Goal: Information Seeking & Learning: Learn about a topic

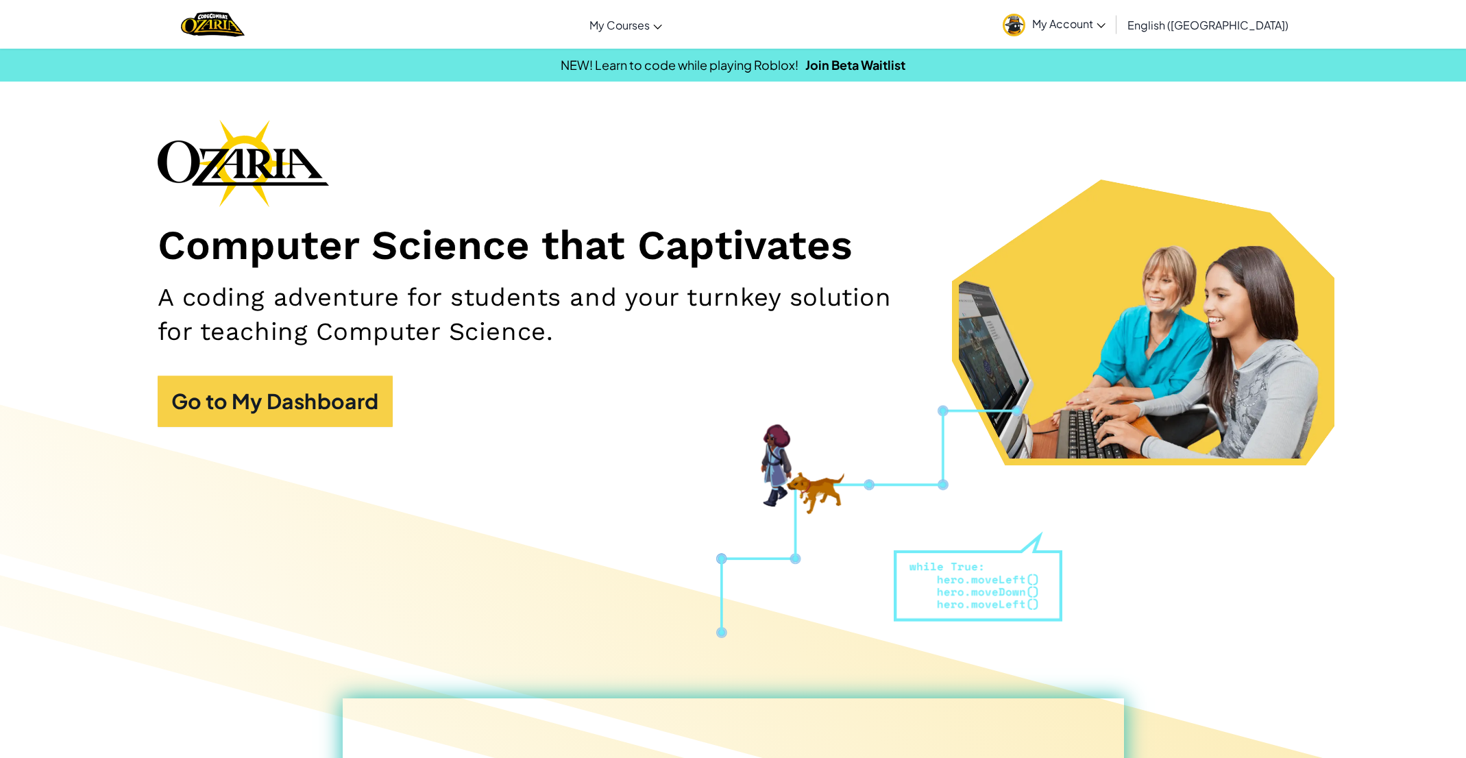
click at [1106, 23] on span "My Account" at bounding box center [1068, 23] width 73 height 14
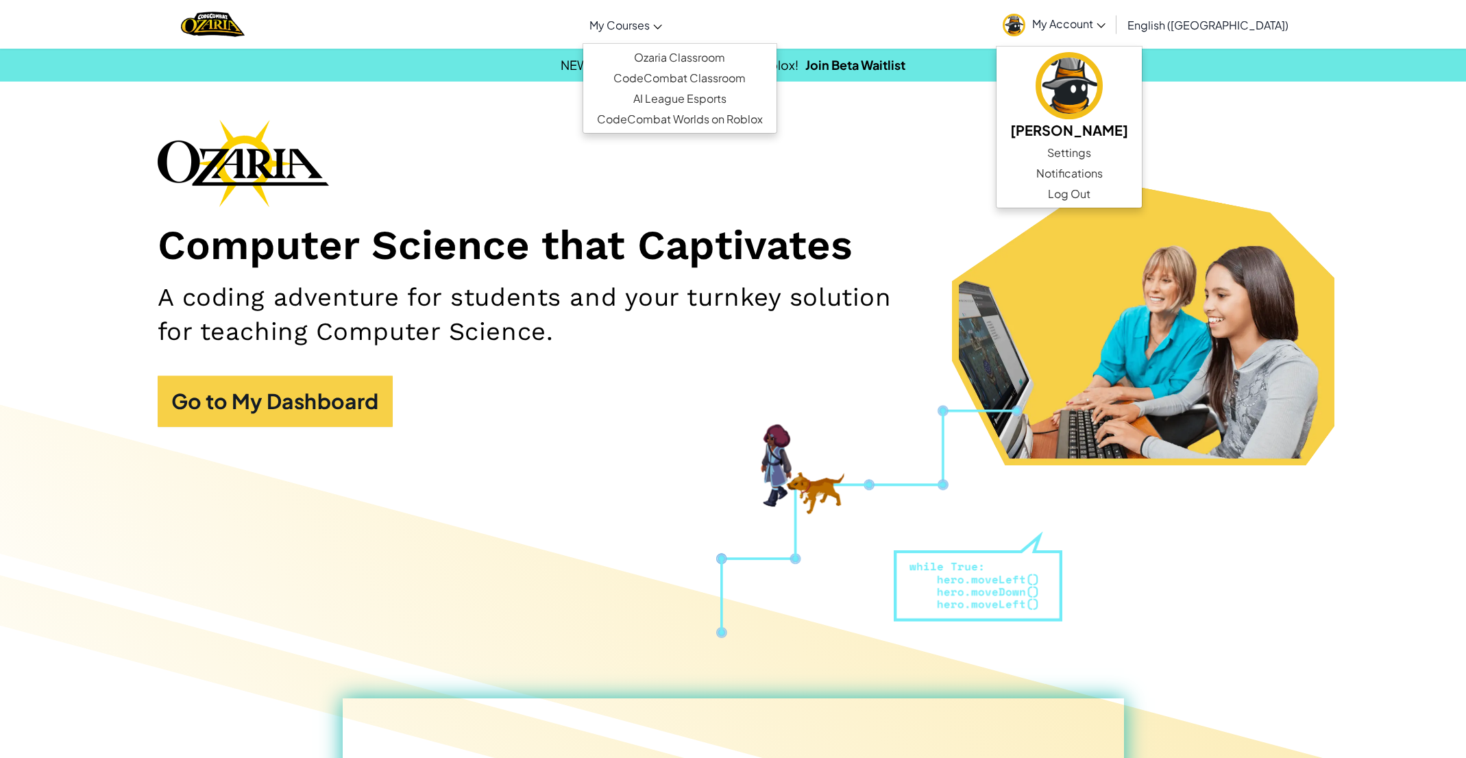
click at [650, 26] on span "My Courses" at bounding box center [620, 25] width 60 height 14
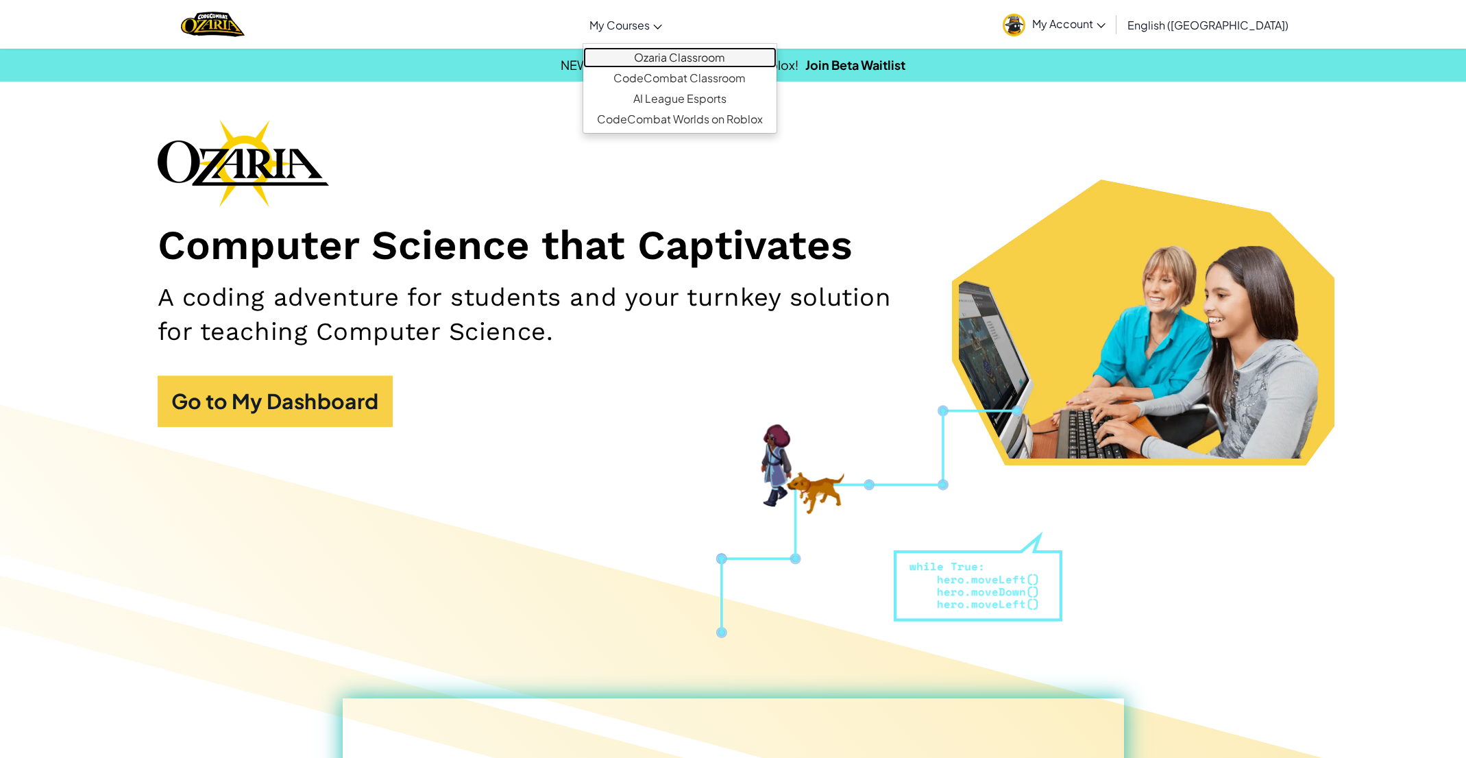
click at [731, 53] on link "Ozaria Classroom" at bounding box center [679, 57] width 193 height 21
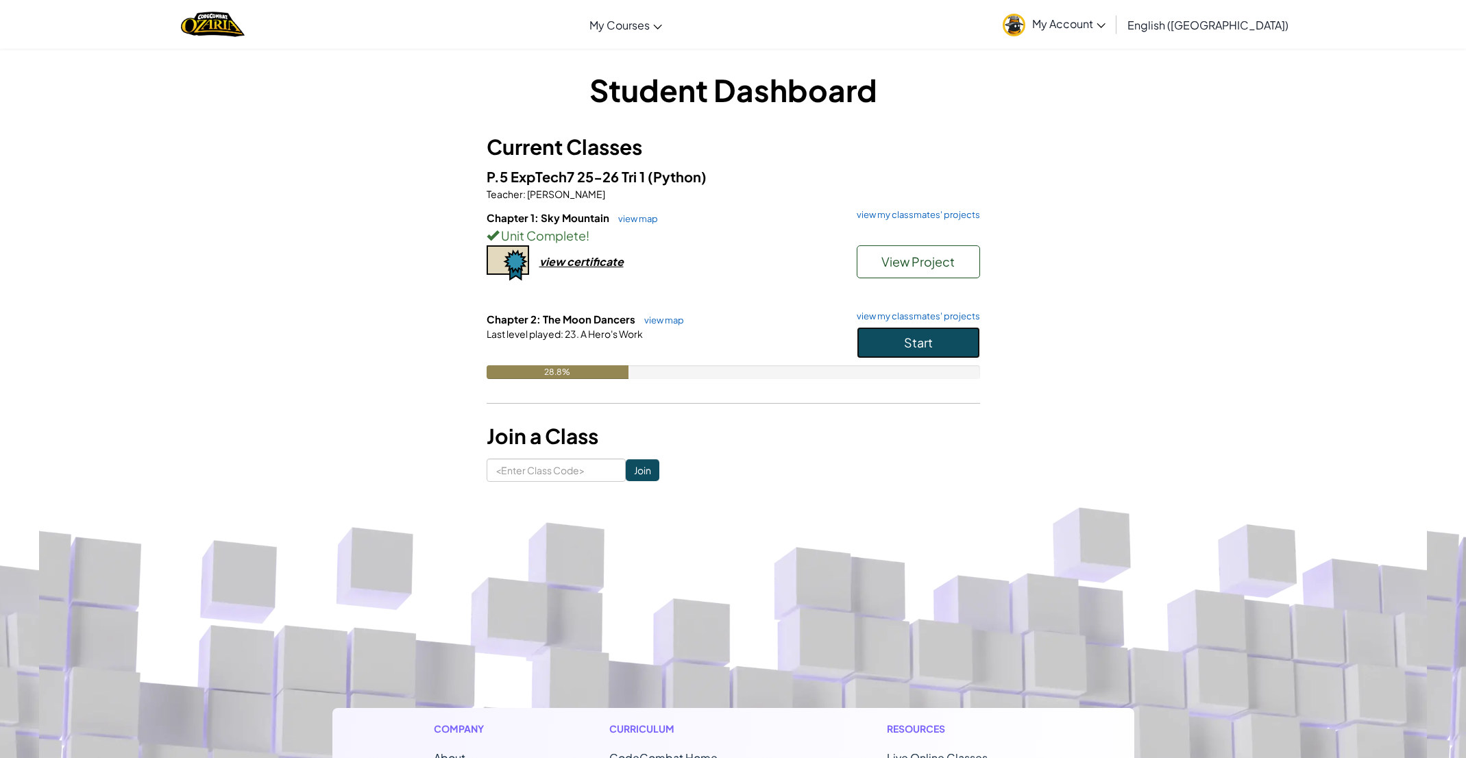
click at [895, 347] on button "Start" at bounding box center [918, 343] width 123 height 32
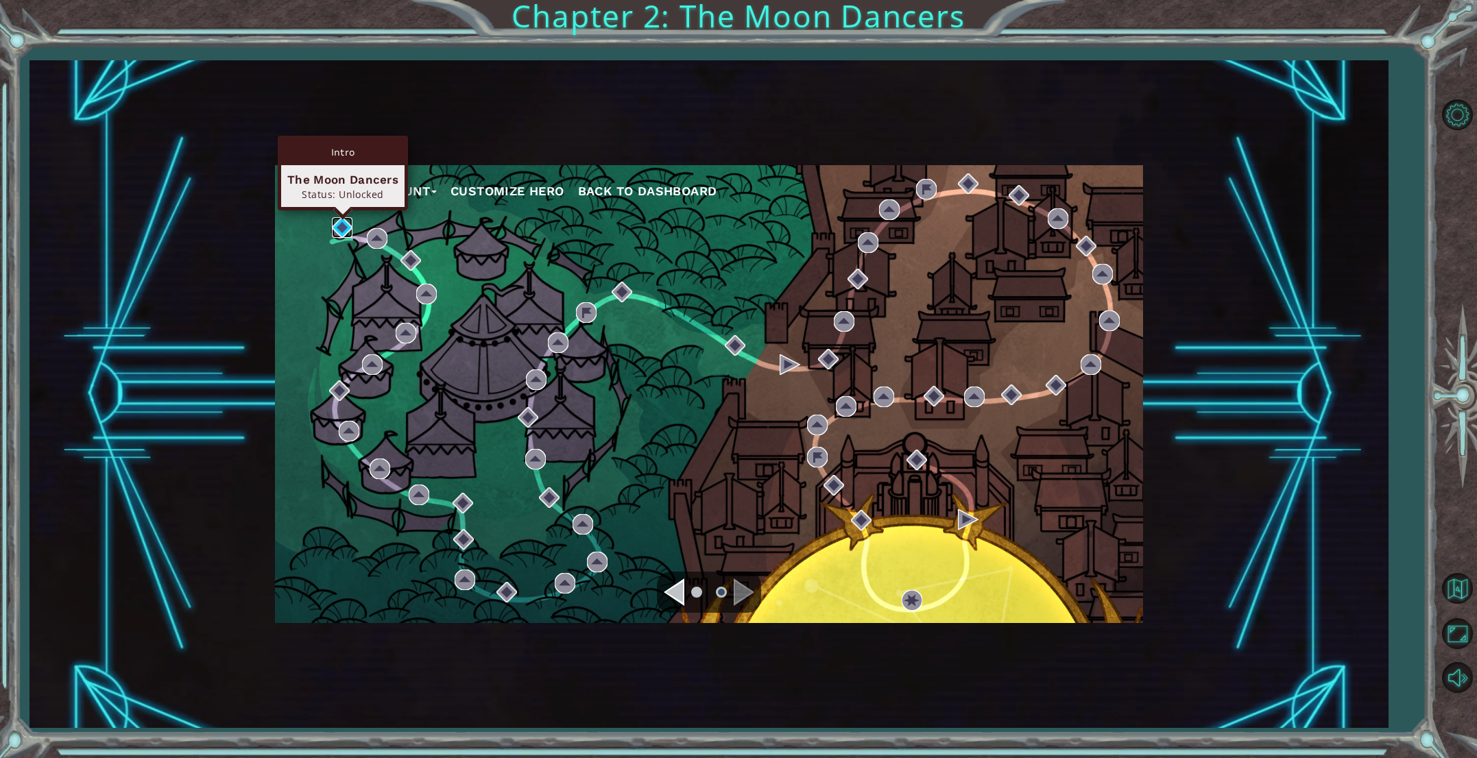
click at [340, 229] on img at bounding box center [342, 227] width 21 height 21
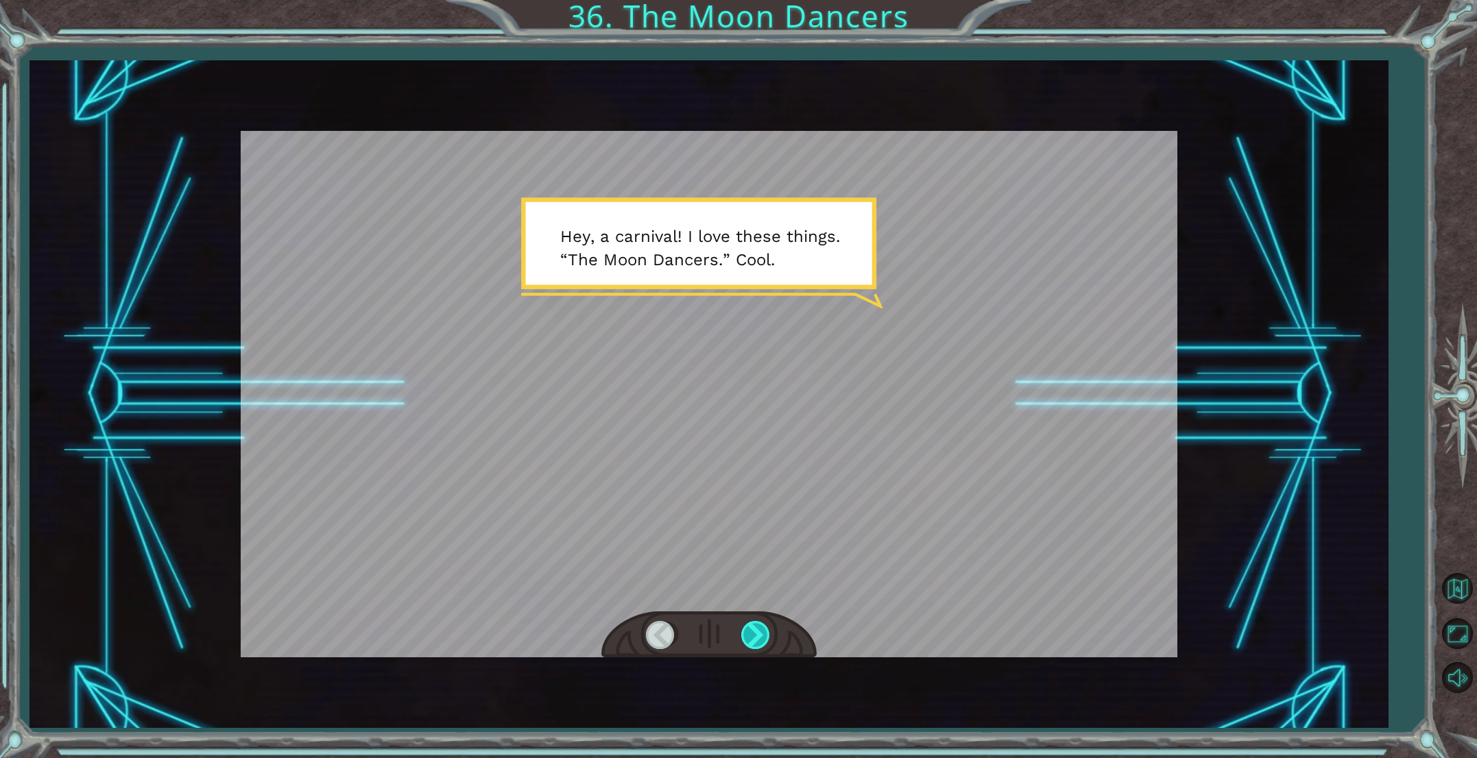
click at [756, 640] on div at bounding box center [756, 635] width 31 height 28
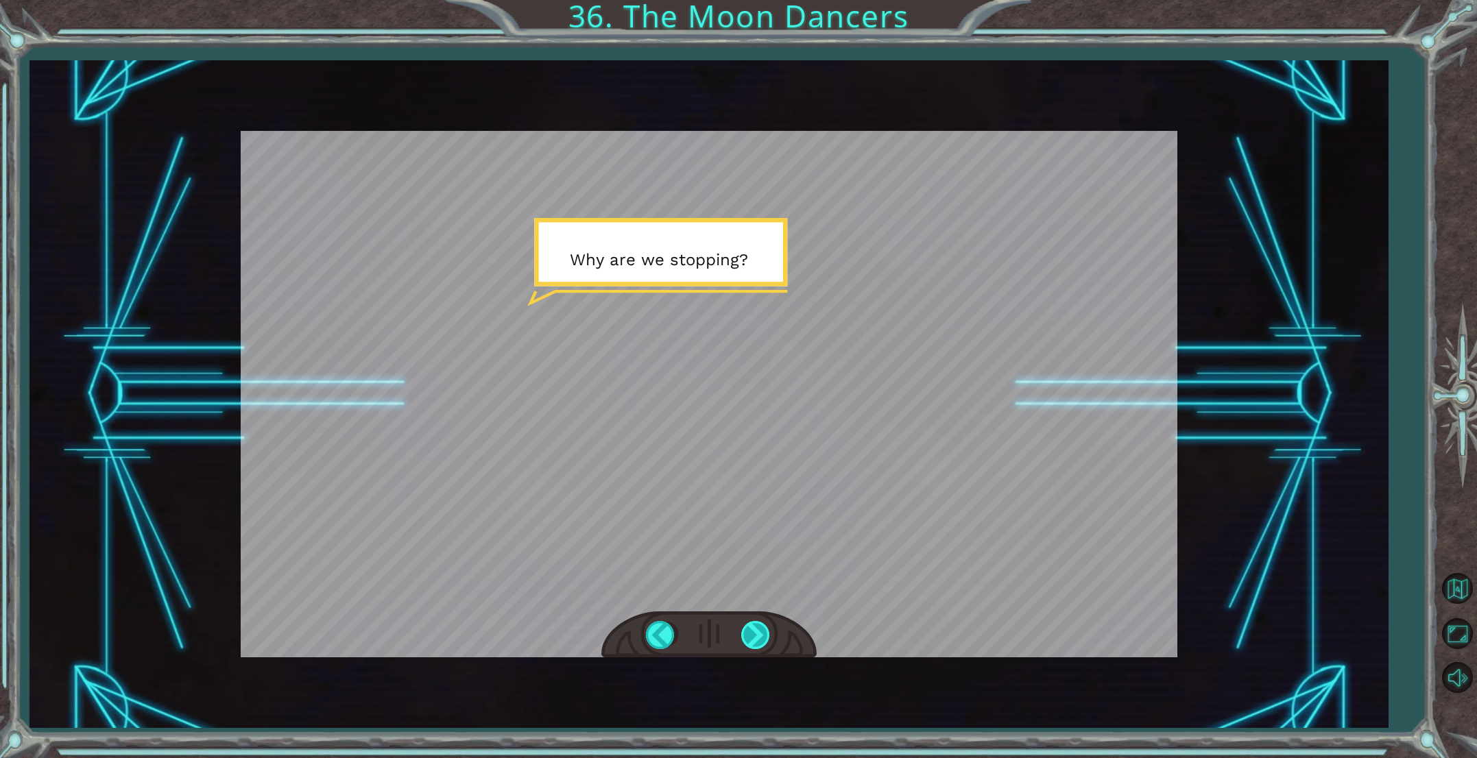
click at [756, 639] on div at bounding box center [756, 635] width 31 height 28
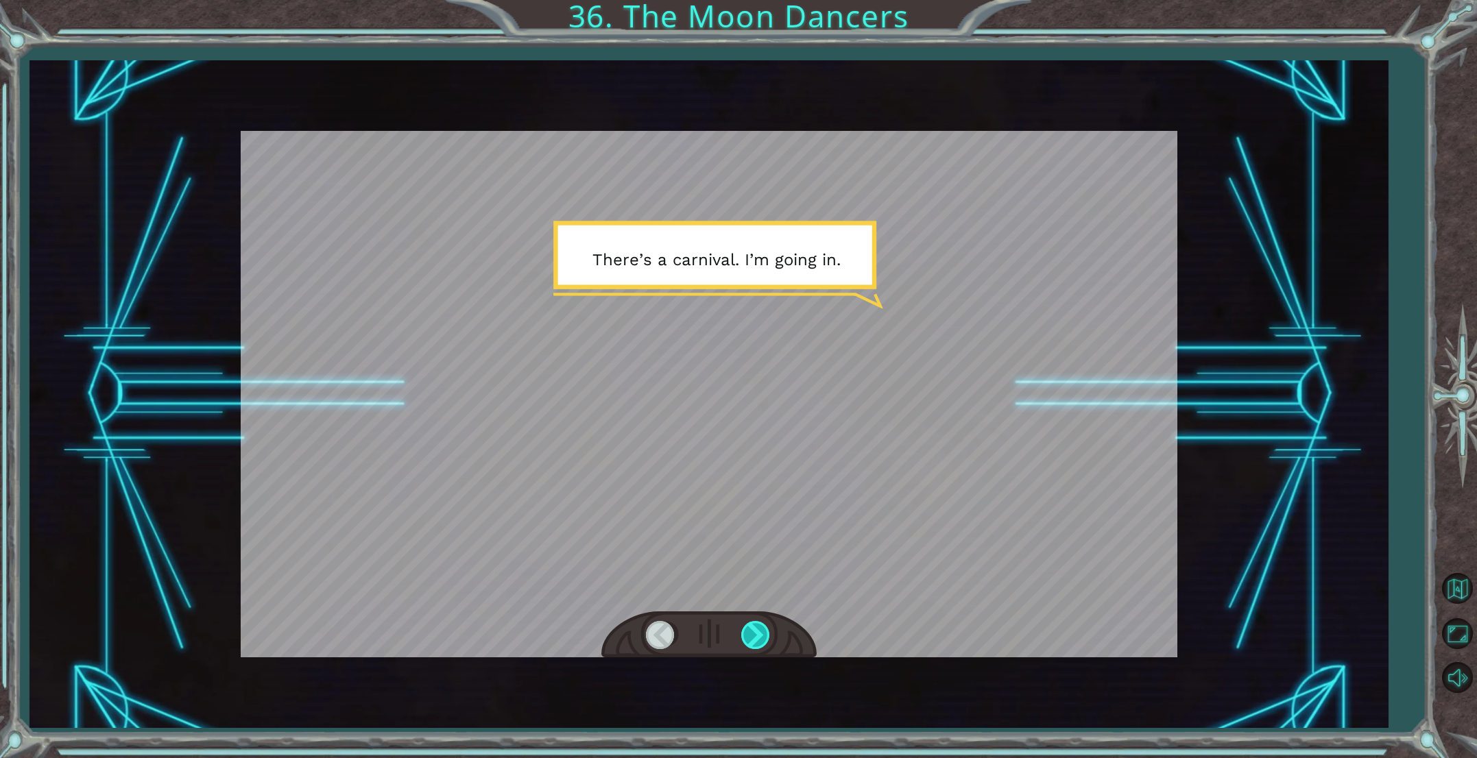
click at [756, 639] on div at bounding box center [756, 635] width 31 height 28
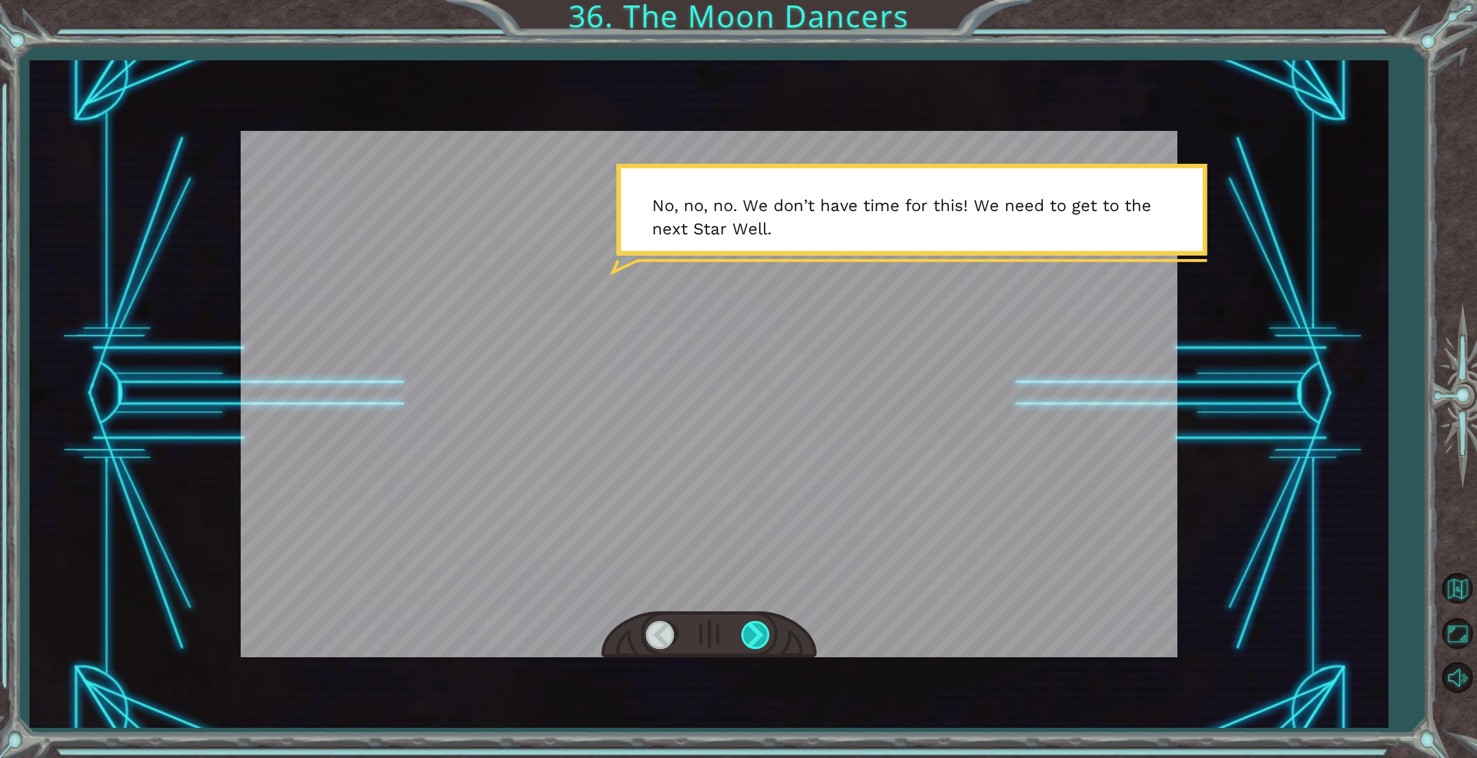
click at [756, 639] on div at bounding box center [756, 635] width 31 height 28
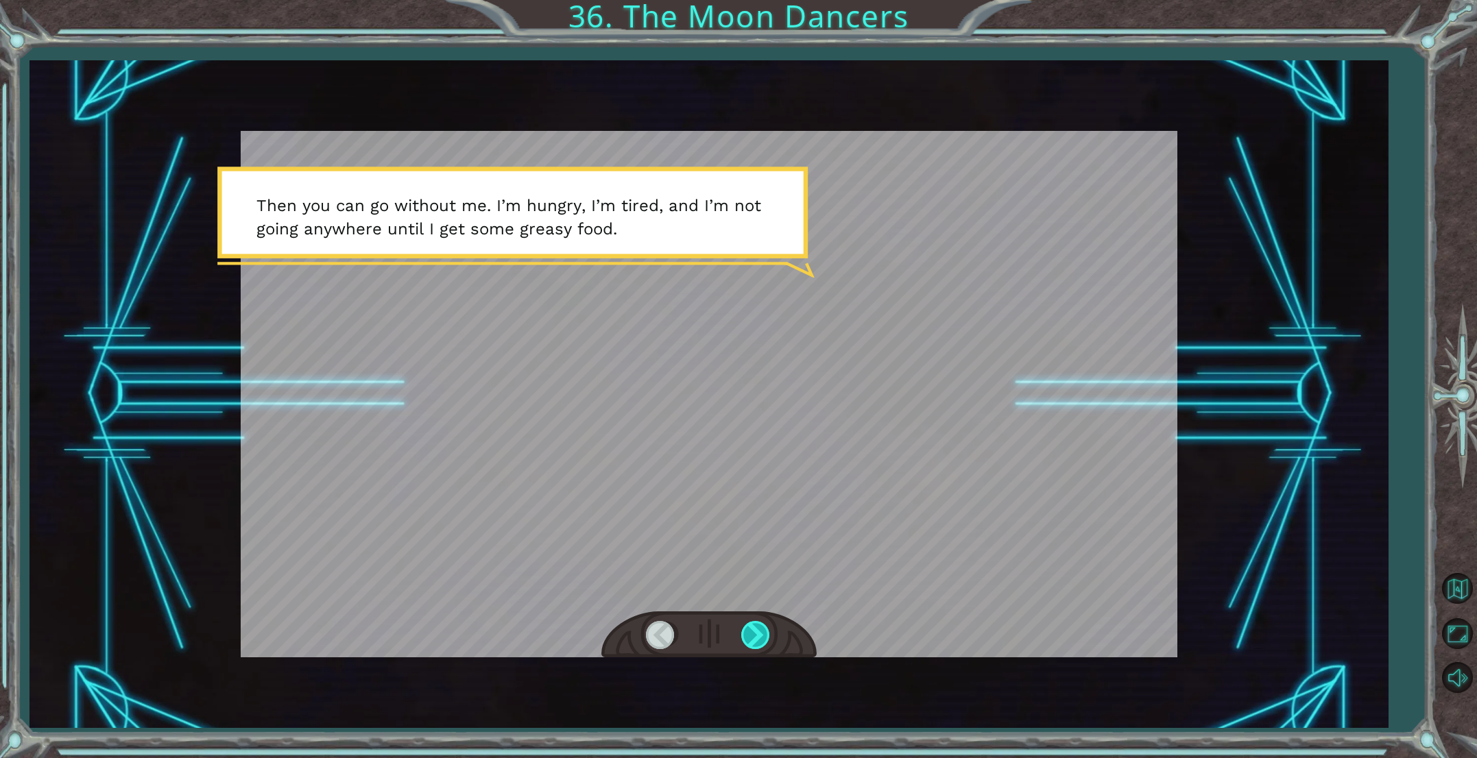
click at [756, 639] on div at bounding box center [756, 635] width 31 height 28
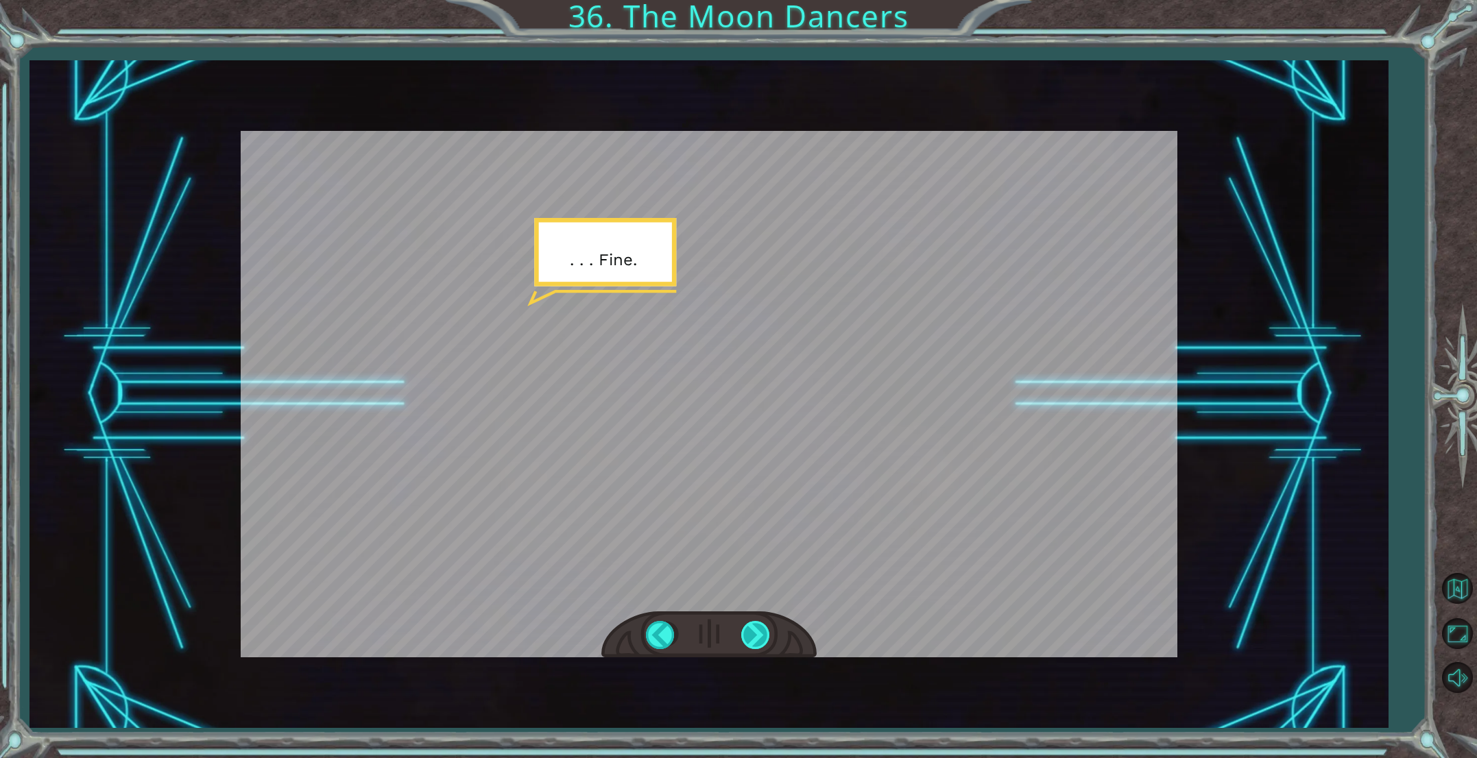
click at [756, 639] on div at bounding box center [756, 635] width 31 height 28
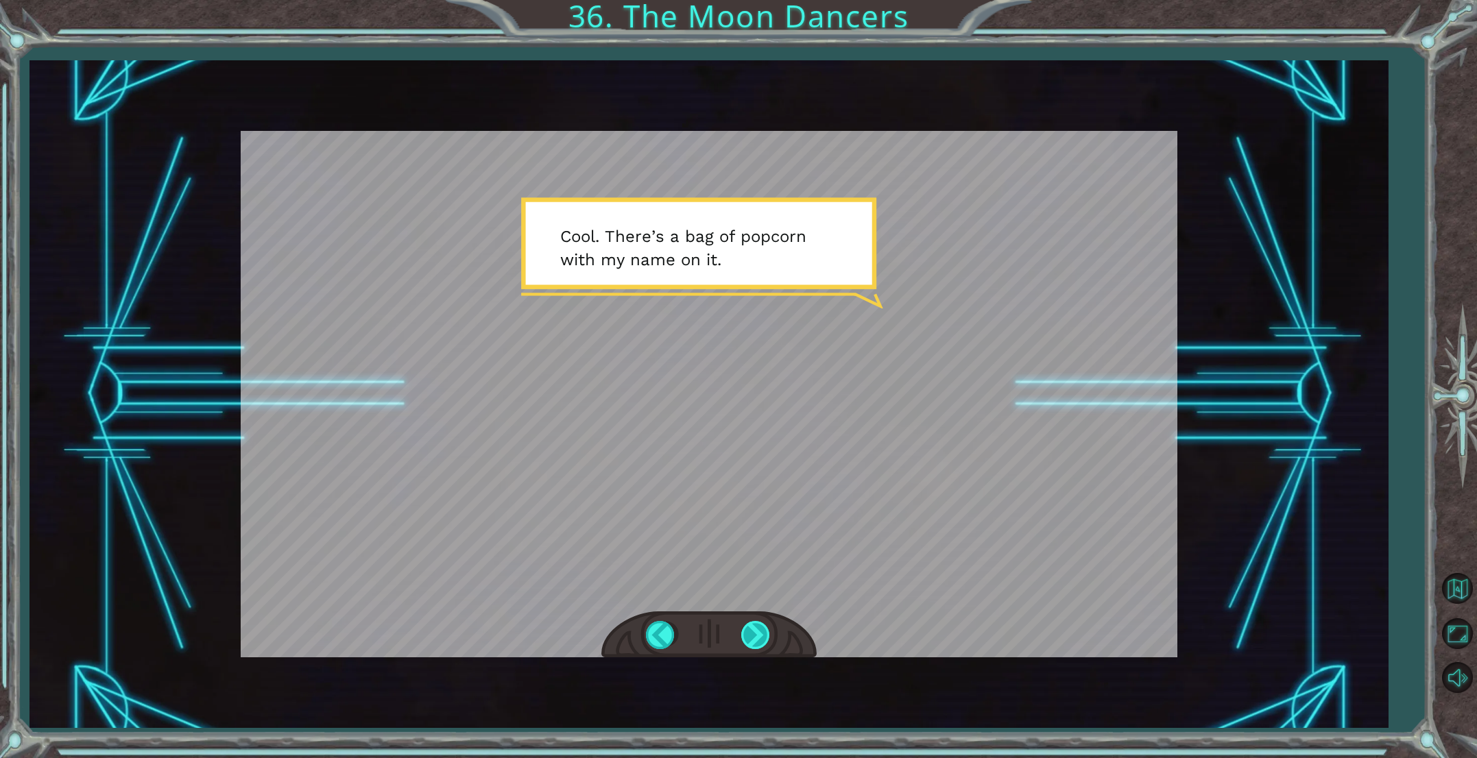
click at [756, 639] on div at bounding box center [756, 635] width 31 height 28
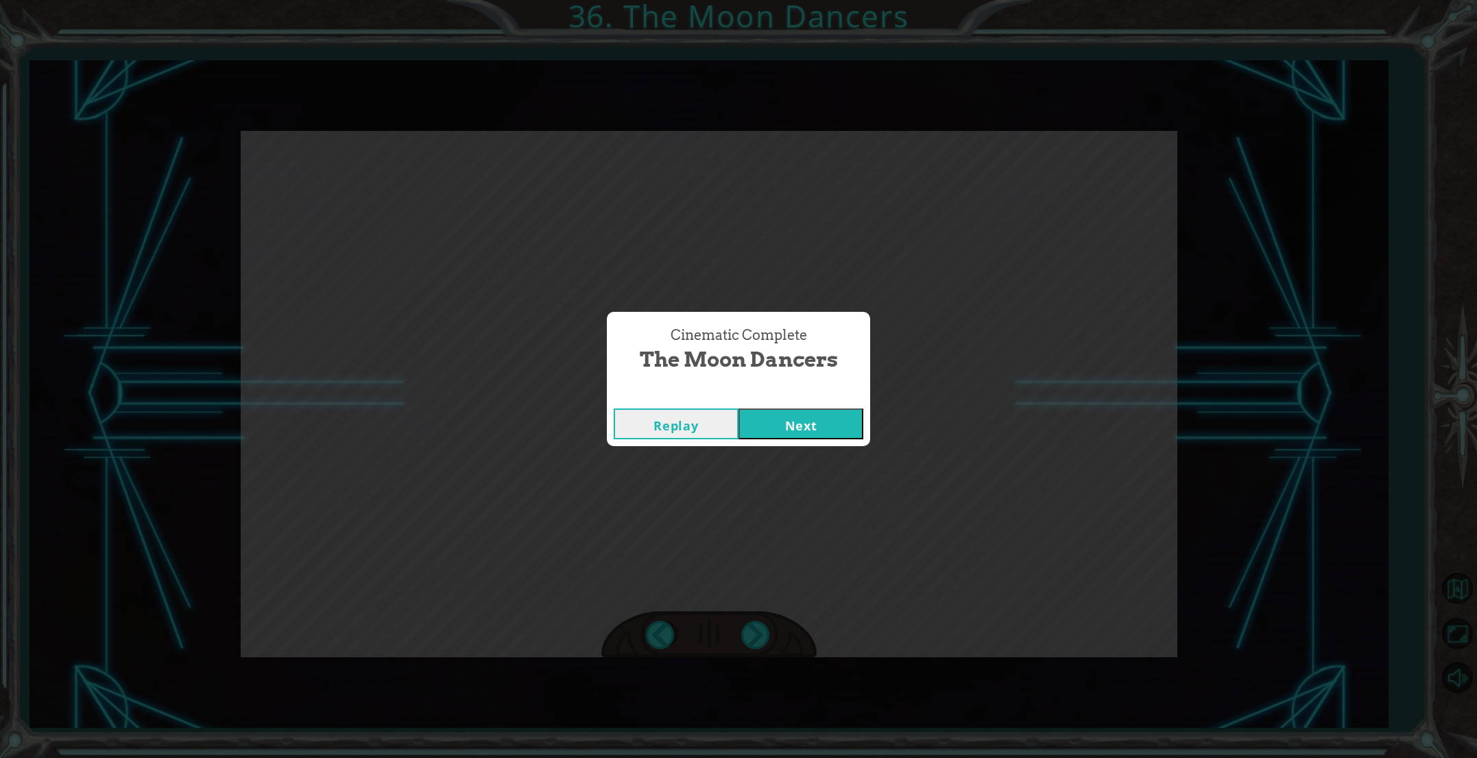
click at [789, 410] on button "Next" at bounding box center [800, 424] width 125 height 31
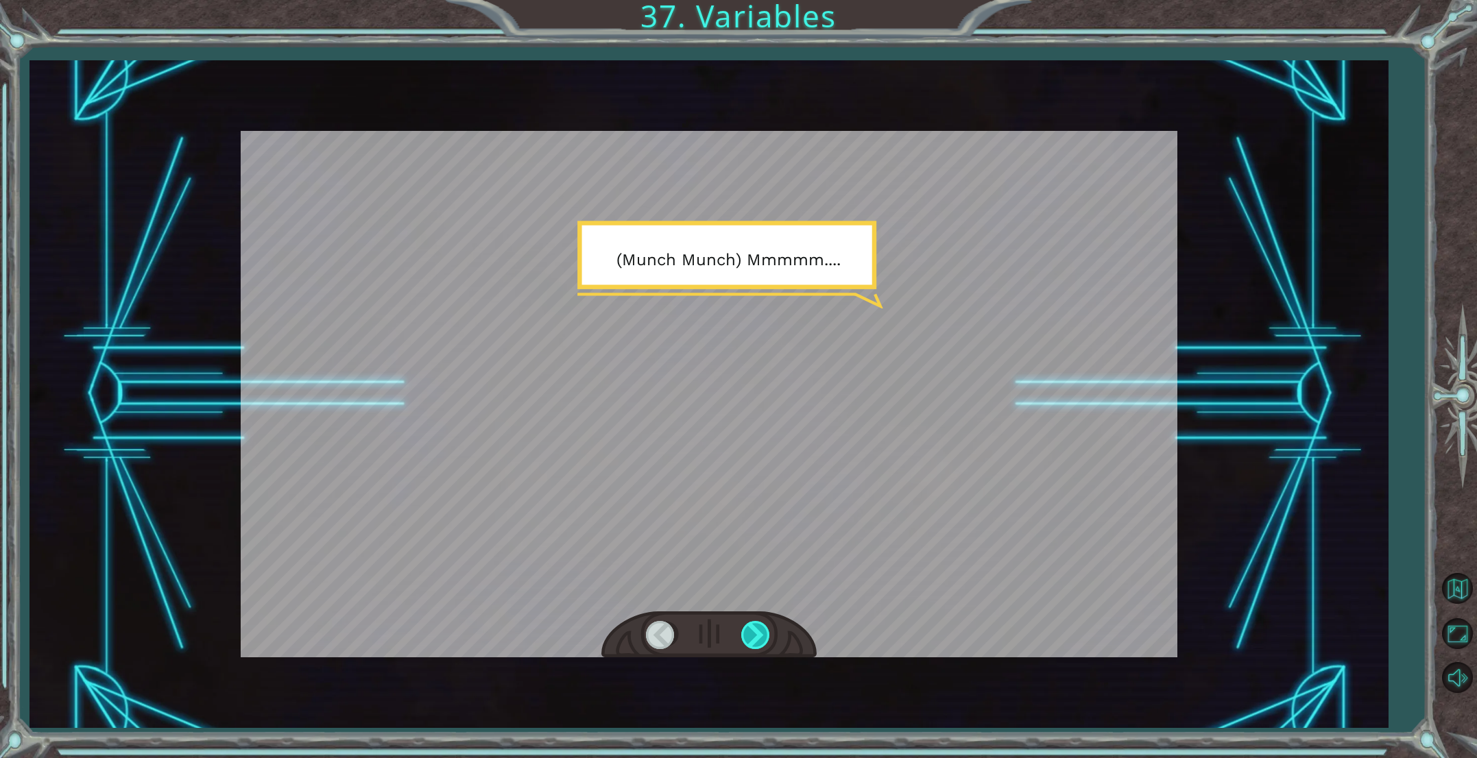
click at [747, 636] on div at bounding box center [756, 635] width 31 height 28
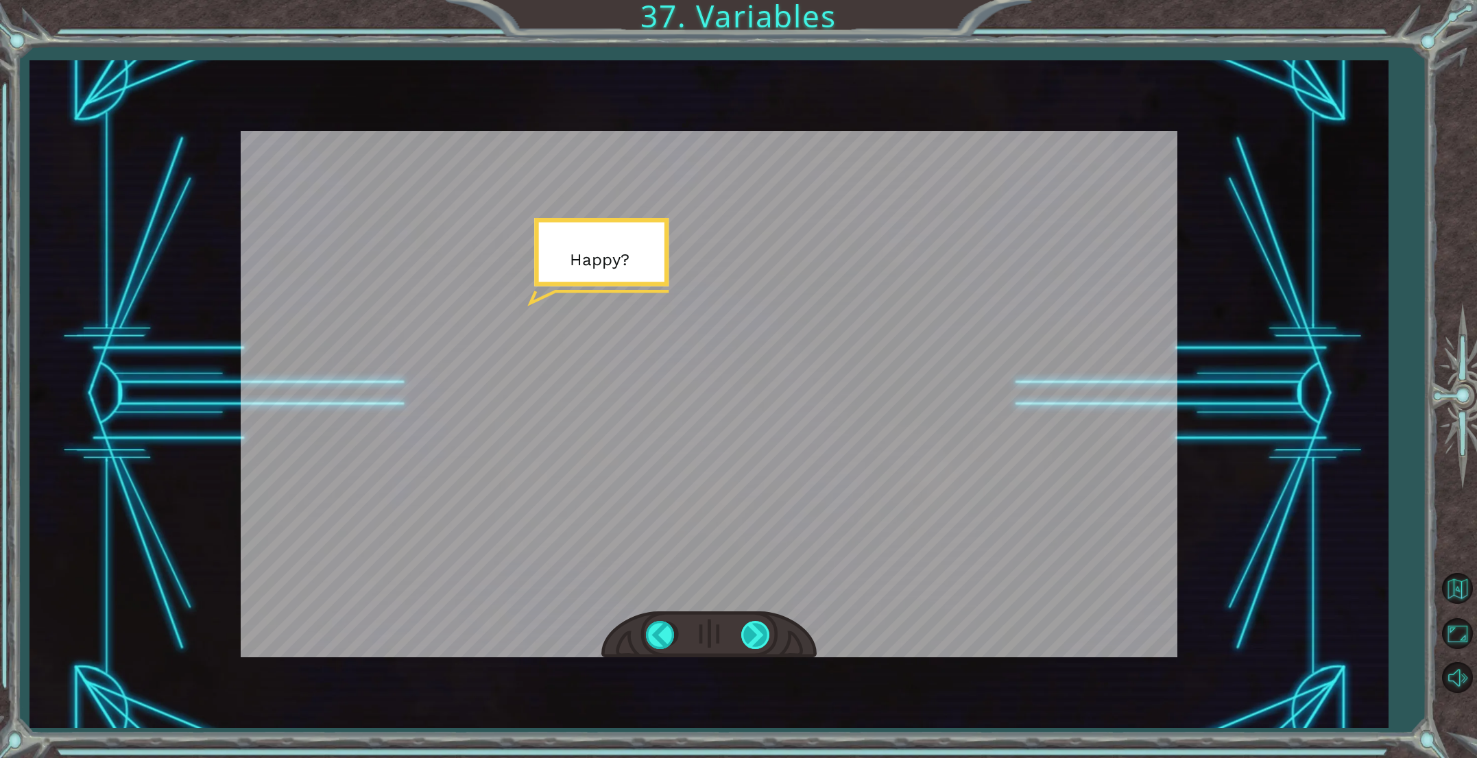
click at [749, 634] on div at bounding box center [756, 635] width 31 height 28
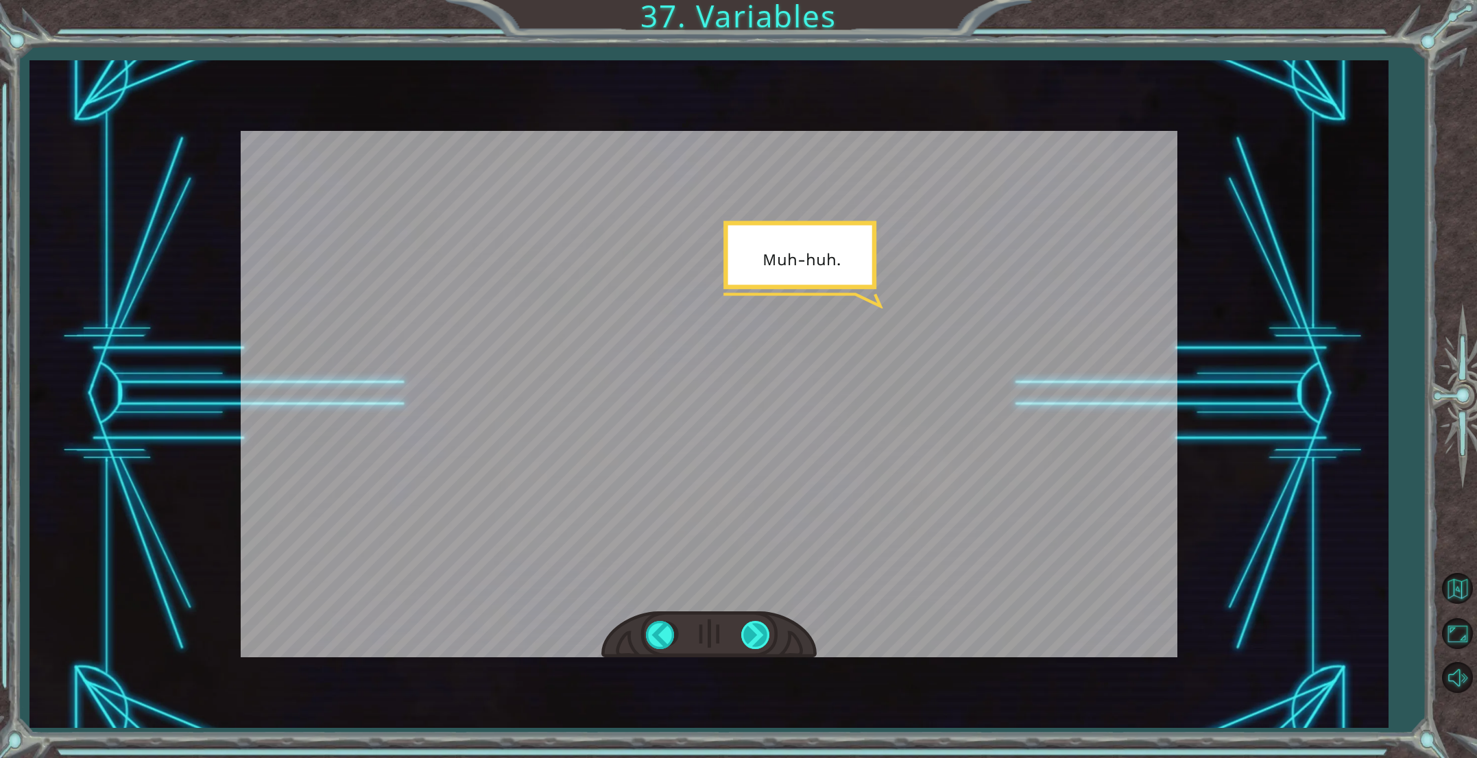
click at [749, 634] on div at bounding box center [756, 635] width 31 height 28
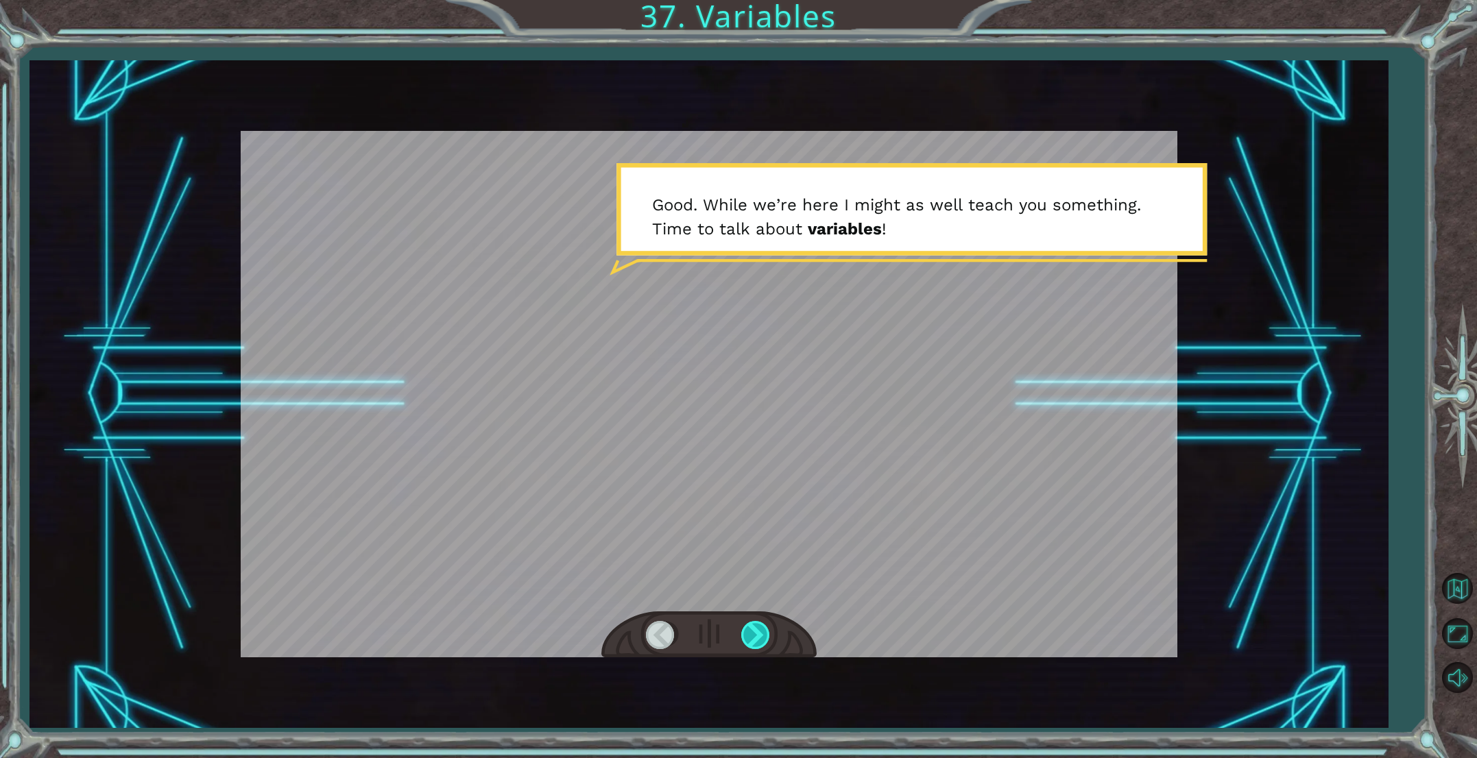
click at [749, 634] on div at bounding box center [756, 635] width 31 height 28
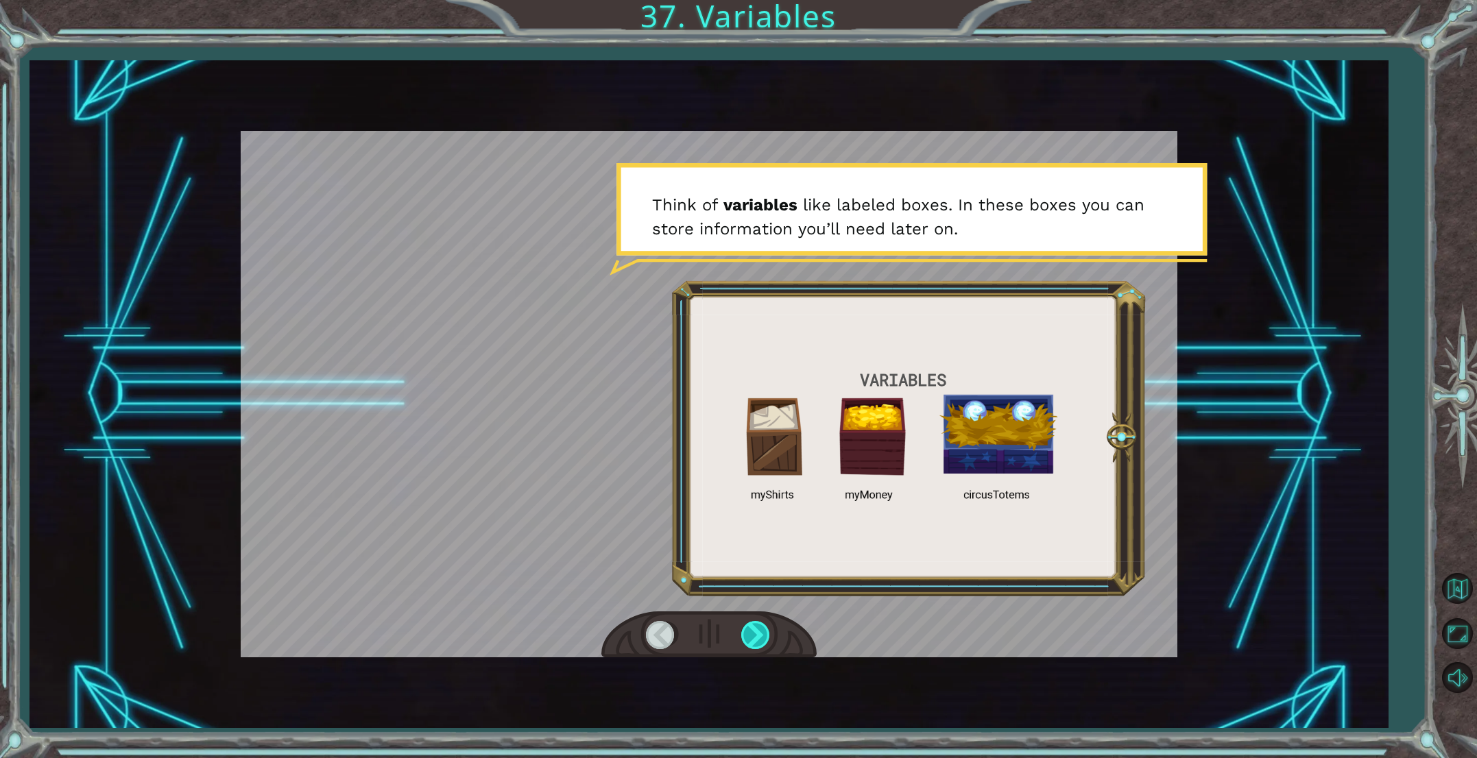
click at [756, 621] on div at bounding box center [756, 635] width 31 height 28
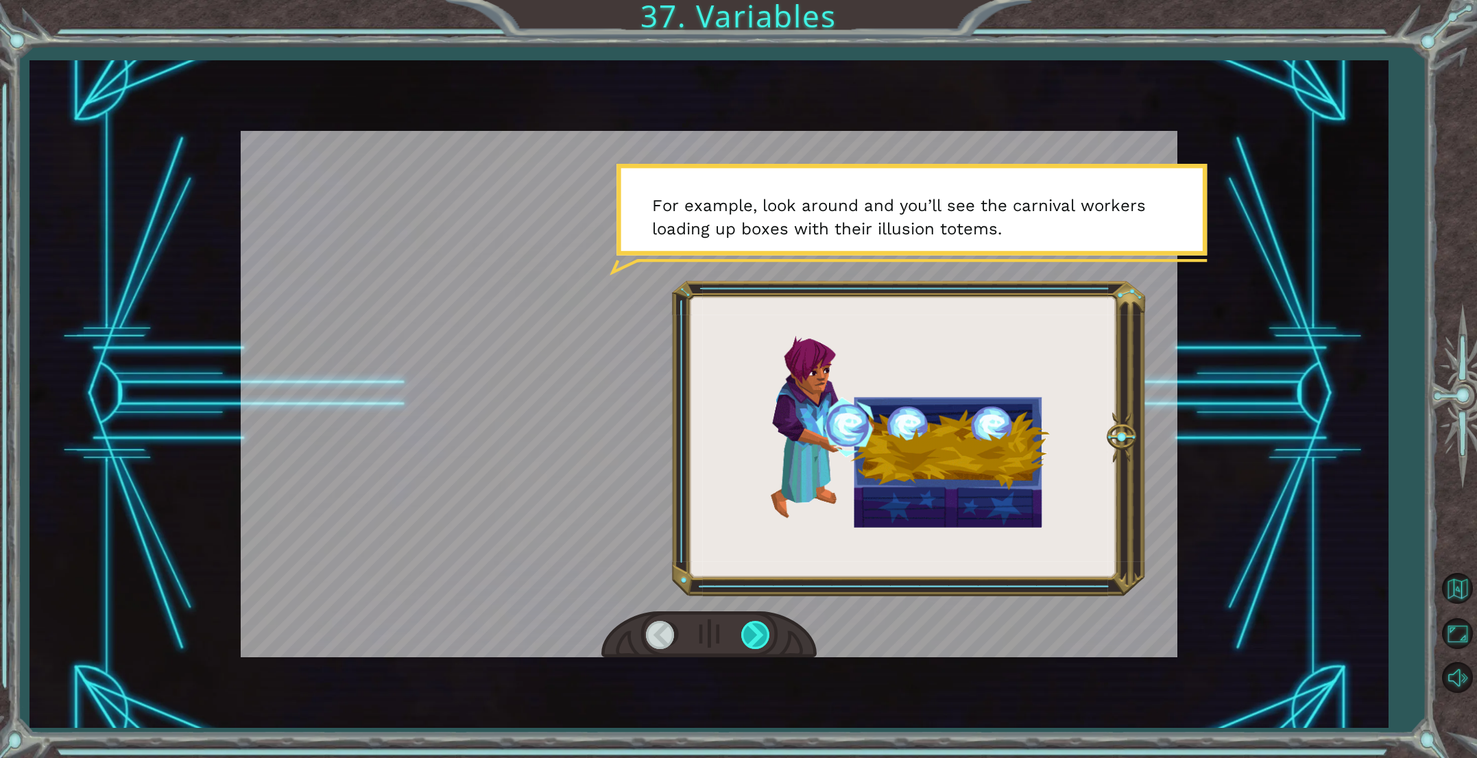
click at [751, 627] on div at bounding box center [756, 635] width 31 height 28
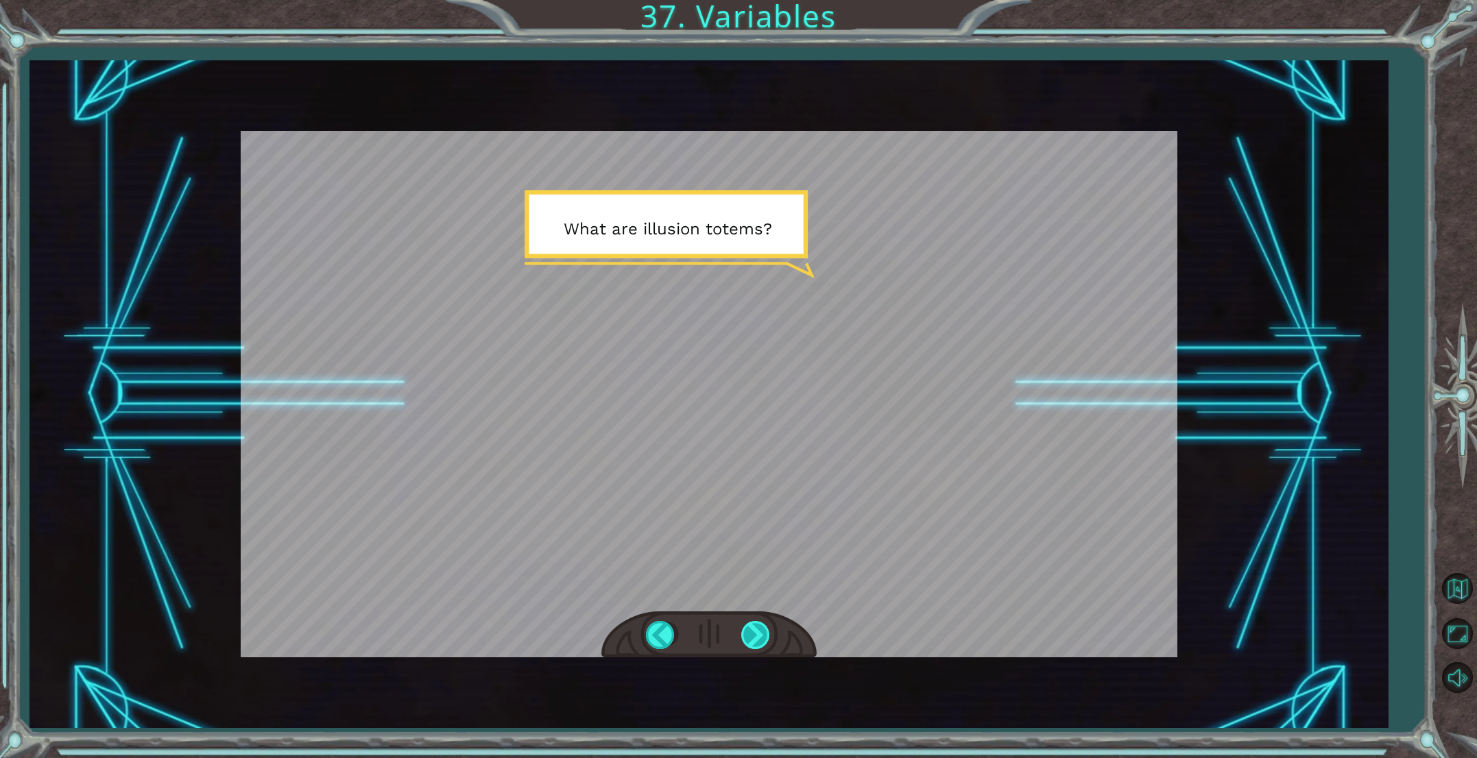
click at [751, 627] on div at bounding box center [756, 635] width 31 height 28
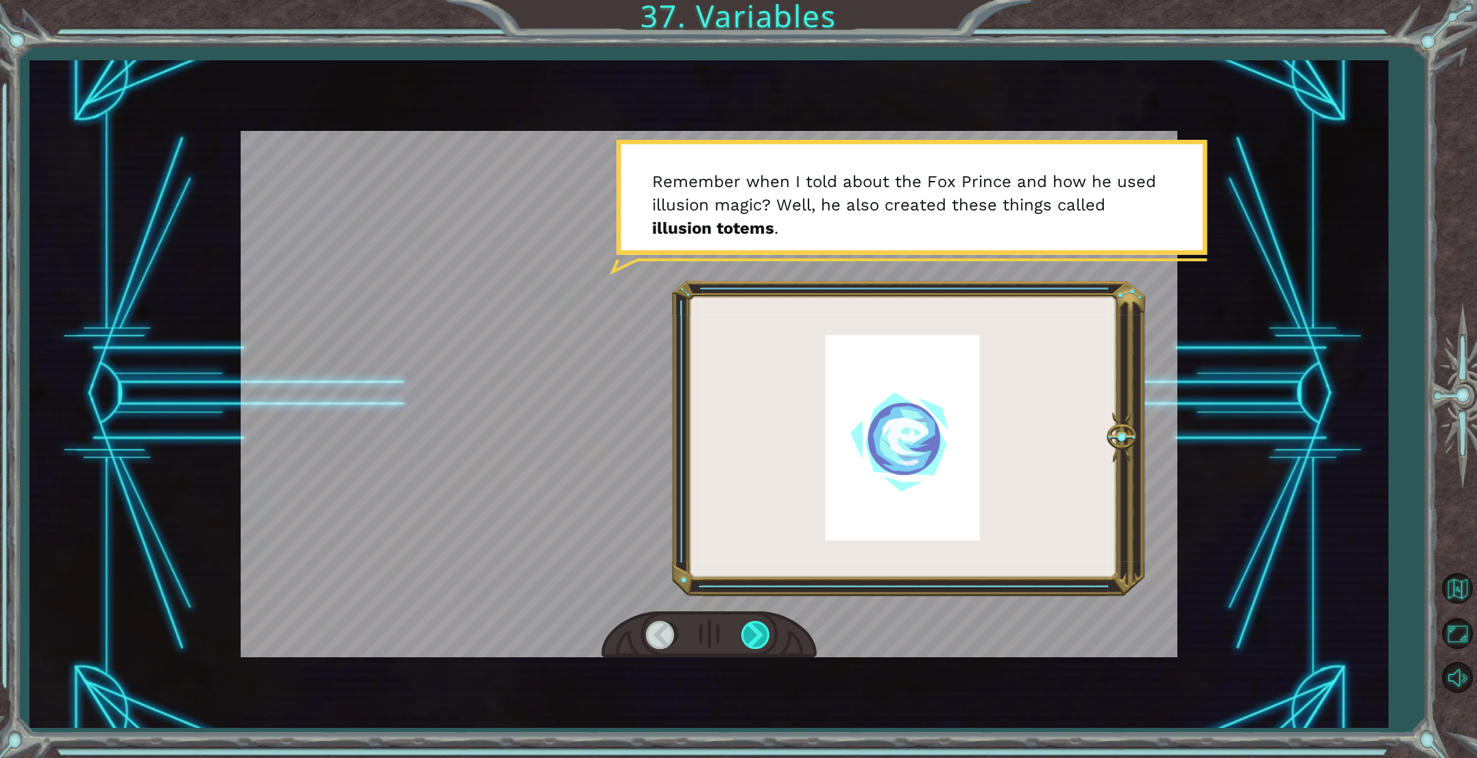
click at [751, 627] on div at bounding box center [756, 635] width 31 height 28
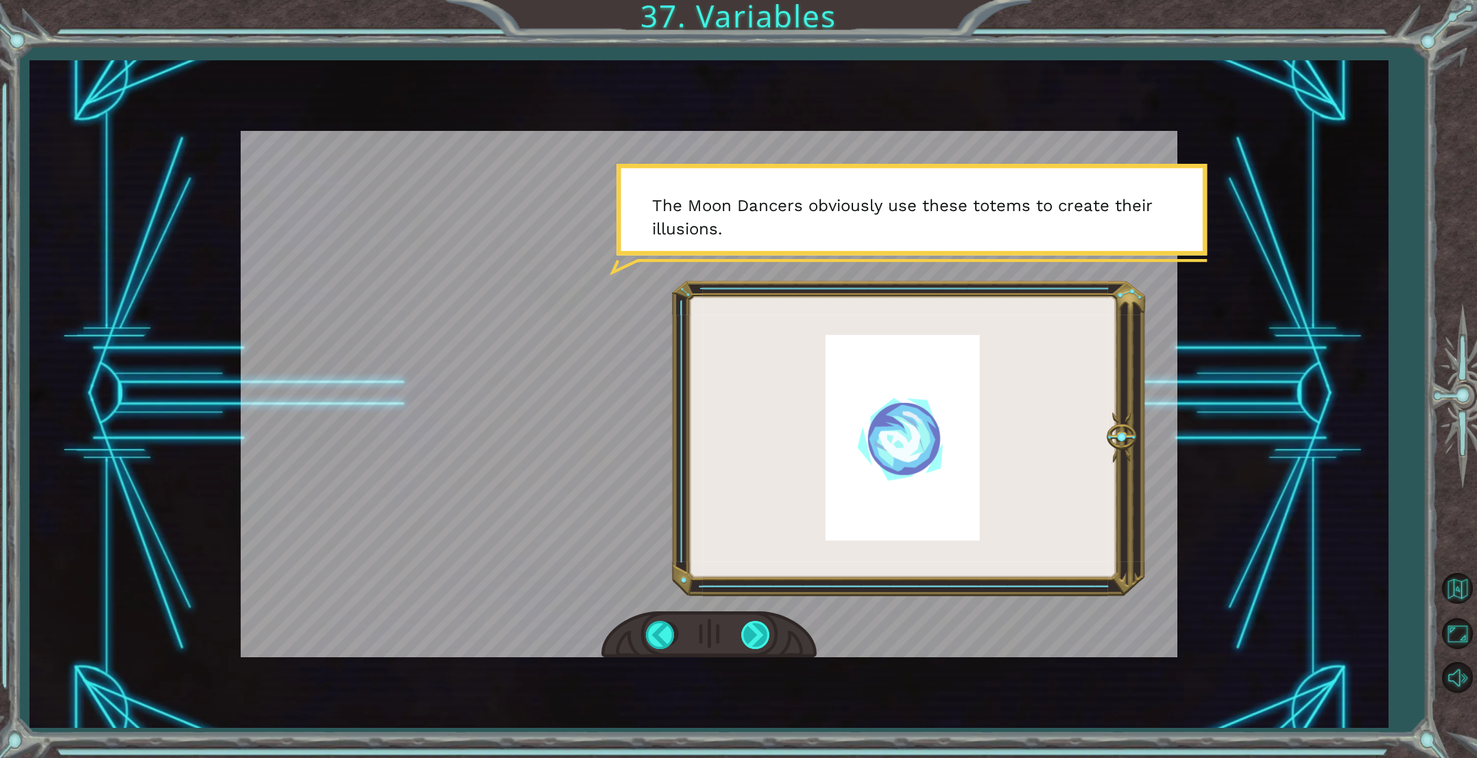
click at [756, 633] on div at bounding box center [756, 635] width 31 height 28
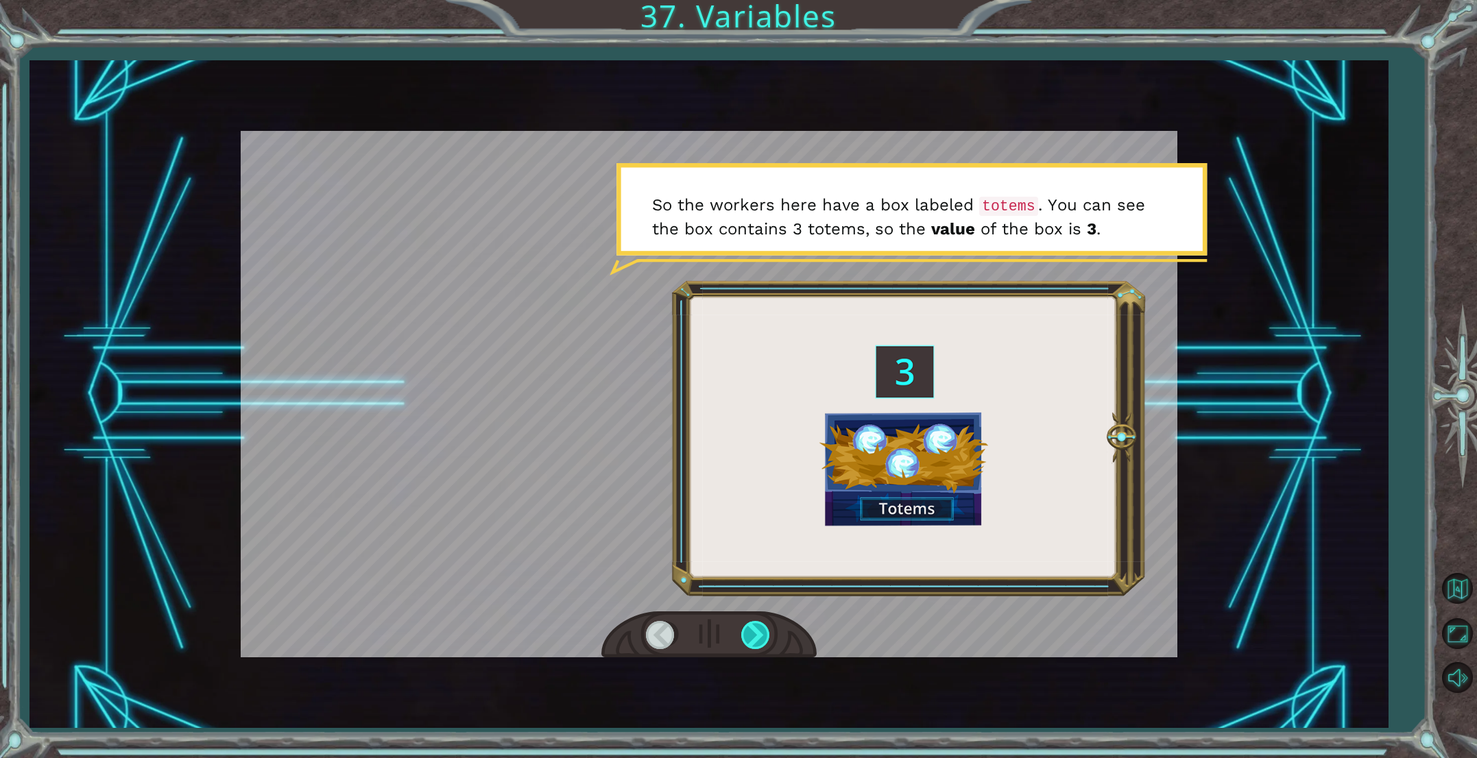
click at [756, 633] on div at bounding box center [756, 635] width 31 height 28
click at [752, 631] on div at bounding box center [756, 635] width 31 height 28
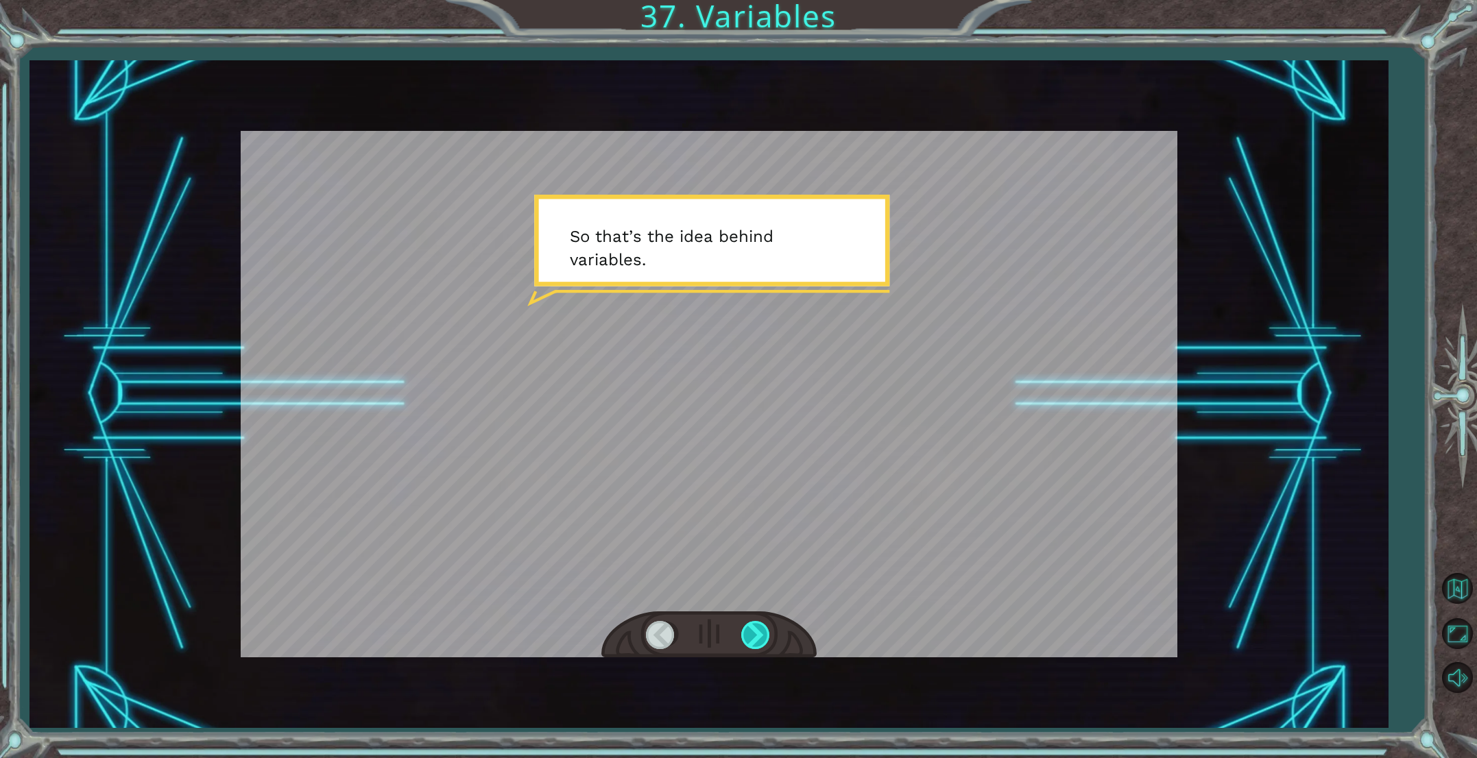
click at [755, 627] on div at bounding box center [756, 635] width 31 height 28
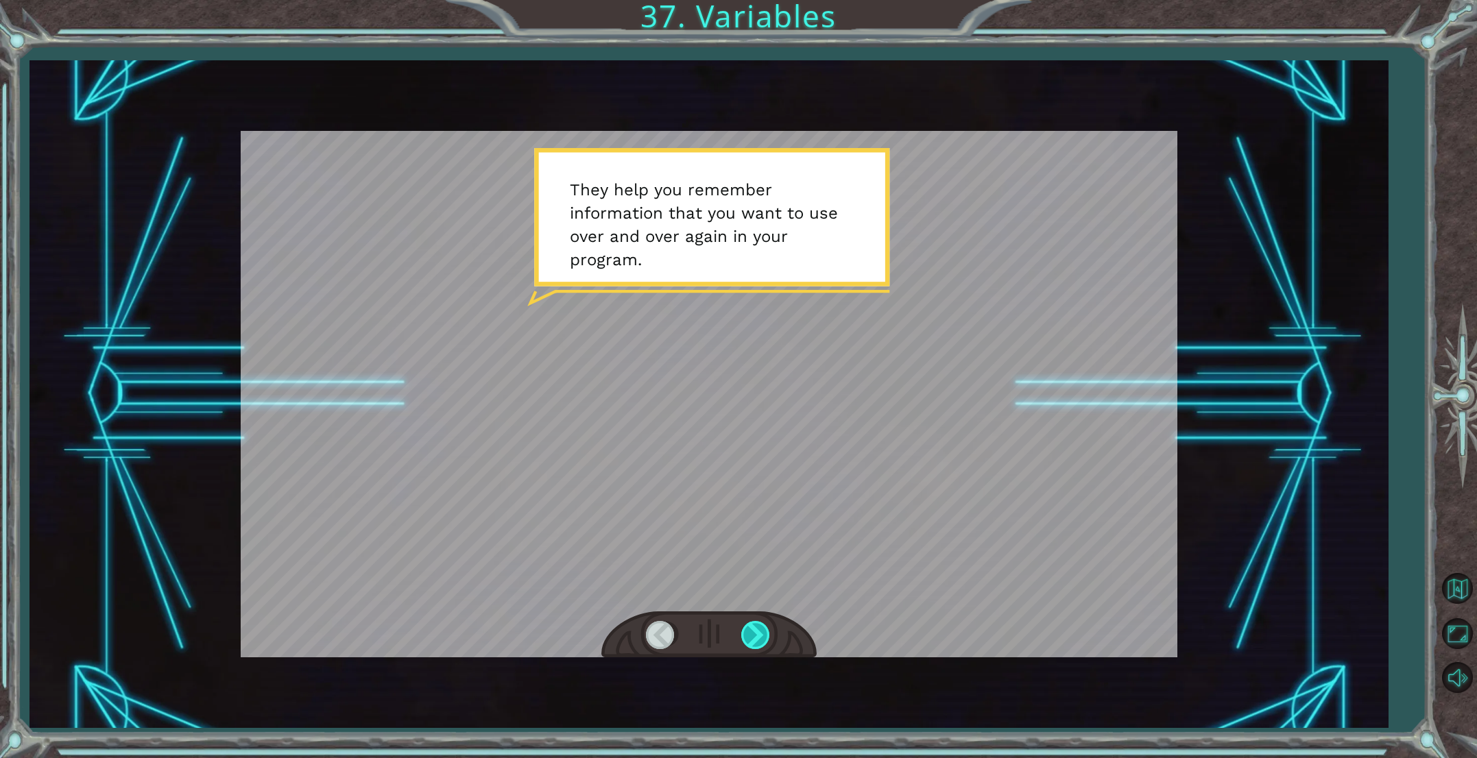
click at [755, 627] on div at bounding box center [756, 635] width 31 height 28
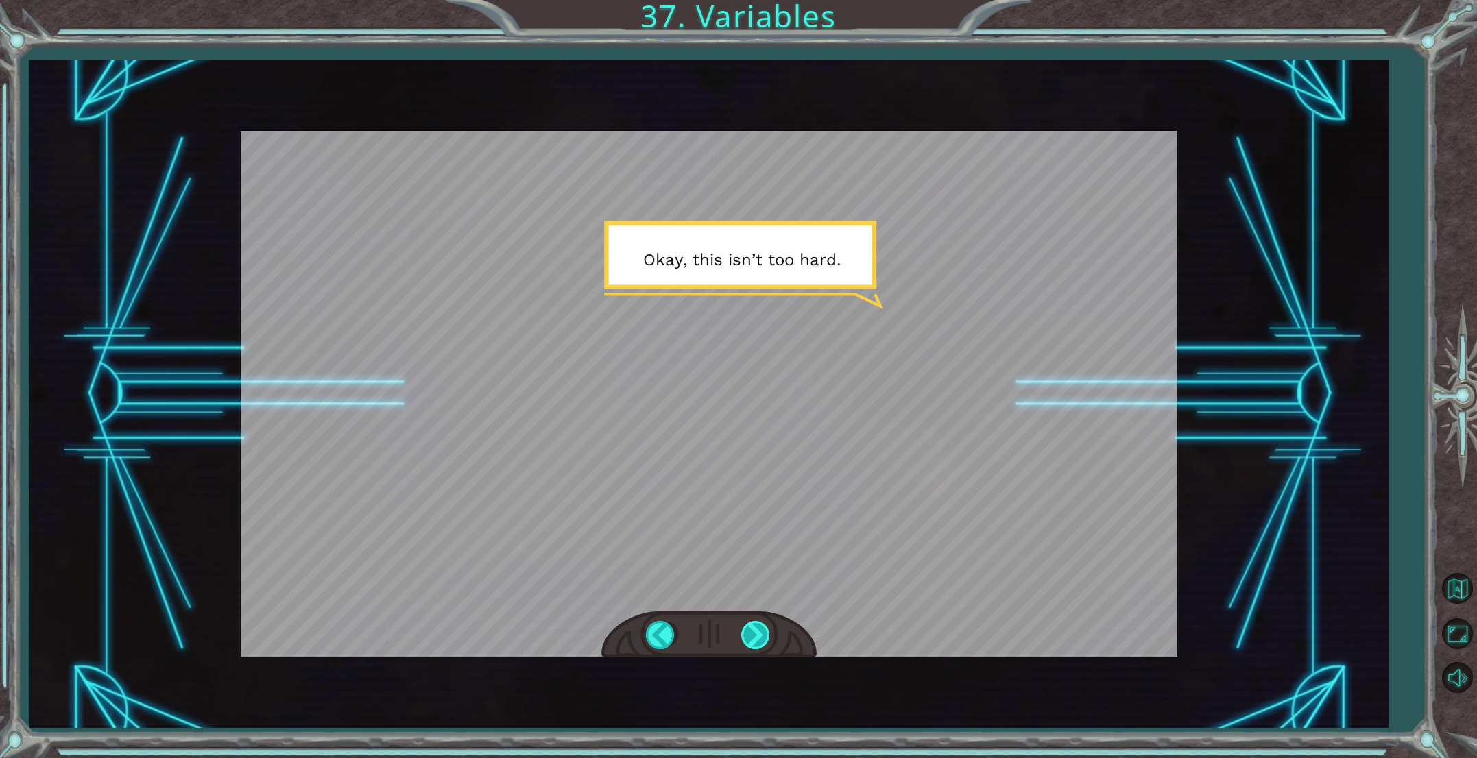
click at [751, 636] on div at bounding box center [756, 635] width 31 height 28
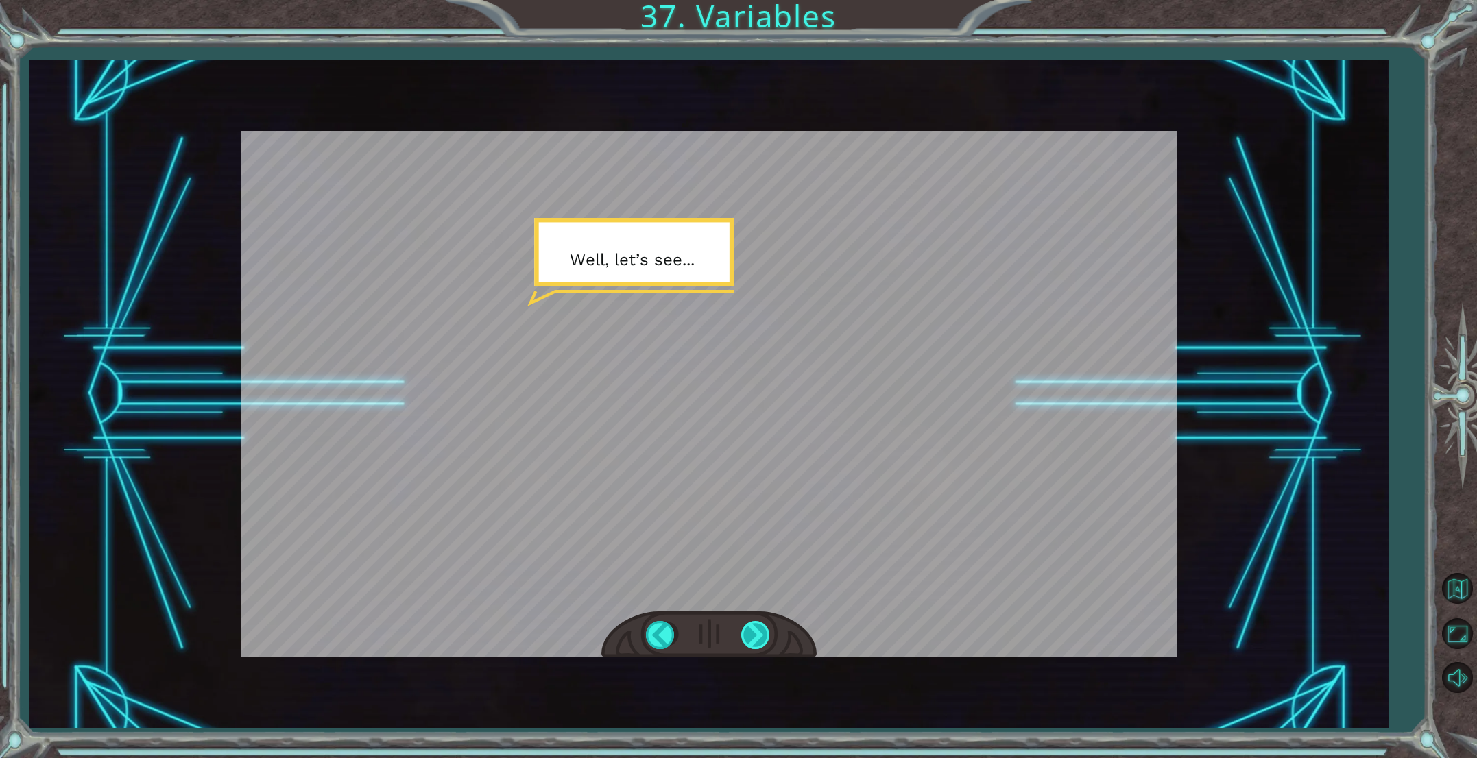
click at [751, 636] on div at bounding box center [756, 635] width 31 height 28
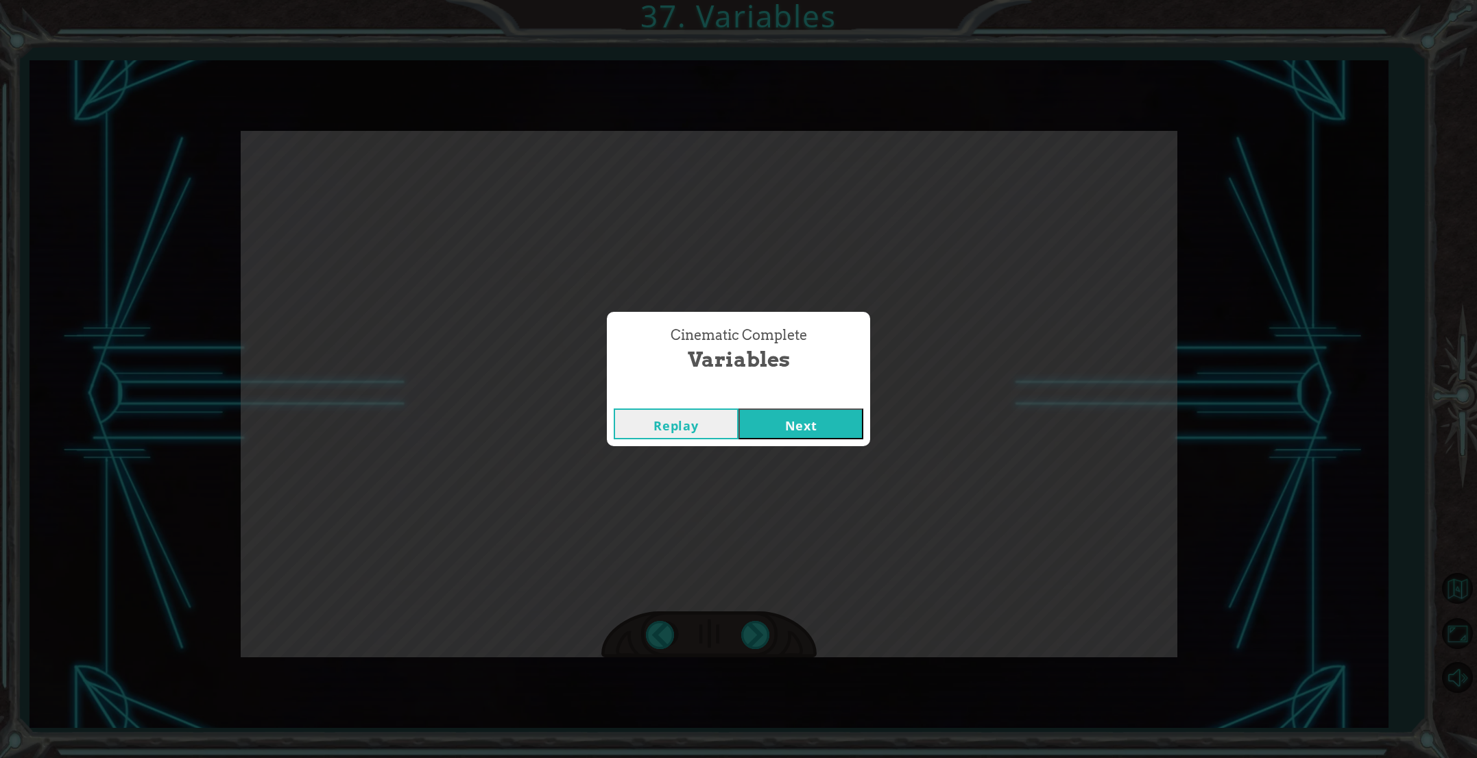
click at [775, 431] on button "Next" at bounding box center [800, 424] width 125 height 31
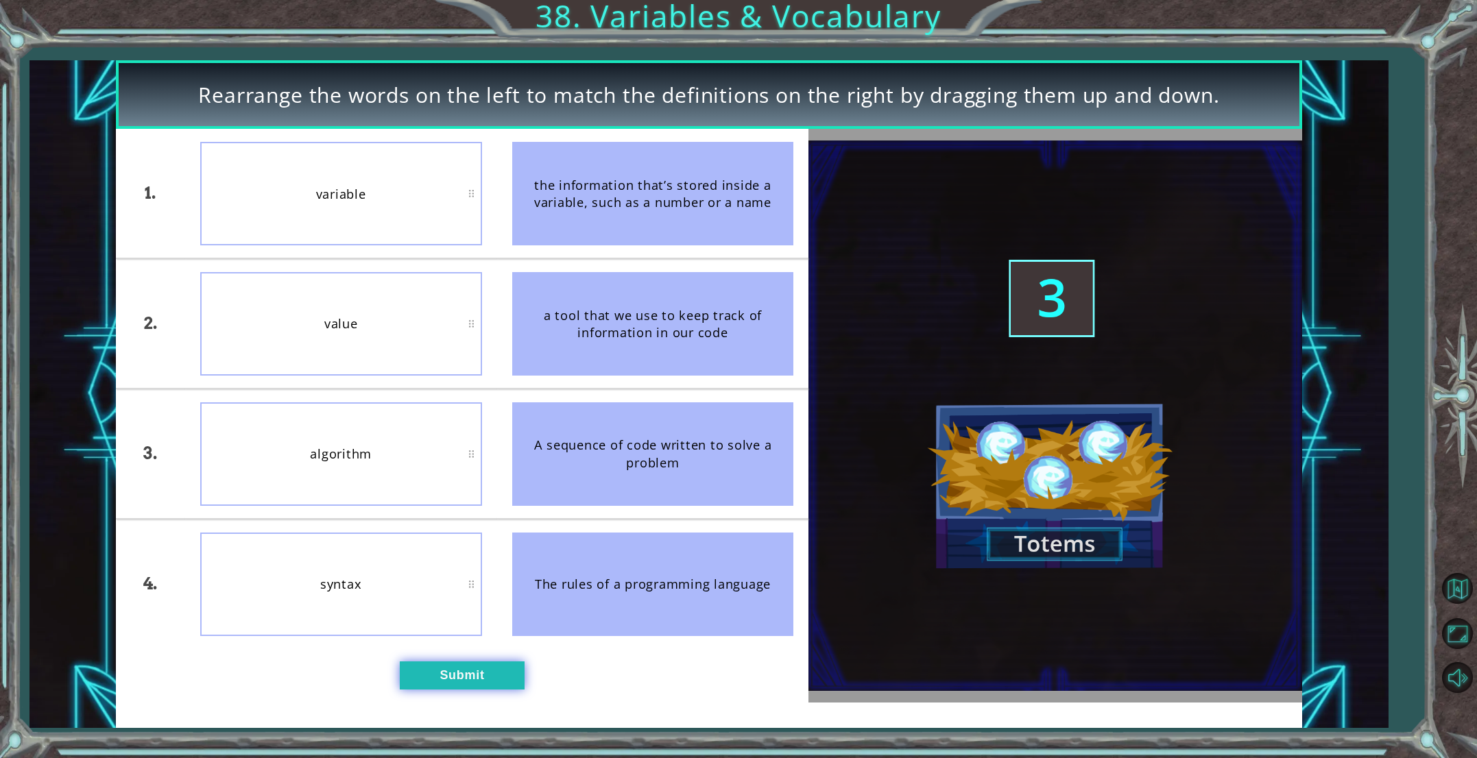
click at [426, 686] on button "Submit" at bounding box center [462, 676] width 125 height 28
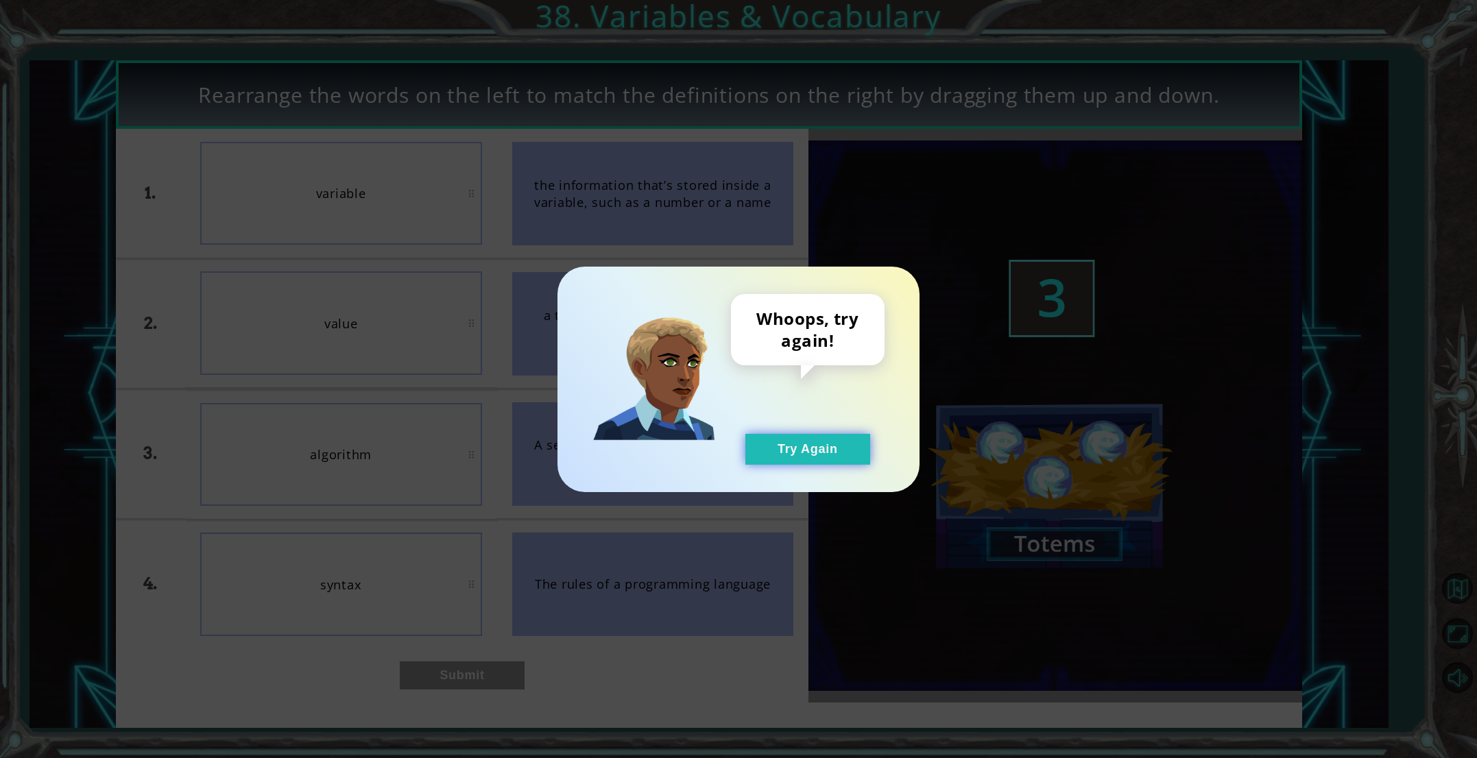
click at [802, 458] on button "Try Again" at bounding box center [807, 449] width 125 height 31
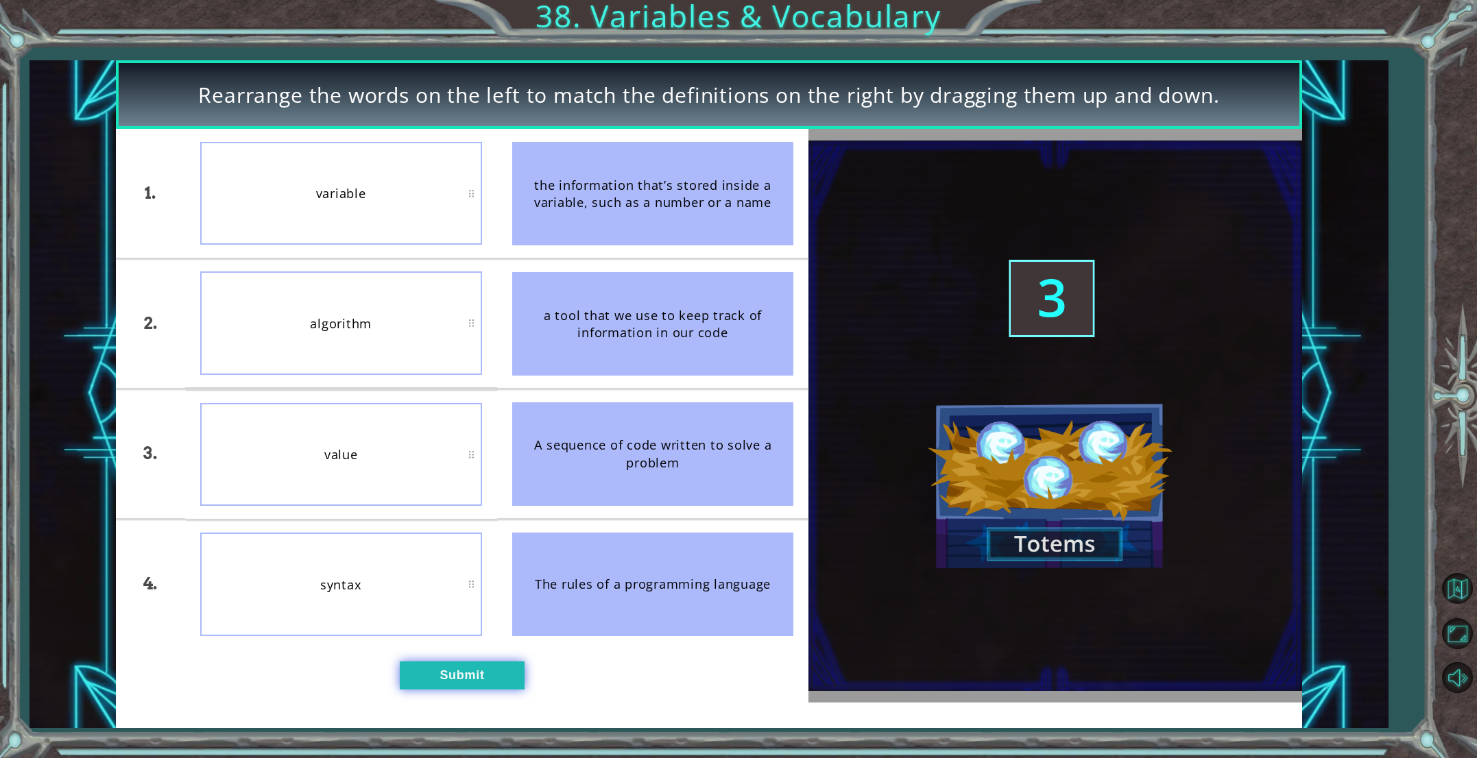
click at [460, 675] on button "Submit" at bounding box center [462, 676] width 125 height 28
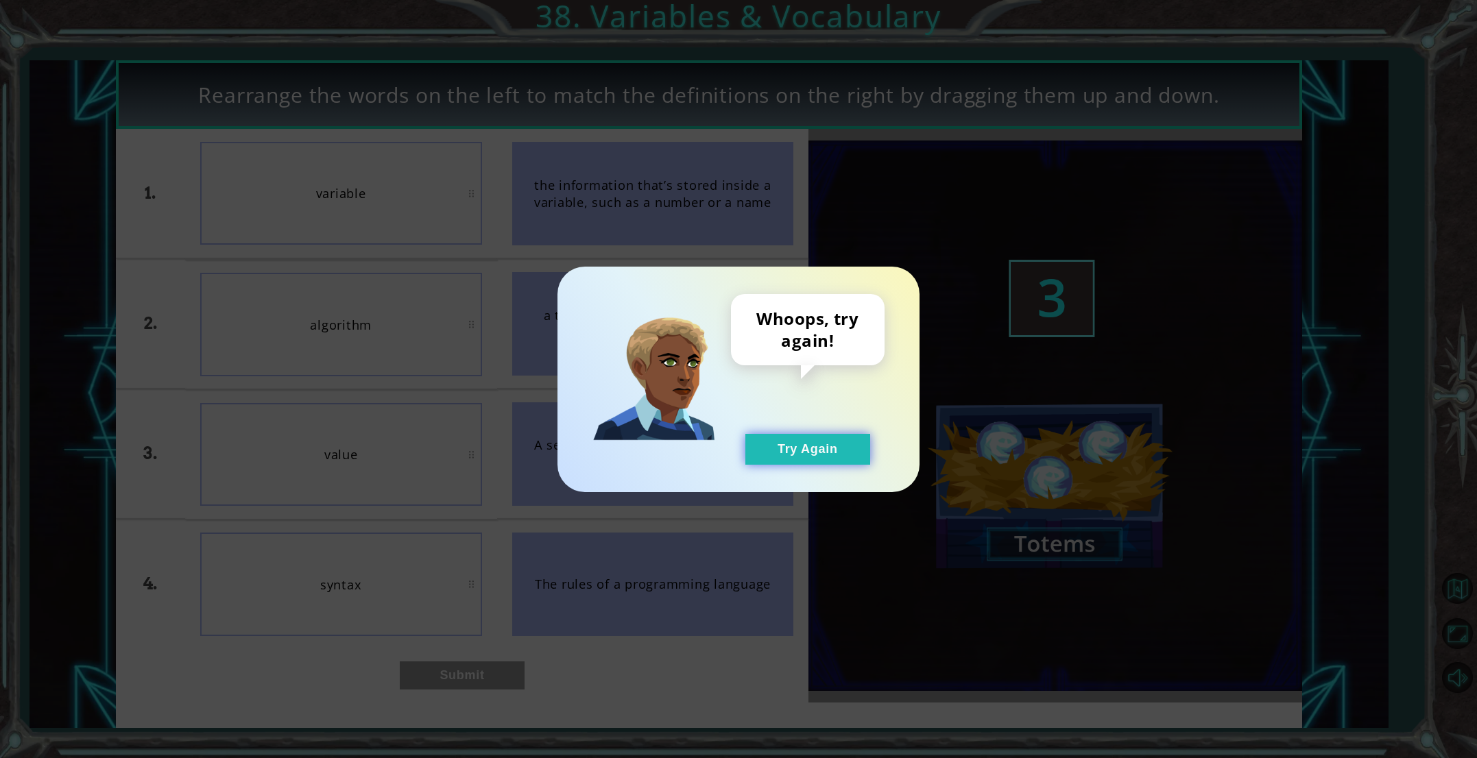
click at [828, 457] on button "Try Again" at bounding box center [807, 449] width 125 height 31
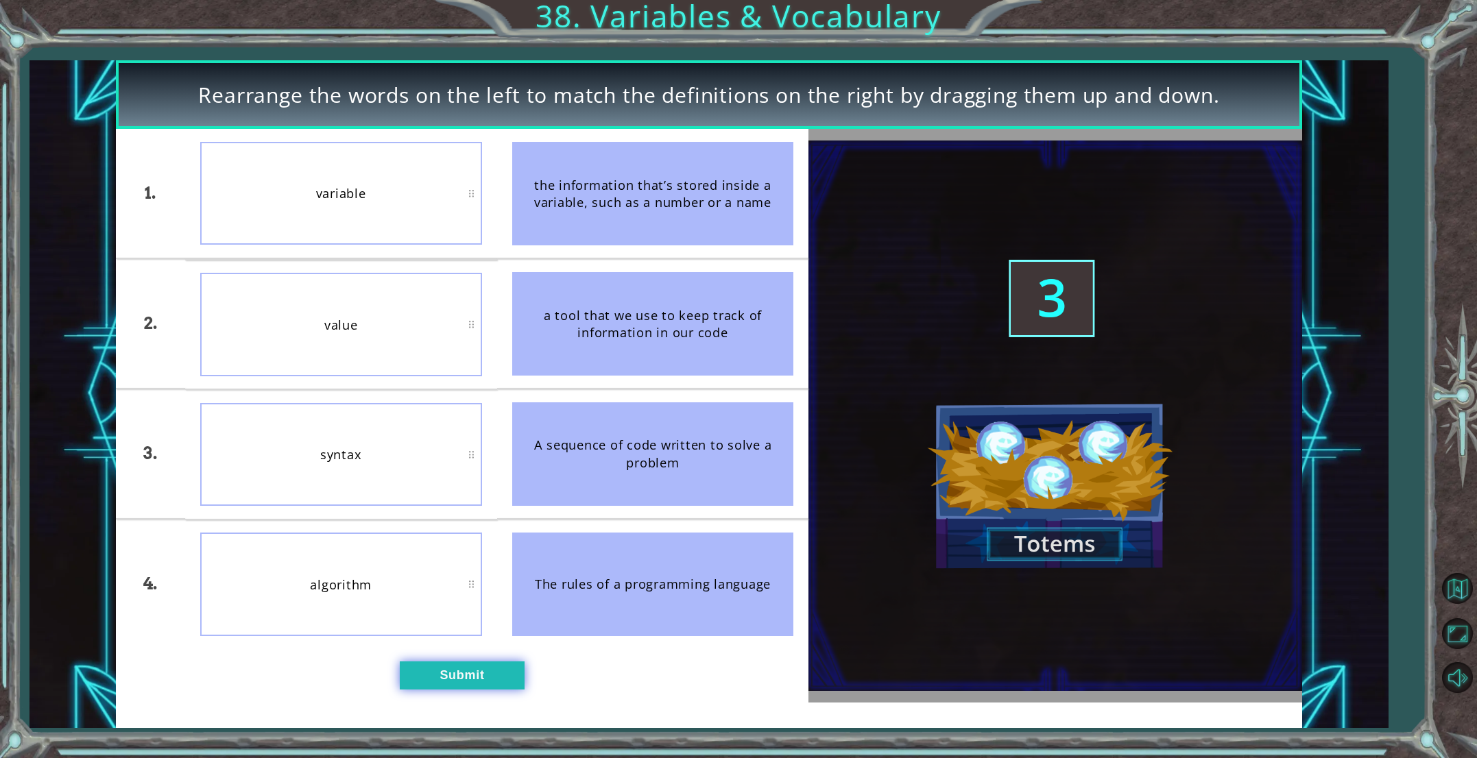
click at [485, 684] on button "Submit" at bounding box center [462, 676] width 125 height 28
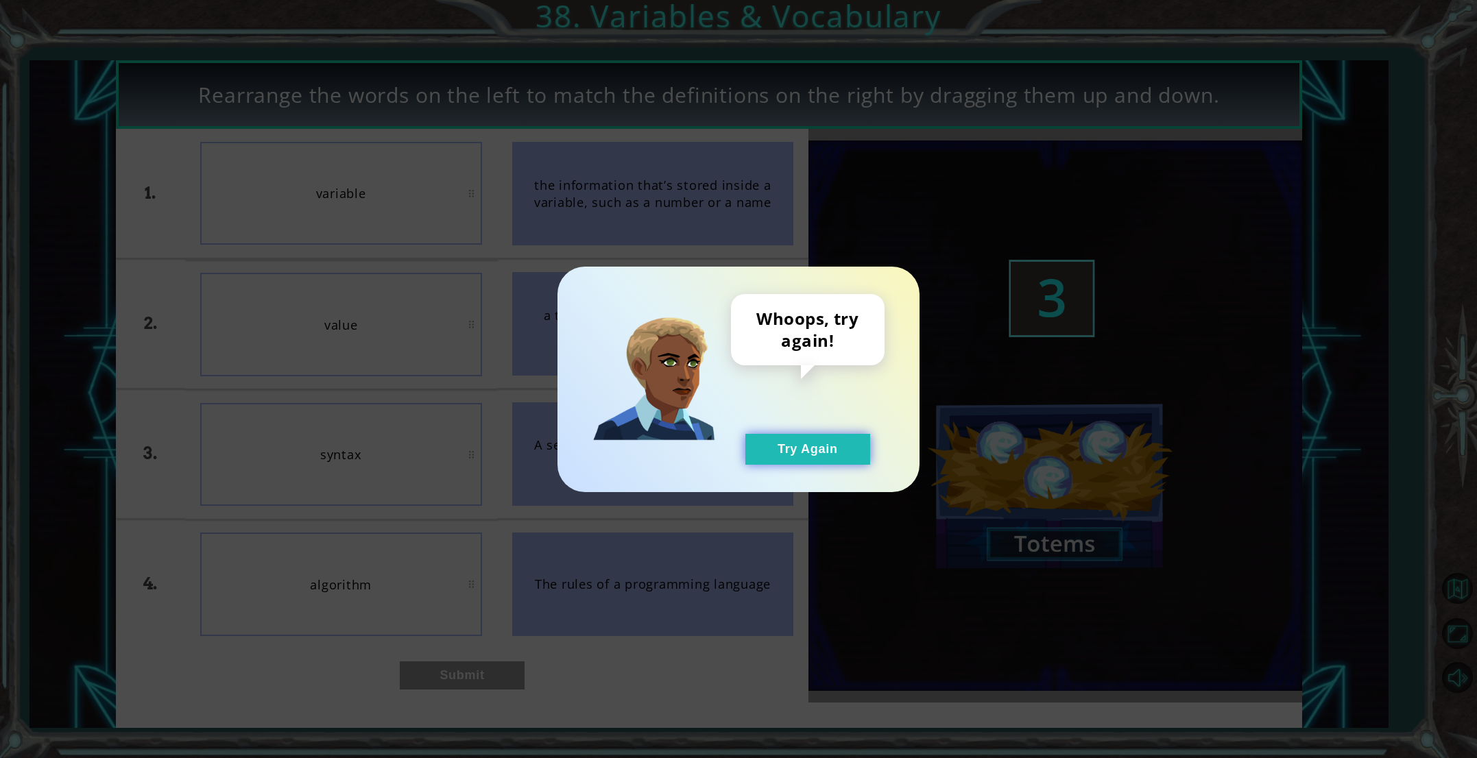
click at [795, 453] on button "Try Again" at bounding box center [807, 449] width 125 height 31
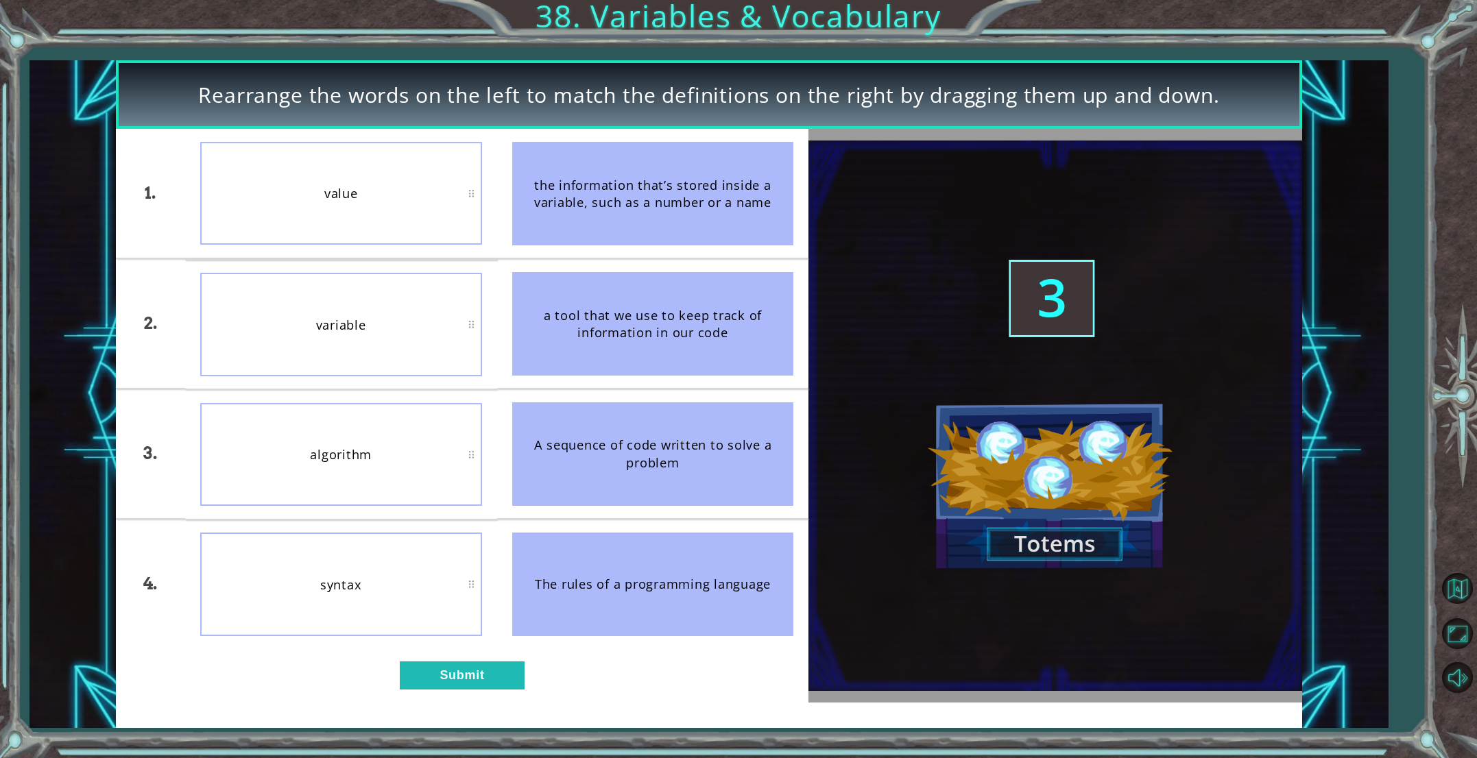
click at [438, 298] on div "variable" at bounding box center [341, 324] width 282 height 103
click at [498, 686] on button "Submit" at bounding box center [462, 676] width 125 height 28
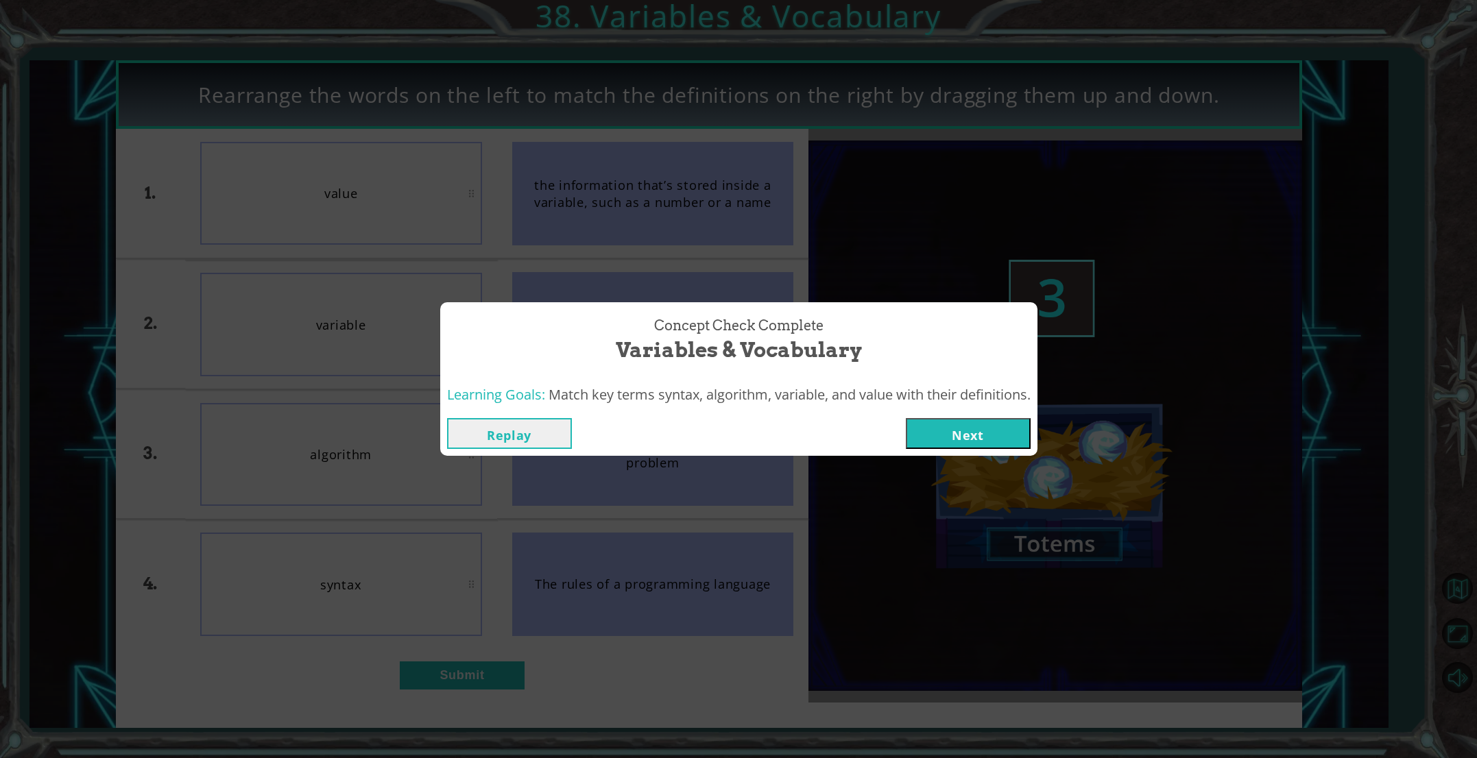
click at [956, 438] on button "Next" at bounding box center [968, 433] width 125 height 31
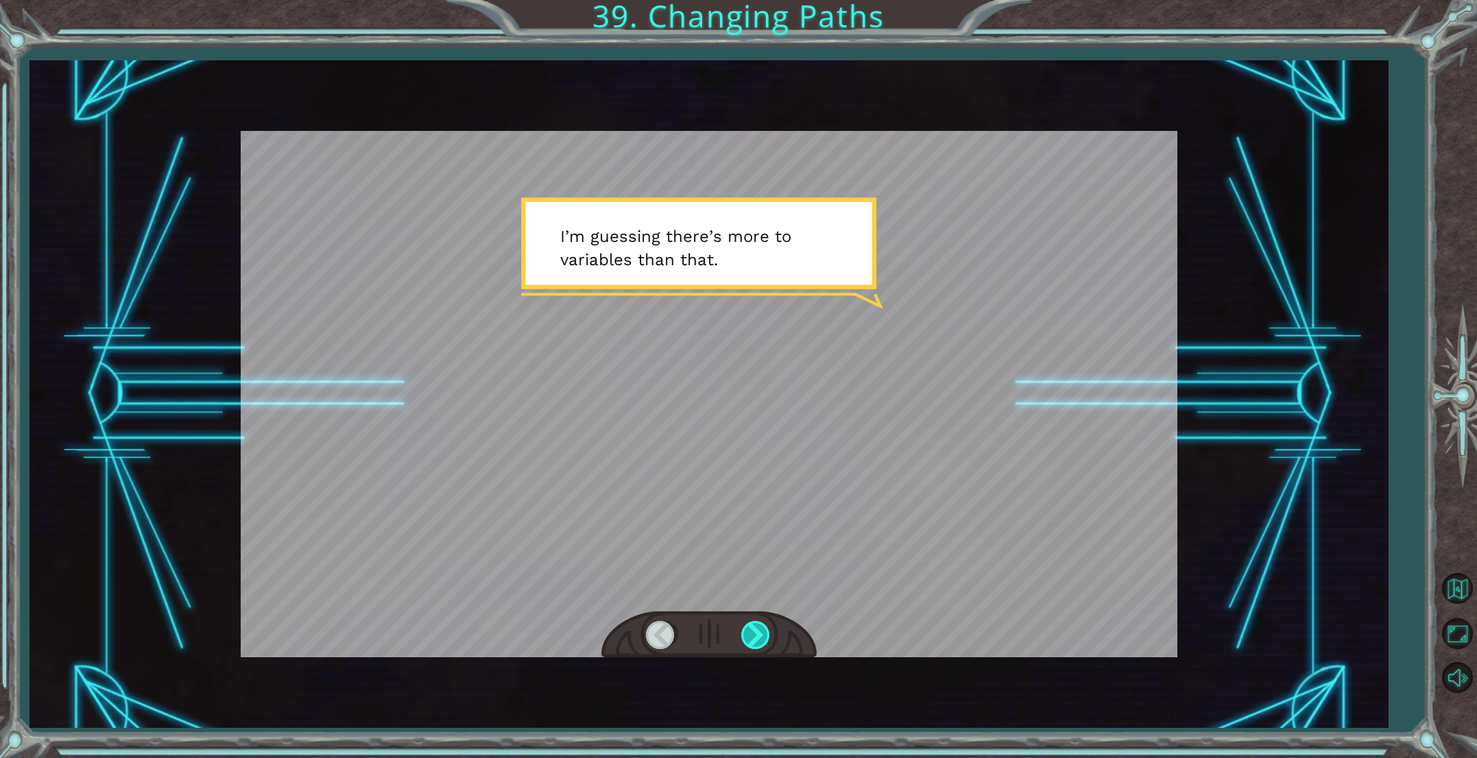
click at [761, 642] on div at bounding box center [756, 635] width 31 height 28
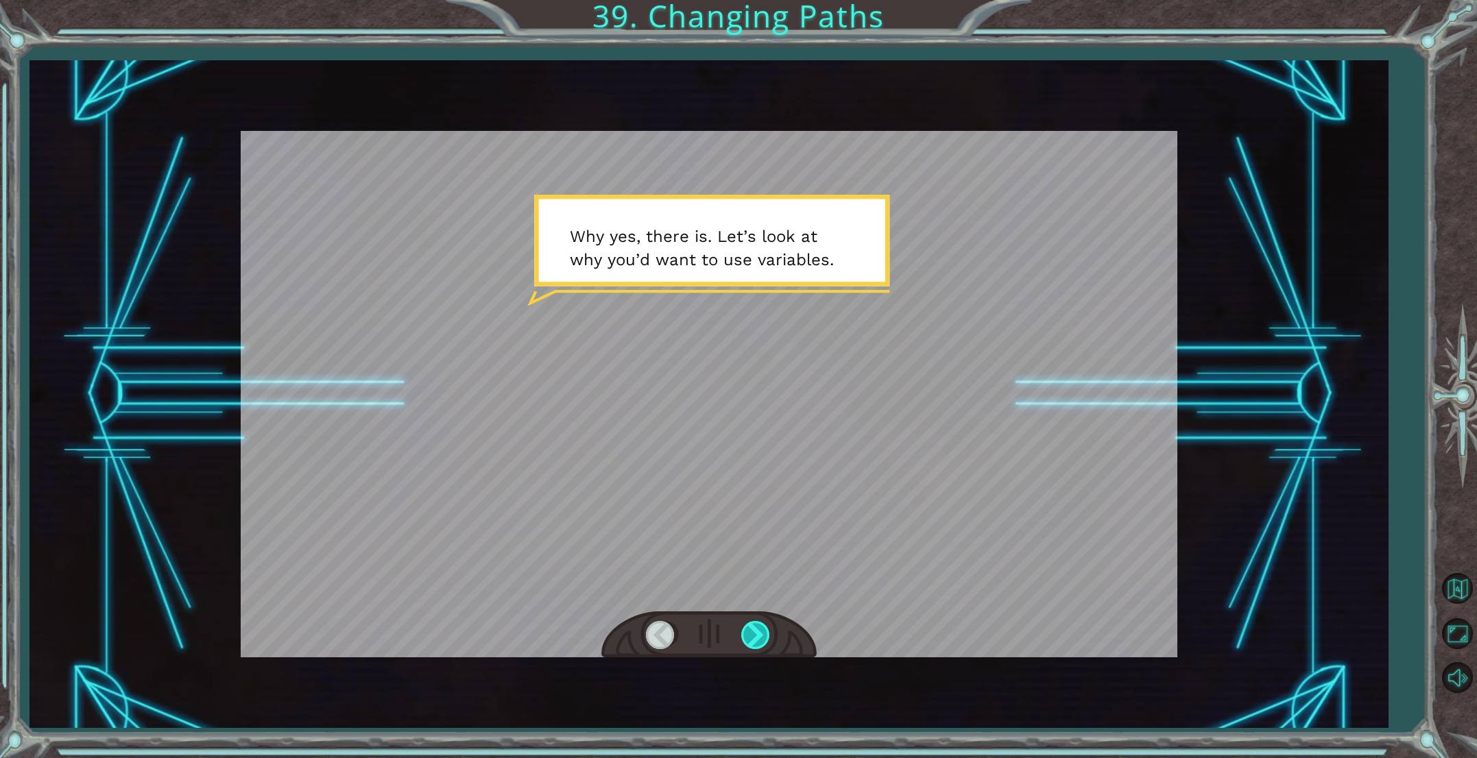
click at [751, 641] on div at bounding box center [756, 635] width 31 height 28
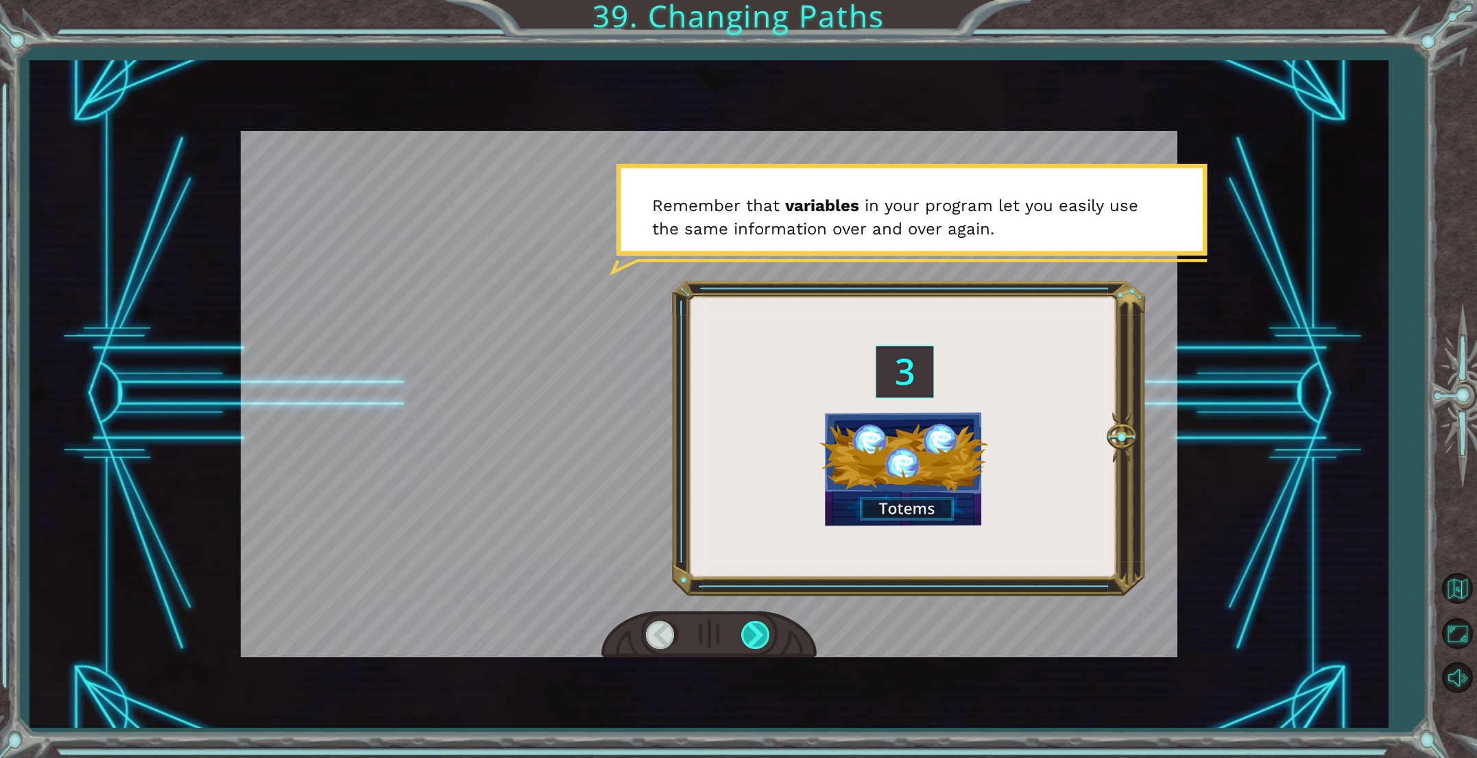
click at [751, 641] on div at bounding box center [756, 635] width 31 height 28
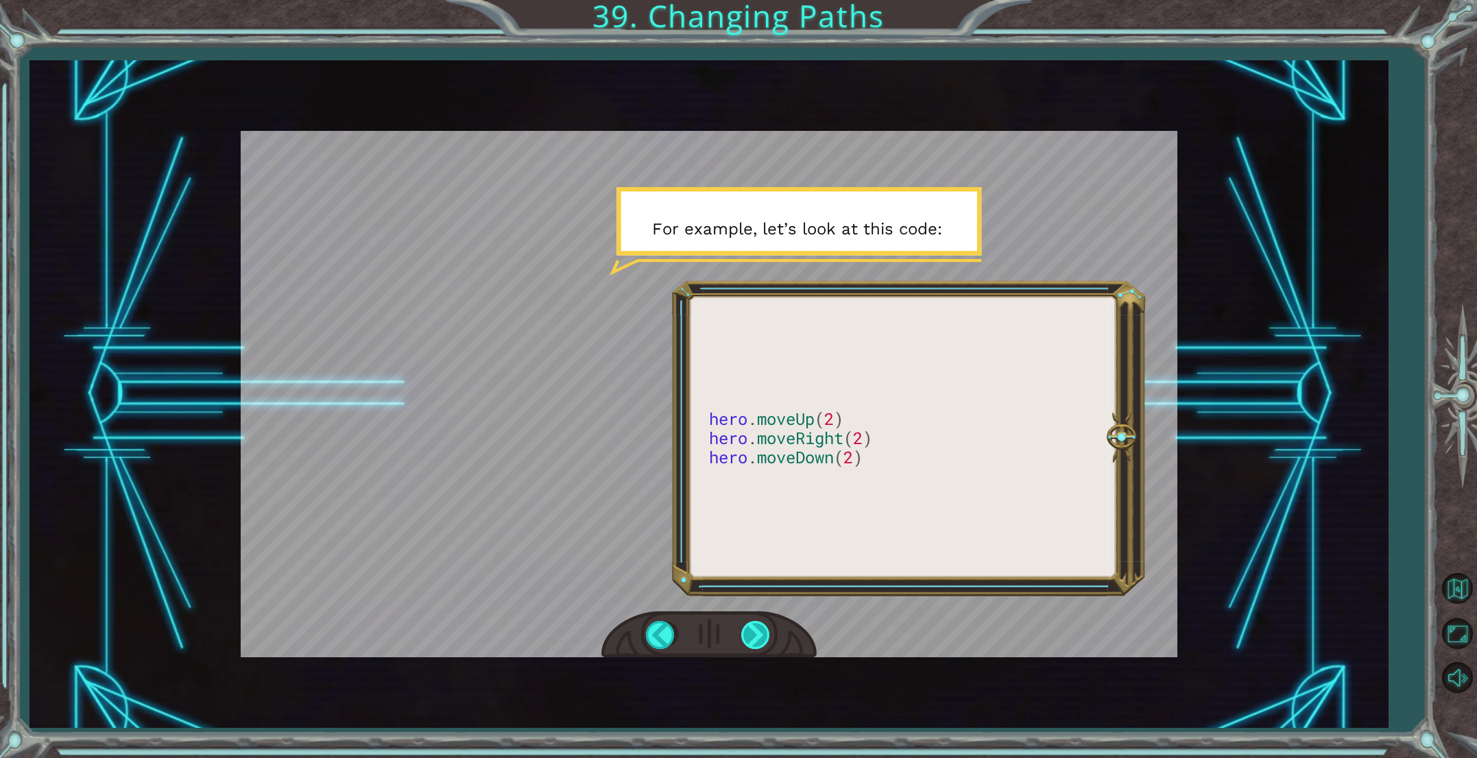
click at [751, 641] on div at bounding box center [756, 635] width 31 height 28
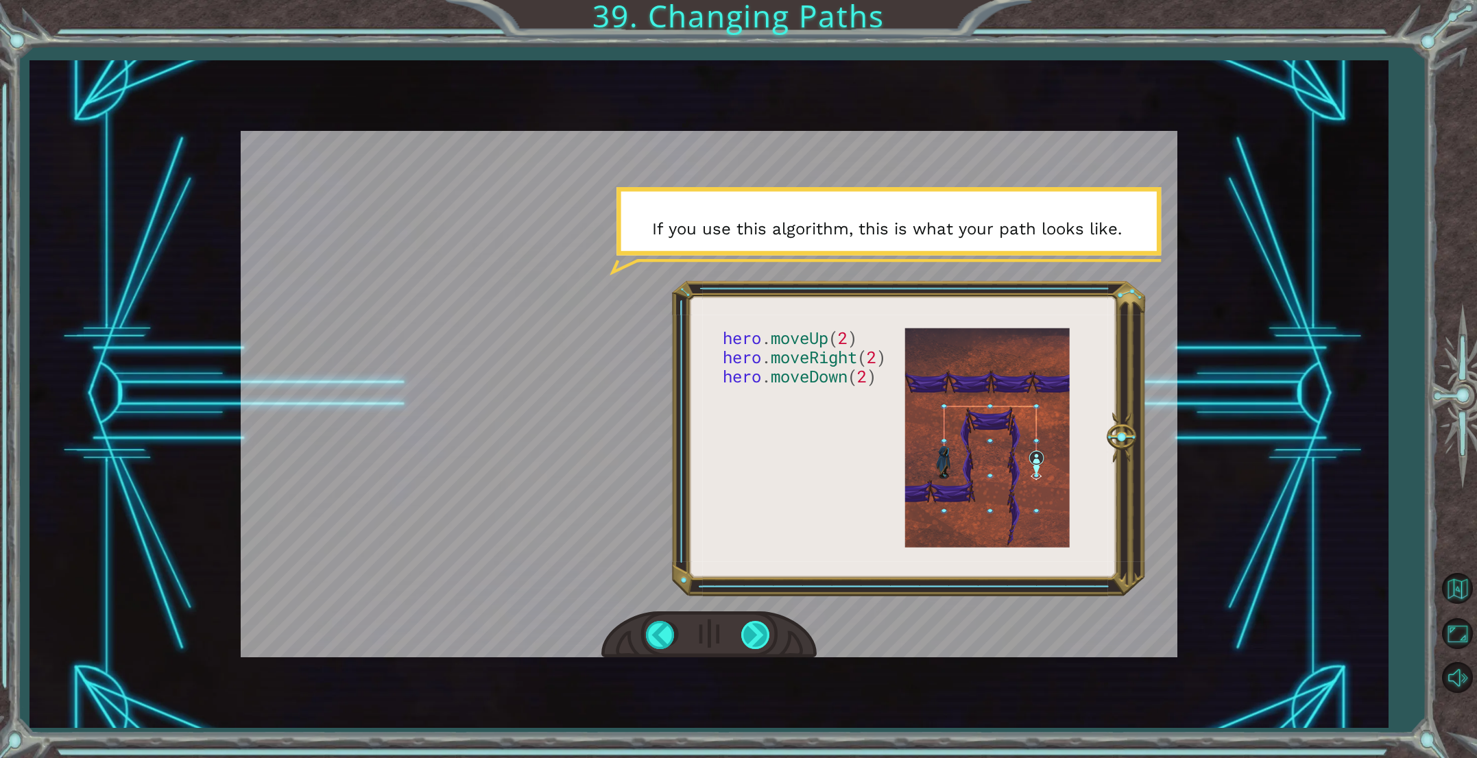
click at [751, 641] on div at bounding box center [756, 635] width 31 height 28
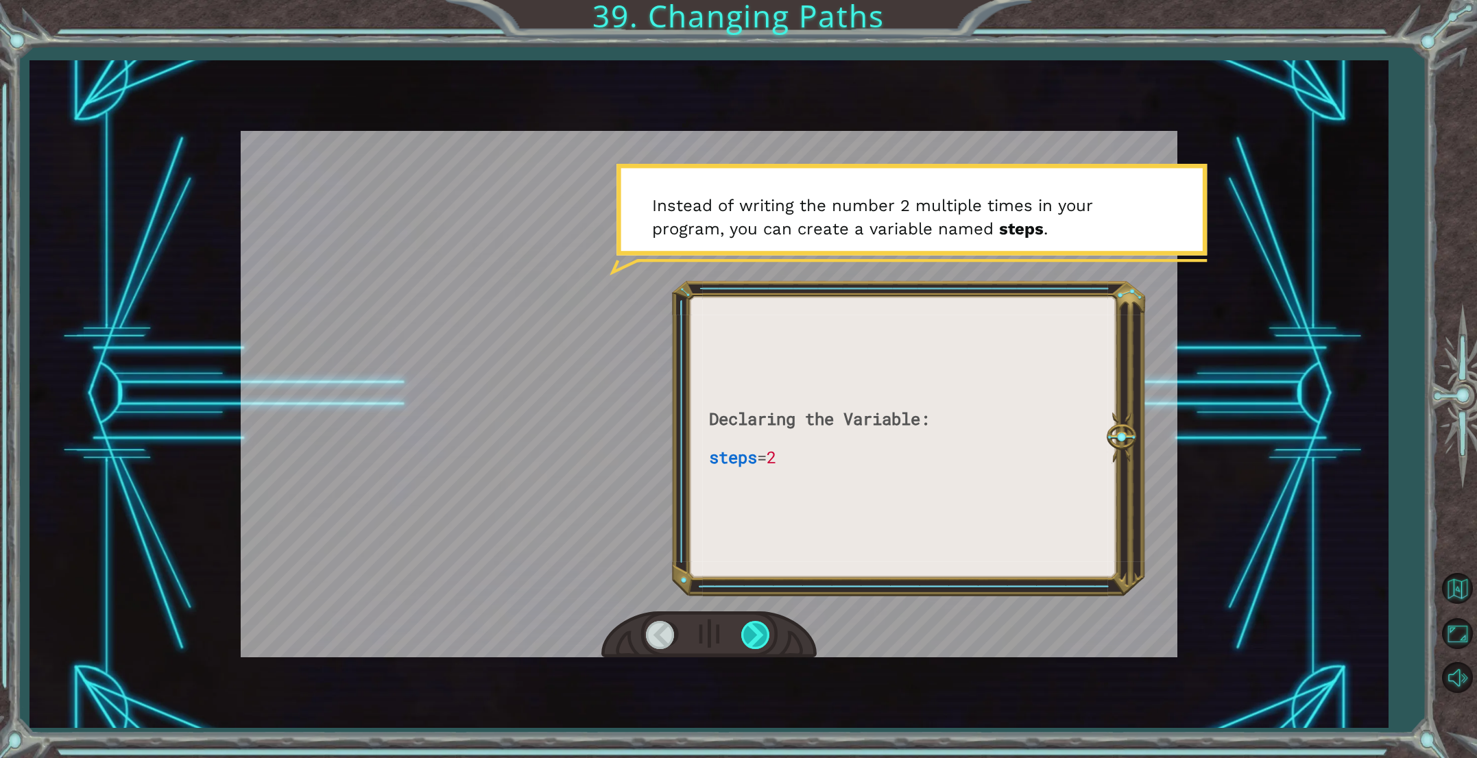
click at [751, 641] on div at bounding box center [756, 635] width 31 height 28
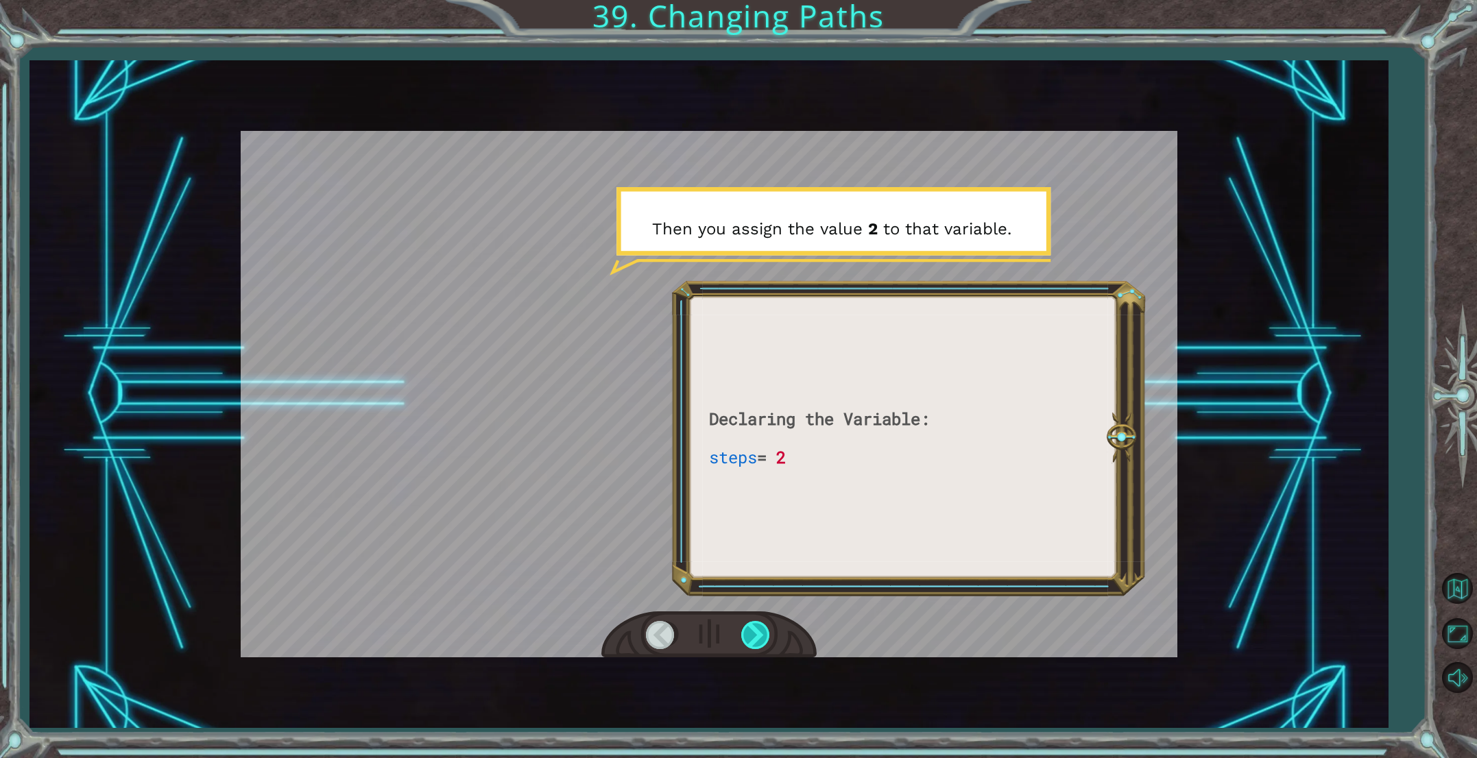
click at [751, 641] on div at bounding box center [756, 635] width 31 height 28
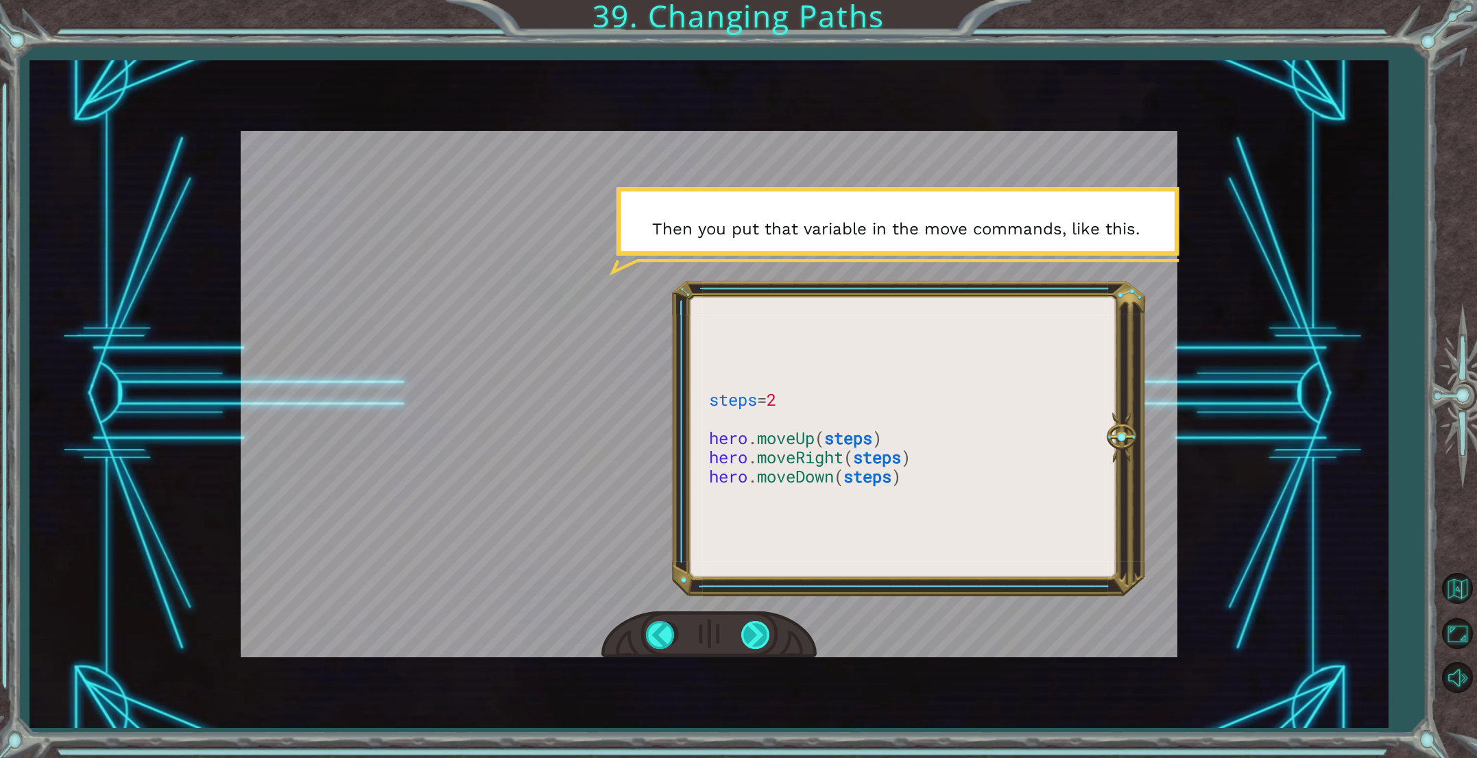
click at [760, 642] on div at bounding box center [756, 635] width 31 height 28
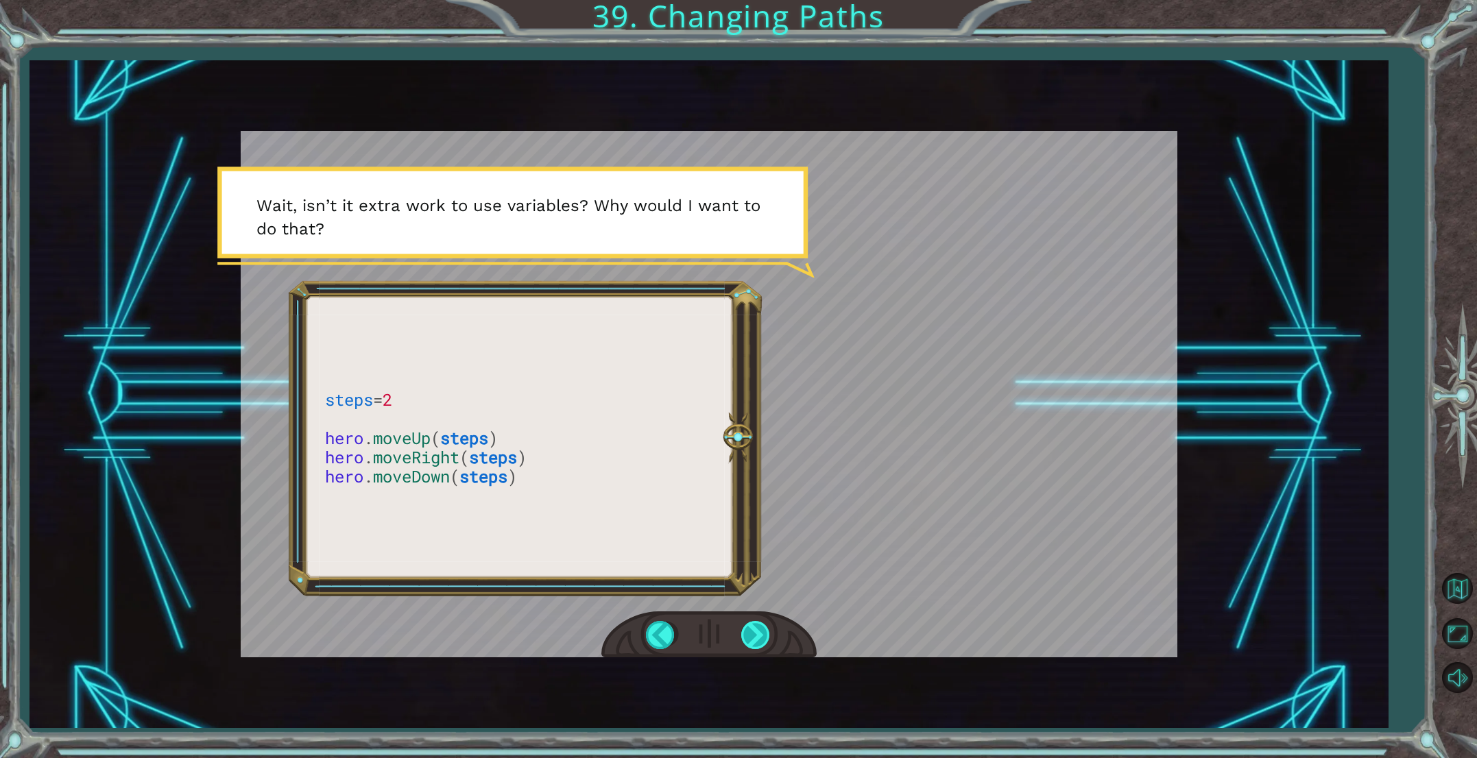
click at [760, 640] on div at bounding box center [756, 635] width 31 height 28
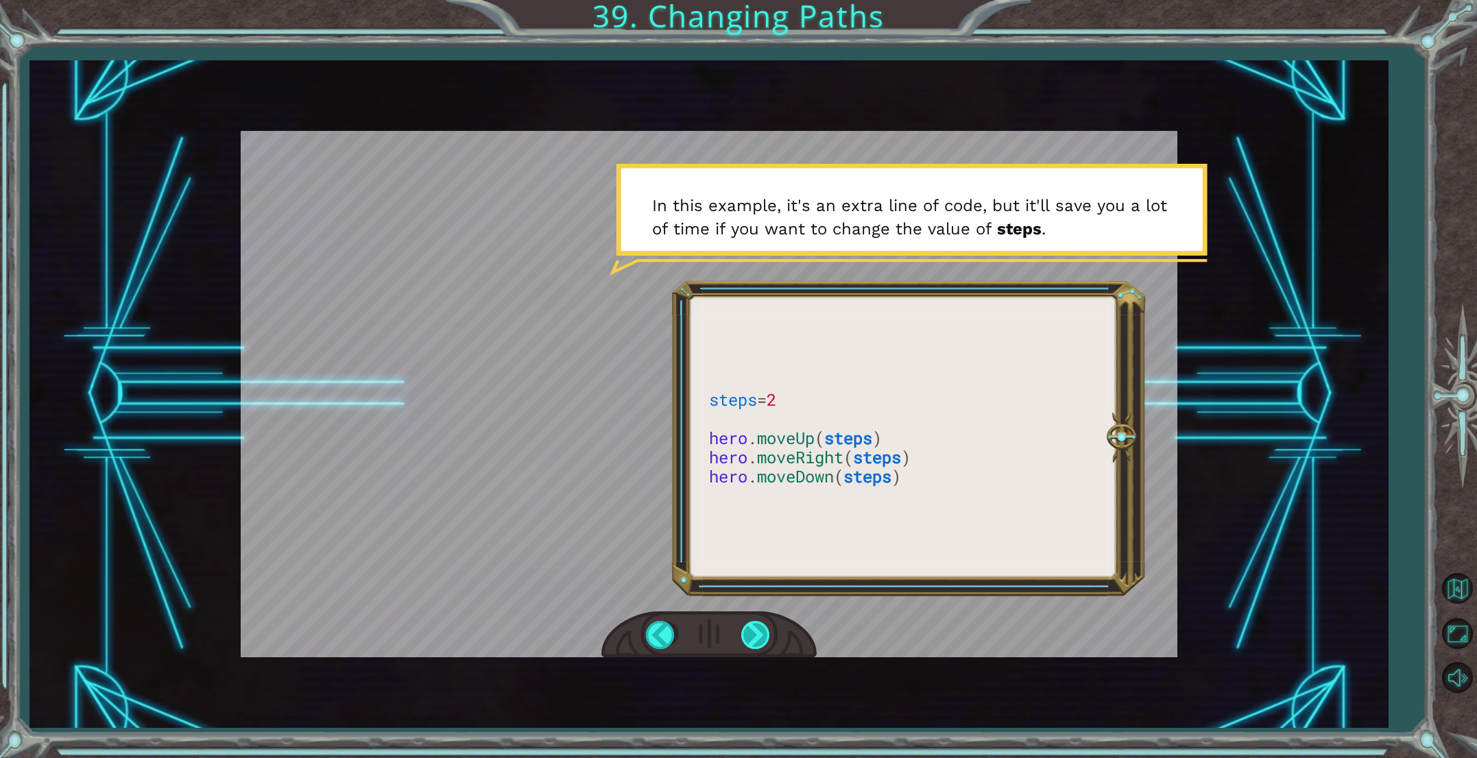
click at [749, 644] on div at bounding box center [756, 635] width 31 height 28
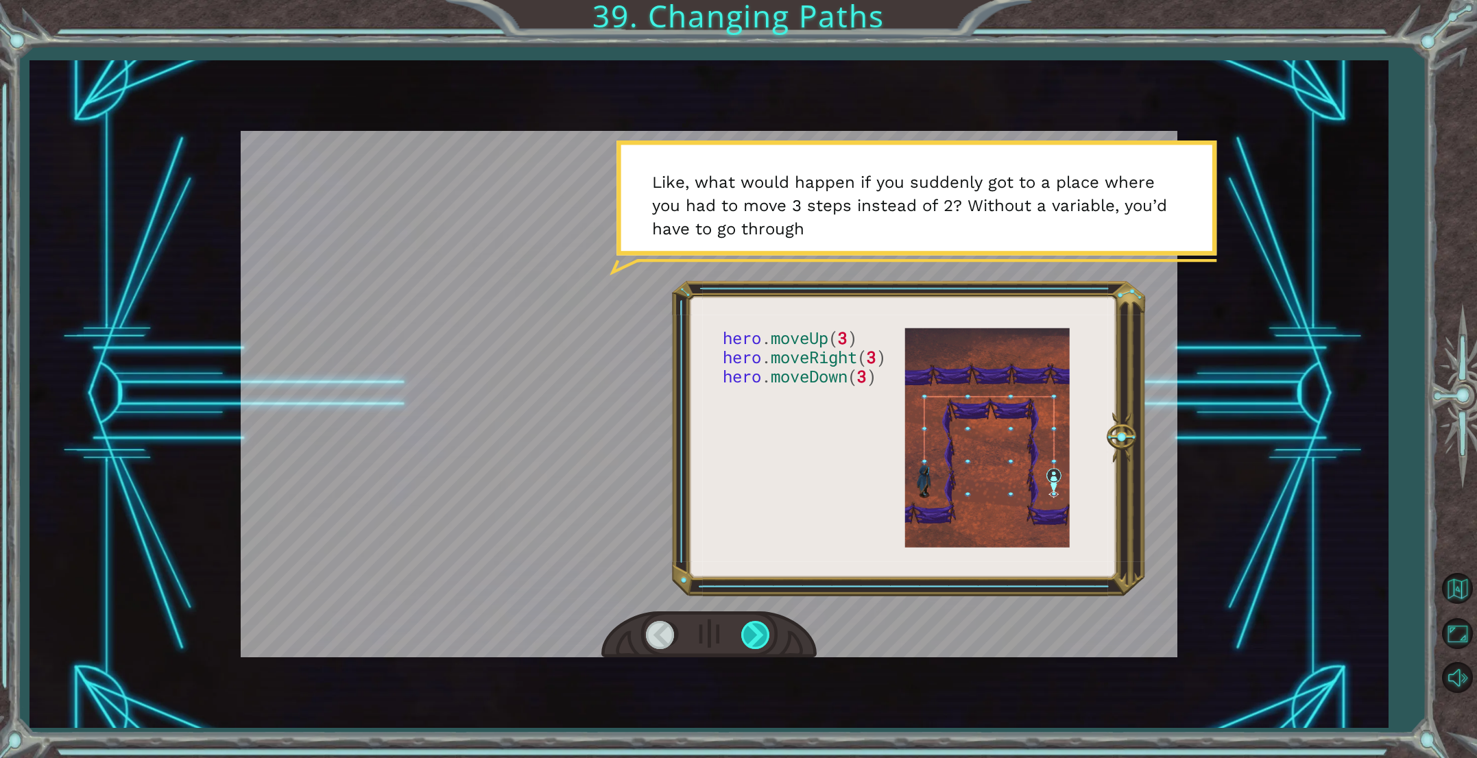
click at [763, 638] on div at bounding box center [756, 635] width 31 height 28
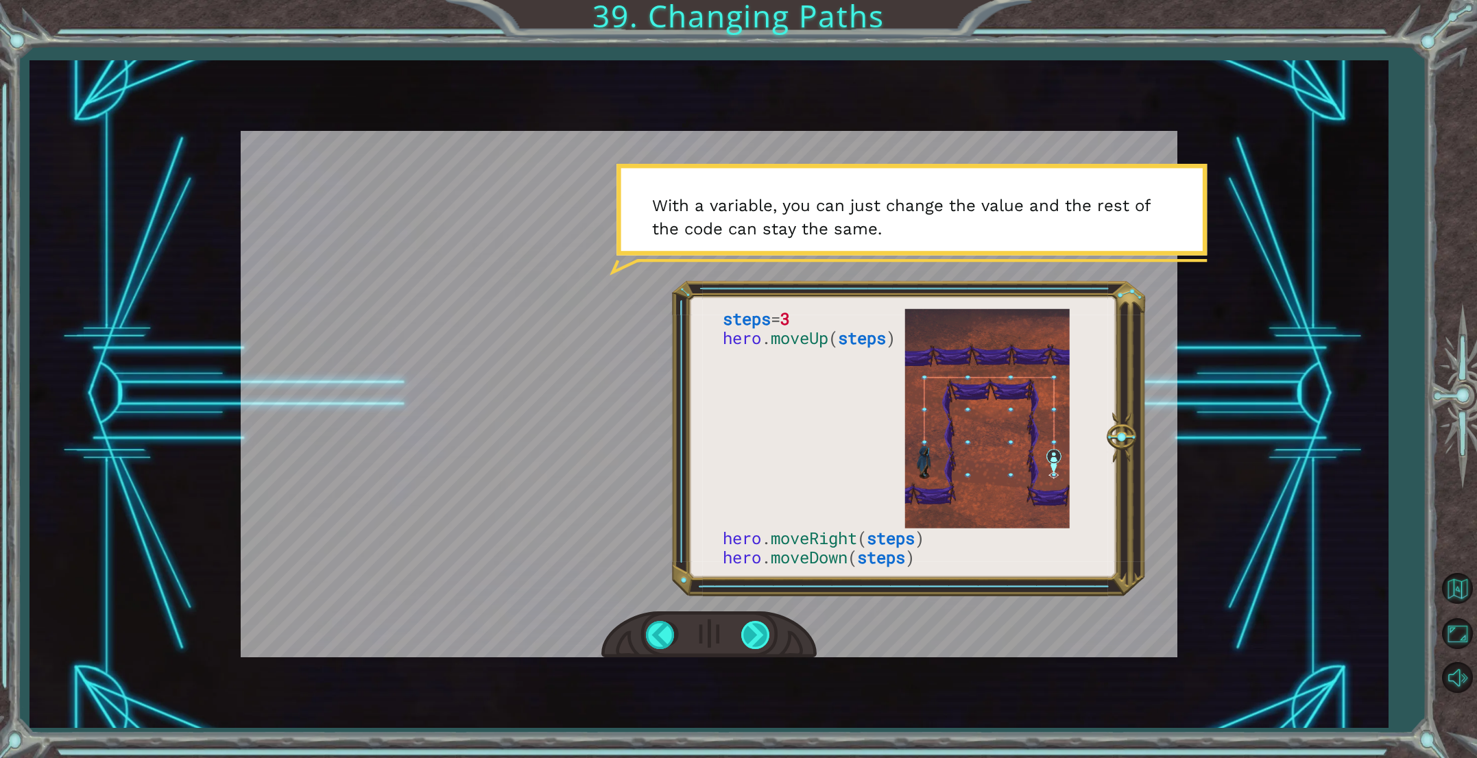
click at [763, 638] on div at bounding box center [756, 635] width 31 height 28
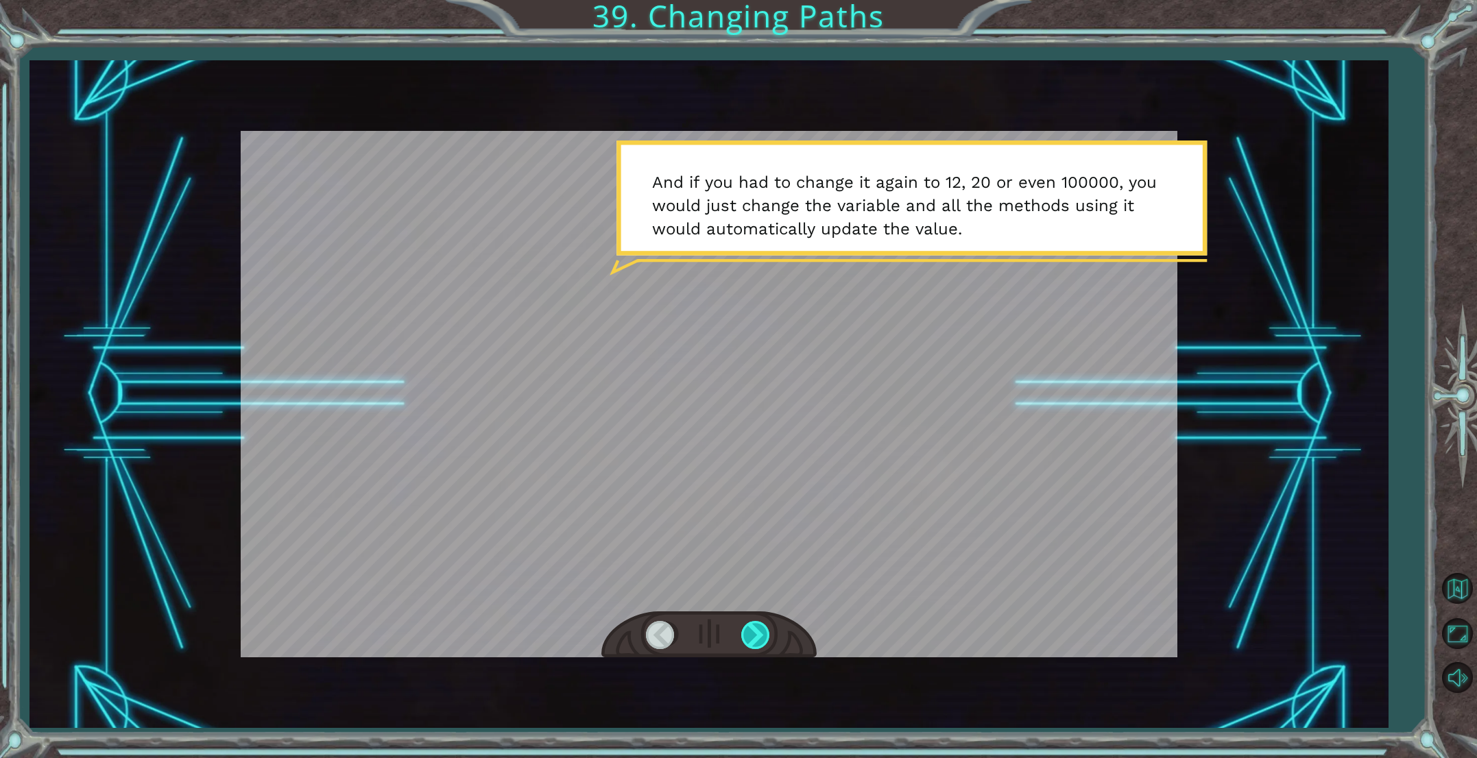
click at [763, 637] on div at bounding box center [756, 635] width 31 height 28
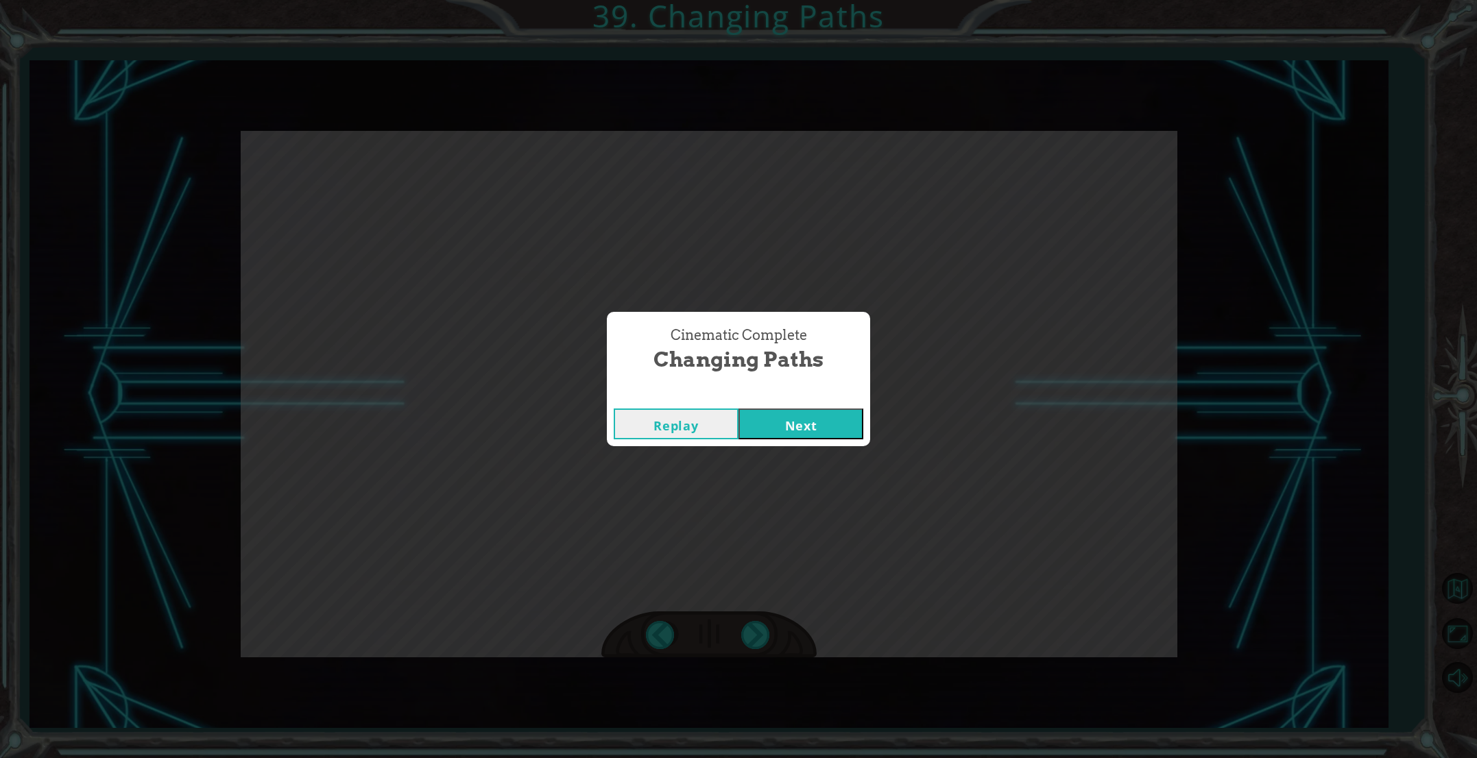
click at [774, 424] on button "Next" at bounding box center [800, 424] width 125 height 31
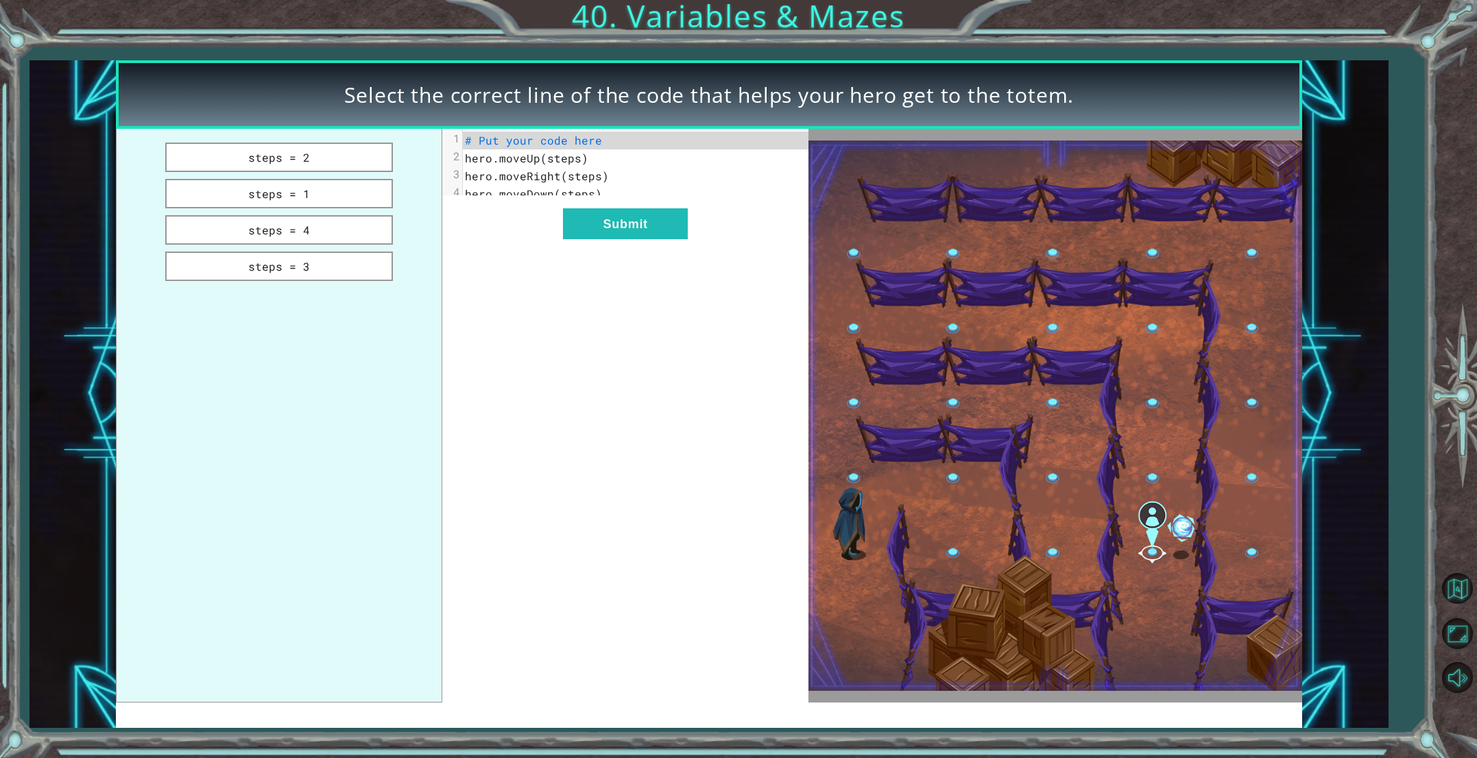
click at [564, 142] on span "# Put your code here" at bounding box center [533, 140] width 137 height 14
drag, startPoint x: 356, startPoint y: 184, endPoint x: 609, endPoint y: 163, distance: 254.6
click at [616, 160] on div "steps = 2 steps = 1 steps = 4 steps = 3 xxxxxxxxxx 4 1 # Put your code here 2 h…" at bounding box center [462, 415] width 692 height 573
click at [386, 193] on button "steps = 1" at bounding box center [279, 193] width 228 height 29
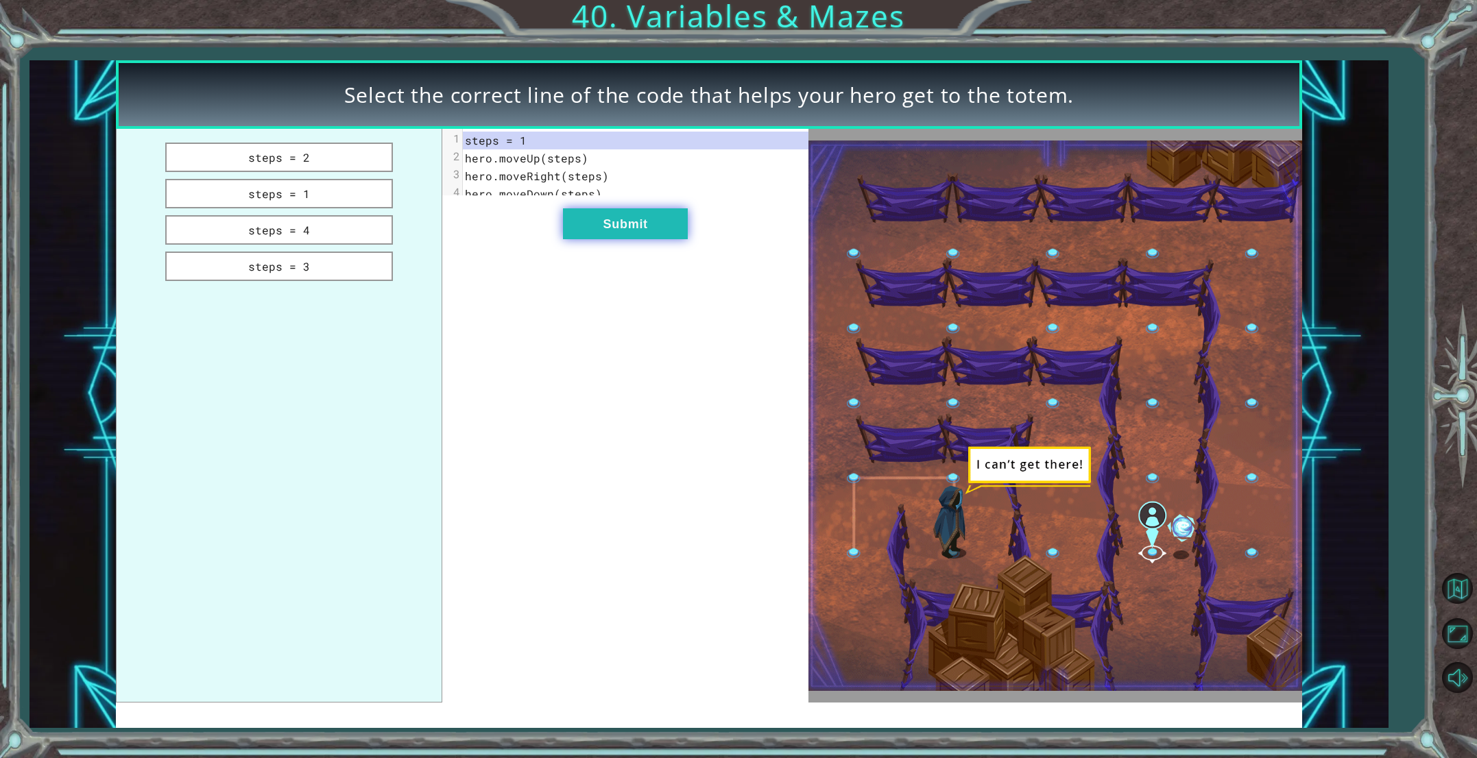
click at [651, 237] on button "Submit" at bounding box center [625, 223] width 125 height 31
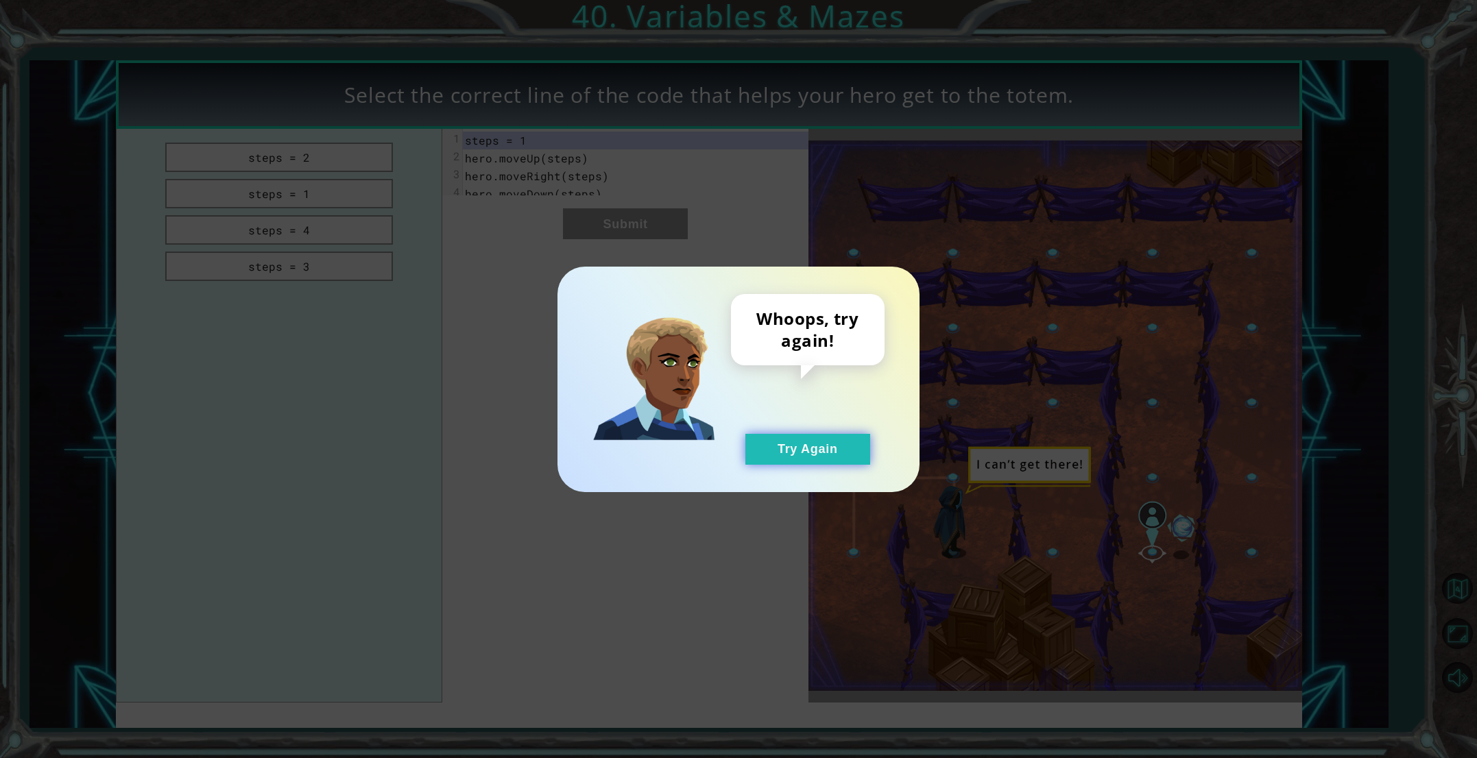
click at [801, 450] on button "Try Again" at bounding box center [807, 449] width 125 height 31
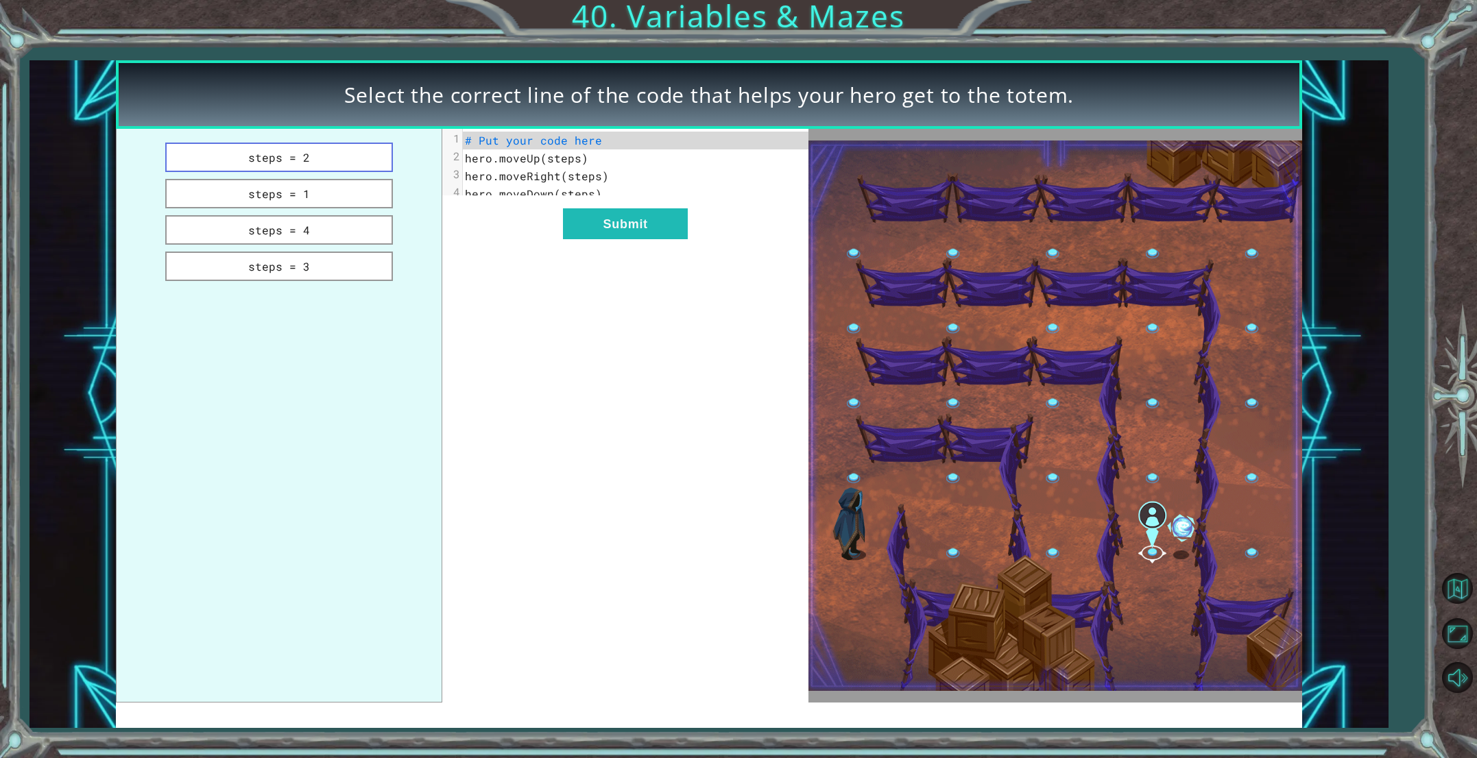
click at [346, 147] on button "steps = 2" at bounding box center [279, 157] width 228 height 29
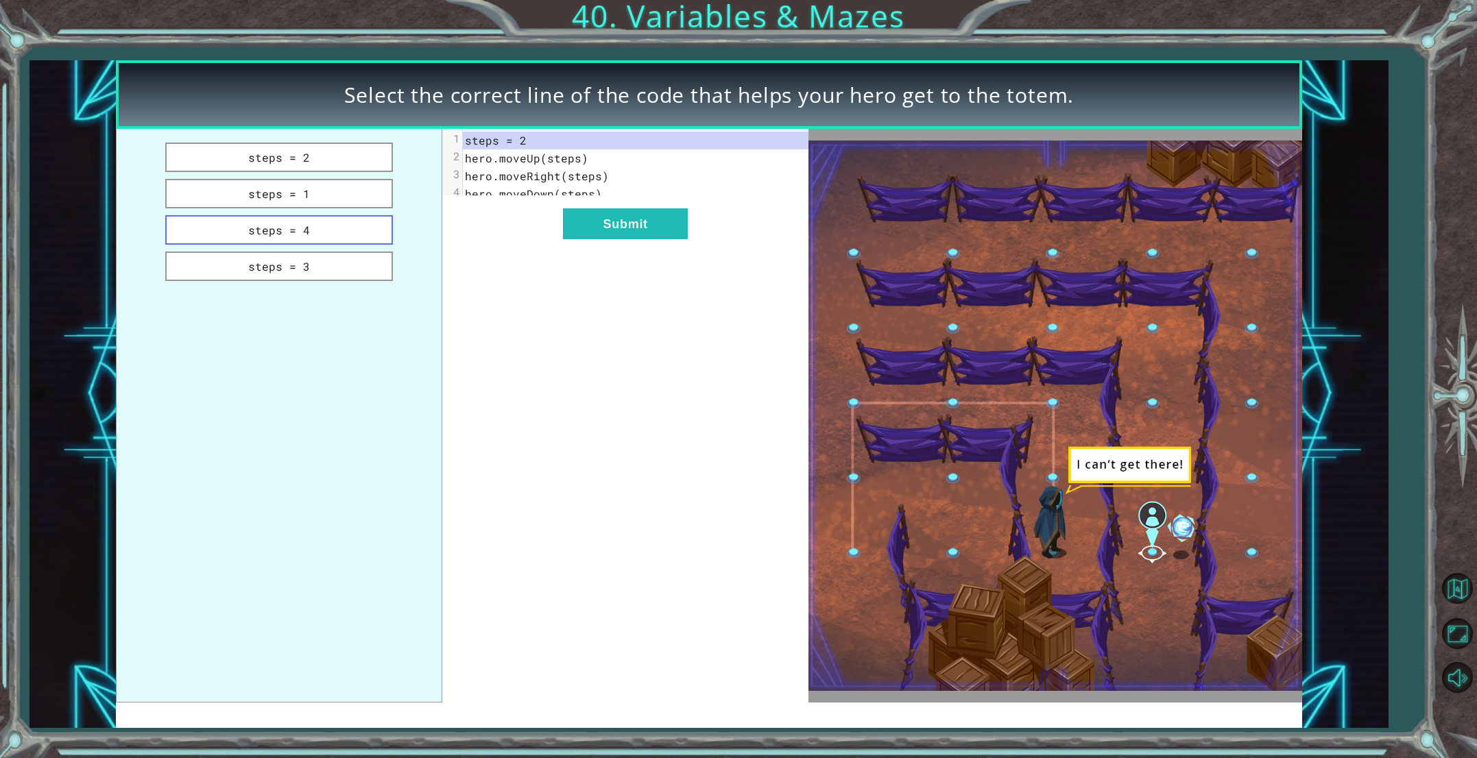
click at [363, 232] on button "steps = 4" at bounding box center [279, 229] width 228 height 29
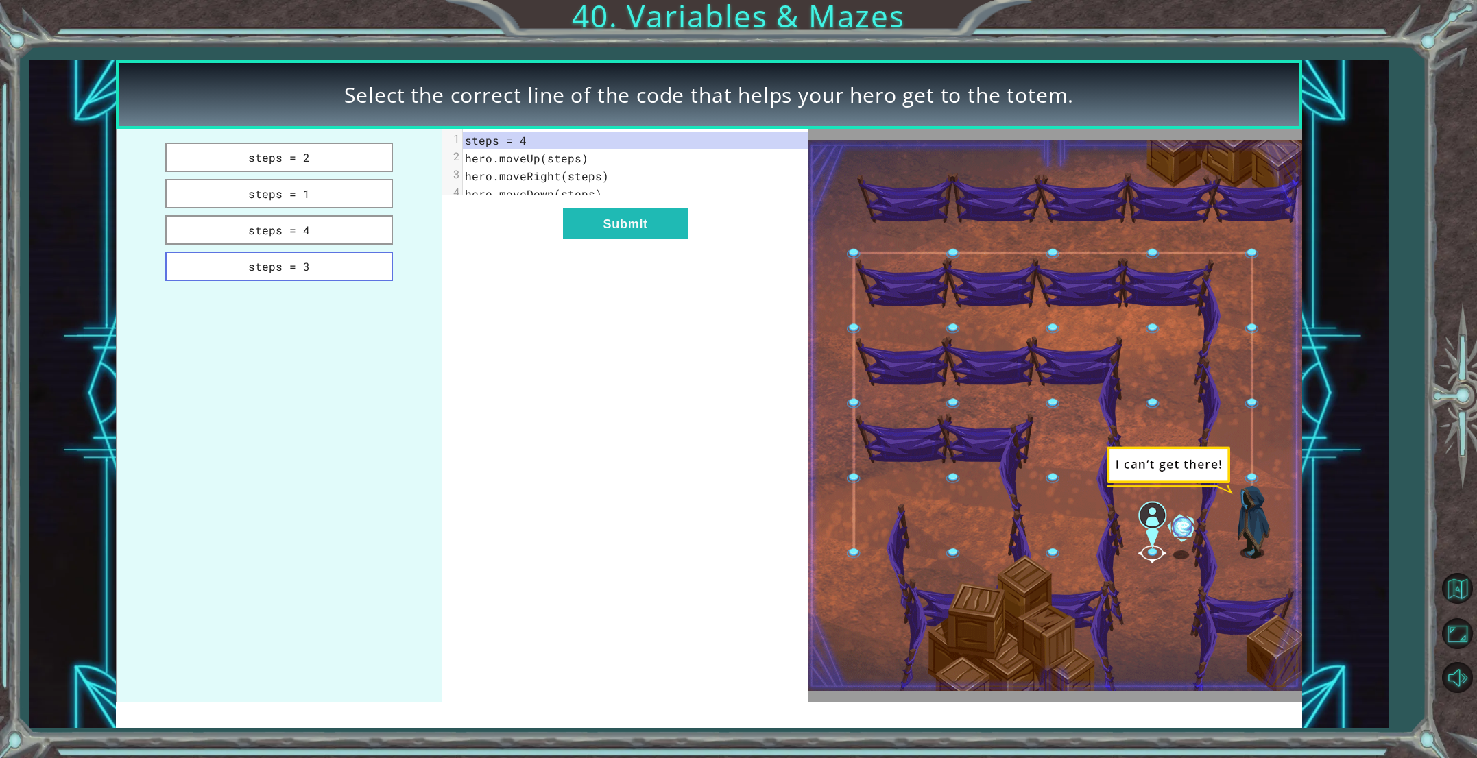
click at [370, 267] on button "steps = 3" at bounding box center [279, 266] width 228 height 29
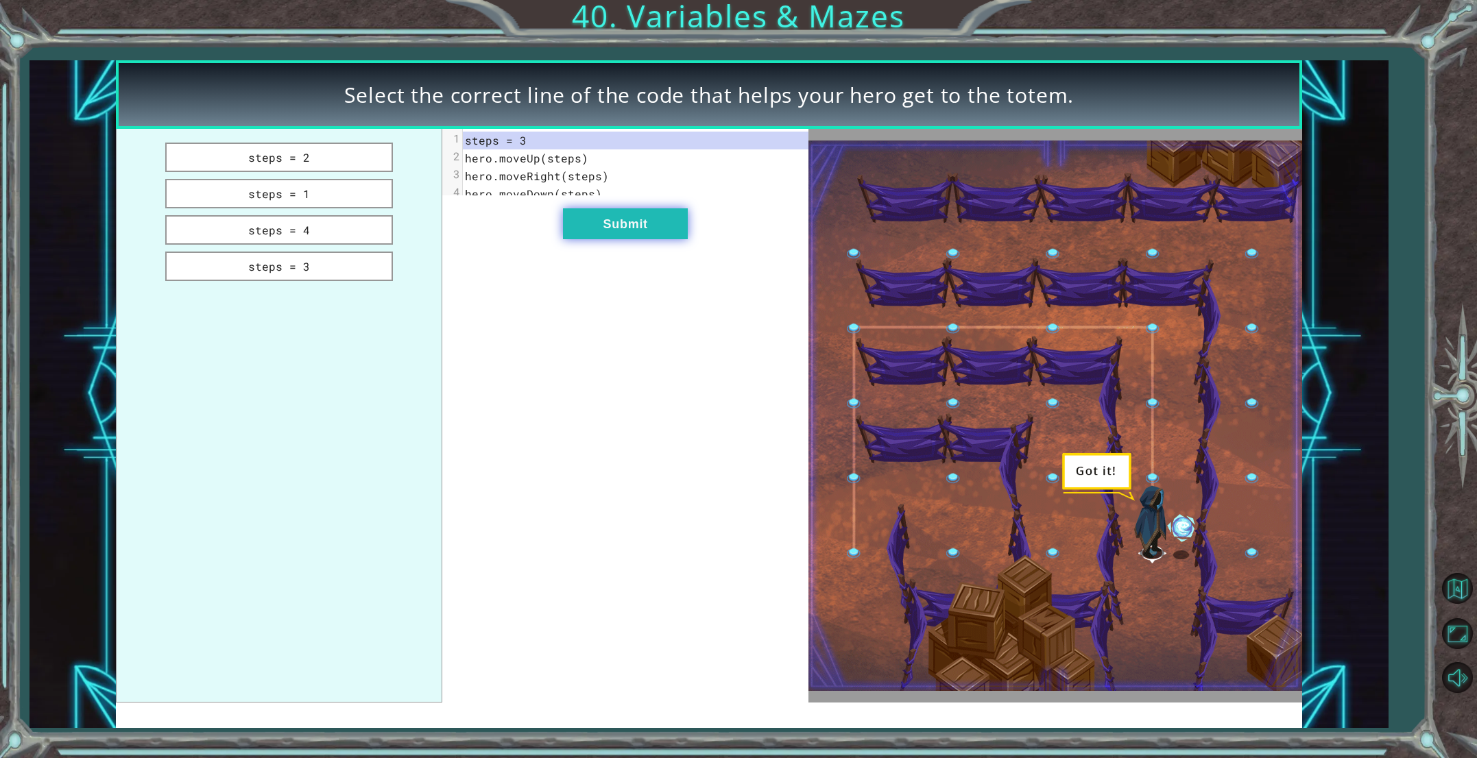
click at [647, 239] on button "Submit" at bounding box center [625, 223] width 125 height 31
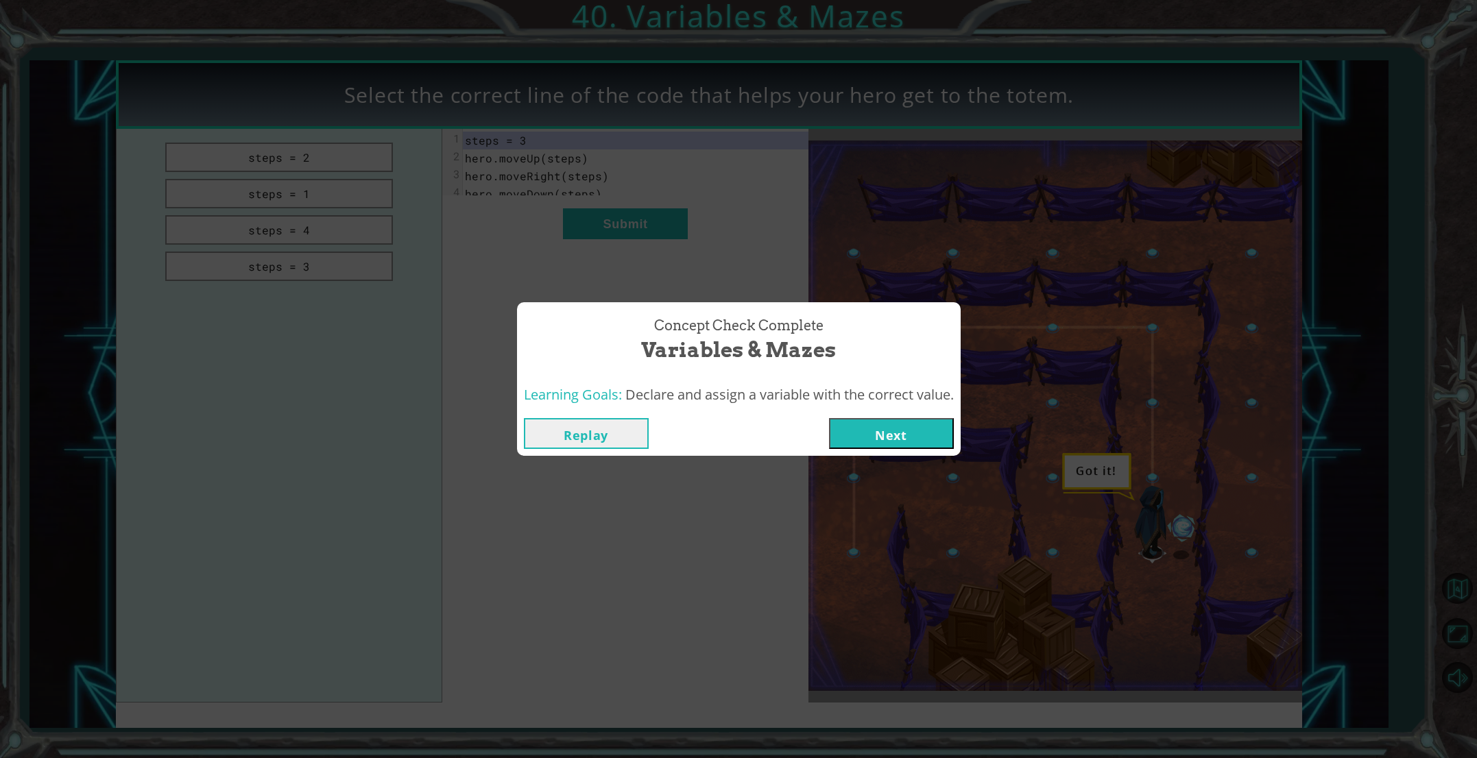
click at [880, 431] on button "Next" at bounding box center [891, 433] width 125 height 31
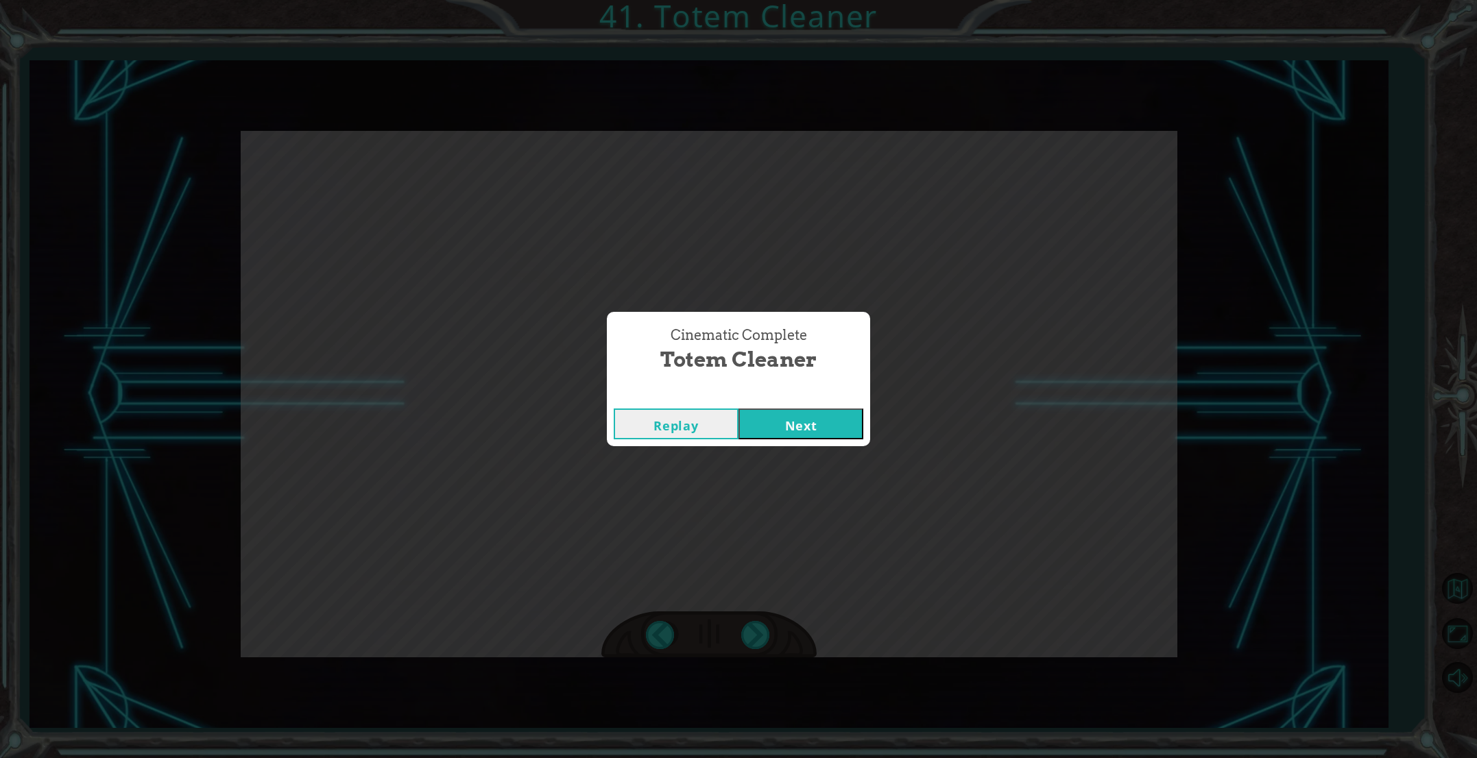
click at [841, 434] on button "Next" at bounding box center [800, 424] width 125 height 31
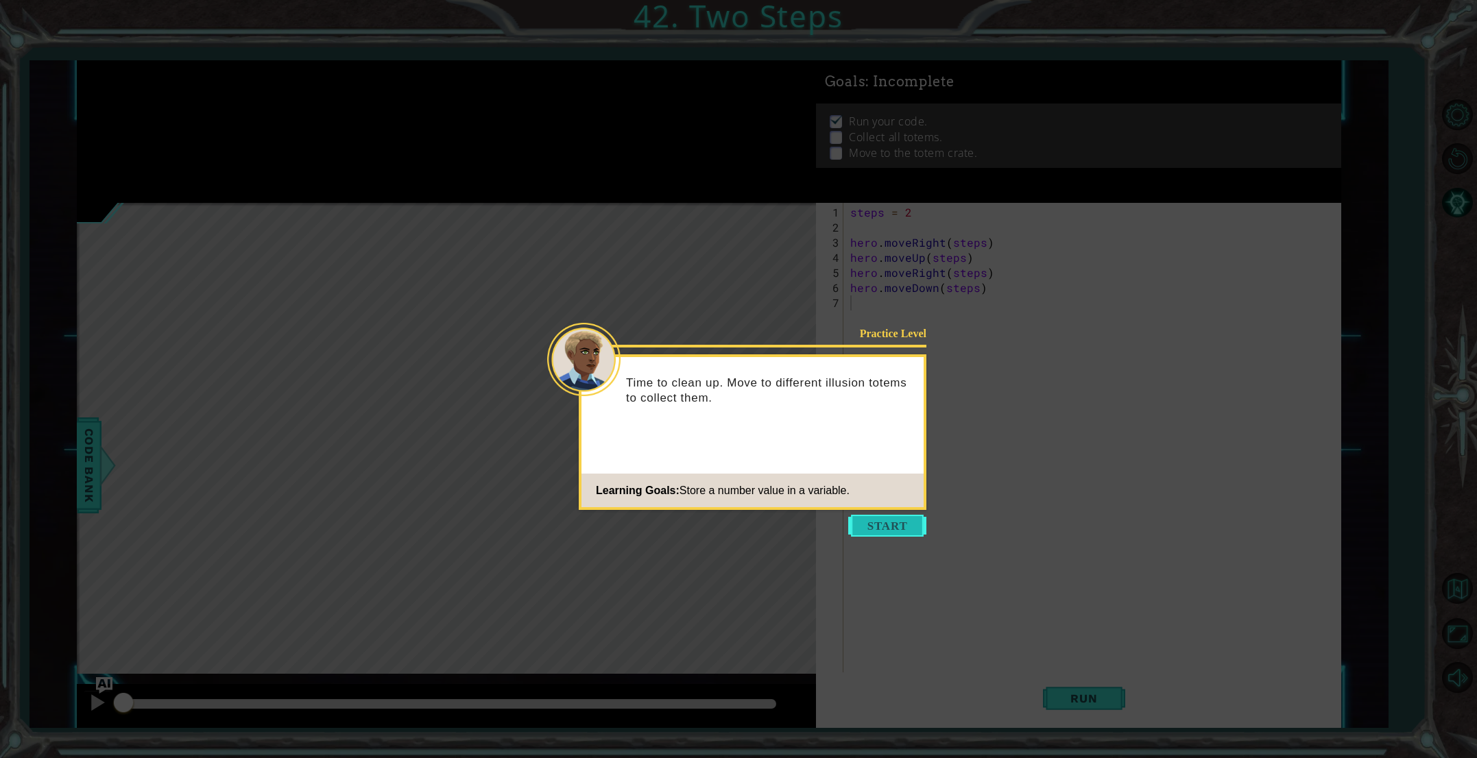
click at [889, 528] on button "Start" at bounding box center [887, 526] width 78 height 22
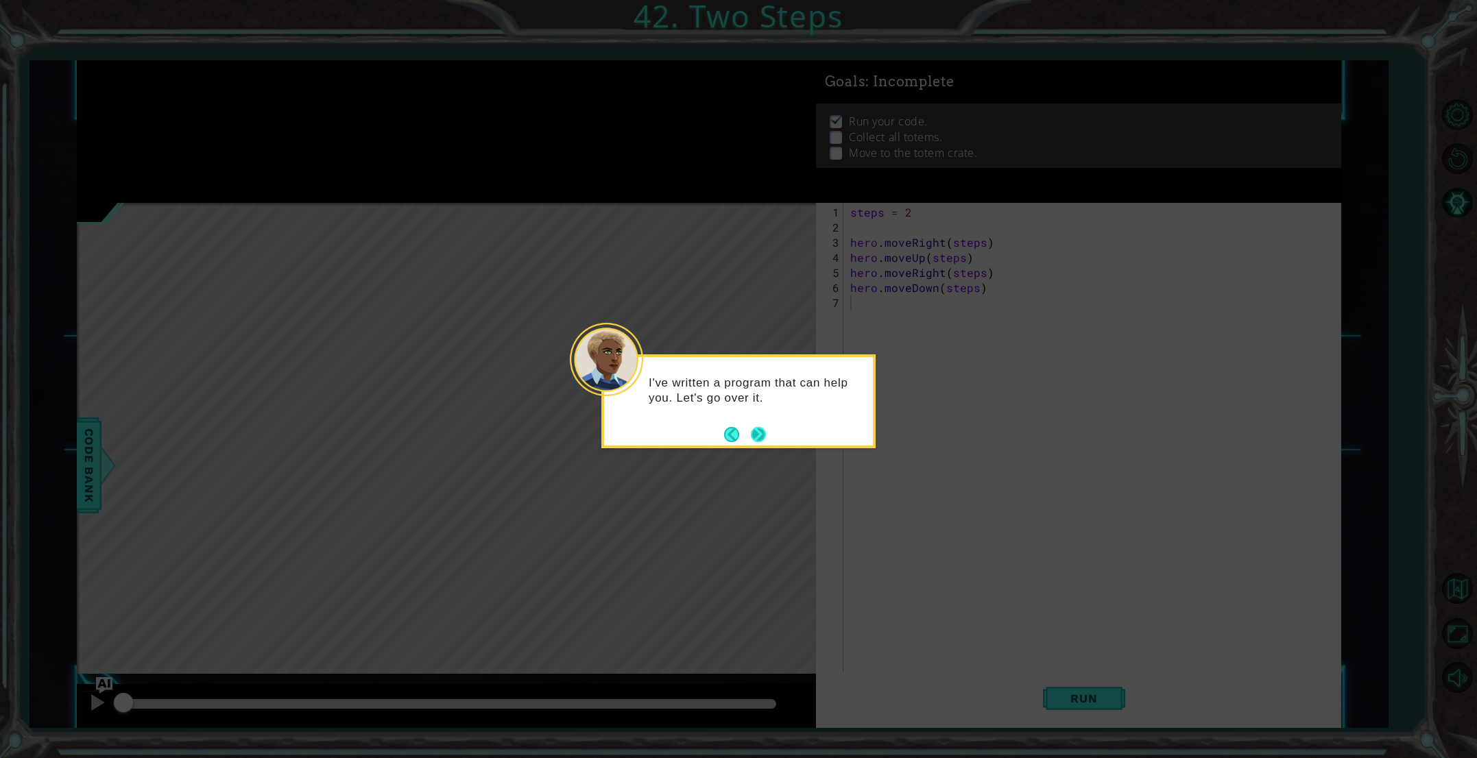
click at [764, 435] on button "Next" at bounding box center [758, 434] width 15 height 15
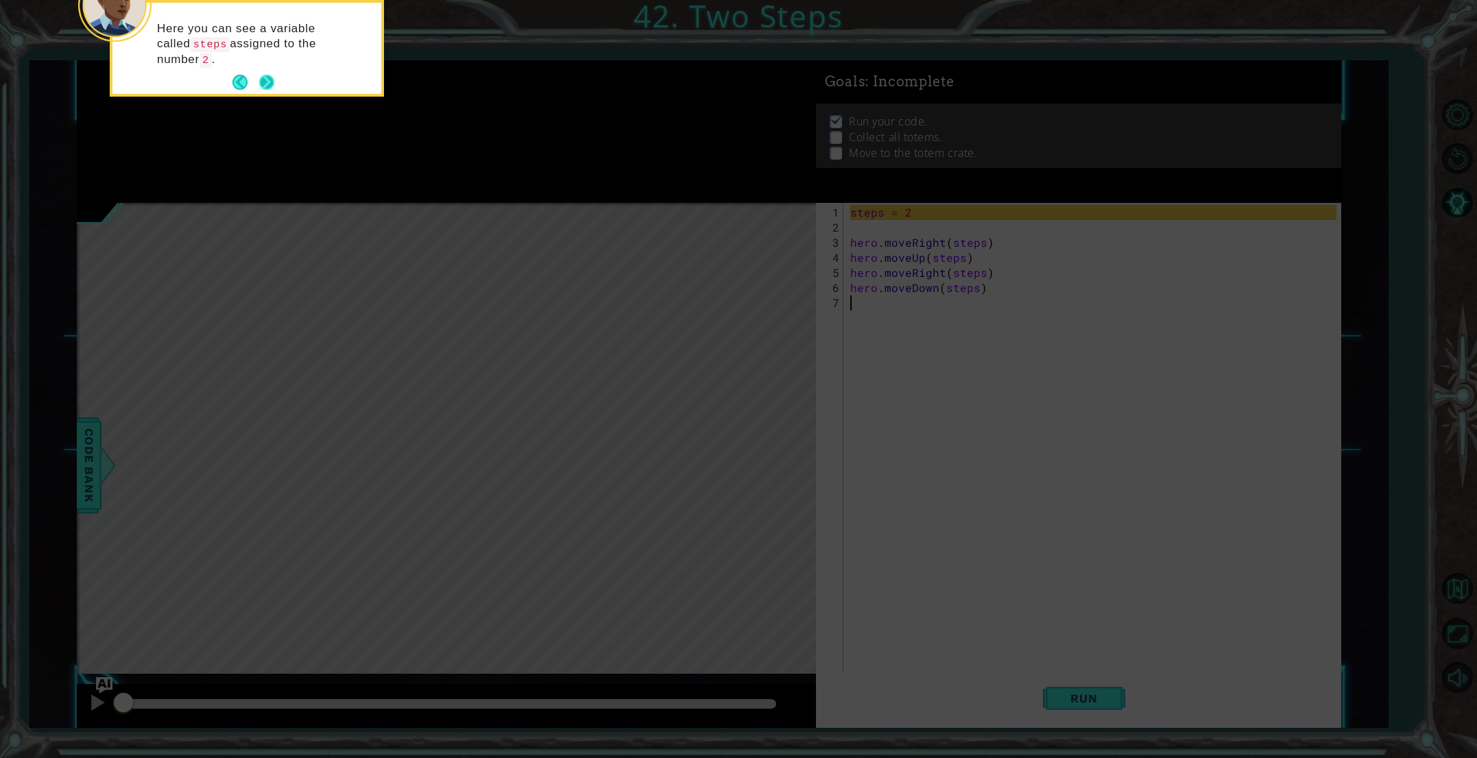
click at [266, 80] on button "Next" at bounding box center [266, 82] width 15 height 15
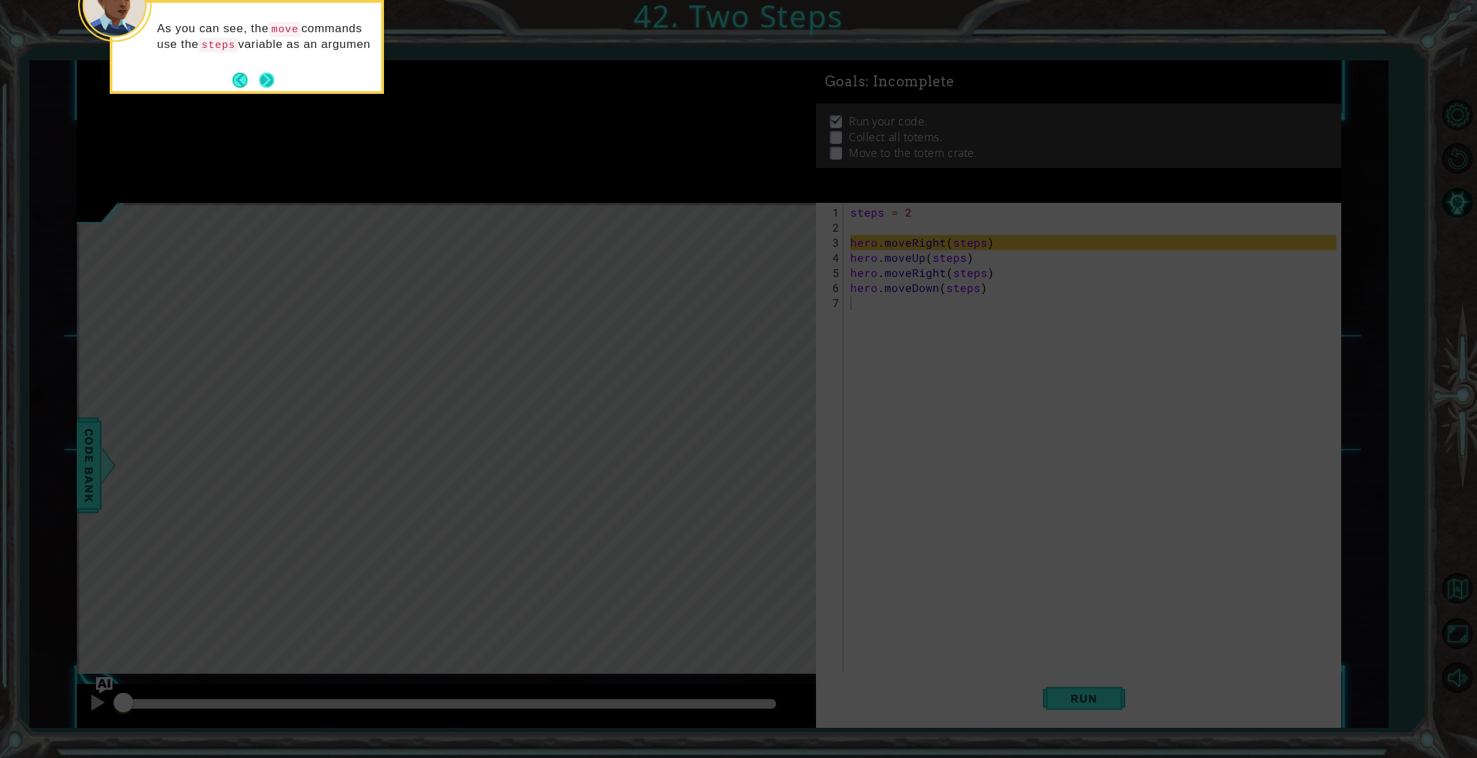
click at [261, 77] on button "Next" at bounding box center [266, 80] width 15 height 15
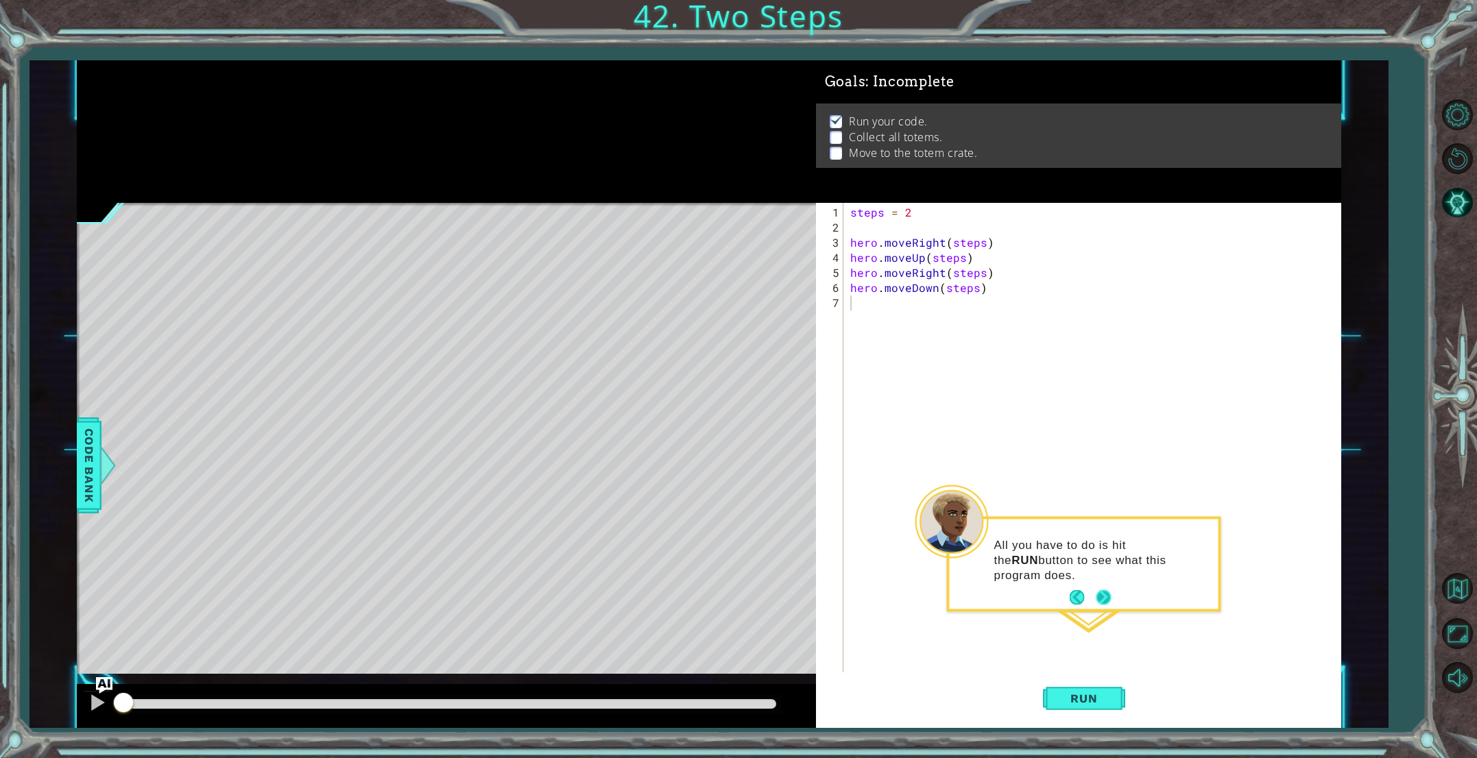
click at [1107, 599] on button "Next" at bounding box center [1103, 597] width 15 height 15
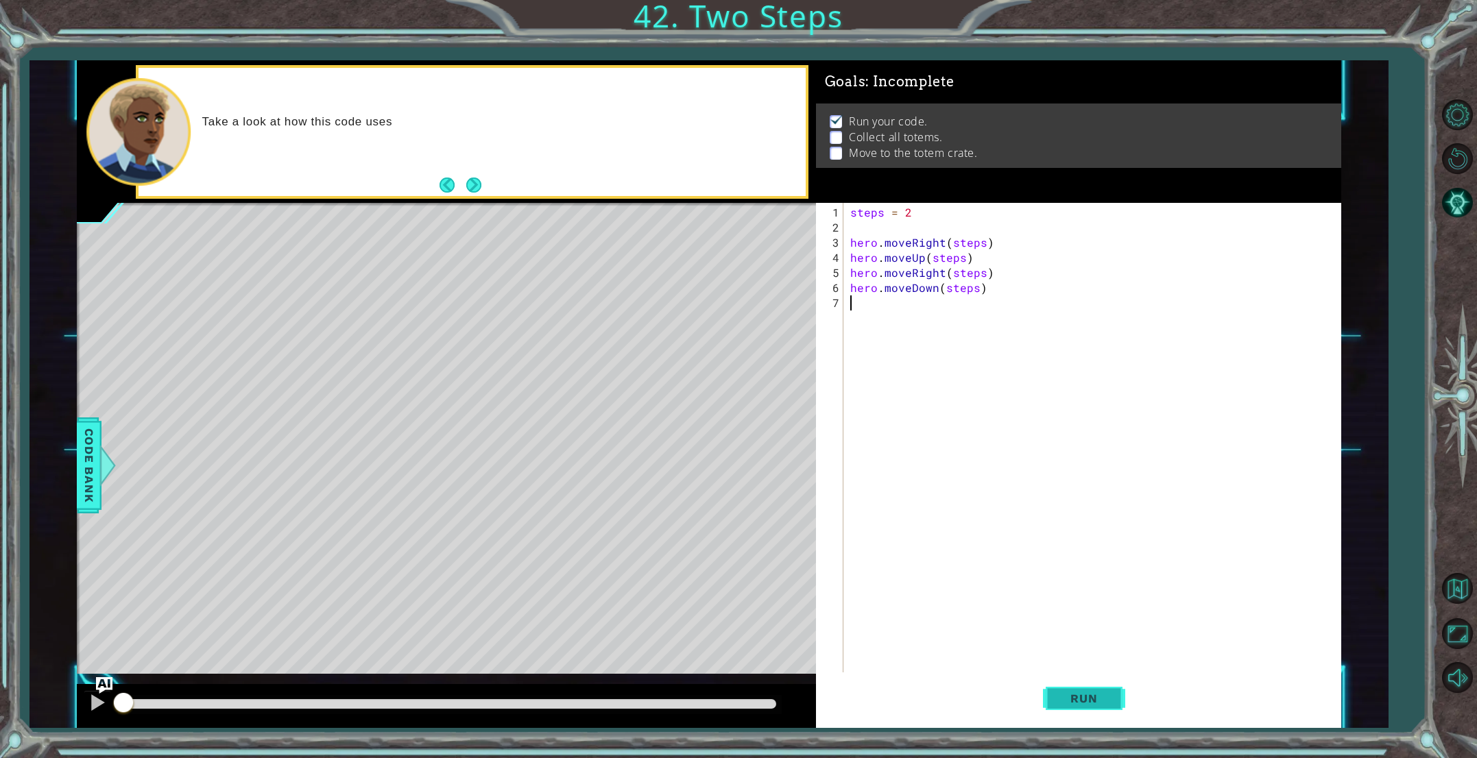
click at [1089, 691] on button "Run" at bounding box center [1084, 699] width 82 height 53
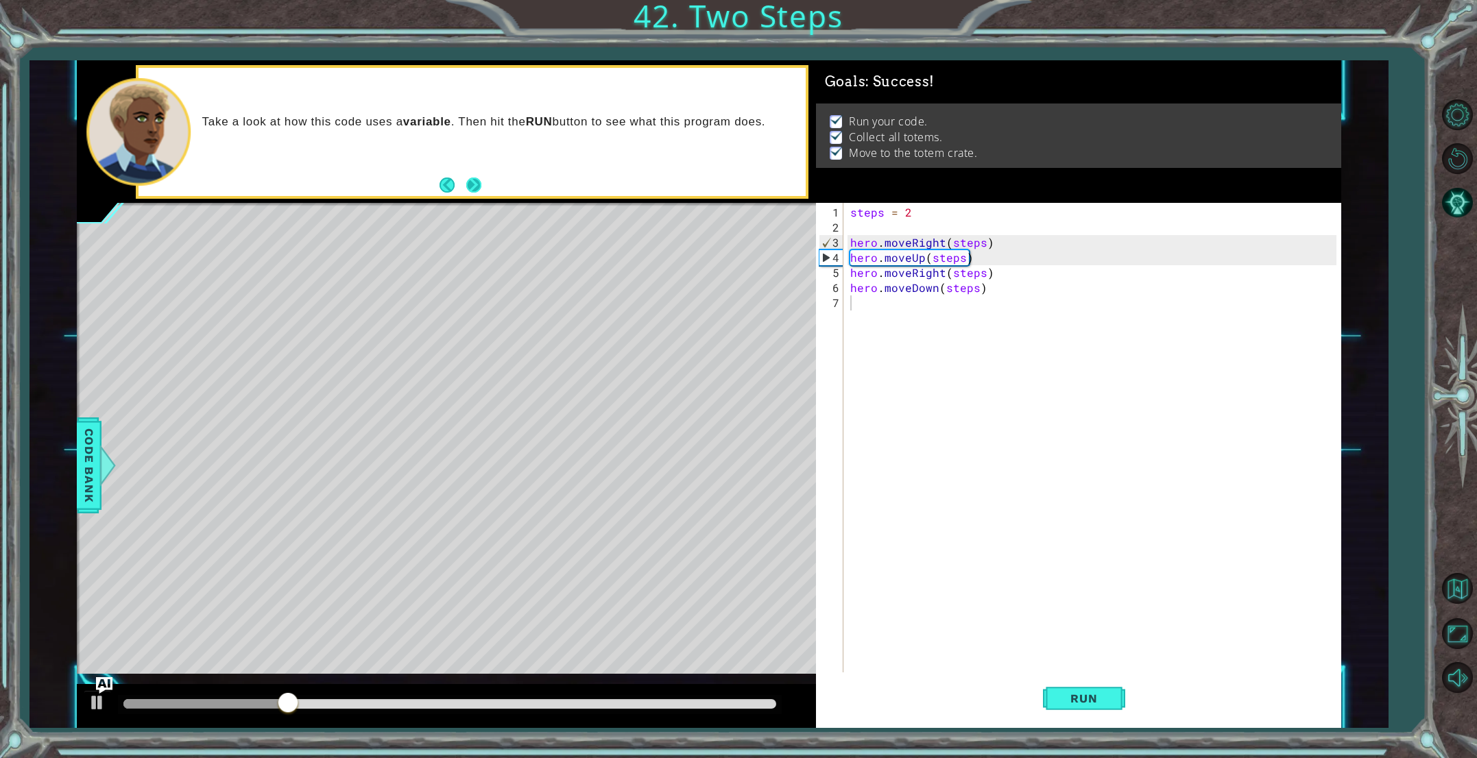
click at [476, 178] on button "Next" at bounding box center [473, 185] width 15 height 15
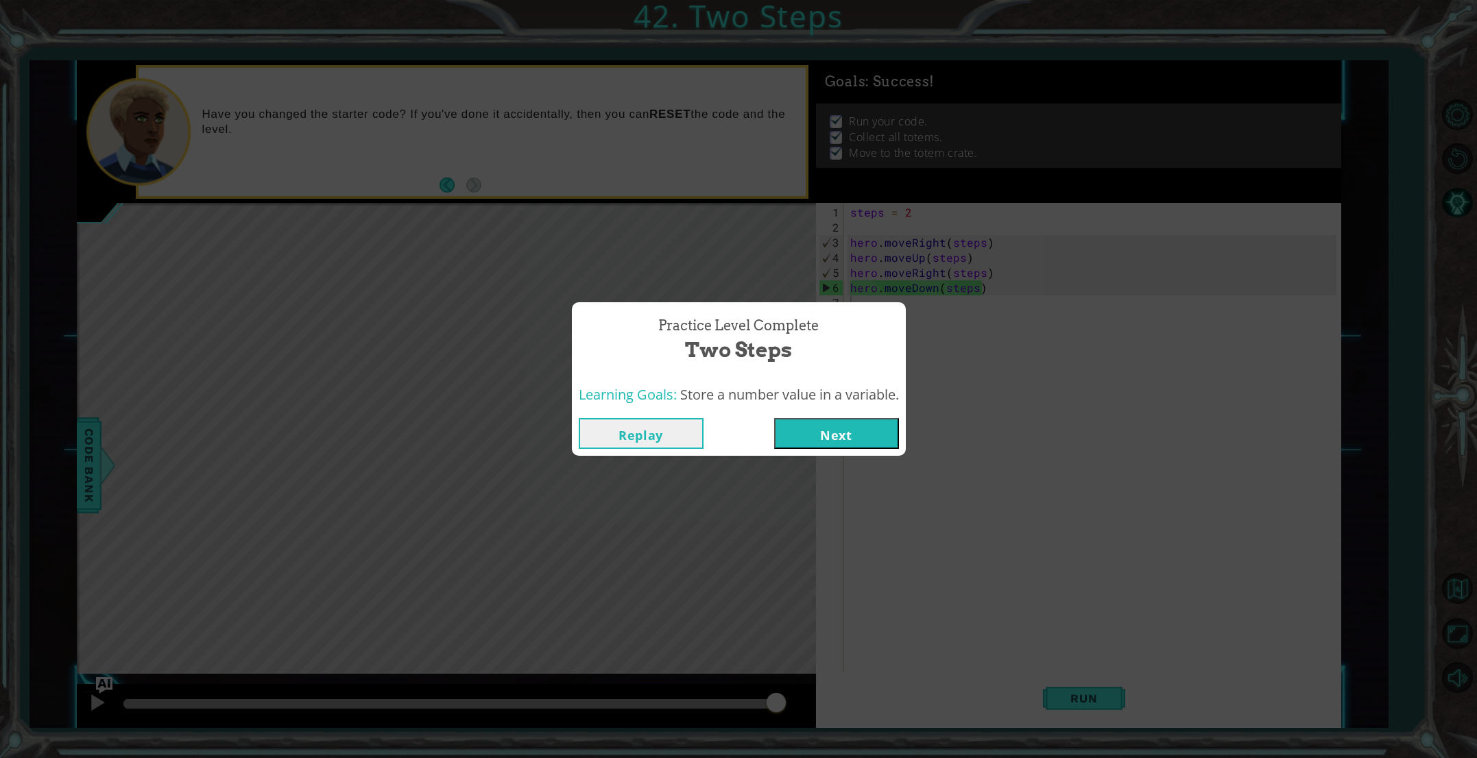
click at [837, 436] on button "Next" at bounding box center [836, 433] width 125 height 31
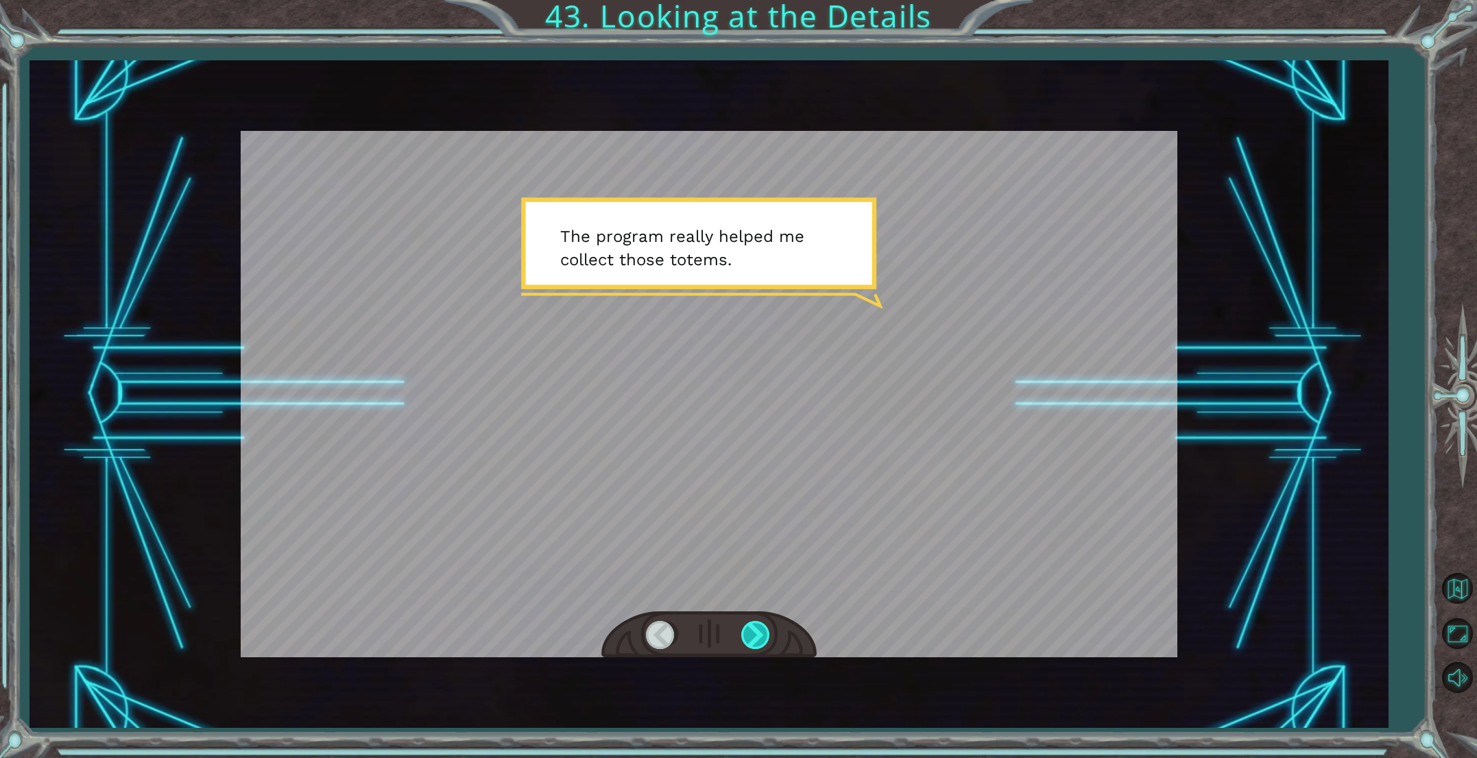
click at [761, 630] on div at bounding box center [756, 635] width 31 height 28
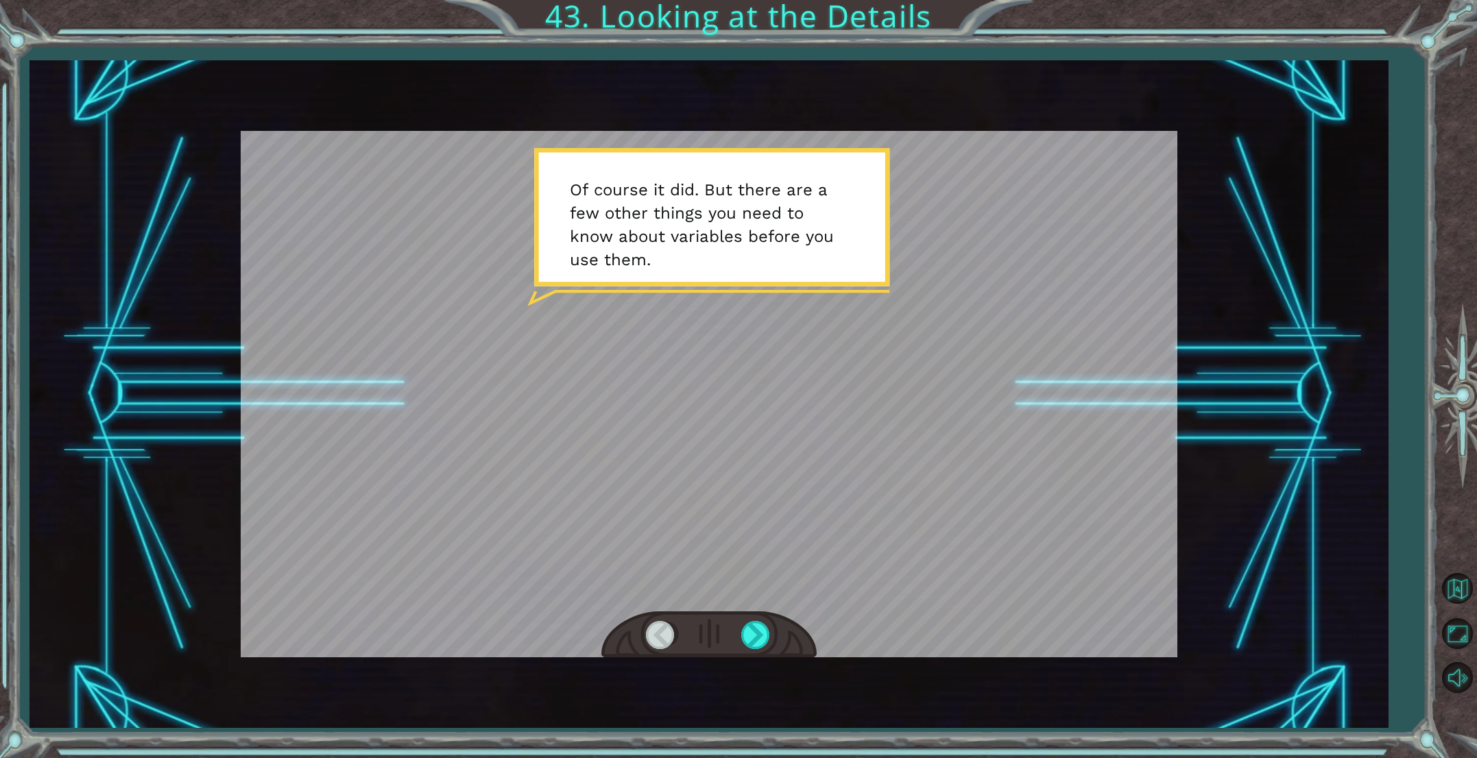
drag, startPoint x: 758, startPoint y: 630, endPoint x: 774, endPoint y: 633, distance: 16.7
click at [774, 633] on div at bounding box center [708, 635] width 215 height 47
click at [754, 640] on div at bounding box center [756, 635] width 31 height 28
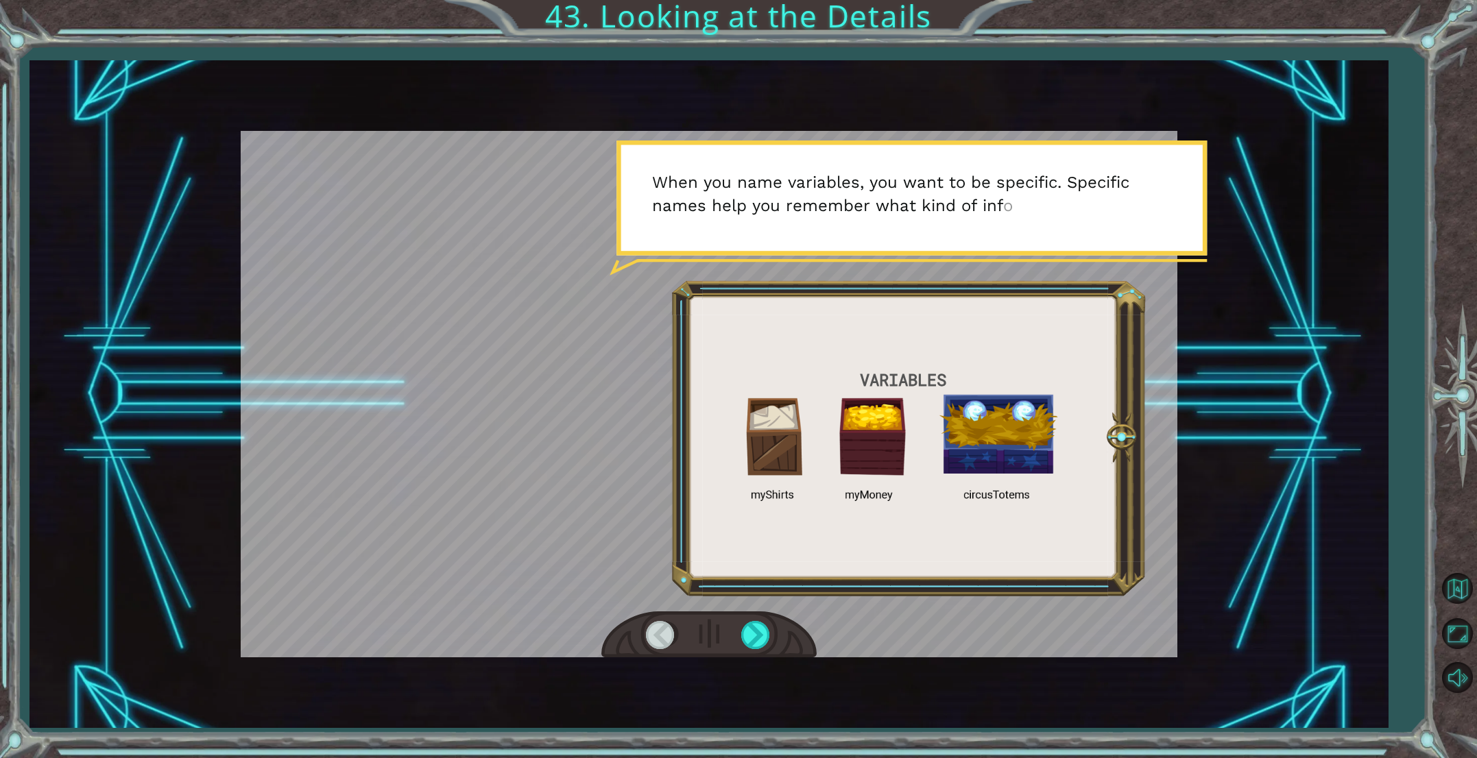
click at [754, 619] on div at bounding box center [708, 635] width 215 height 47
click at [755, 629] on div at bounding box center [756, 635] width 31 height 28
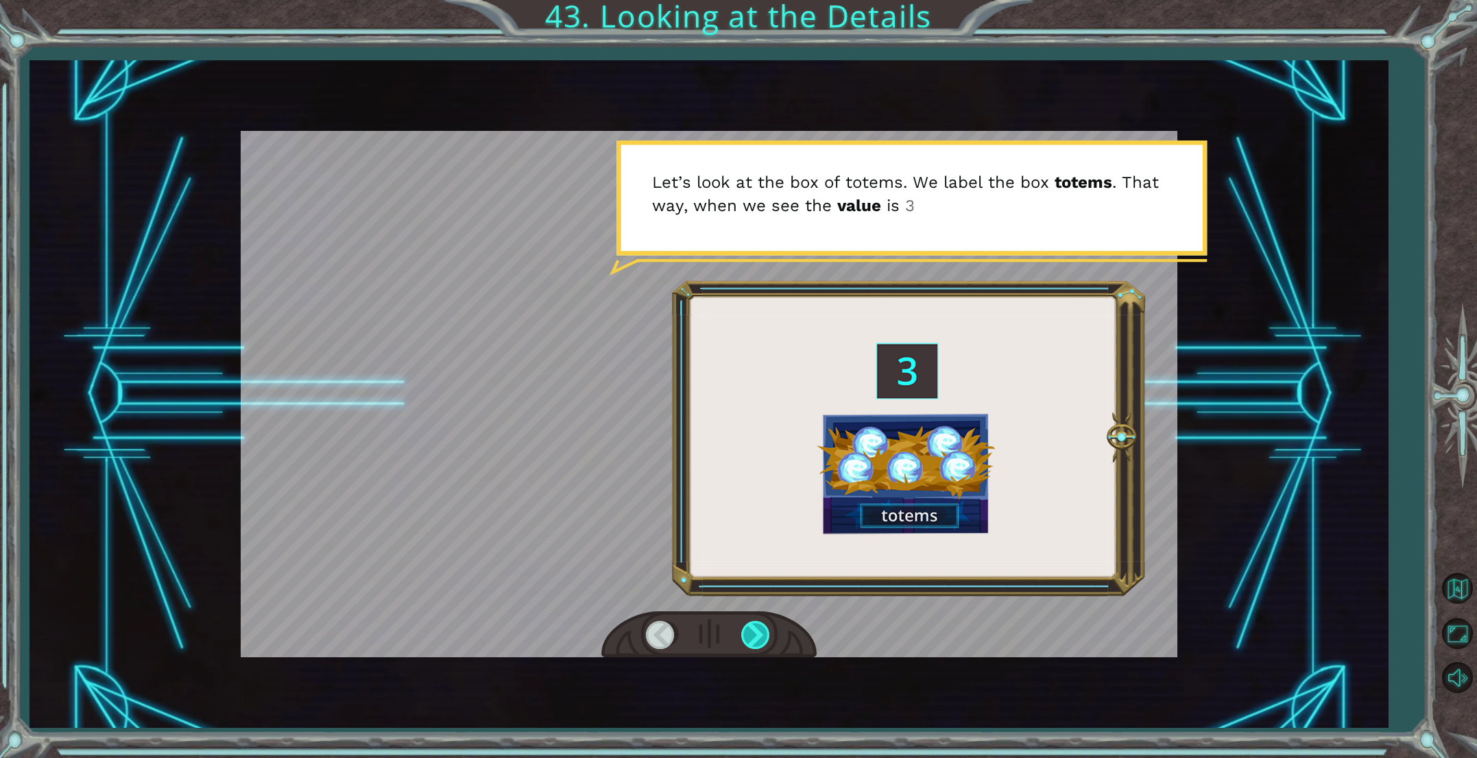
click at [755, 629] on div at bounding box center [756, 635] width 31 height 28
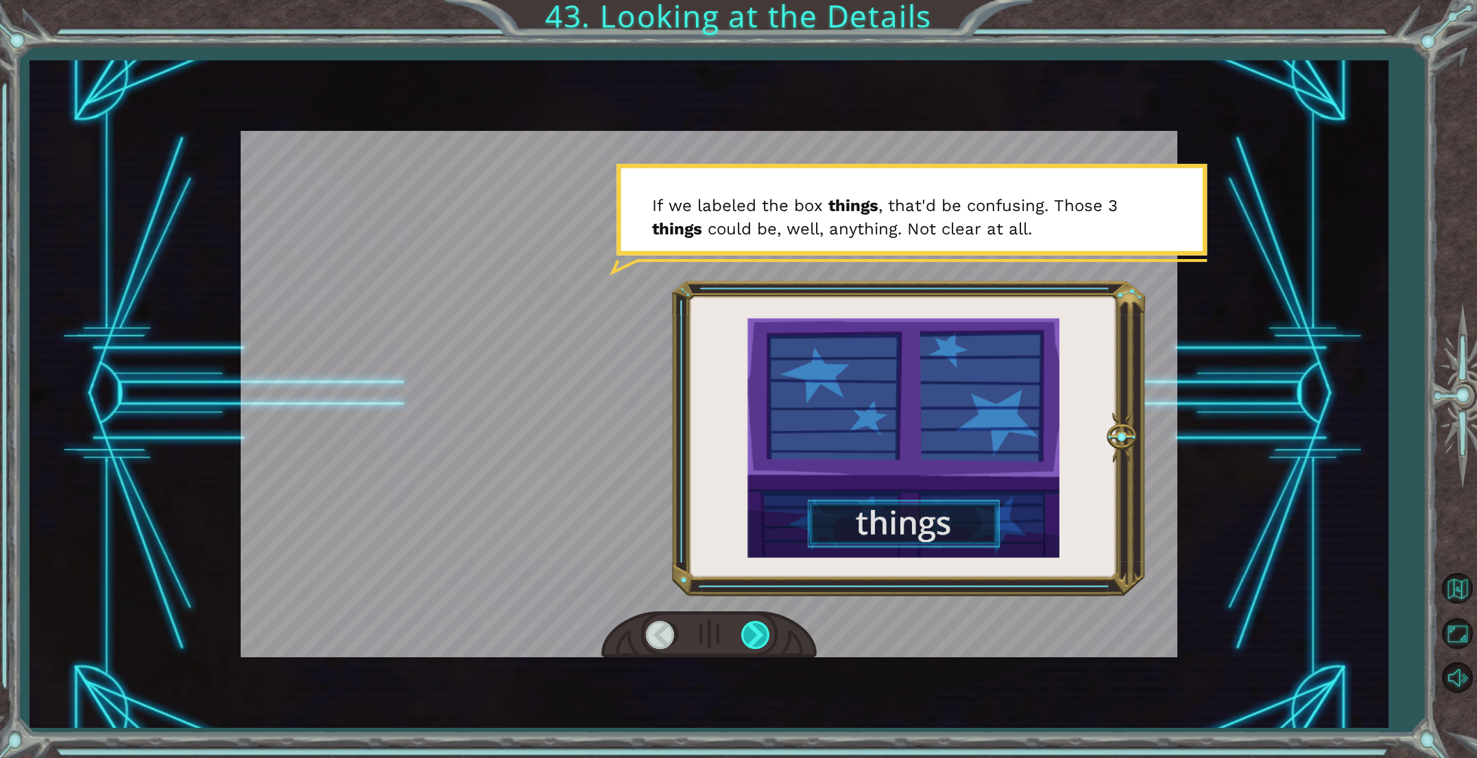
click at [755, 629] on div at bounding box center [756, 635] width 31 height 28
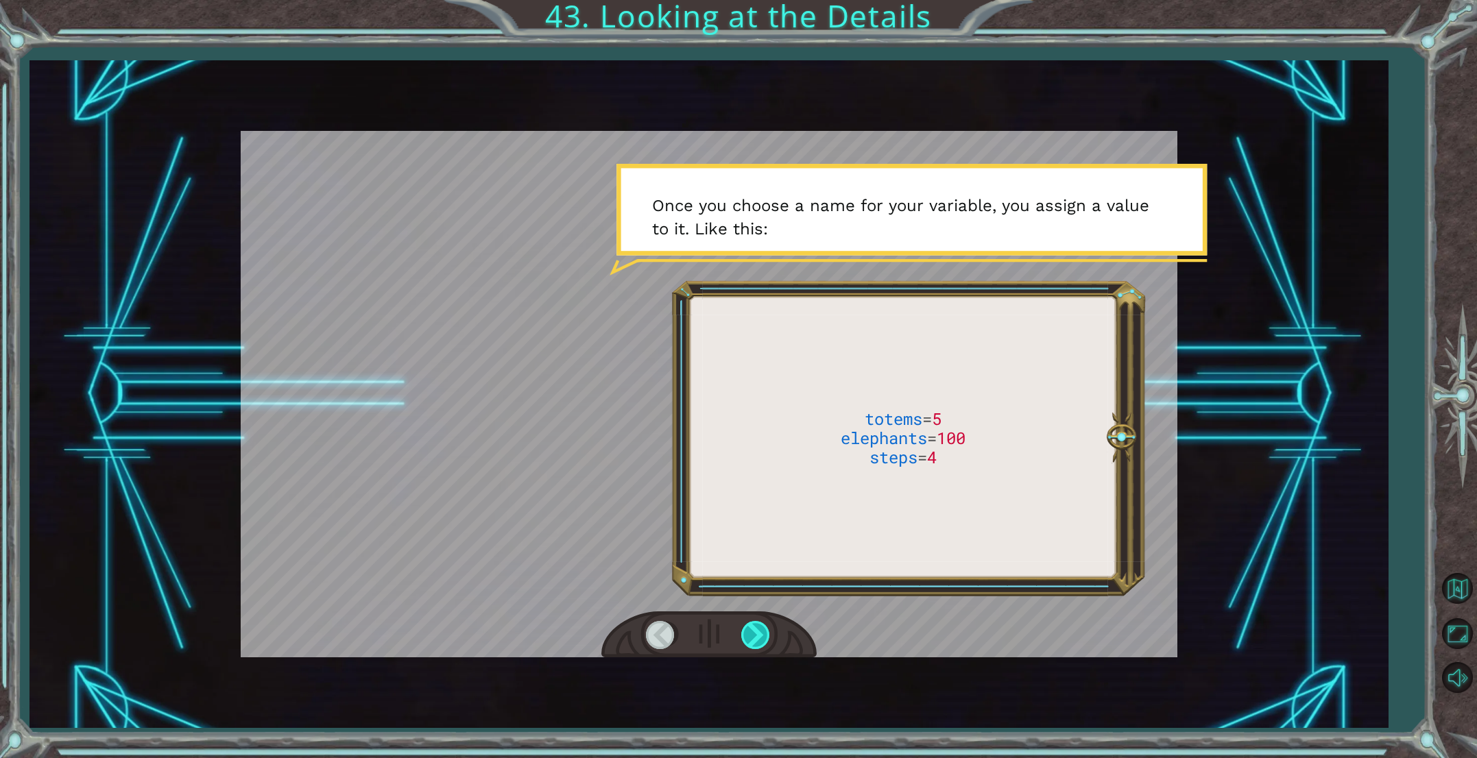
click at [758, 631] on div at bounding box center [756, 635] width 31 height 28
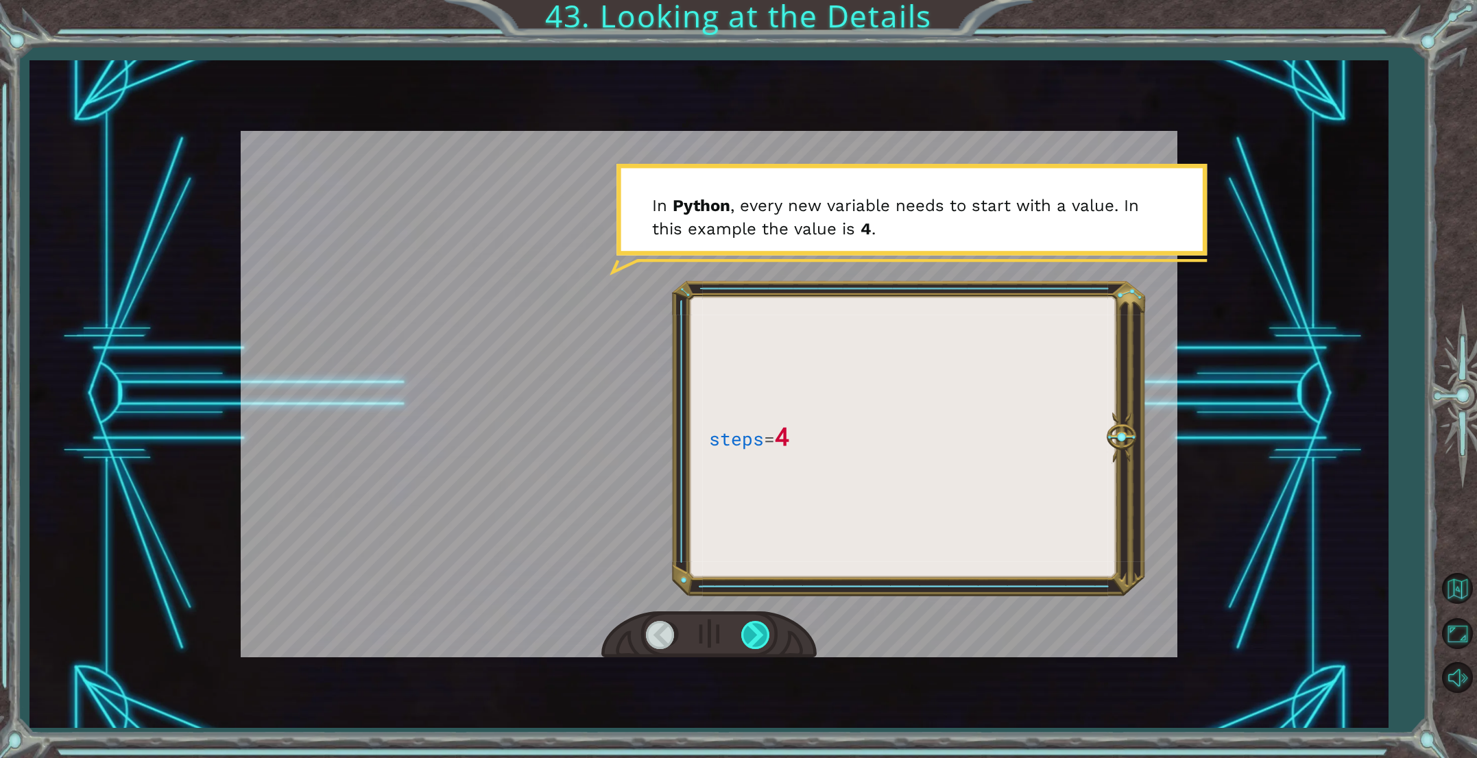
click at [758, 631] on div at bounding box center [756, 635] width 31 height 28
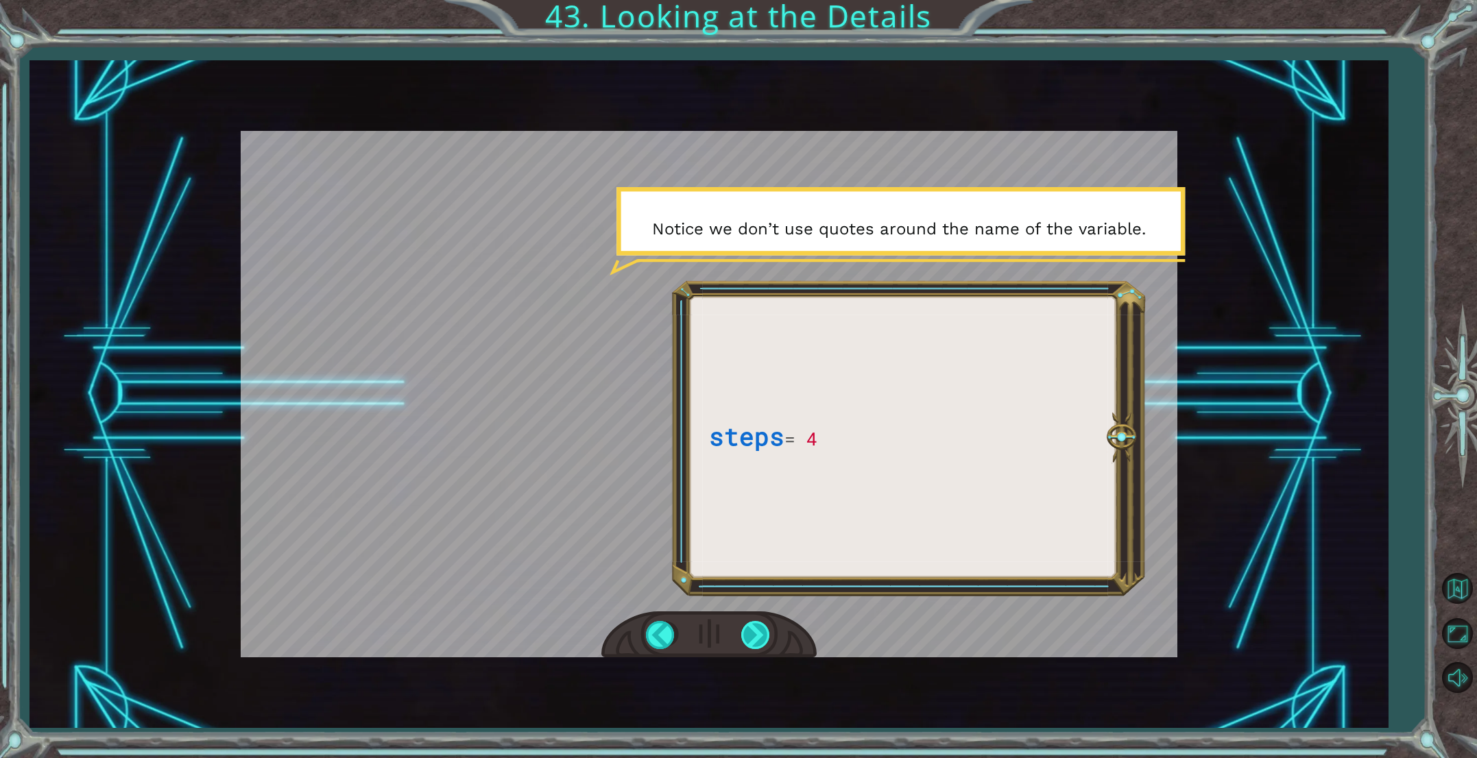
click at [758, 631] on div at bounding box center [756, 635] width 31 height 28
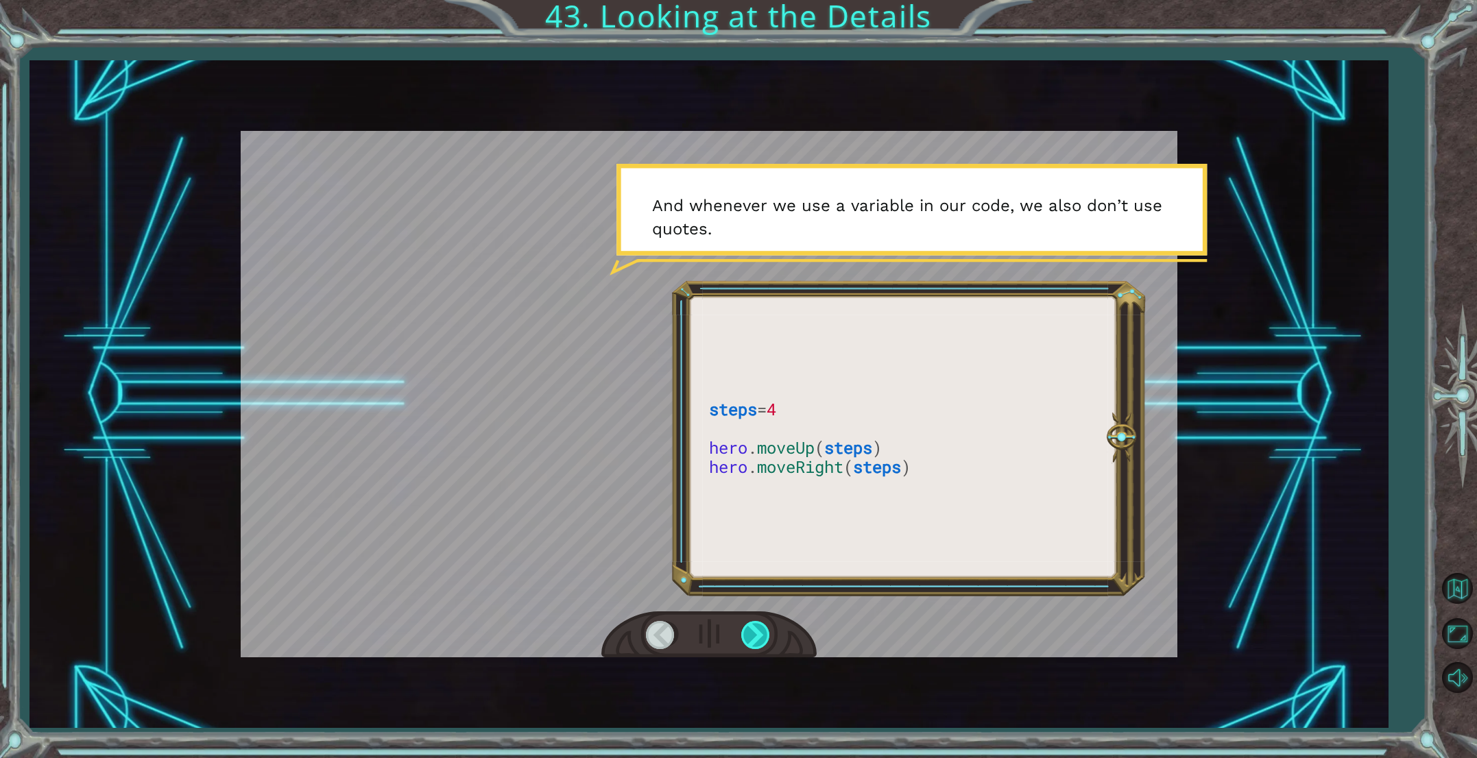
click at [758, 631] on div at bounding box center [756, 635] width 31 height 28
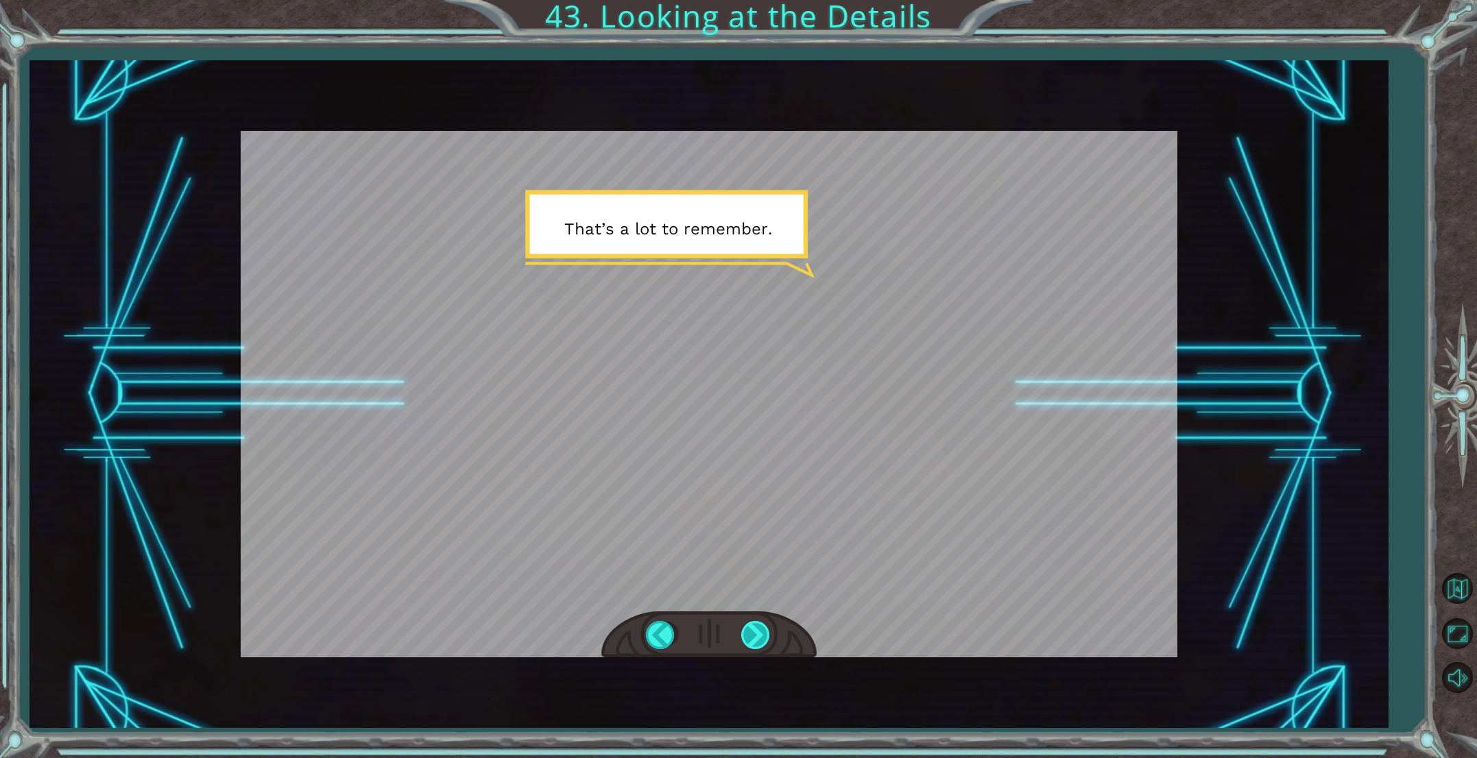
click at [756, 629] on div at bounding box center [756, 635] width 31 height 28
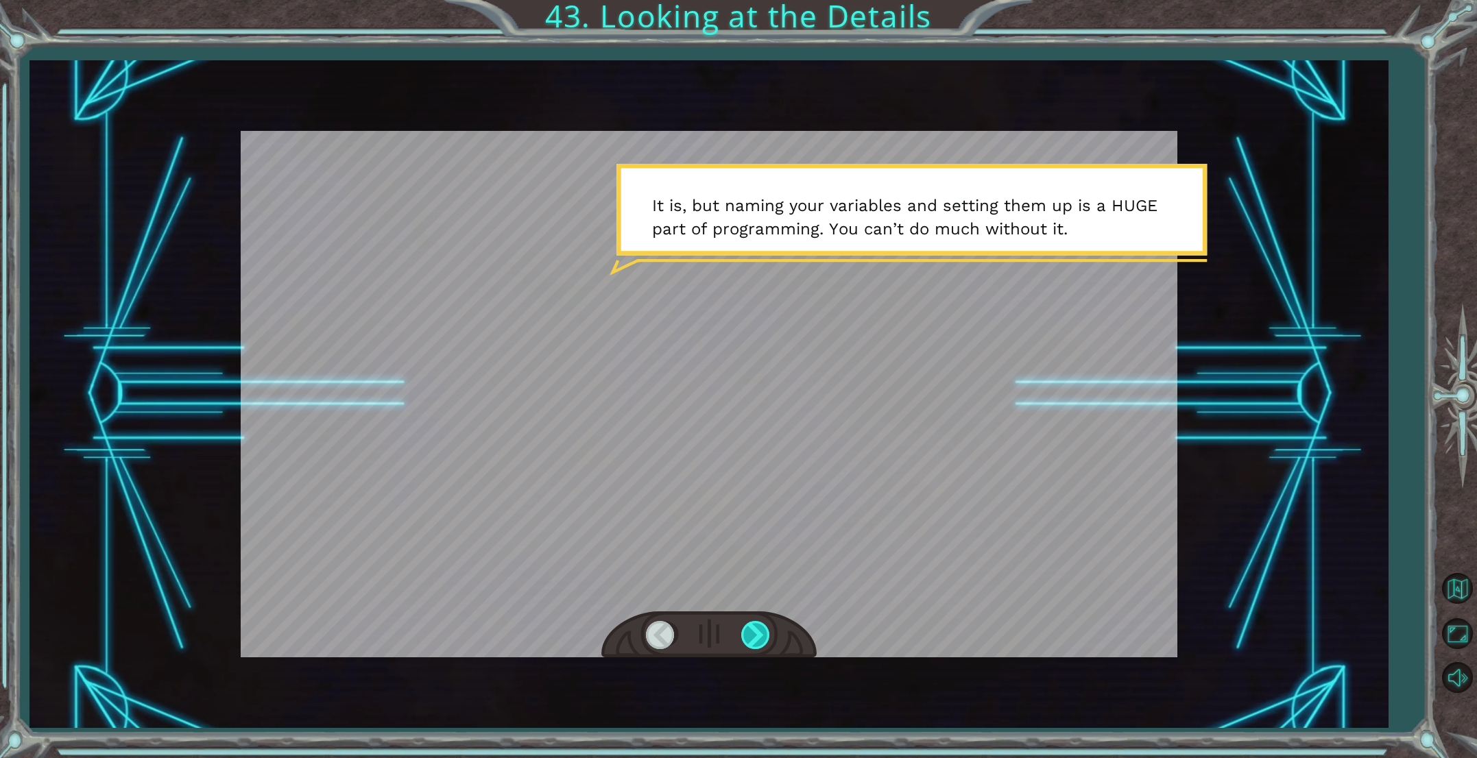
click at [758, 631] on div at bounding box center [756, 635] width 31 height 28
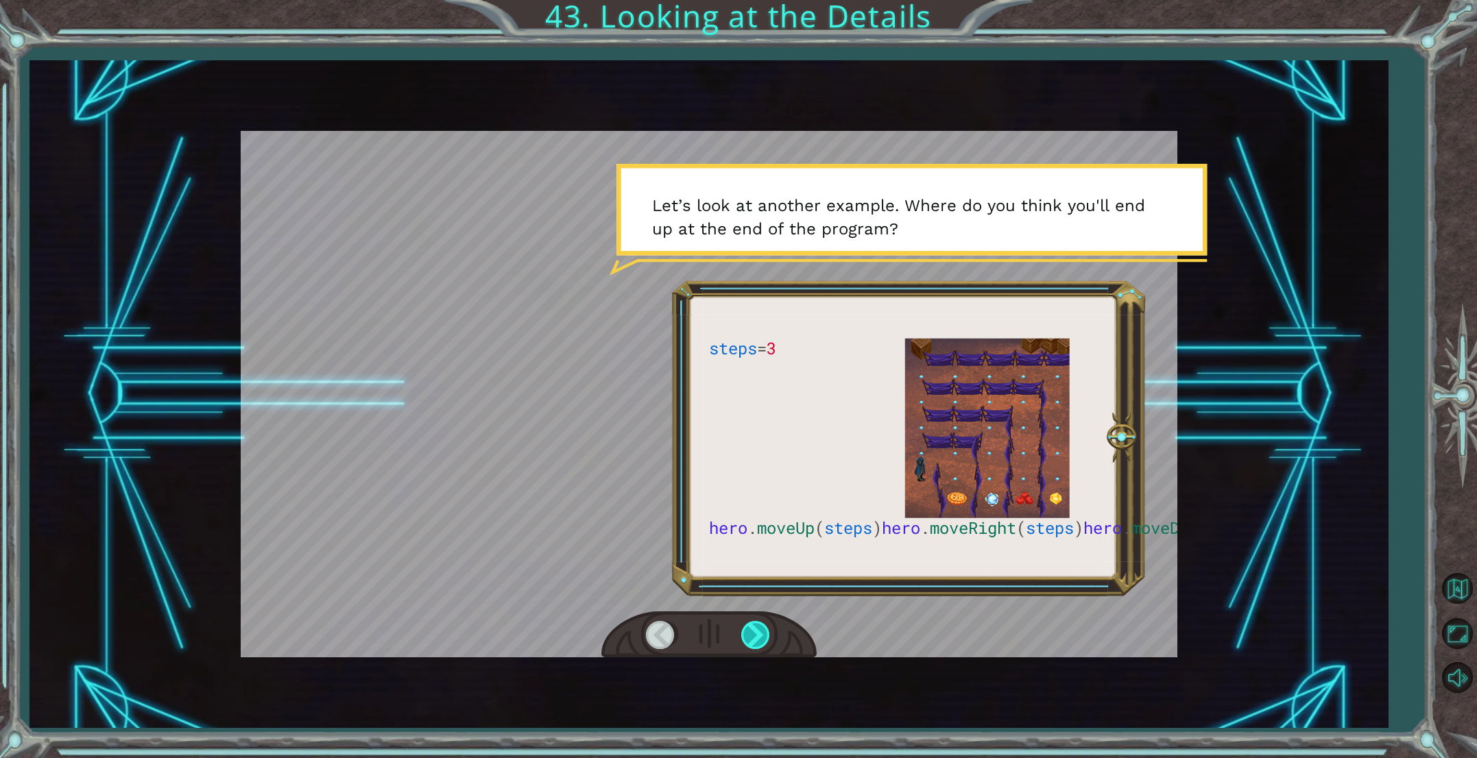
click at [758, 631] on div at bounding box center [756, 635] width 31 height 28
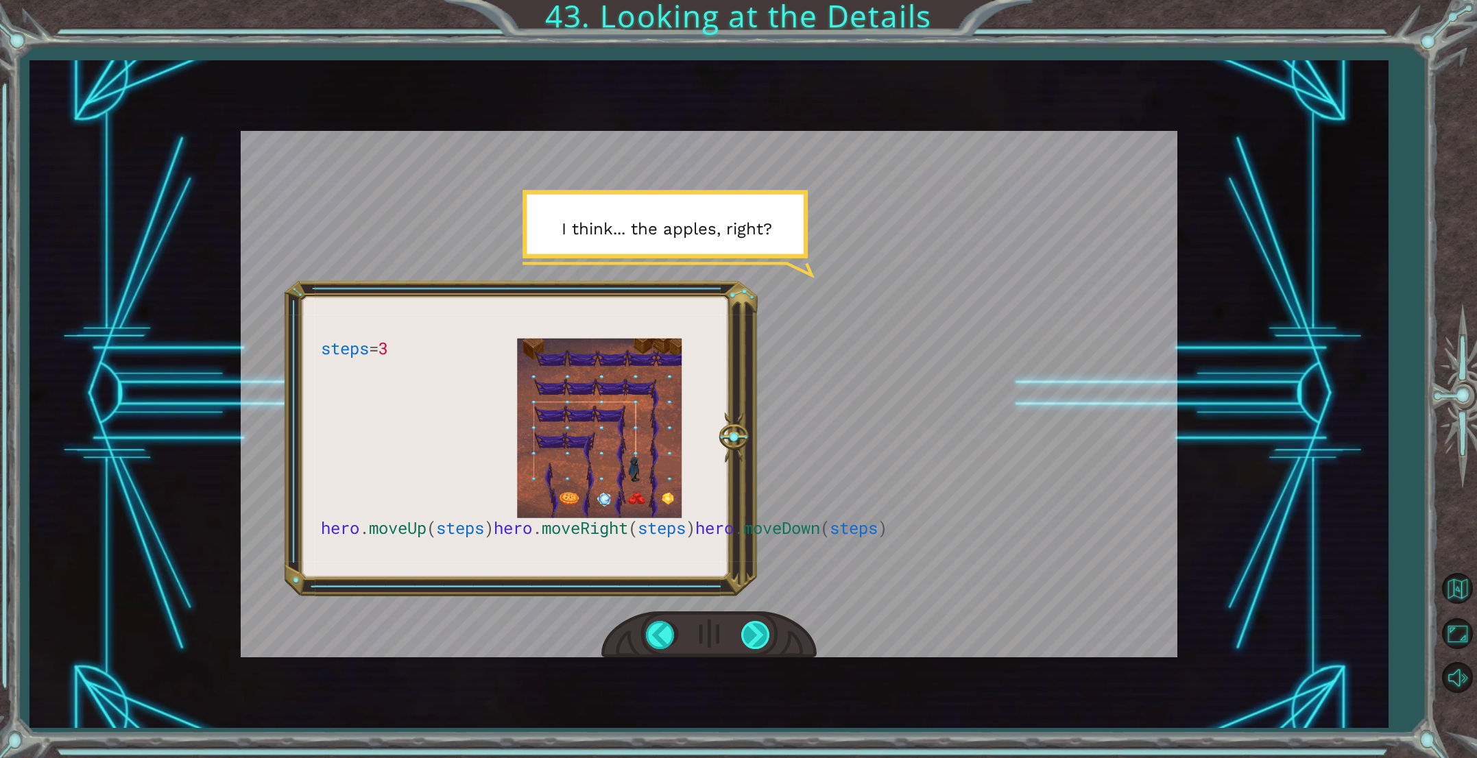
click at [758, 631] on div at bounding box center [756, 635] width 31 height 28
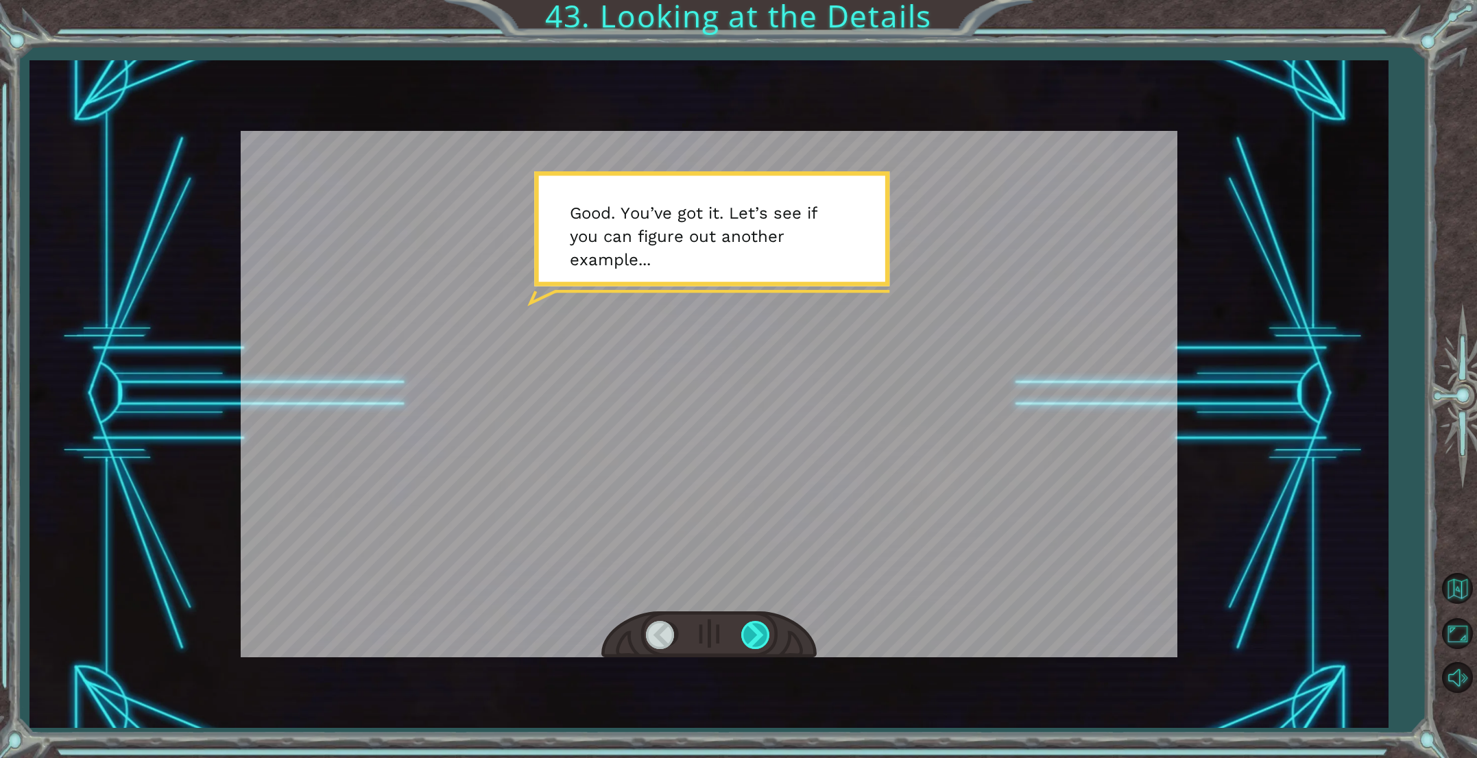
click at [758, 632] on div at bounding box center [756, 635] width 31 height 28
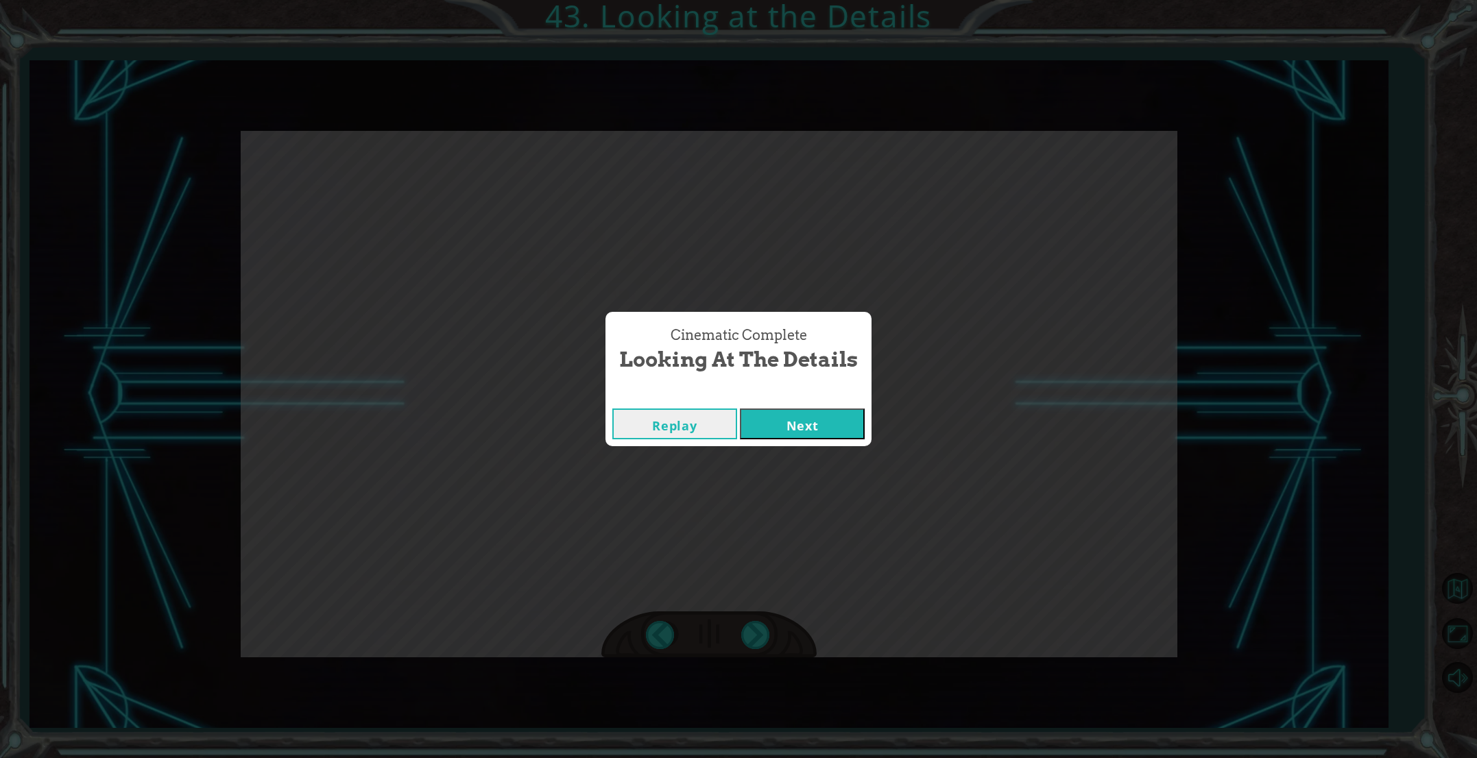
click at [778, 420] on button "Next" at bounding box center [802, 424] width 125 height 31
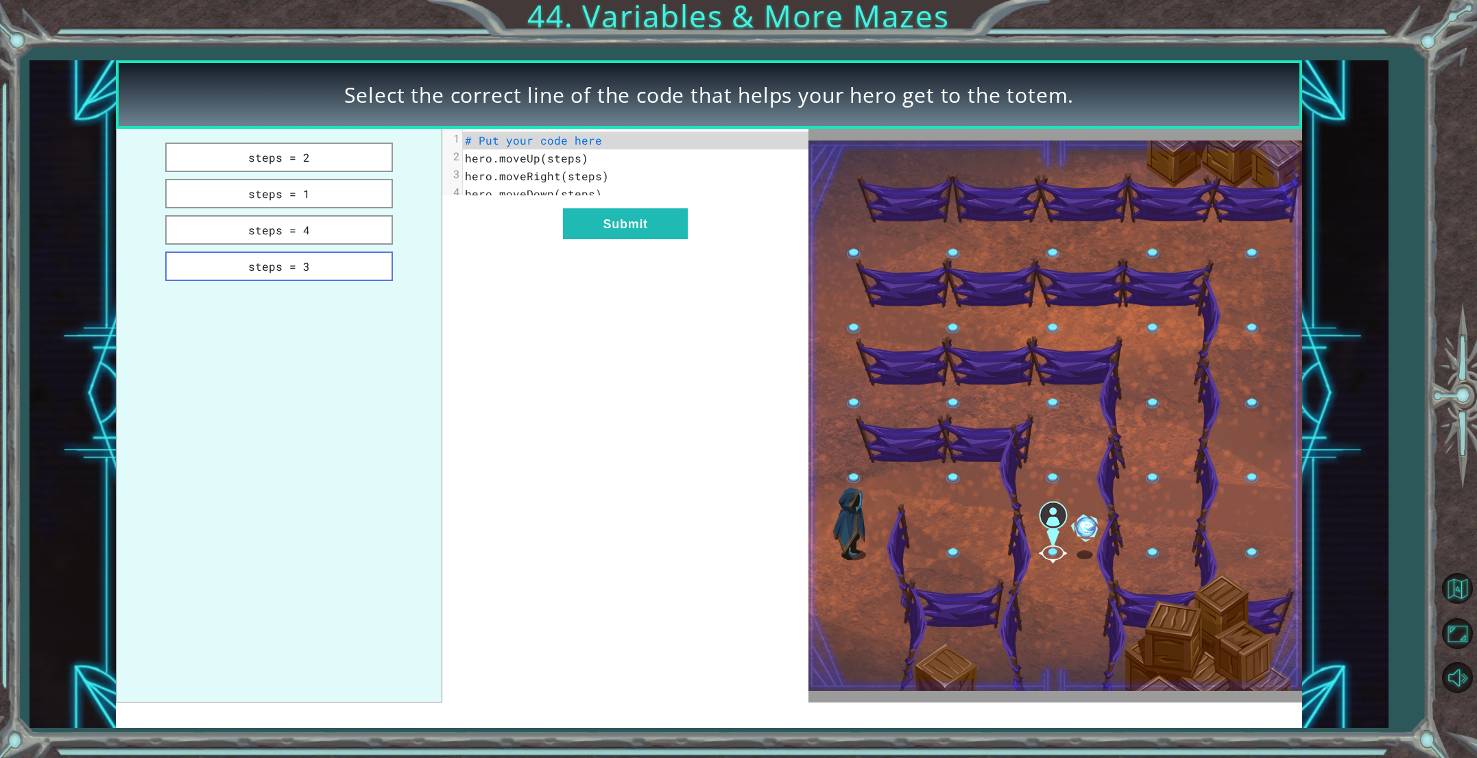
click at [359, 274] on button "steps = 3" at bounding box center [279, 266] width 228 height 29
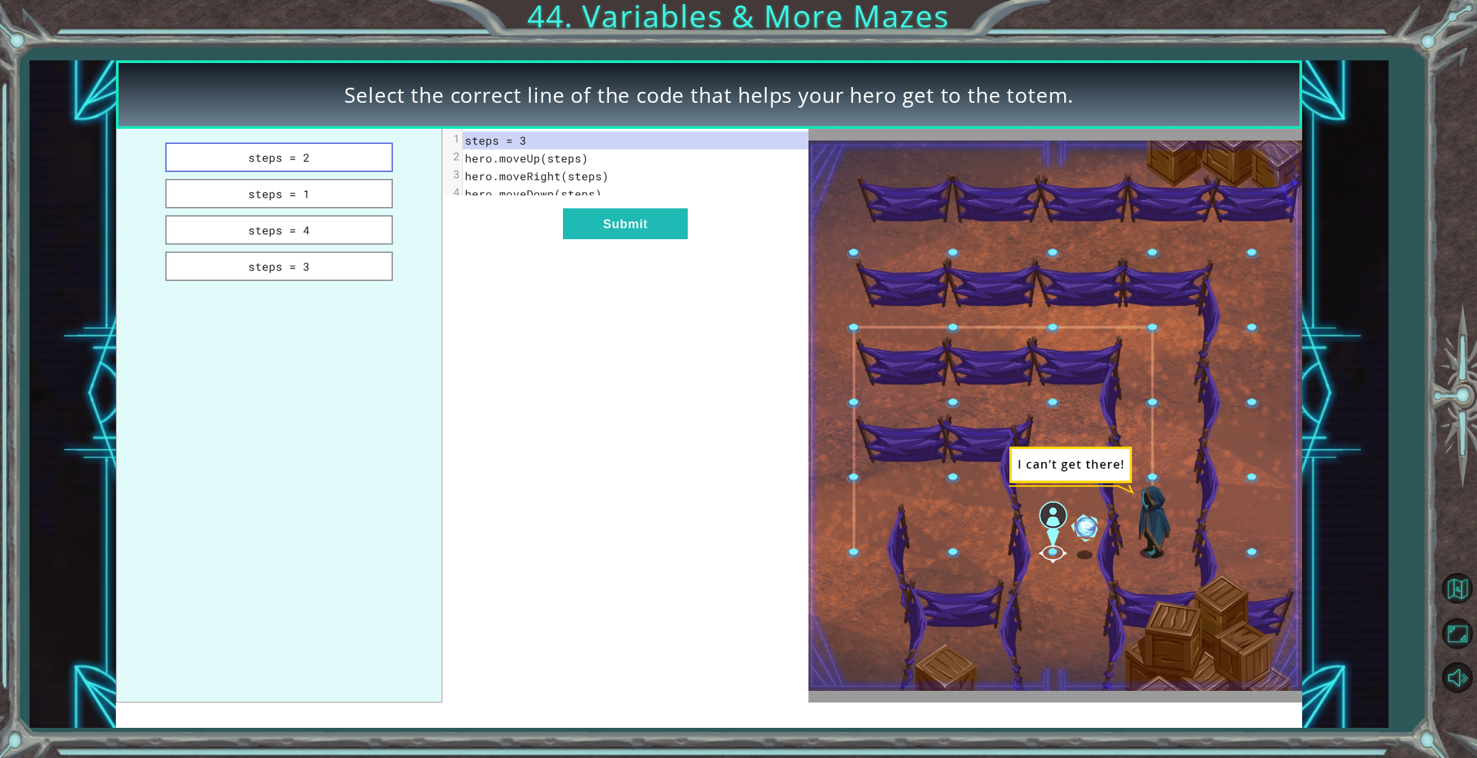
click at [323, 152] on button "steps = 2" at bounding box center [279, 157] width 228 height 29
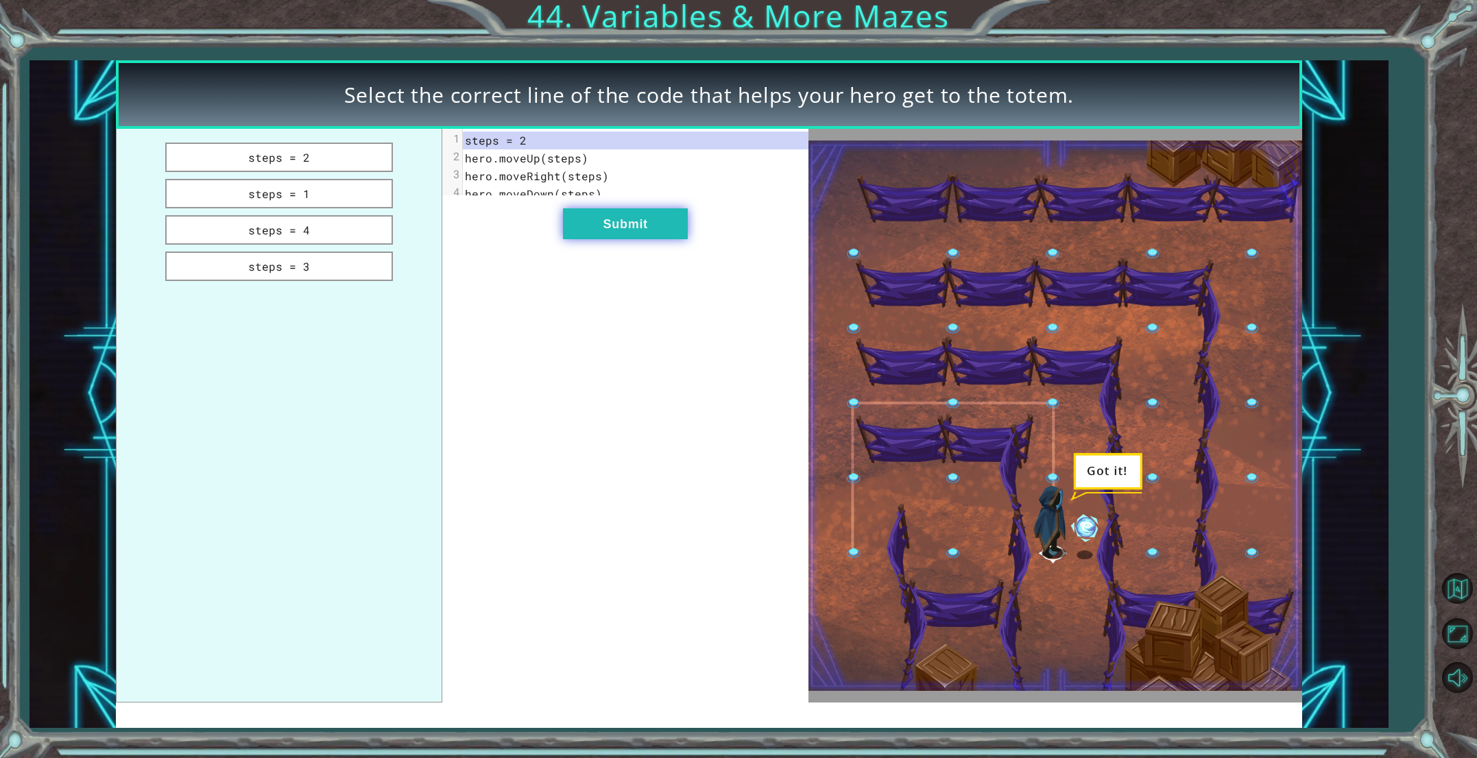
click at [658, 231] on button "Submit" at bounding box center [625, 223] width 125 height 31
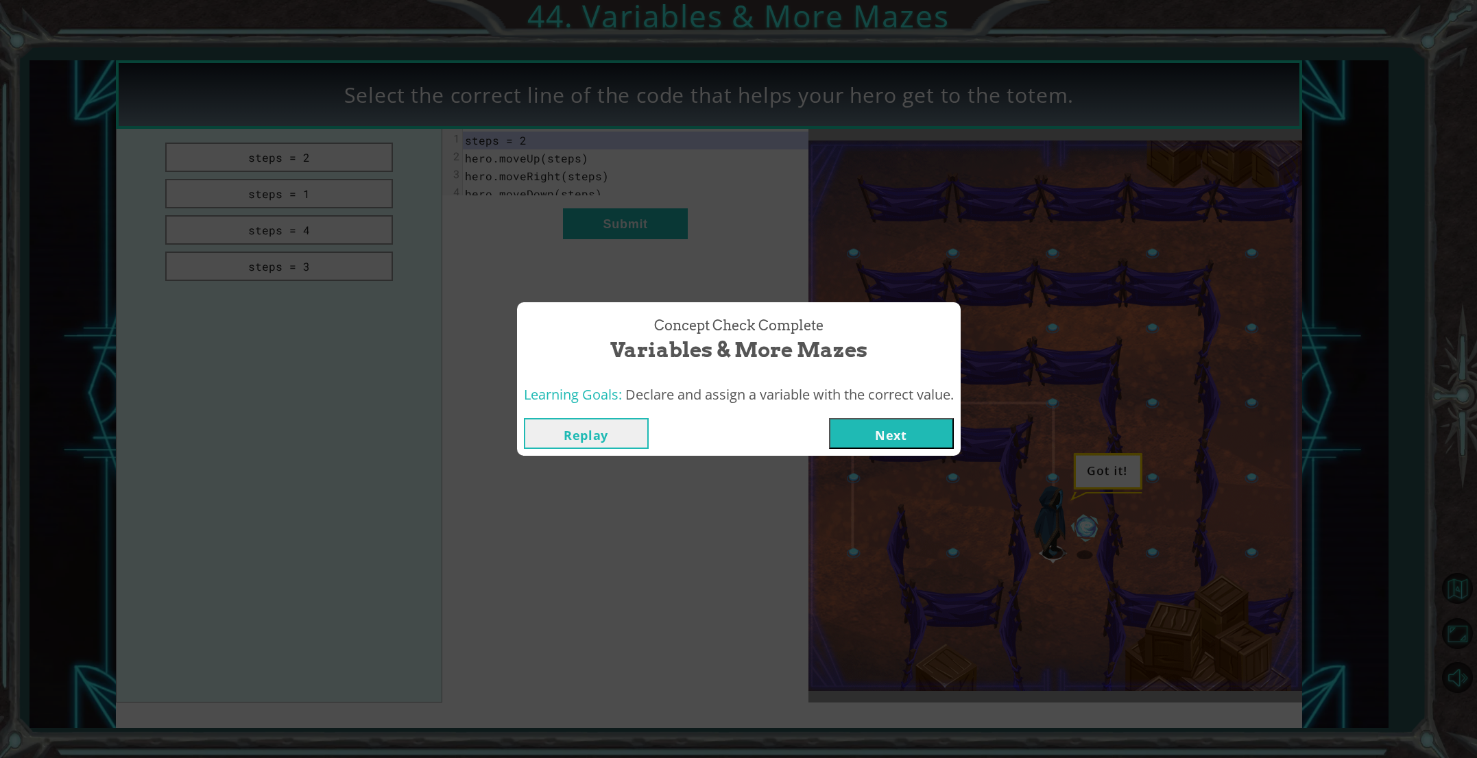
click at [892, 435] on button "Next" at bounding box center [891, 433] width 125 height 31
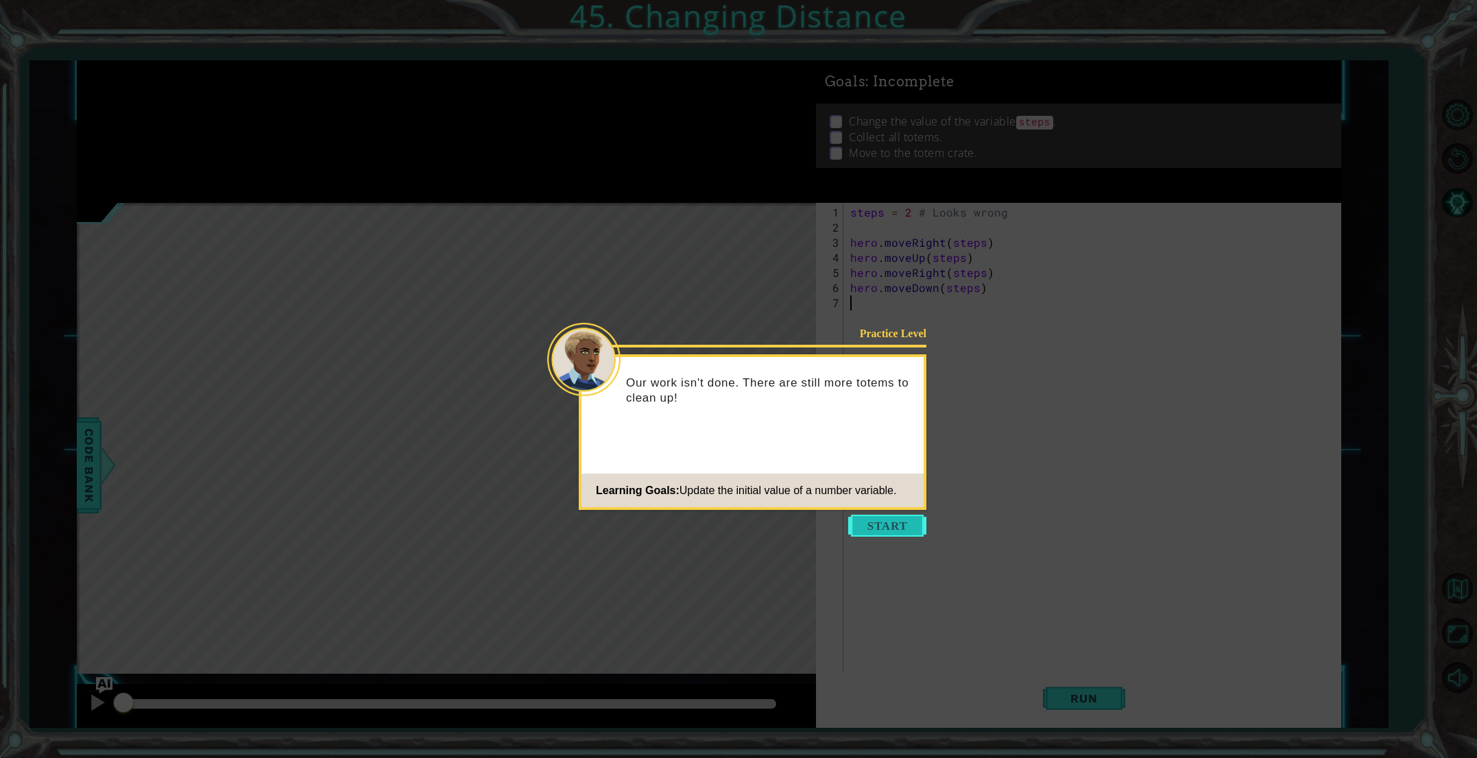
click at [884, 527] on button "Start" at bounding box center [887, 526] width 78 height 22
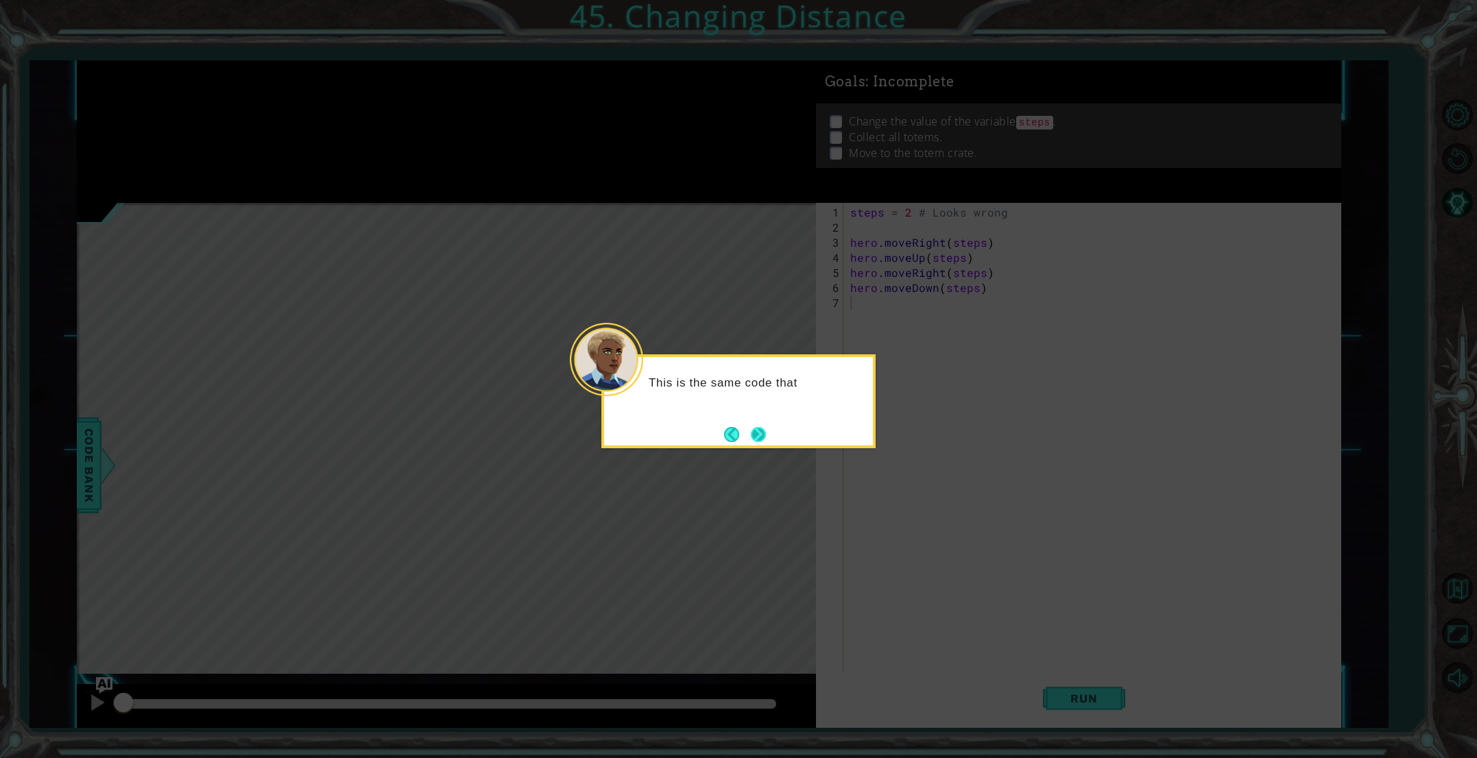
click at [756, 436] on button "Next" at bounding box center [758, 434] width 15 height 15
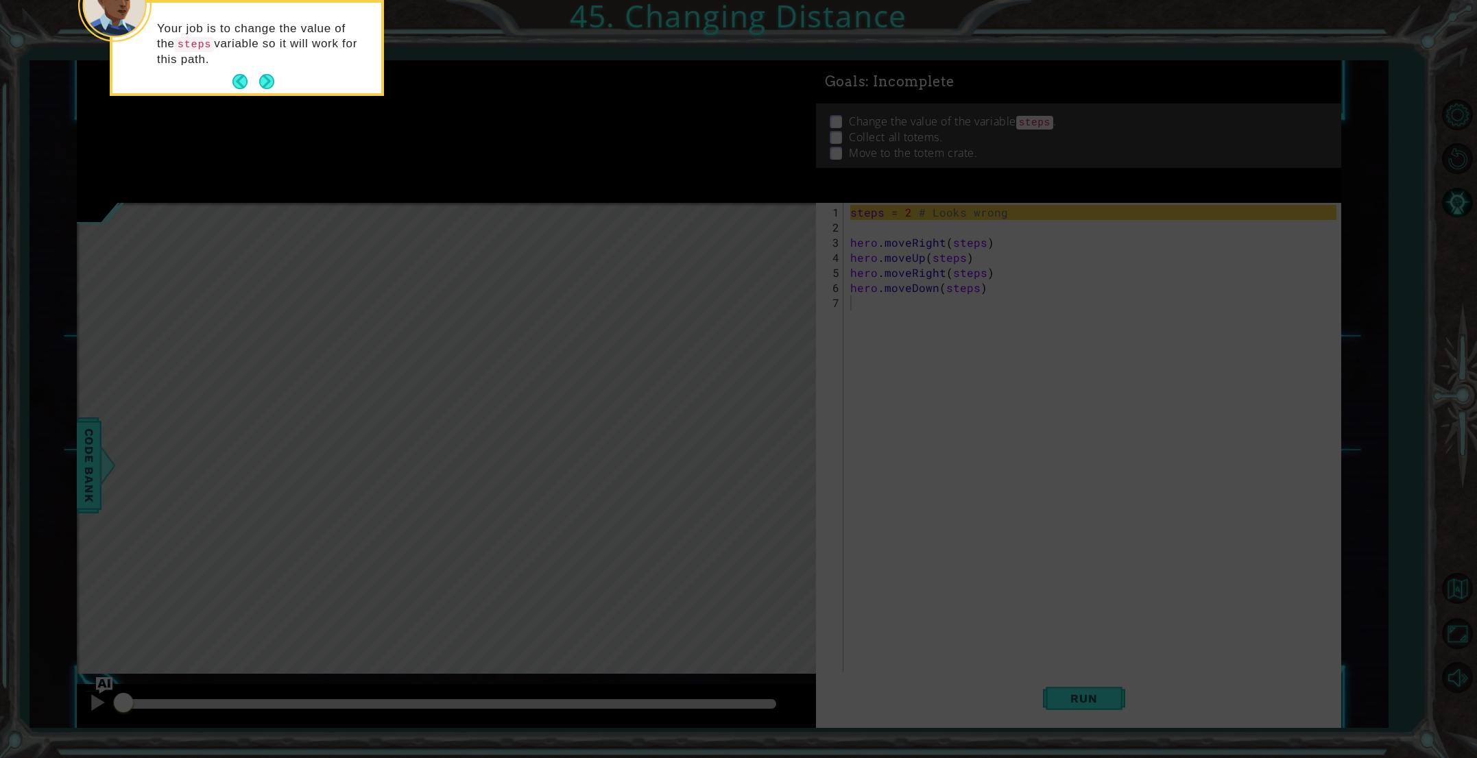
click at [261, 81] on button "Next" at bounding box center [266, 81] width 15 height 15
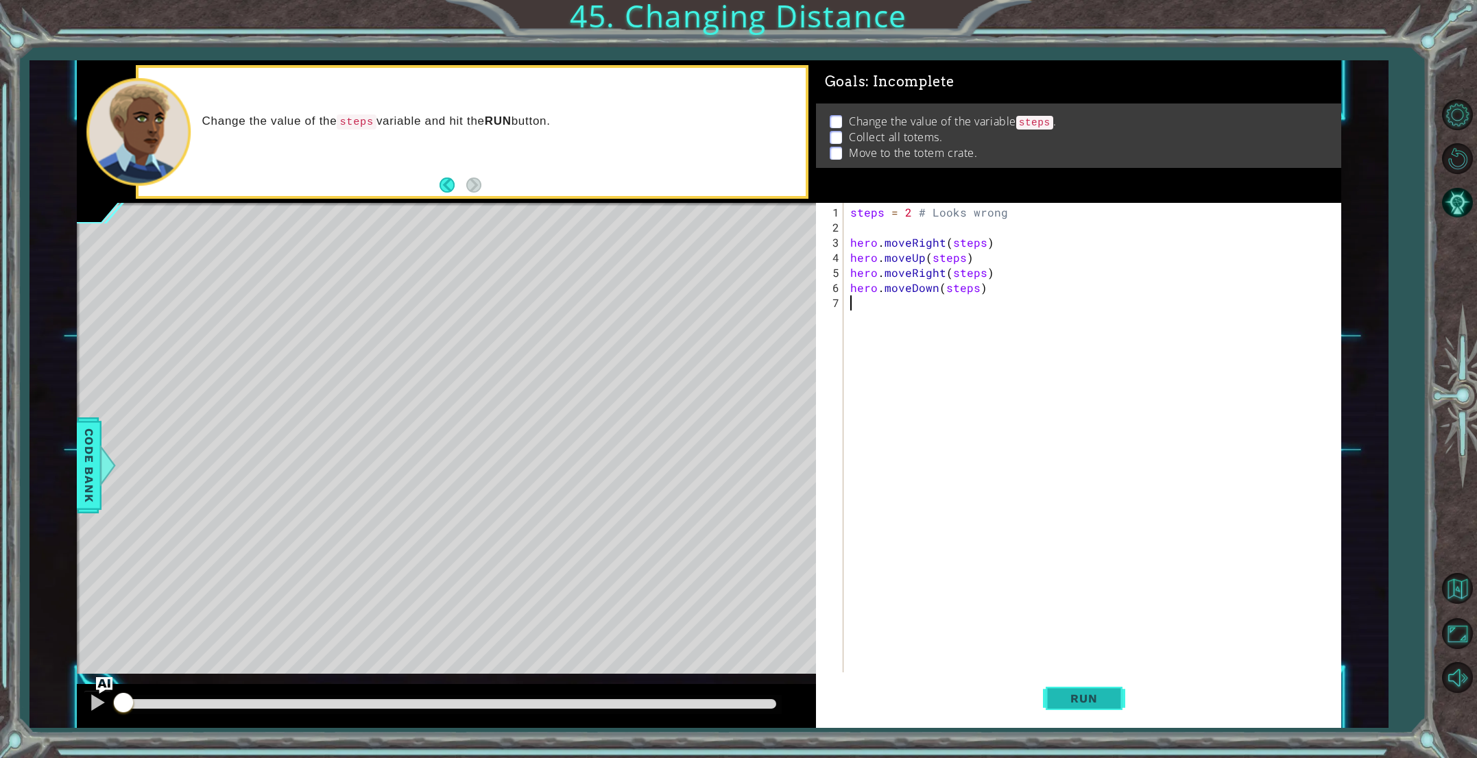
click at [1083, 690] on button "Run" at bounding box center [1084, 699] width 82 height 53
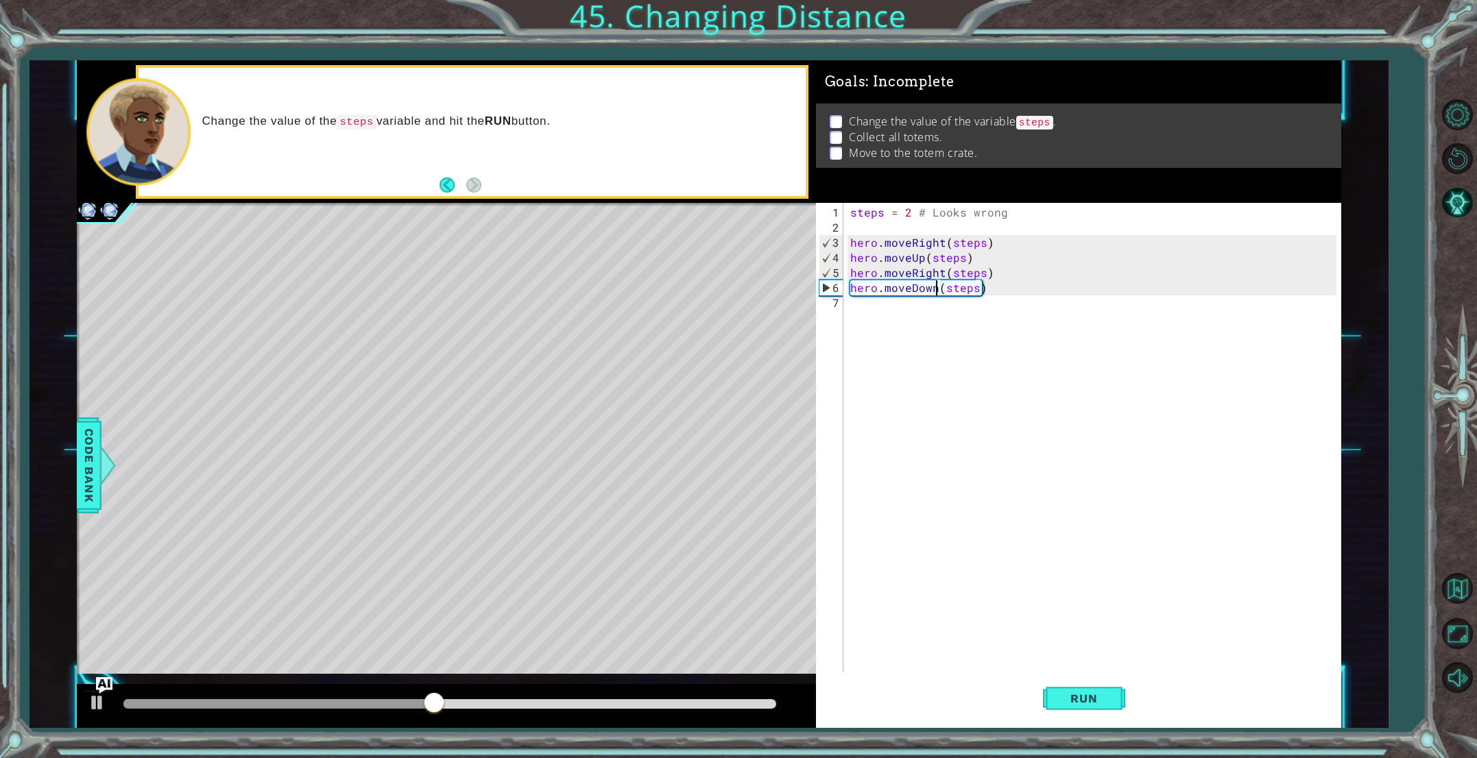
click at [937, 290] on div "steps = 2 # Looks wrong hero . moveRight ( steps ) hero . moveUp ( steps ) hero…" at bounding box center [1095, 461] width 496 height 513
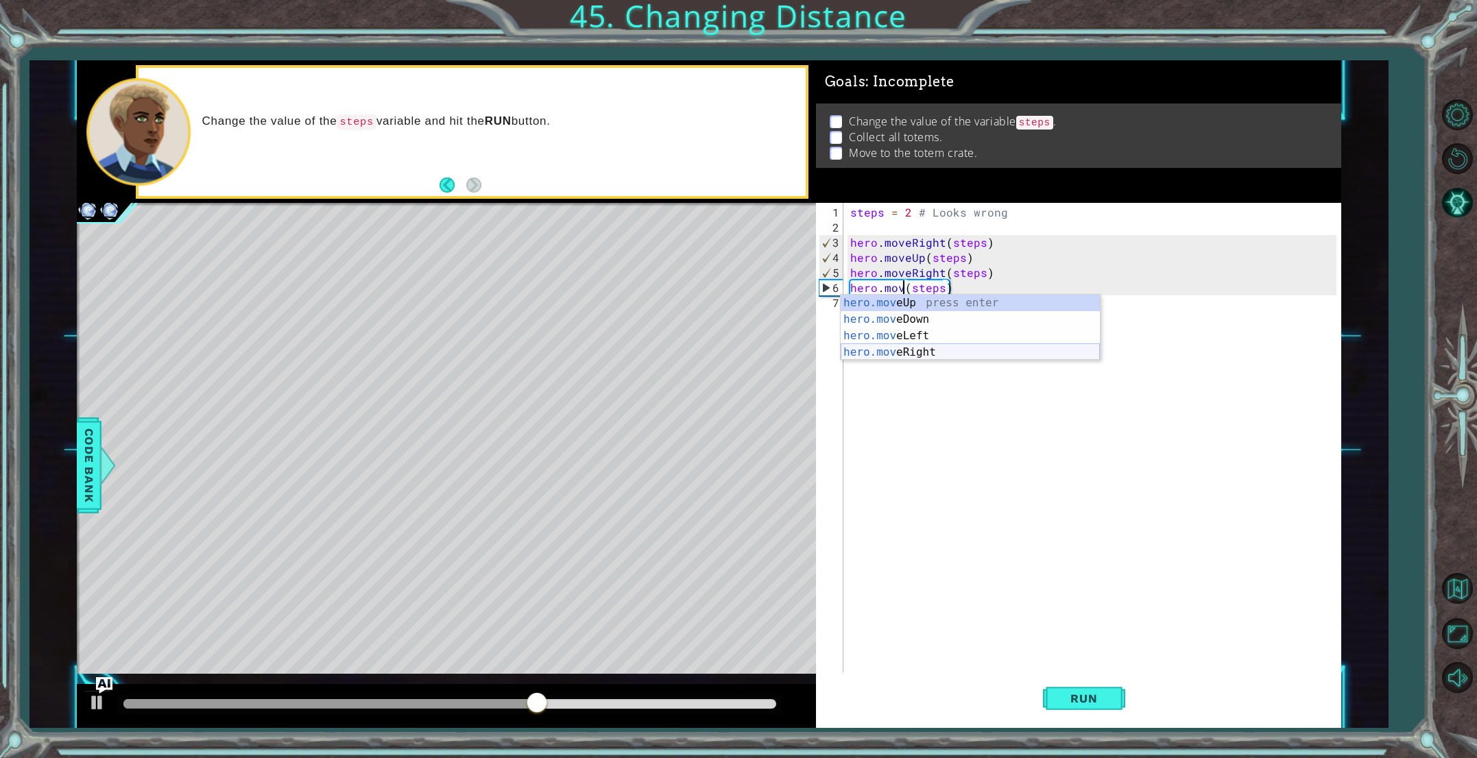
click at [920, 352] on div "hero.mov eUp press enter hero.mov eDown press enter hero.mov eLeft press enter …" at bounding box center [970, 344] width 259 height 99
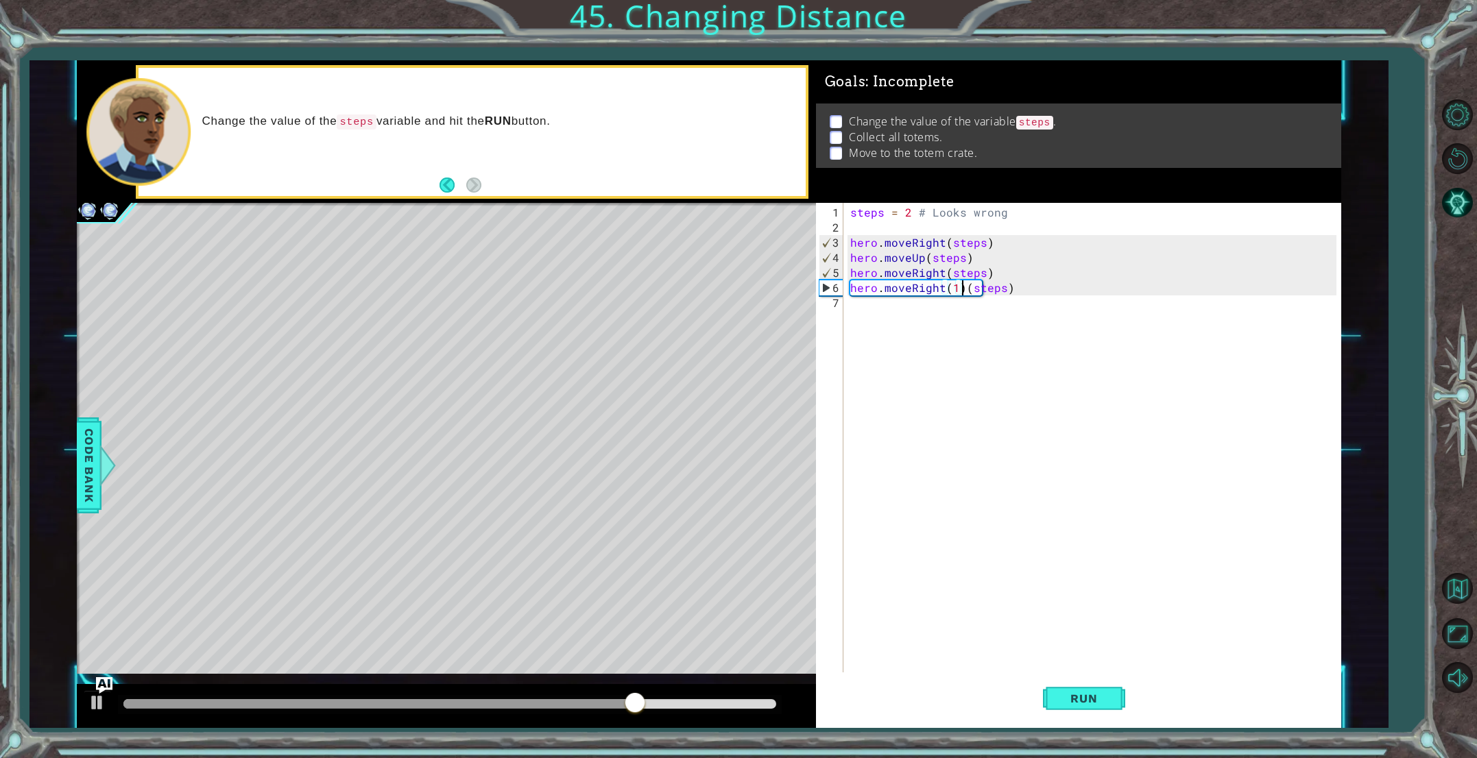
click at [963, 289] on div "steps = 2 # Looks wrong hero . moveRight ( steps ) hero . moveUp ( steps ) hero…" at bounding box center [1095, 461] width 496 height 513
click at [1100, 702] on span "Run" at bounding box center [1083, 699] width 54 height 14
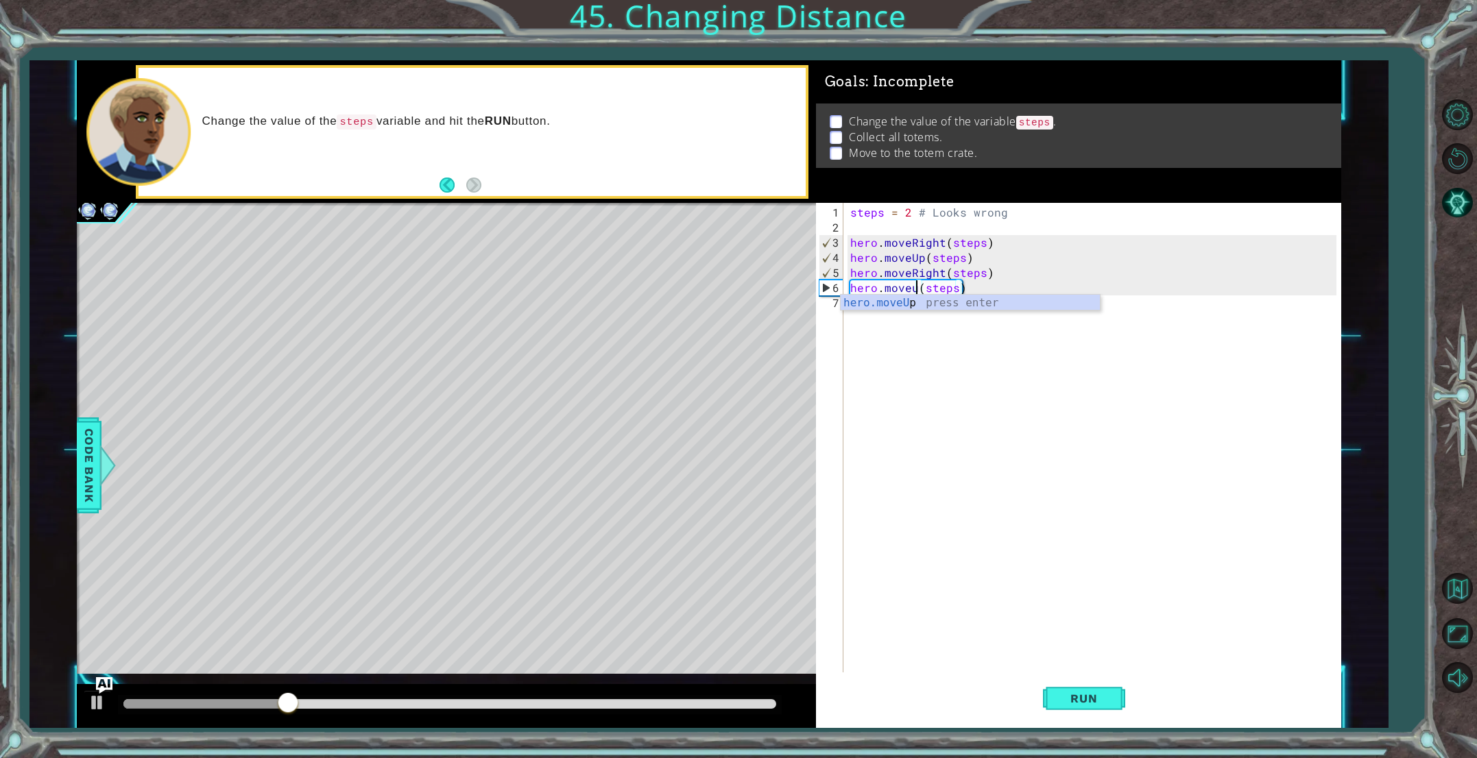
scroll to position [0, 4]
click at [902, 300] on div "hero.moveUp press enter" at bounding box center [970, 319] width 259 height 49
click at [941, 283] on div "steps = 2 # Looks wrong hero . moveRight ( steps ) hero . moveUp ( steps ) hero…" at bounding box center [1095, 461] width 496 height 513
type textarea "hero.moveUp(steps)"
click at [852, 316] on div "steps = 2 # Looks wrong hero . moveRight ( steps ) hero . moveUp ( steps ) hero…" at bounding box center [1095, 461] width 496 height 513
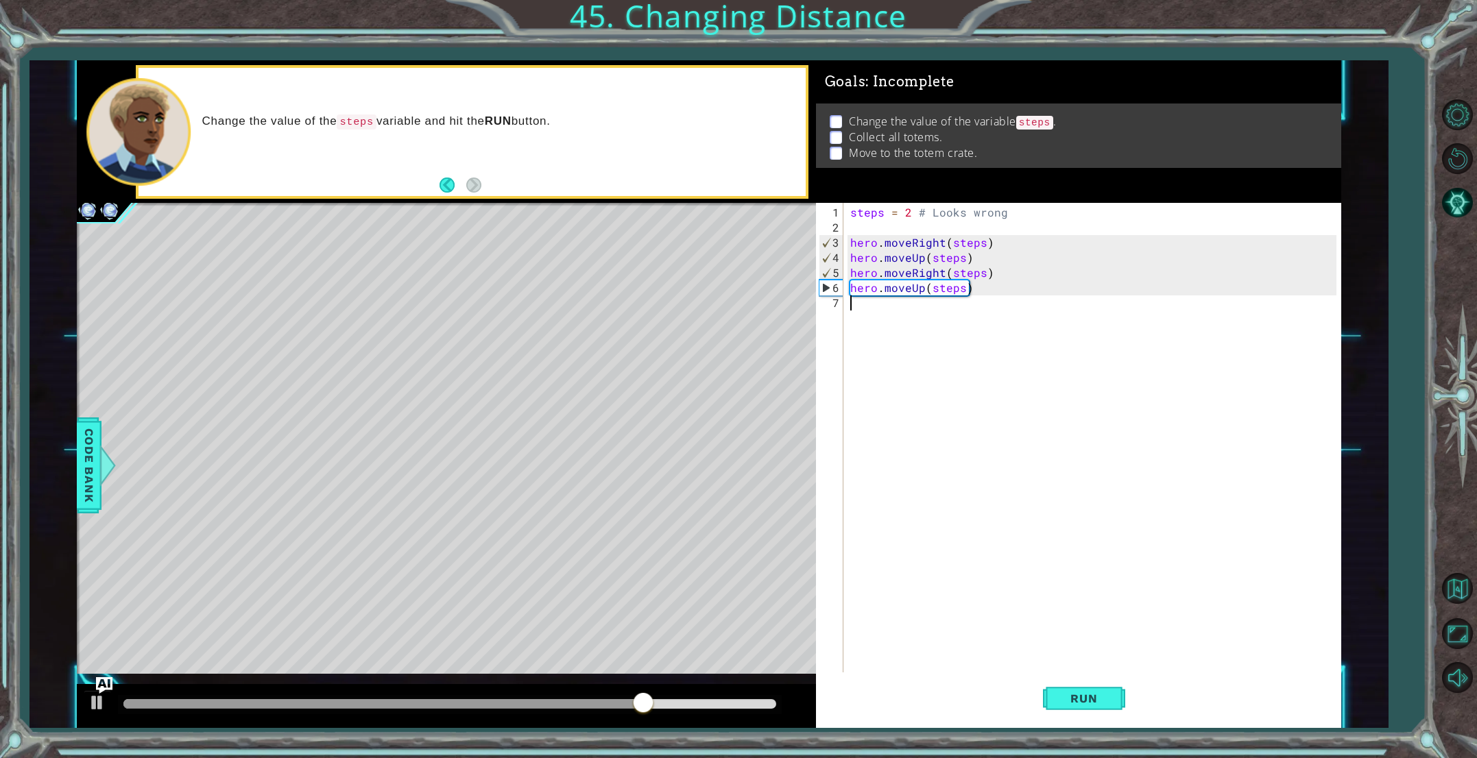
scroll to position [0, 0]
click at [1092, 697] on span "Run" at bounding box center [1083, 699] width 54 height 14
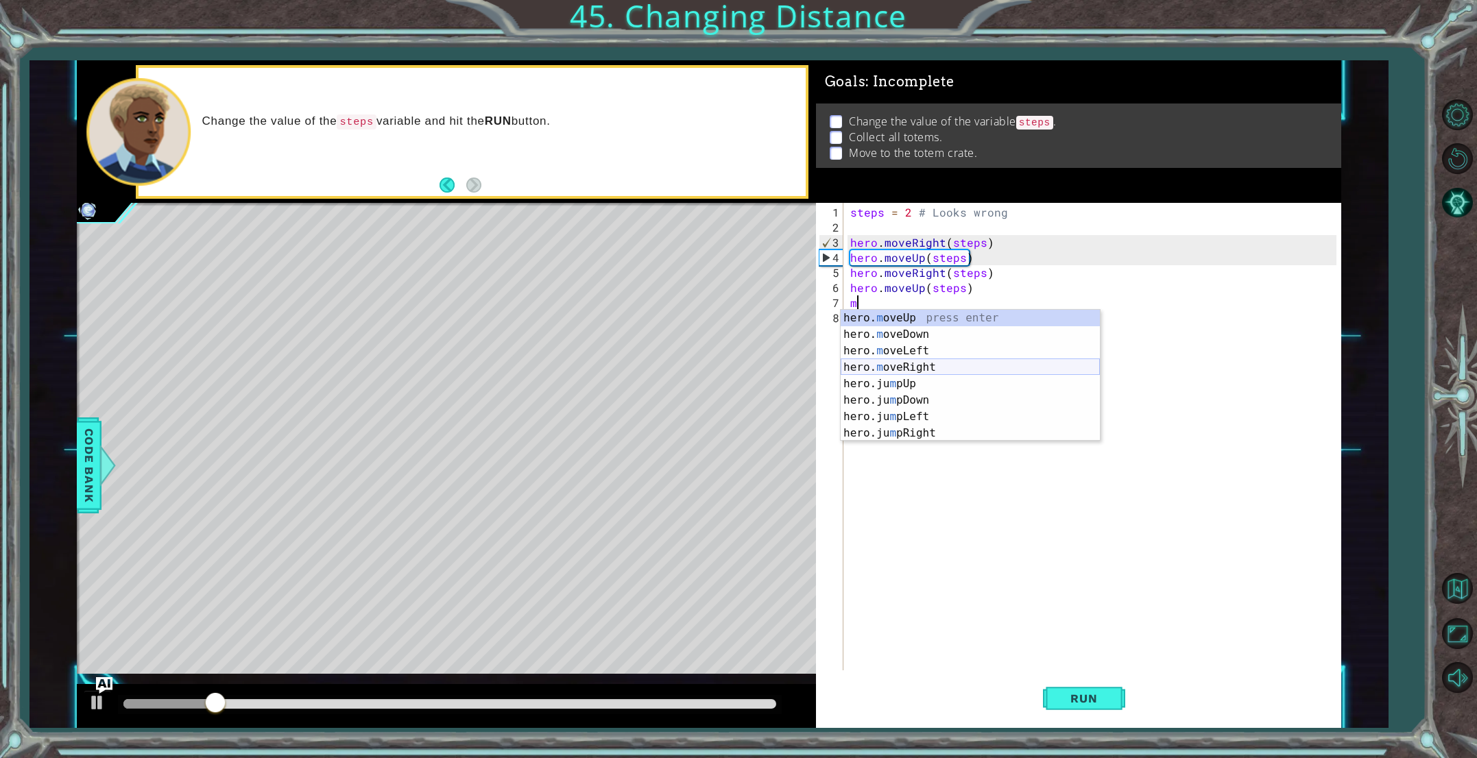
click at [909, 367] on div "hero. m oveUp press enter hero. m oveDown press enter hero. m oveLeft press ent…" at bounding box center [970, 392] width 259 height 165
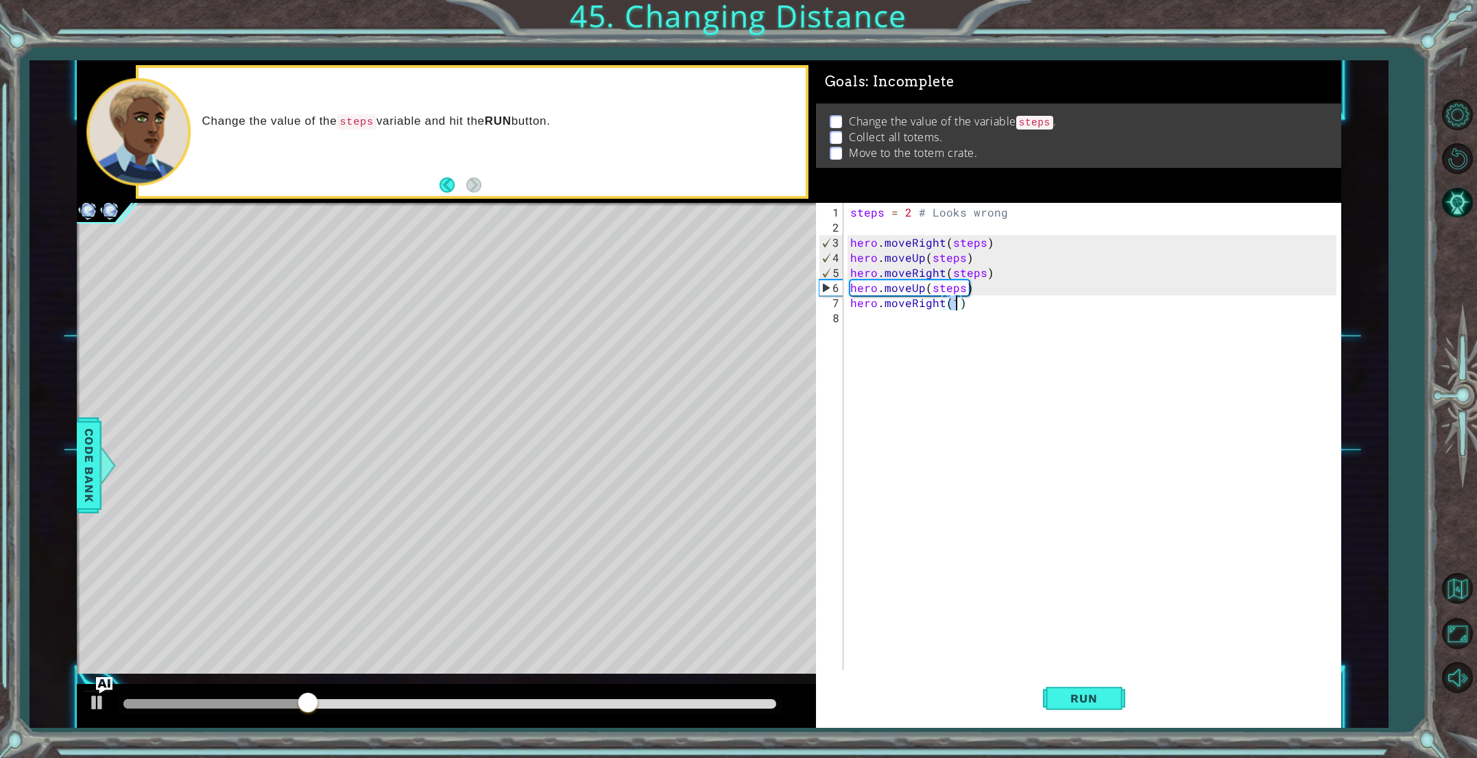
click at [959, 288] on div "steps = 2 # Looks wrong hero . moveRight ( steps ) hero . moveUp ( steps ) hero…" at bounding box center [1095, 454] width 496 height 498
click at [956, 306] on div "steps = 2 # Looks wrong hero . moveRight ( steps ) hero . moveUp ( steps ) hero…" at bounding box center [1095, 454] width 496 height 498
type textarea "hero.moveRight(2)"
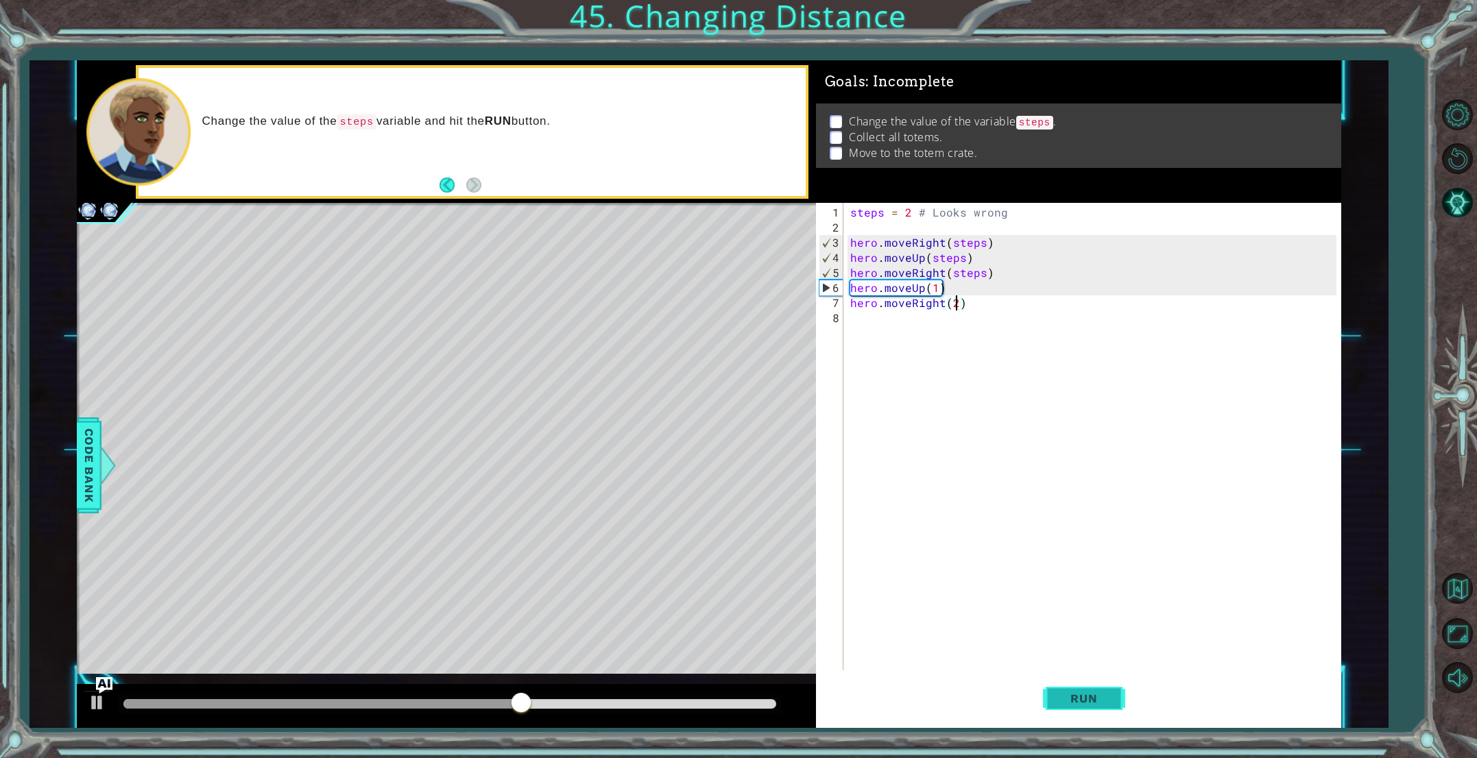
click at [1080, 686] on button "Run" at bounding box center [1084, 699] width 82 height 53
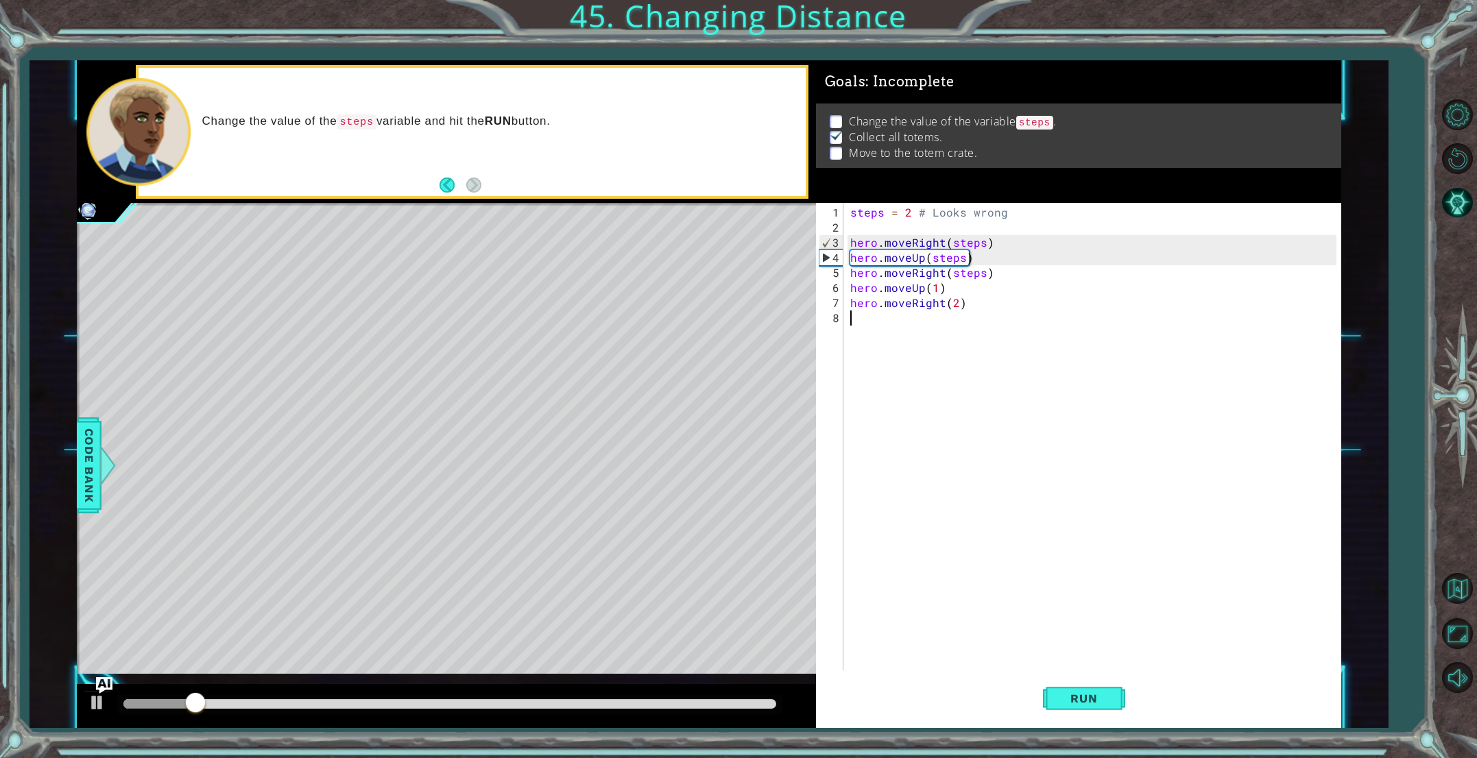
click at [849, 319] on div "steps = 2 # Looks wrong hero . moveRight ( steps ) hero . moveUp ( steps ) hero…" at bounding box center [1095, 454] width 496 height 498
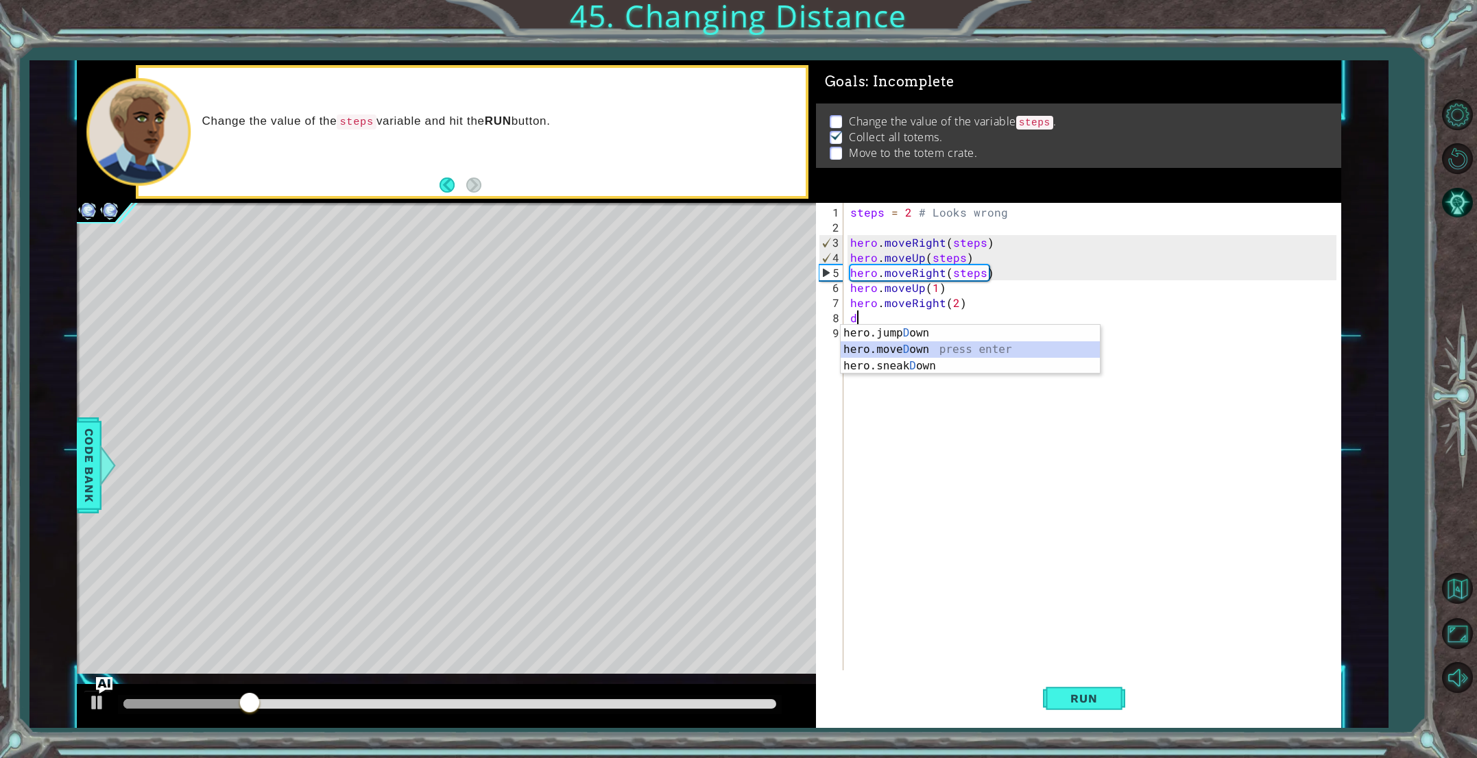
click at [875, 351] on div "hero.jump D own press enter hero.[PERSON_NAME] own press enter hero.sneak D own…" at bounding box center [970, 366] width 259 height 82
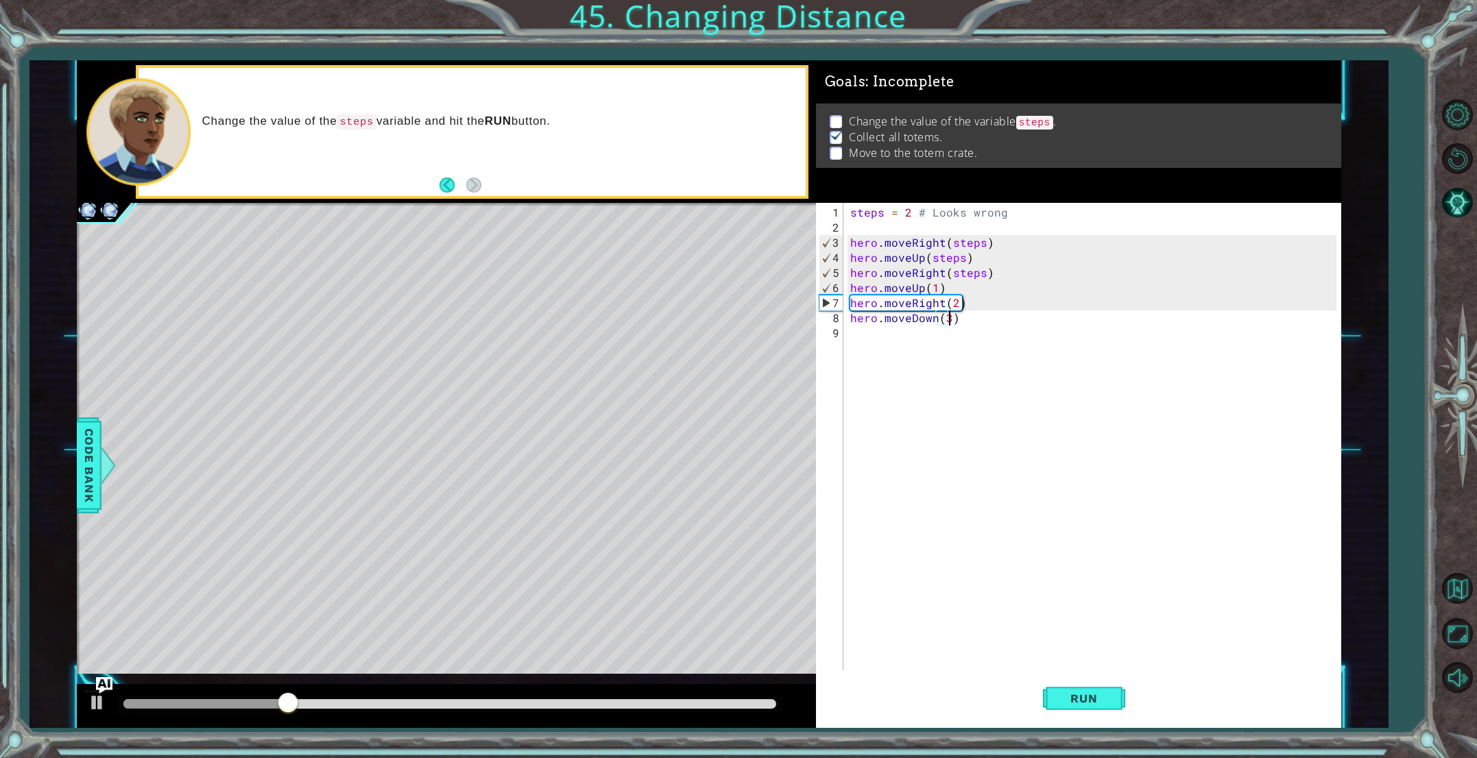
scroll to position [0, 5]
click at [1114, 697] on button "Run" at bounding box center [1084, 699] width 82 height 53
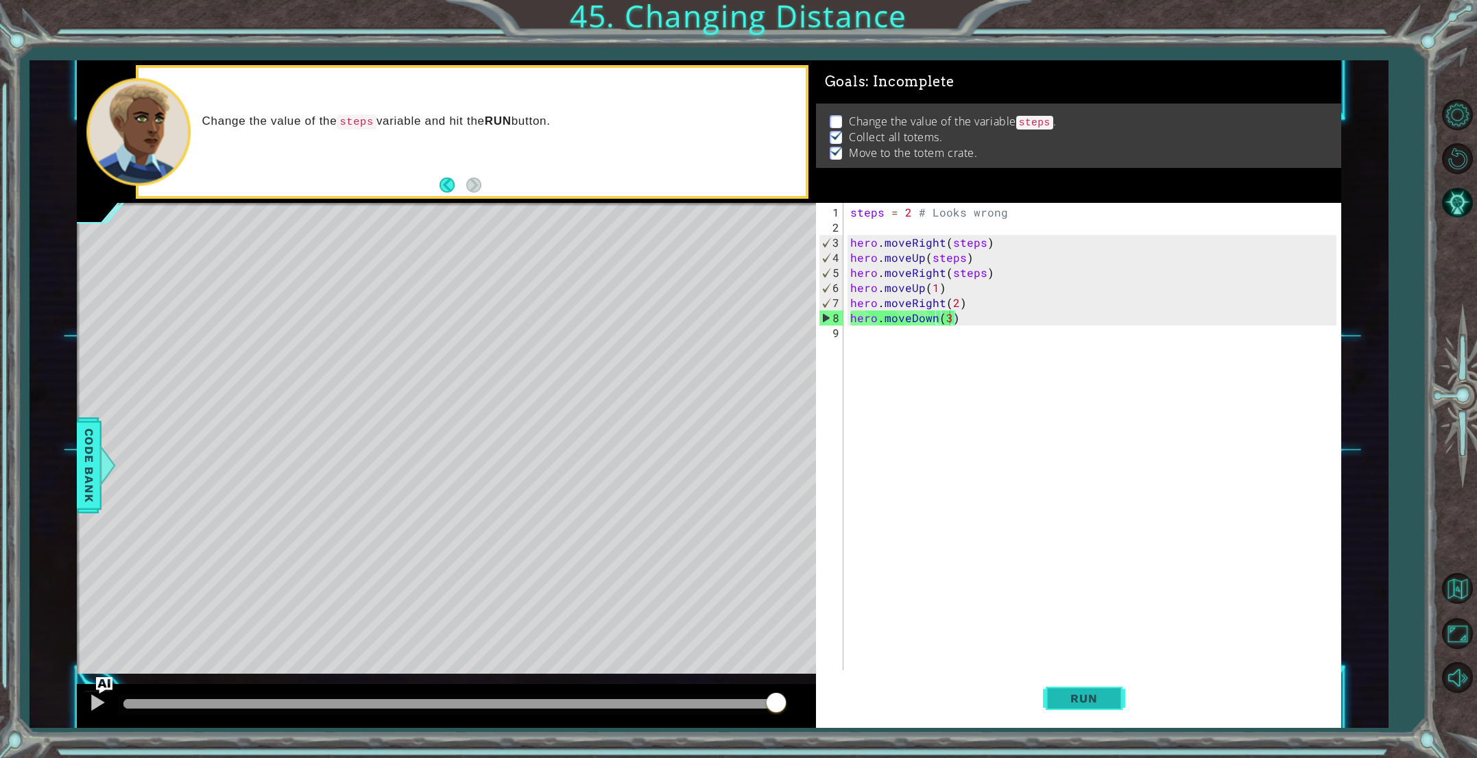
click at [1065, 694] on span "Run" at bounding box center [1083, 699] width 54 height 14
click at [915, 216] on div "steps = 2 # Looks wrong hero . moveRight ( steps ) hero . moveUp ( steps ) hero…" at bounding box center [1095, 454] width 496 height 498
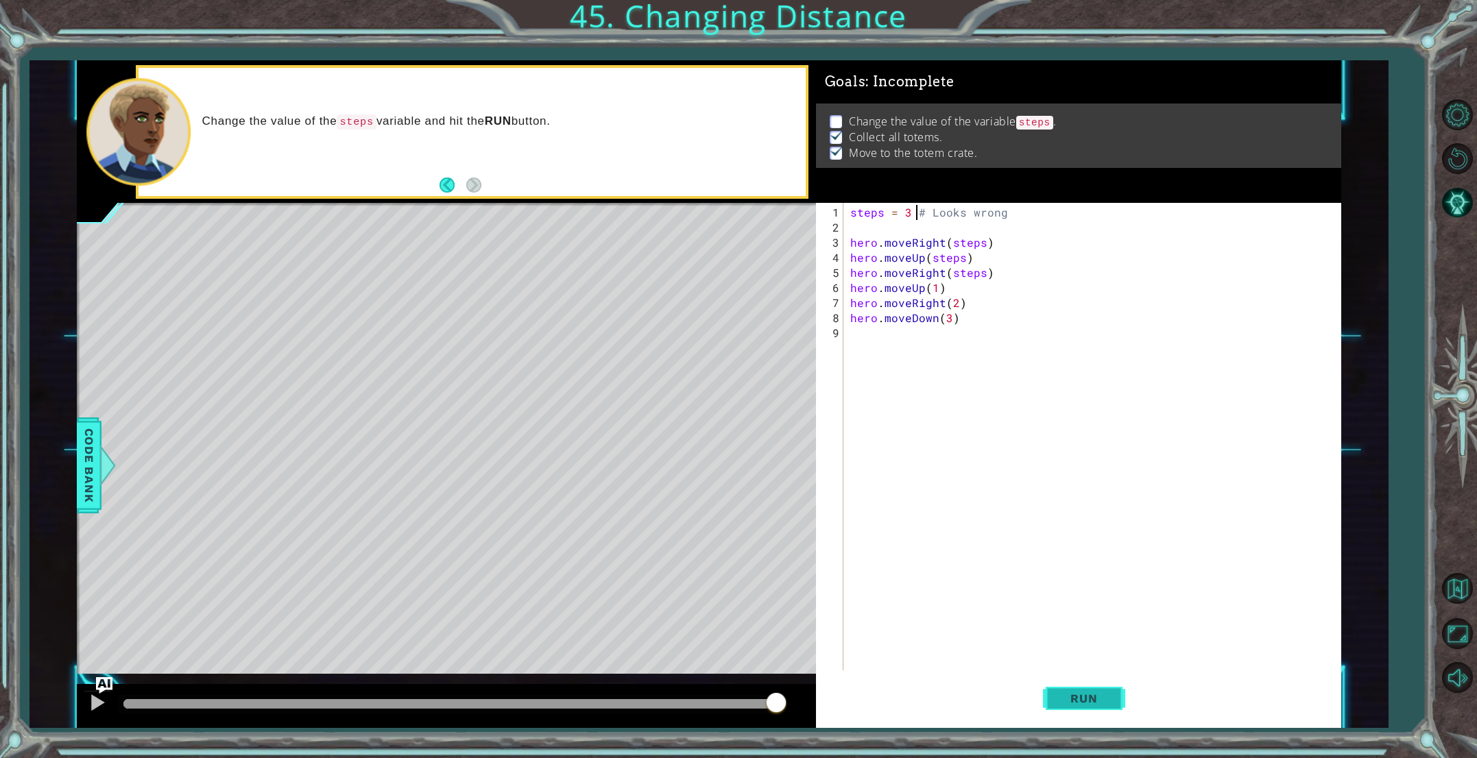
click at [1063, 697] on span "Run" at bounding box center [1083, 699] width 54 height 14
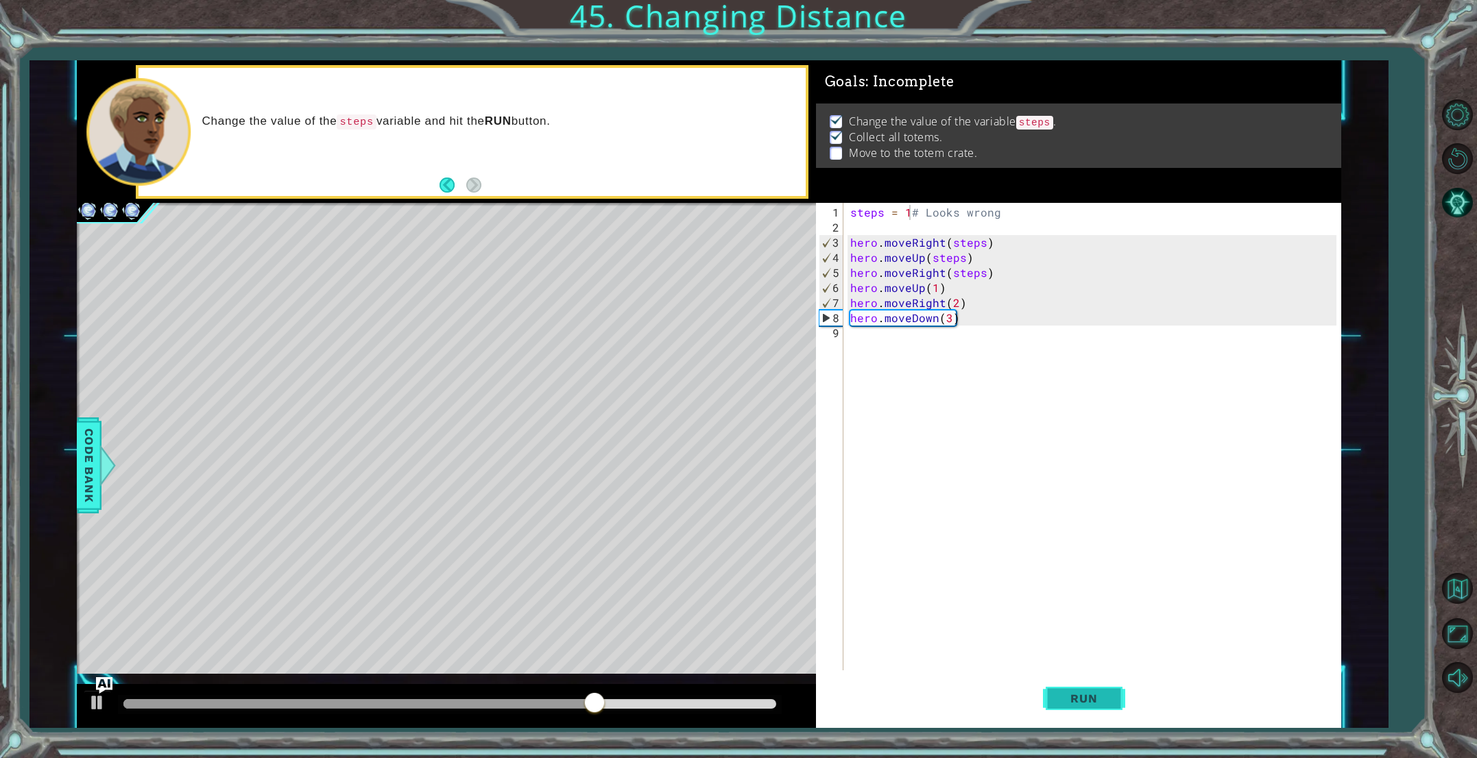
click at [1085, 686] on button "Run" at bounding box center [1084, 699] width 82 height 53
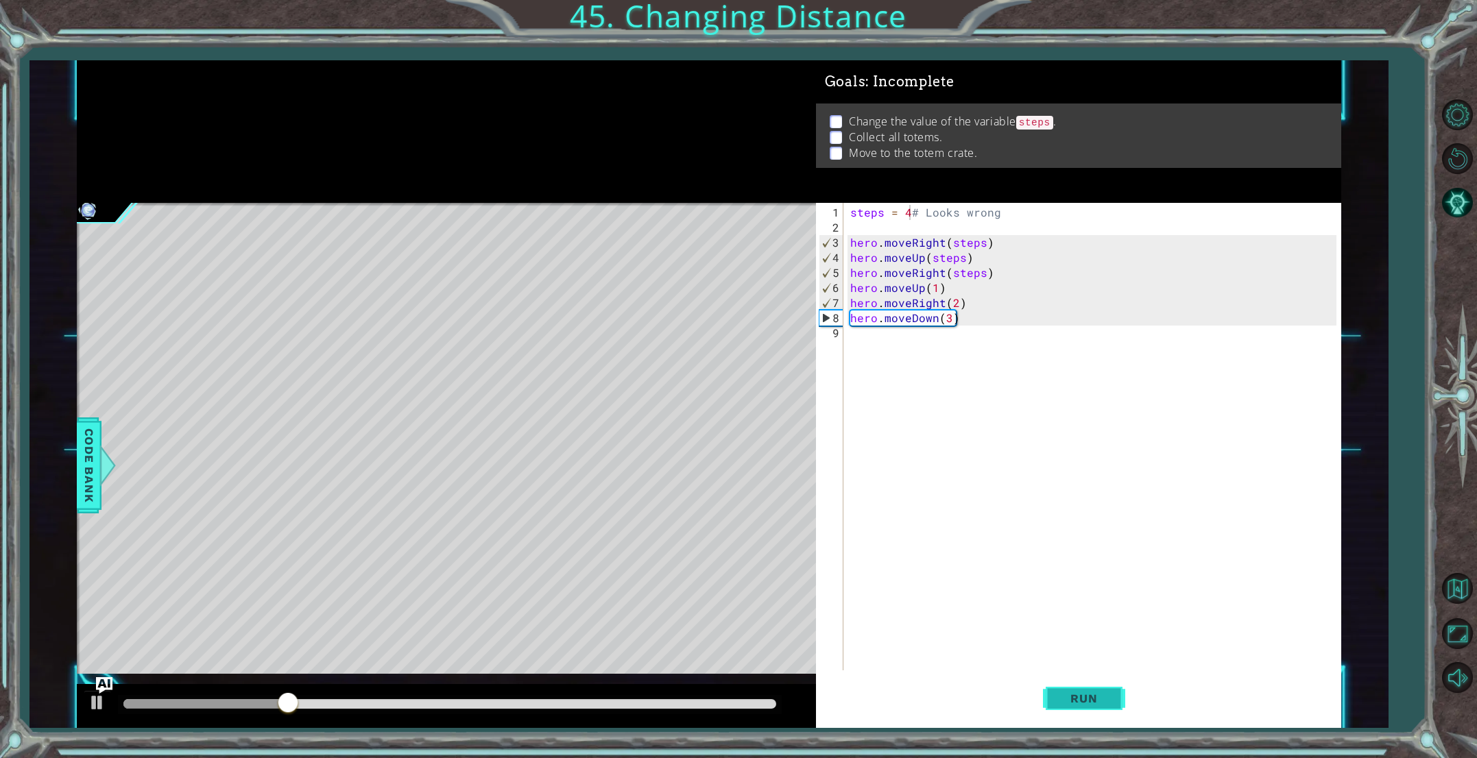
click at [1083, 700] on span "Run" at bounding box center [1083, 699] width 54 height 14
click at [1084, 702] on span "Run" at bounding box center [1083, 699] width 54 height 14
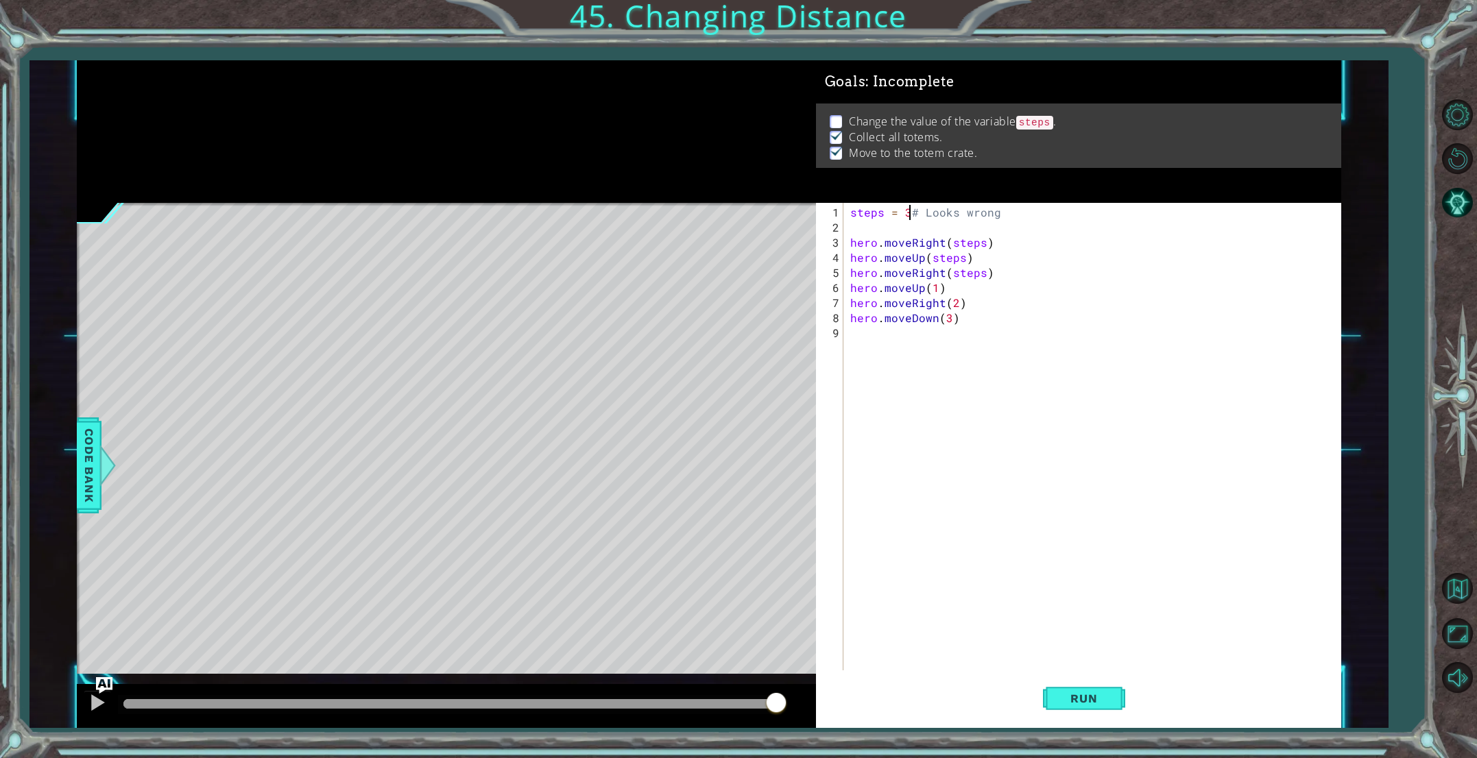
click at [937, 287] on div "steps = 3 # Looks wrong hero . moveRight ( steps ) hero . moveUp ( steps ) hero…" at bounding box center [1095, 454] width 496 height 498
click at [946, 288] on div "steps = 3 # Looks wrong hero . moveRight ( steps ) hero . moveUp ( steps ) hero…" at bounding box center [1095, 454] width 496 height 498
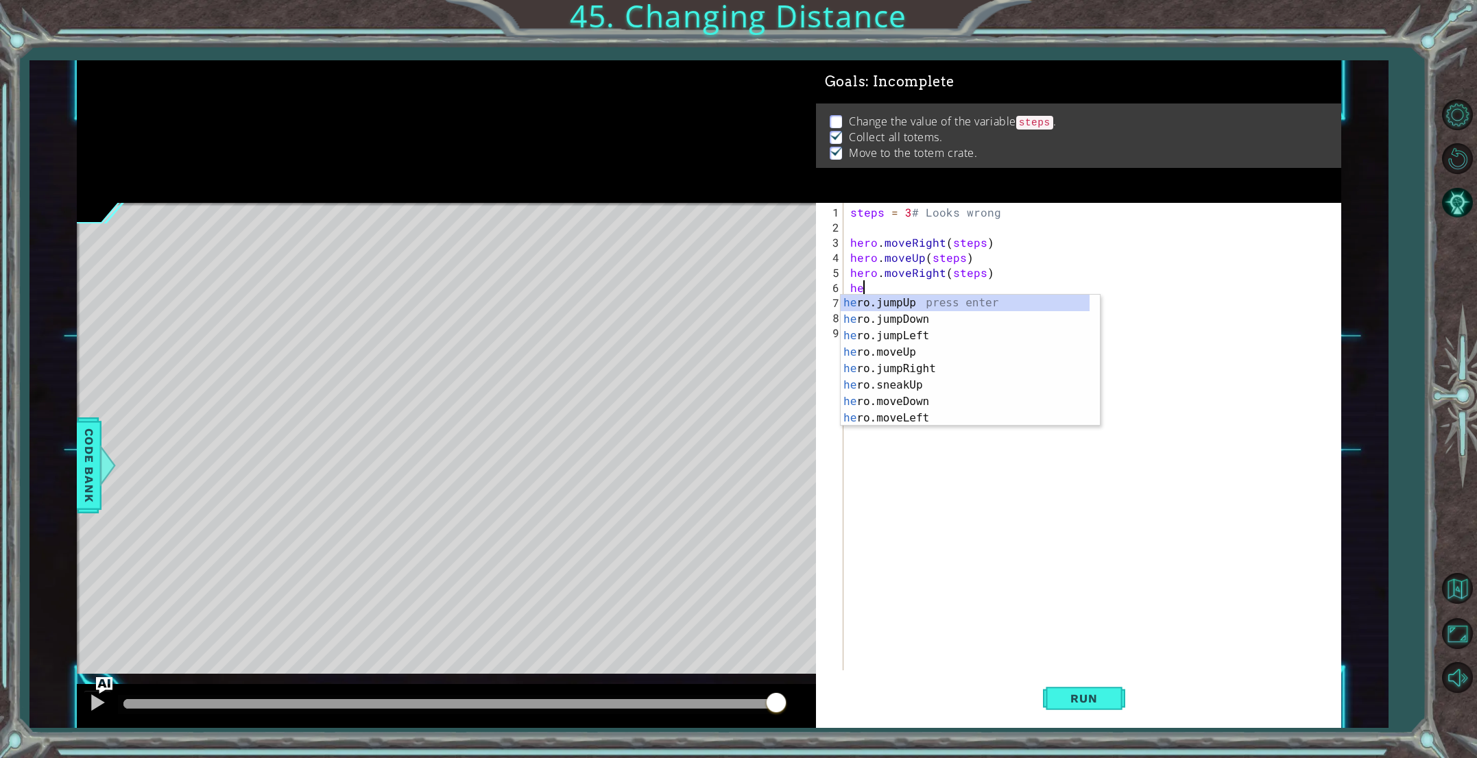
scroll to position [0, 0]
type textarea "h"
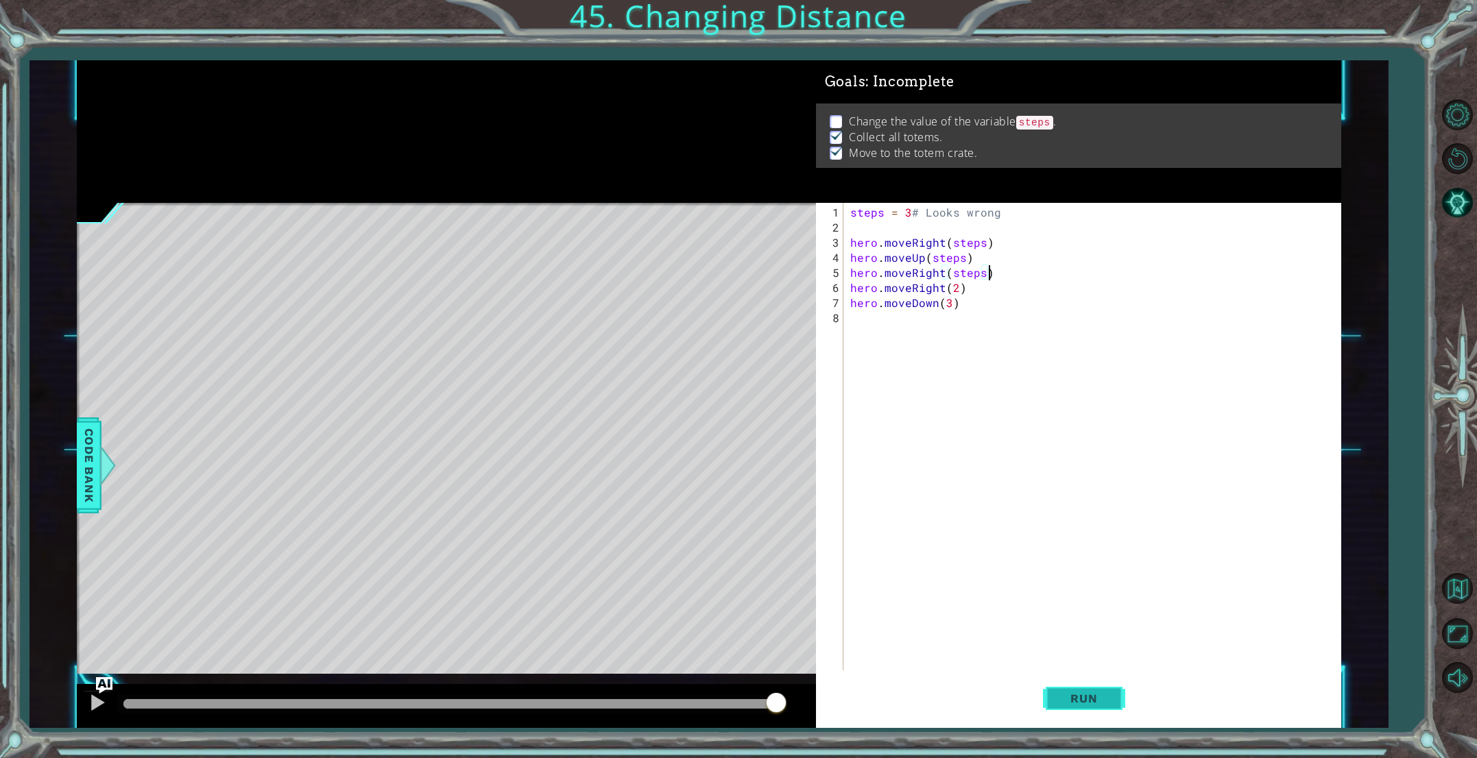
type textarea "hero.moveRight(steps)"
click at [1077, 699] on span "Run" at bounding box center [1083, 699] width 54 height 14
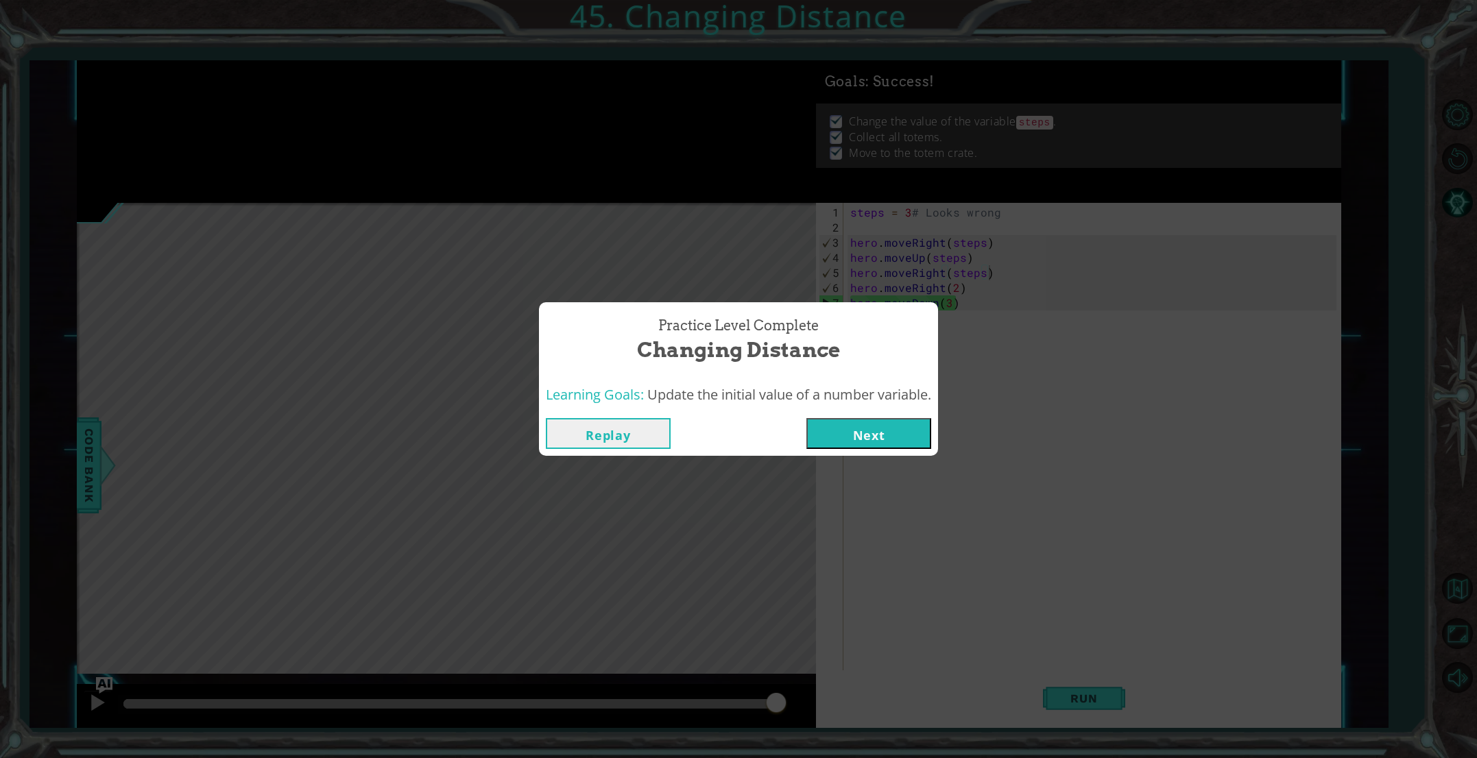
click at [850, 429] on button "Next" at bounding box center [868, 433] width 125 height 31
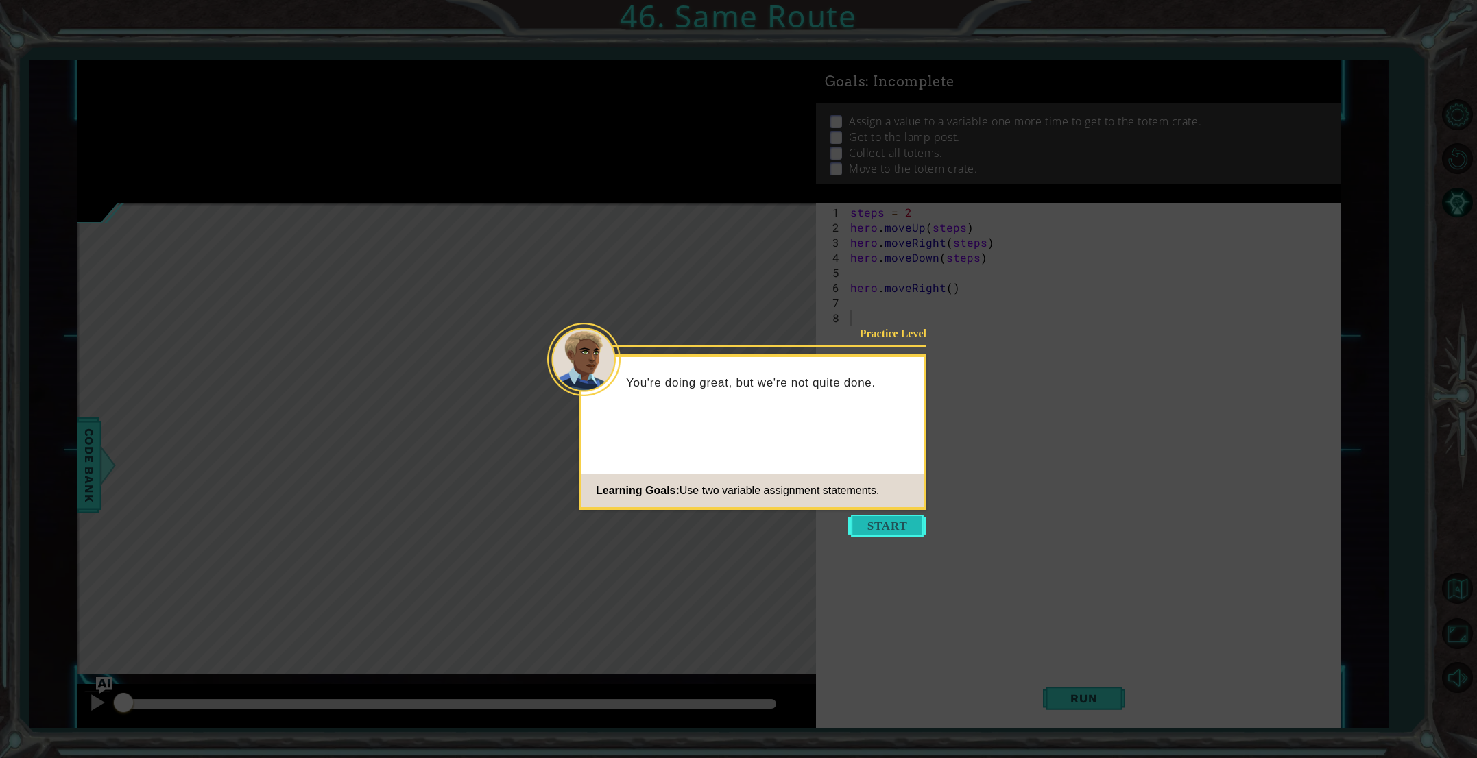
click at [883, 519] on button "Start" at bounding box center [887, 526] width 78 height 22
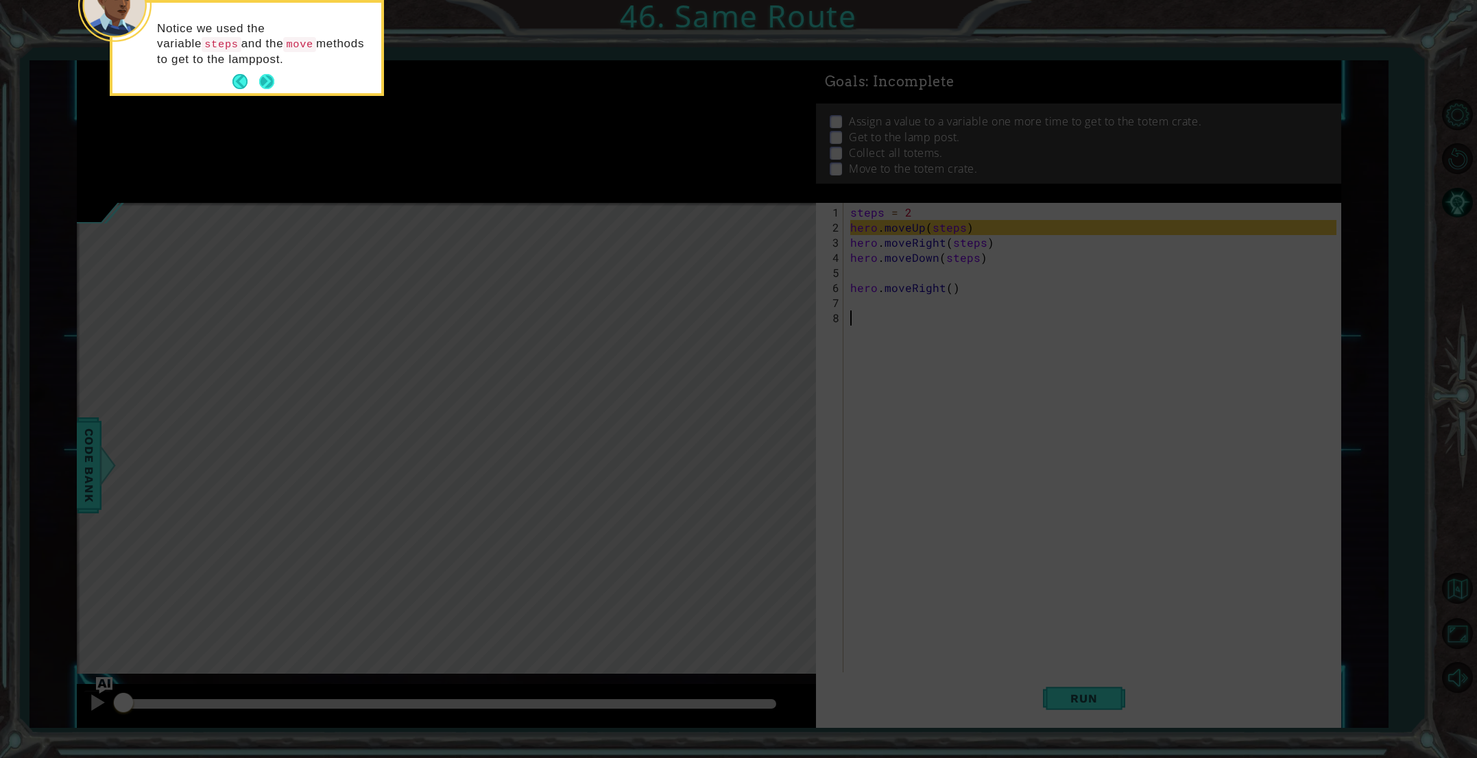
click at [259, 80] on button "Next" at bounding box center [266, 81] width 15 height 15
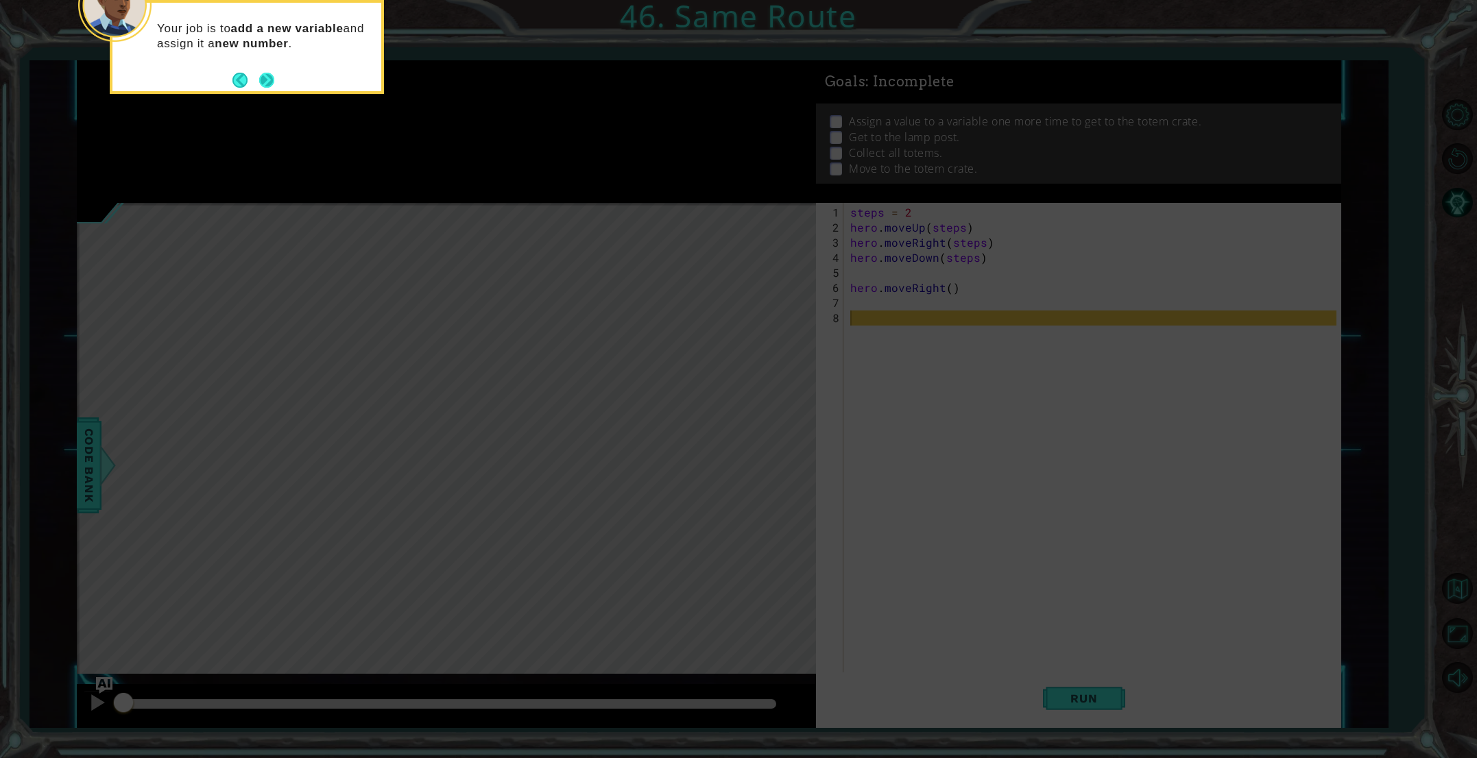
click at [265, 78] on button "Next" at bounding box center [266, 80] width 15 height 15
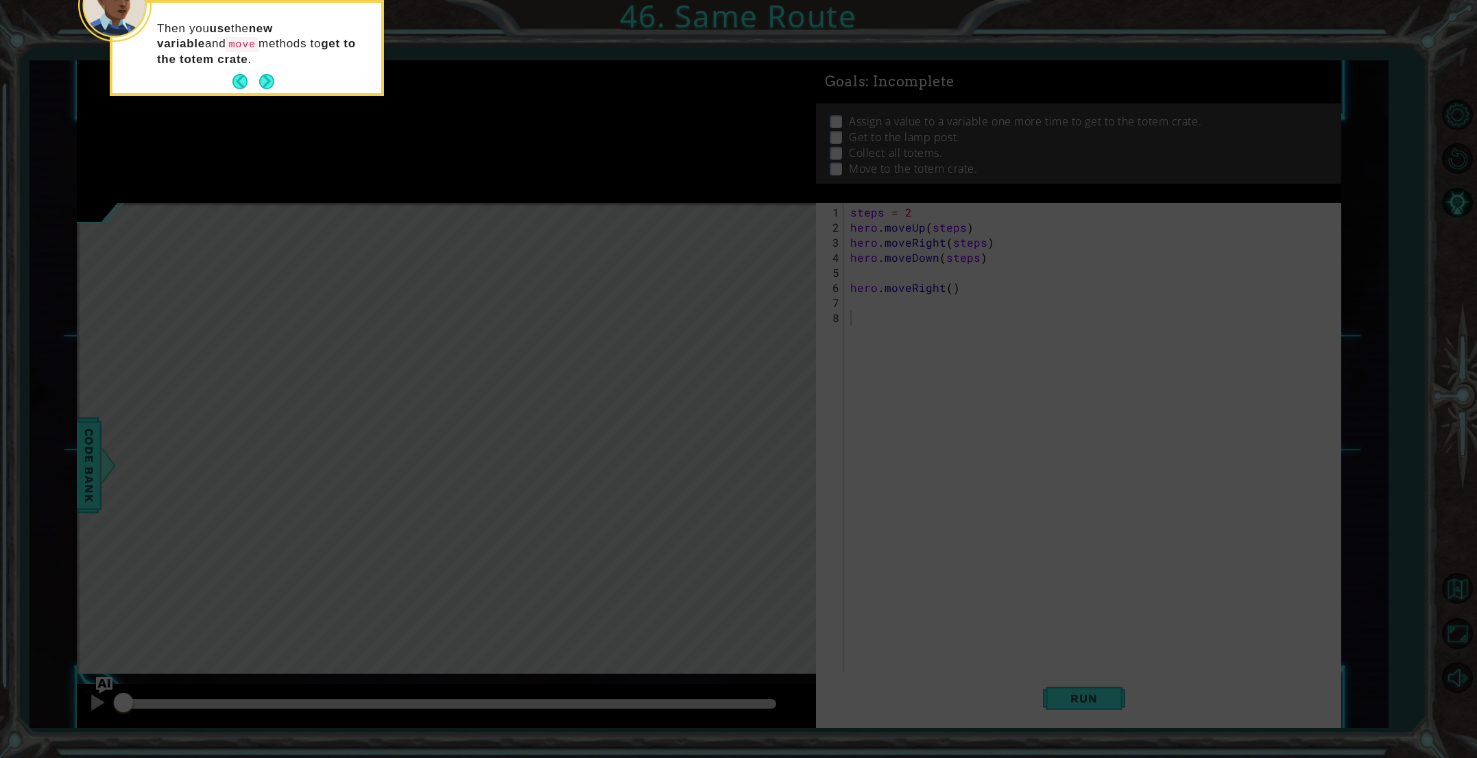
click at [265, 78] on button "Next" at bounding box center [266, 81] width 16 height 16
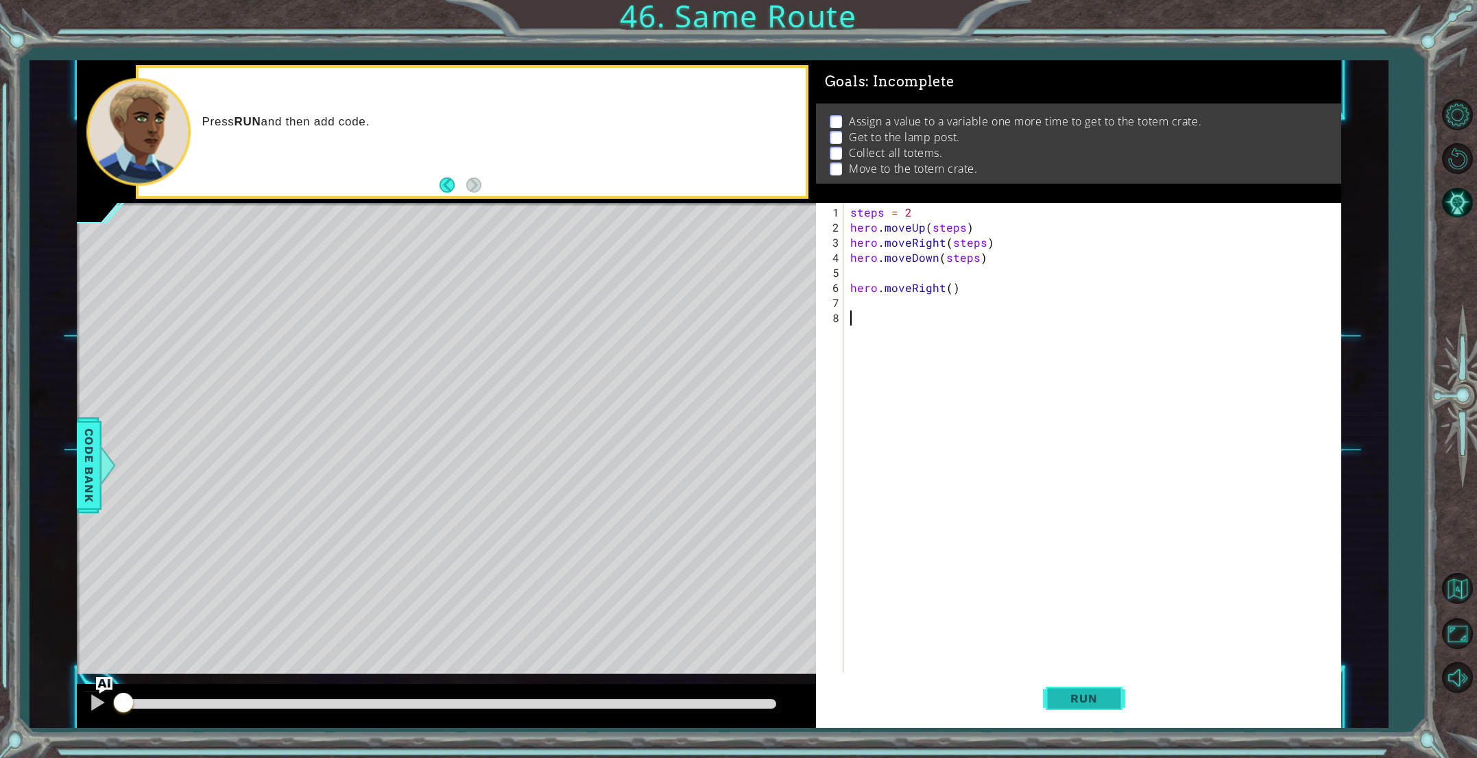
click at [1100, 694] on span "Run" at bounding box center [1083, 699] width 54 height 14
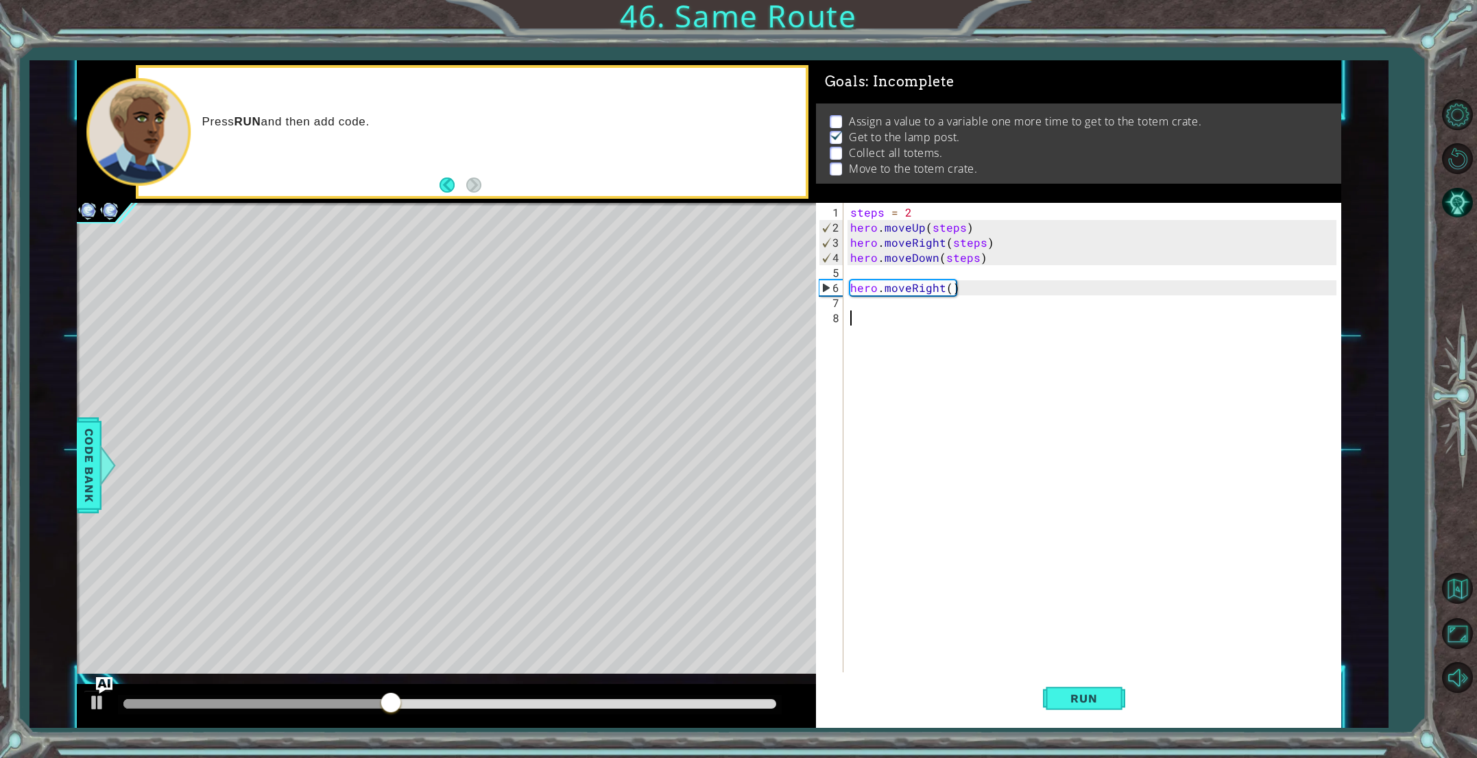
click at [851, 304] on div "steps = 2 hero . moveUp ( steps ) hero . moveRight ( steps ) hero . moveDown ( …" at bounding box center [1095, 461] width 496 height 513
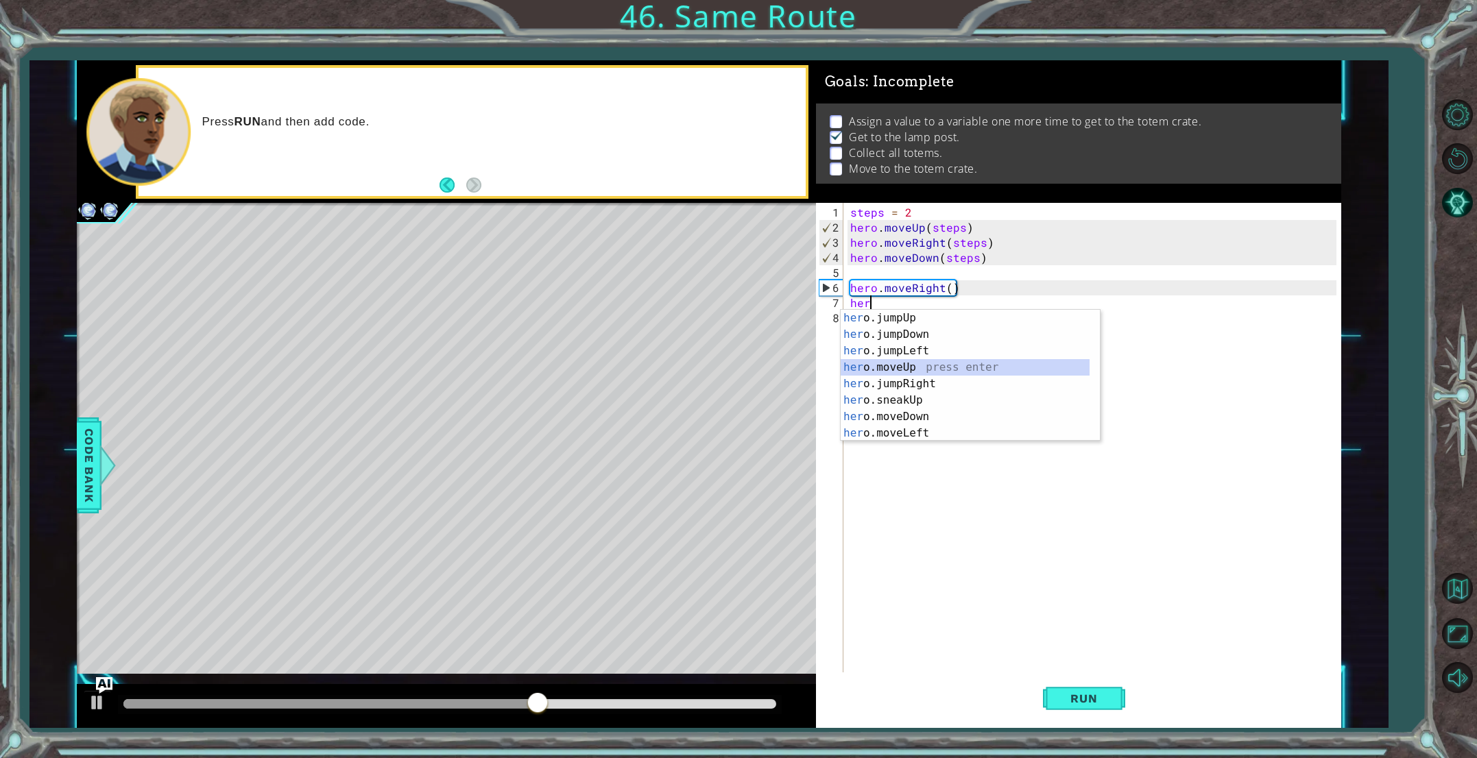
click at [898, 370] on div "her o.jumpUp press enter her o.jumpDown press enter her o.jumpLeft press enter …" at bounding box center [965, 392] width 249 height 165
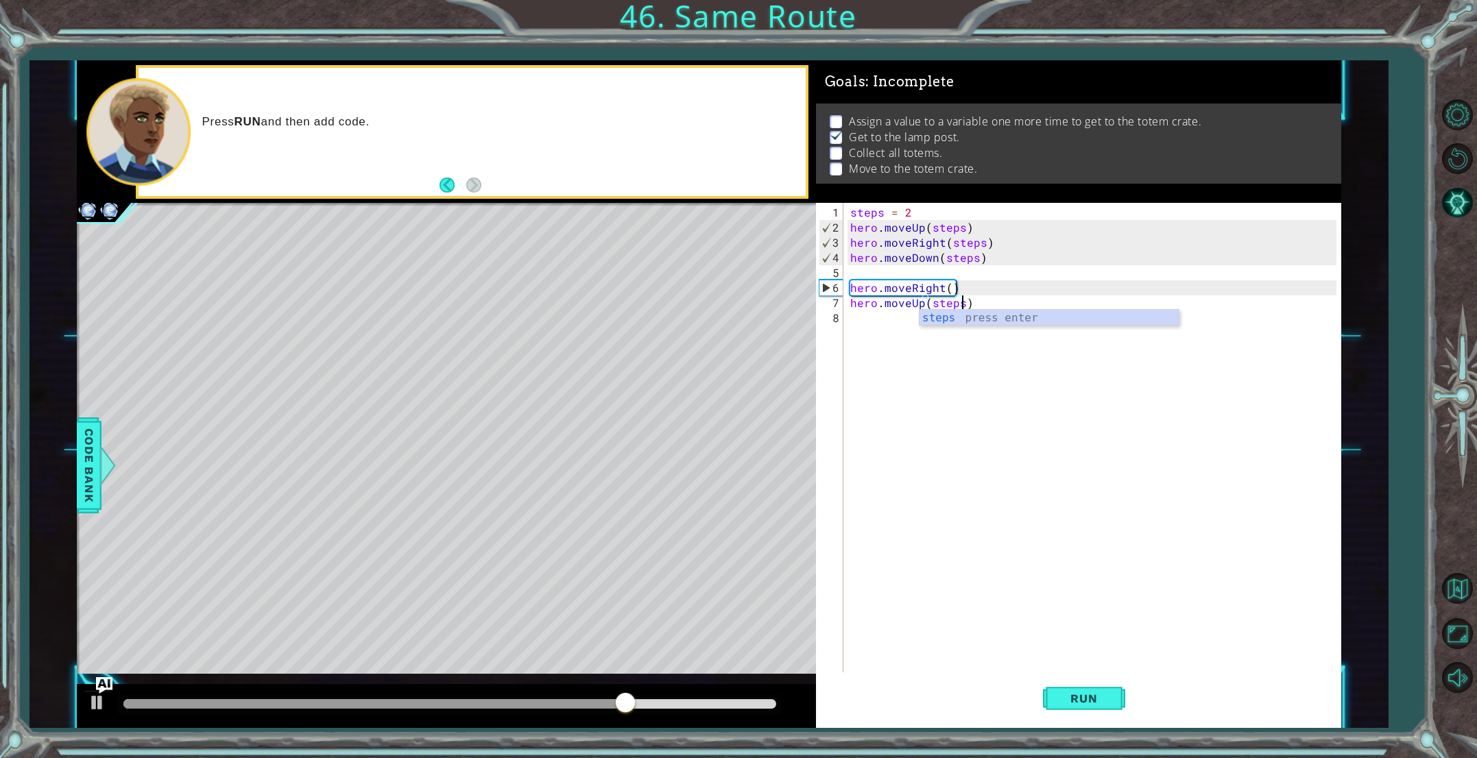
scroll to position [0, 6]
click at [1094, 705] on span "Run" at bounding box center [1083, 699] width 54 height 14
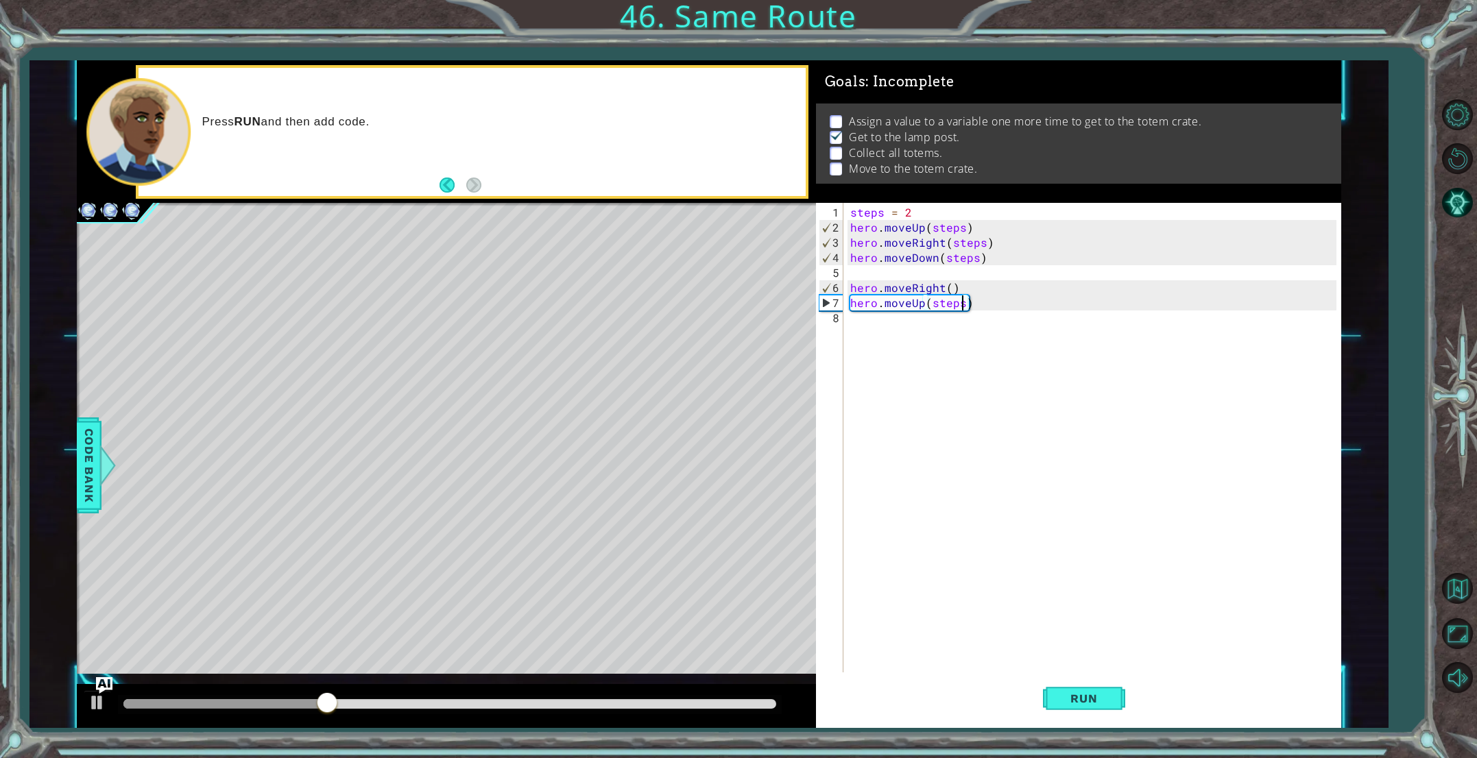
click at [910, 215] on div "steps = 2 hero . moveUp ( steps ) hero . moveRight ( steps ) hero . moveDown ( …" at bounding box center [1095, 461] width 496 height 513
click at [1075, 702] on span "Run" at bounding box center [1083, 699] width 54 height 14
type textarea "steps = 2"
drag, startPoint x: 1110, startPoint y: 692, endPoint x: 1109, endPoint y: 685, distance: 7.0
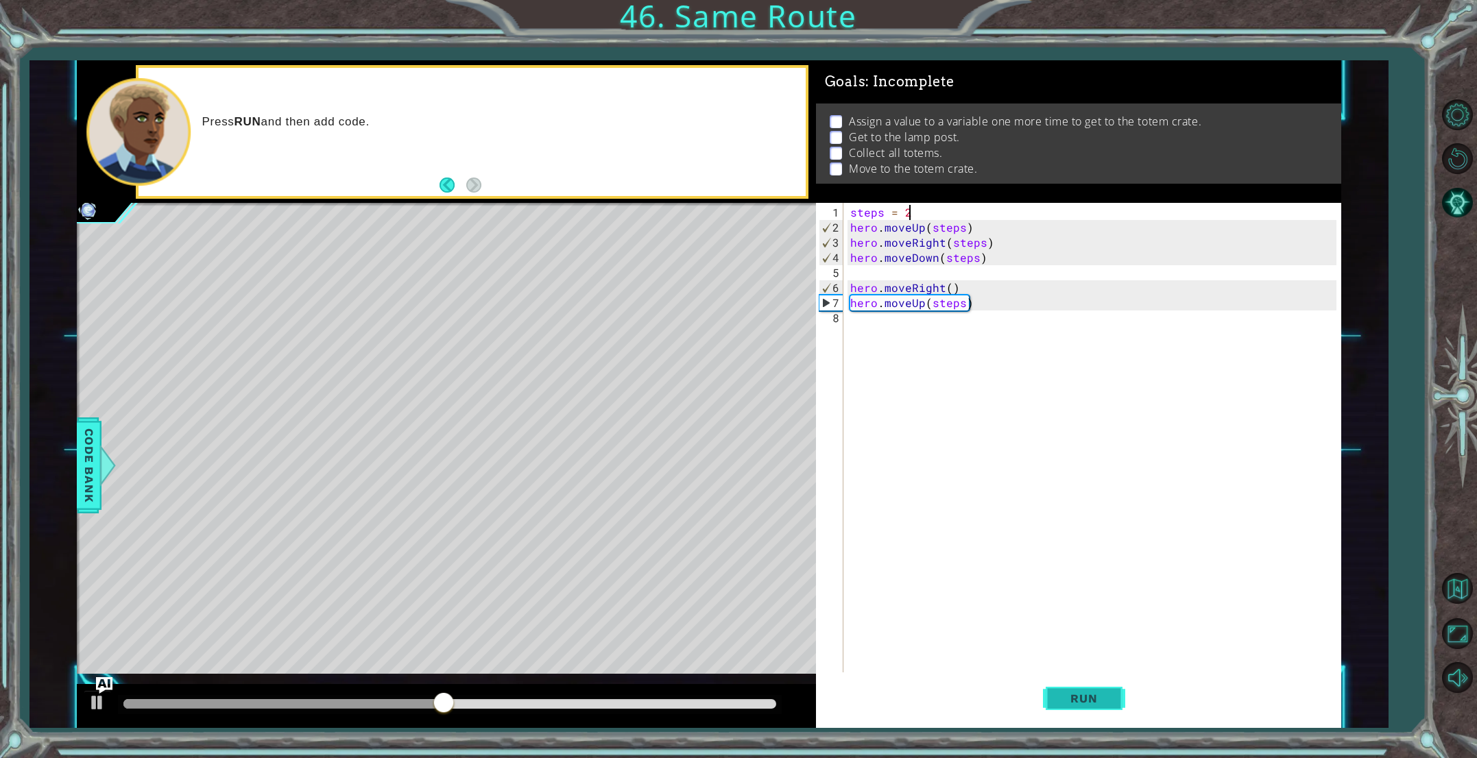
click at [1111, 690] on button "Run" at bounding box center [1084, 699] width 82 height 53
click at [861, 324] on div "steps = 2 hero . moveUp ( steps ) hero . moveRight ( steps ) hero . moveDown ( …" at bounding box center [1095, 461] width 496 height 513
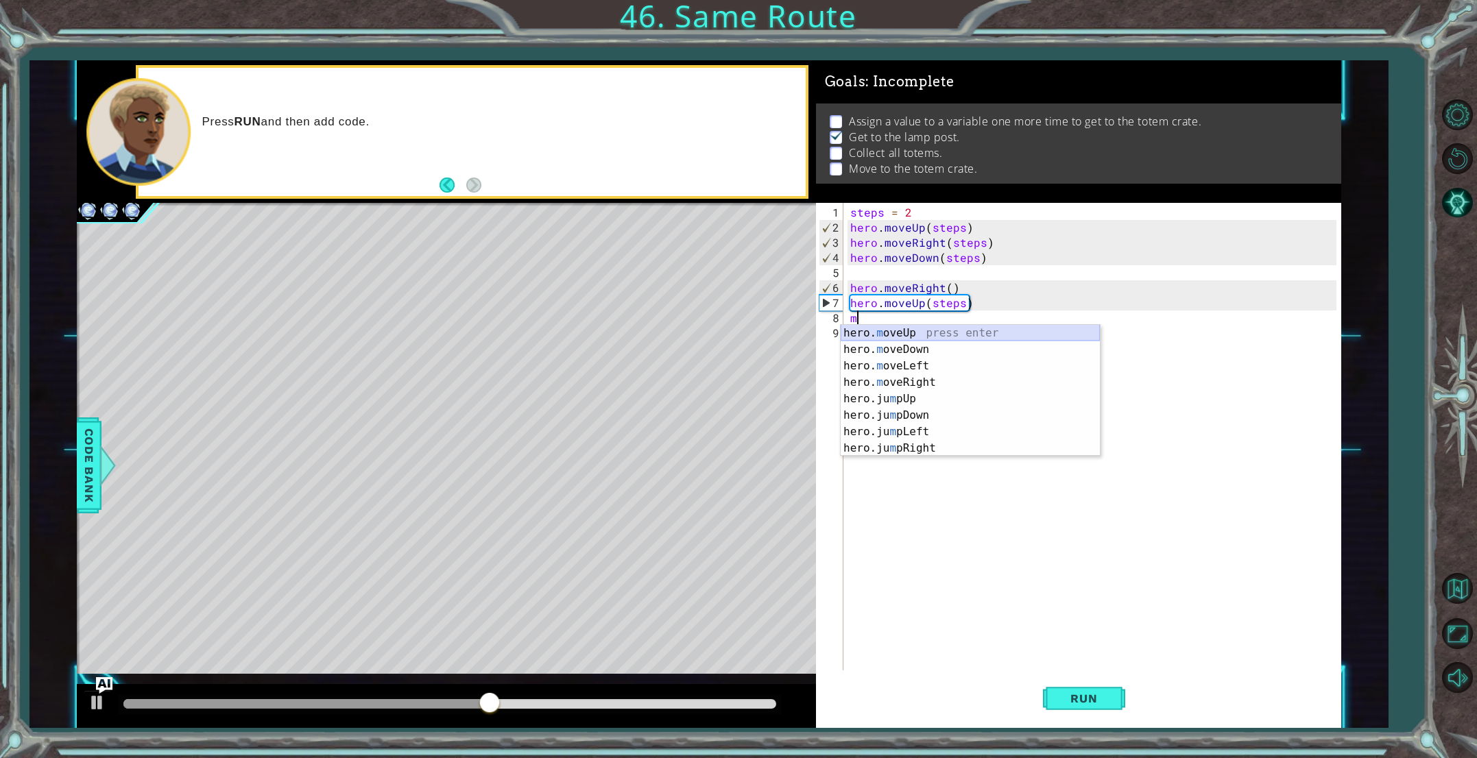
drag, startPoint x: 905, startPoint y: 332, endPoint x: 946, endPoint y: 400, distance: 79.4
click at [906, 332] on div "hero. m oveUp press enter hero. m oveDown press enter hero. m oveLeft press ent…" at bounding box center [970, 407] width 259 height 165
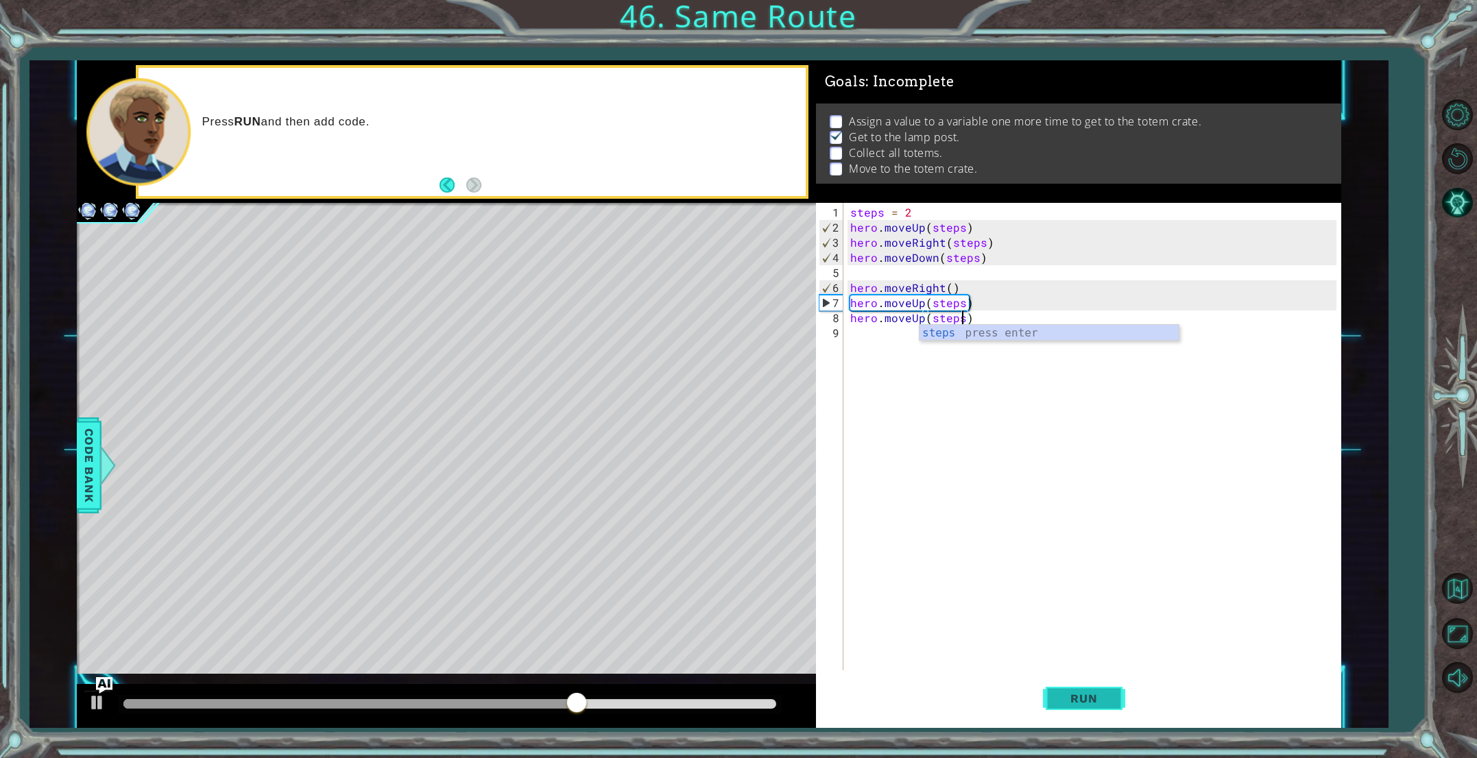
scroll to position [0, 6]
type textarea "hero.moveUp(steps)"
click at [1120, 699] on button "Run" at bounding box center [1084, 699] width 82 height 53
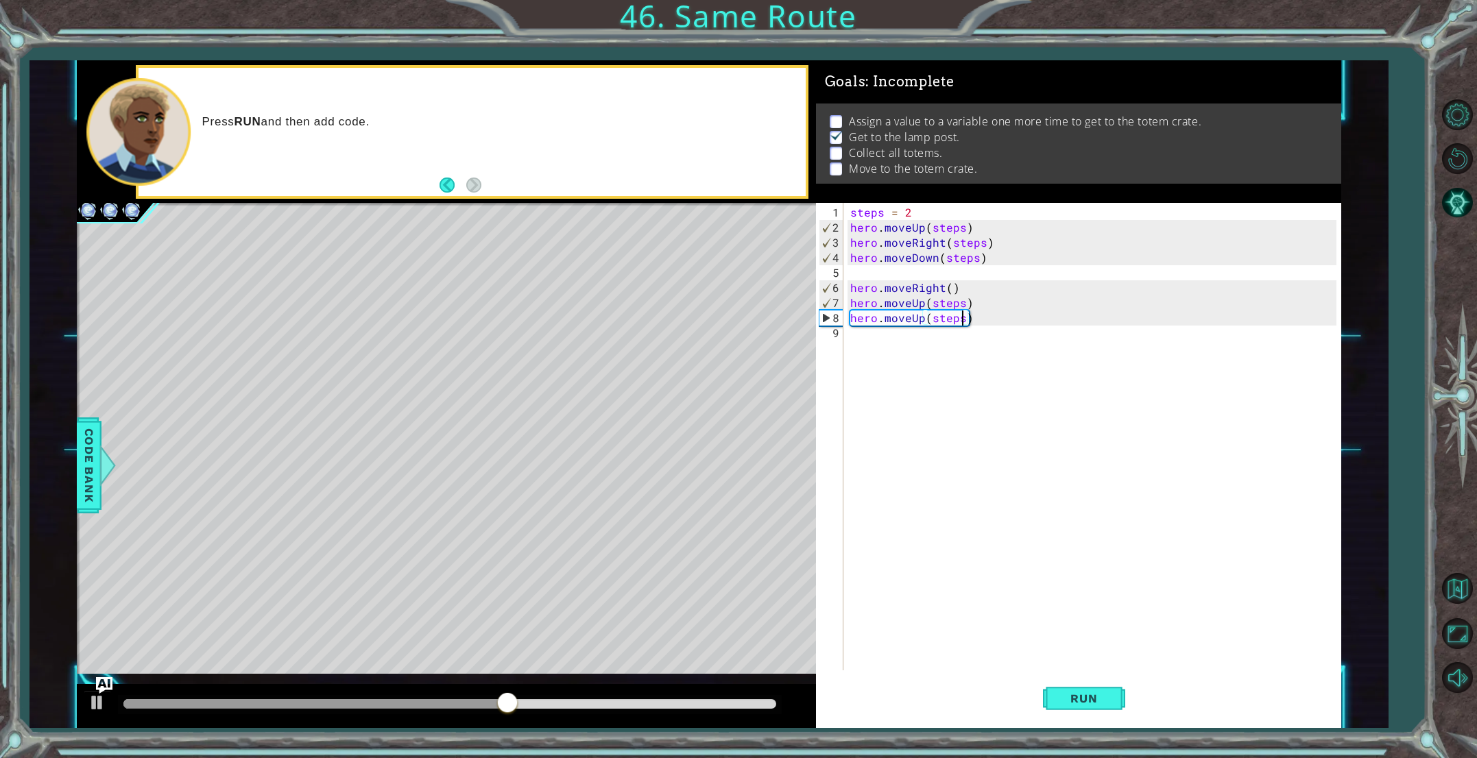
click at [865, 339] on div "steps = 2 hero . moveUp ( steps ) hero . moveRight ( steps ) hero . moveDown ( …" at bounding box center [1095, 454] width 496 height 498
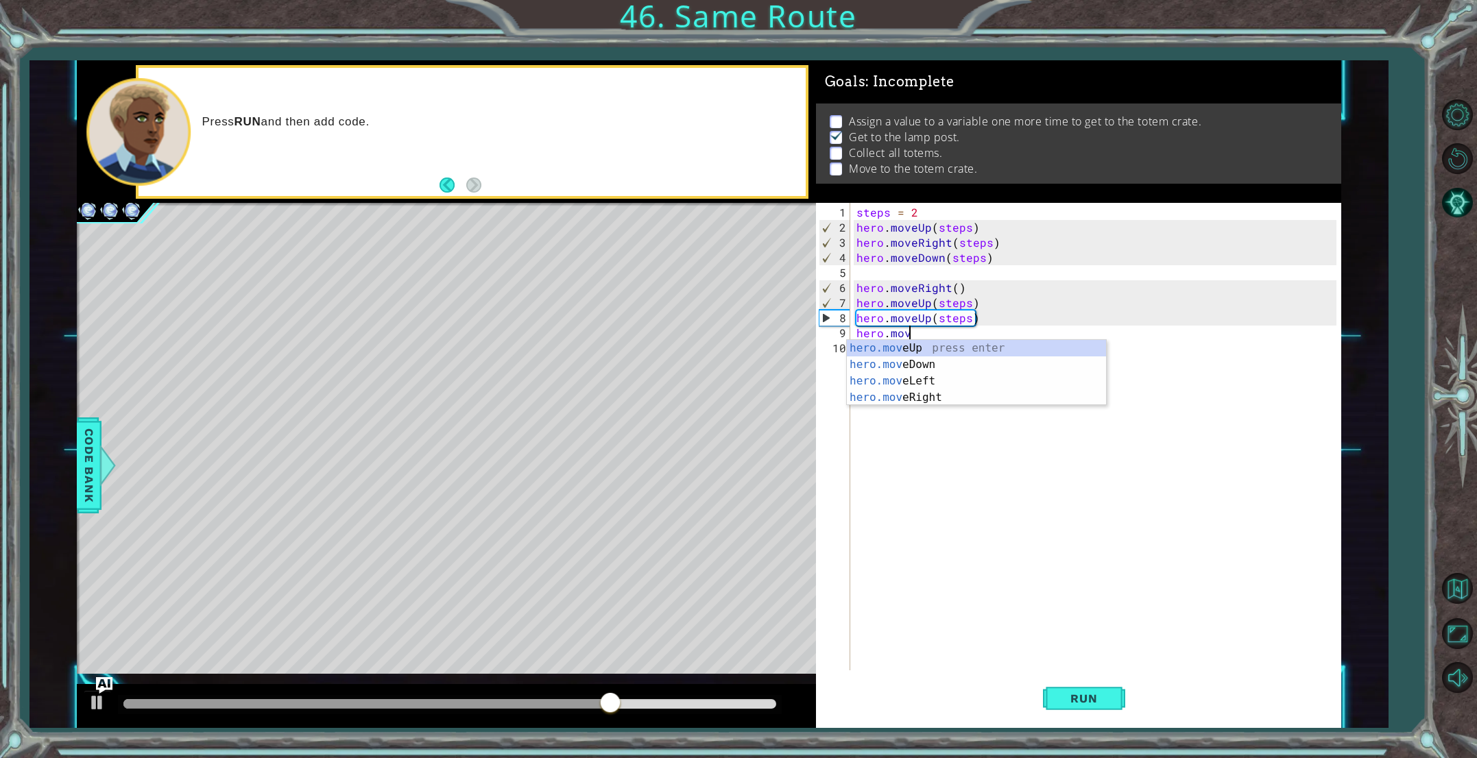
scroll to position [0, 3]
click at [926, 369] on div "hero.move Up press enter hero.move Down press enter hero.move Left press enter …" at bounding box center [976, 389] width 259 height 99
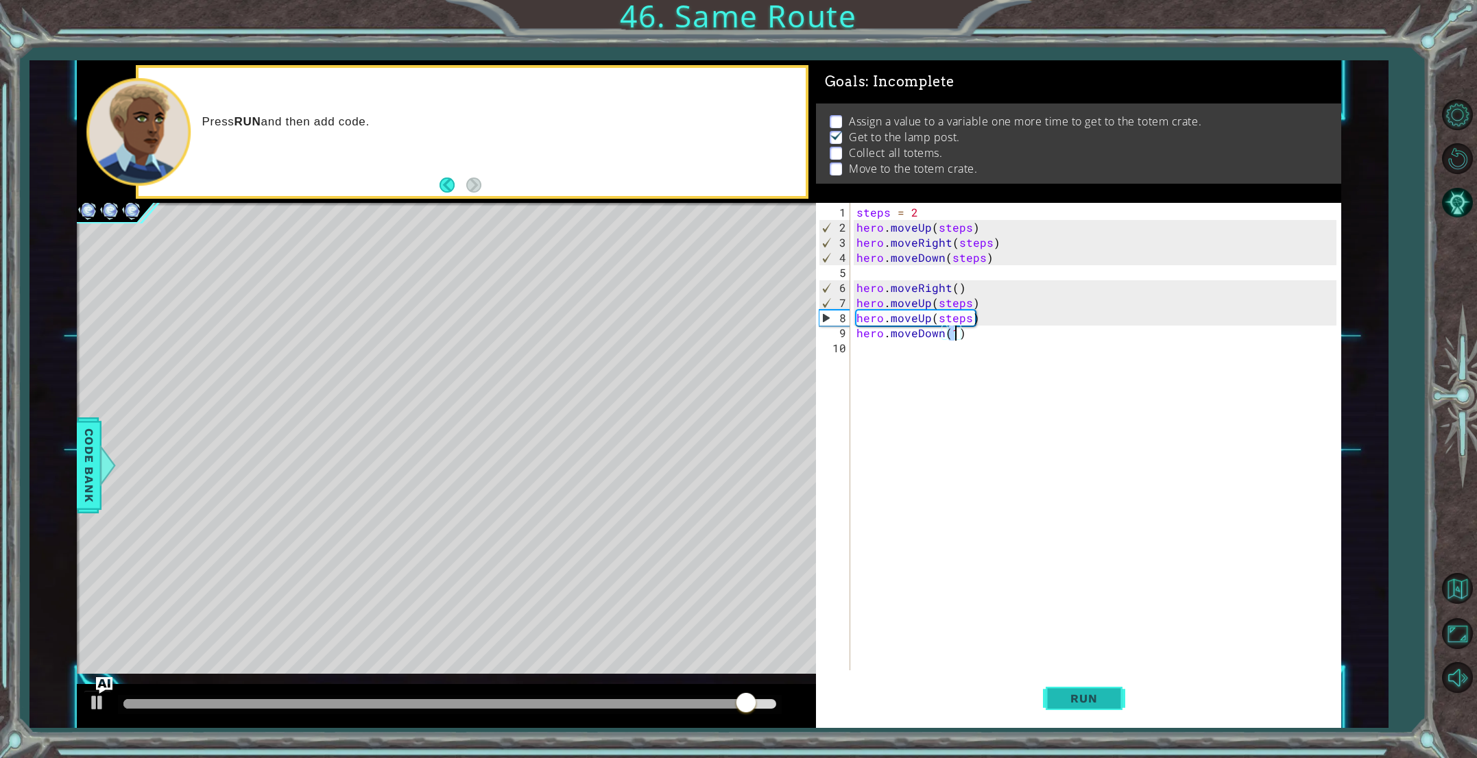
type textarea "hero.moveDown(1)"
click at [1075, 699] on span "Run" at bounding box center [1083, 699] width 54 height 14
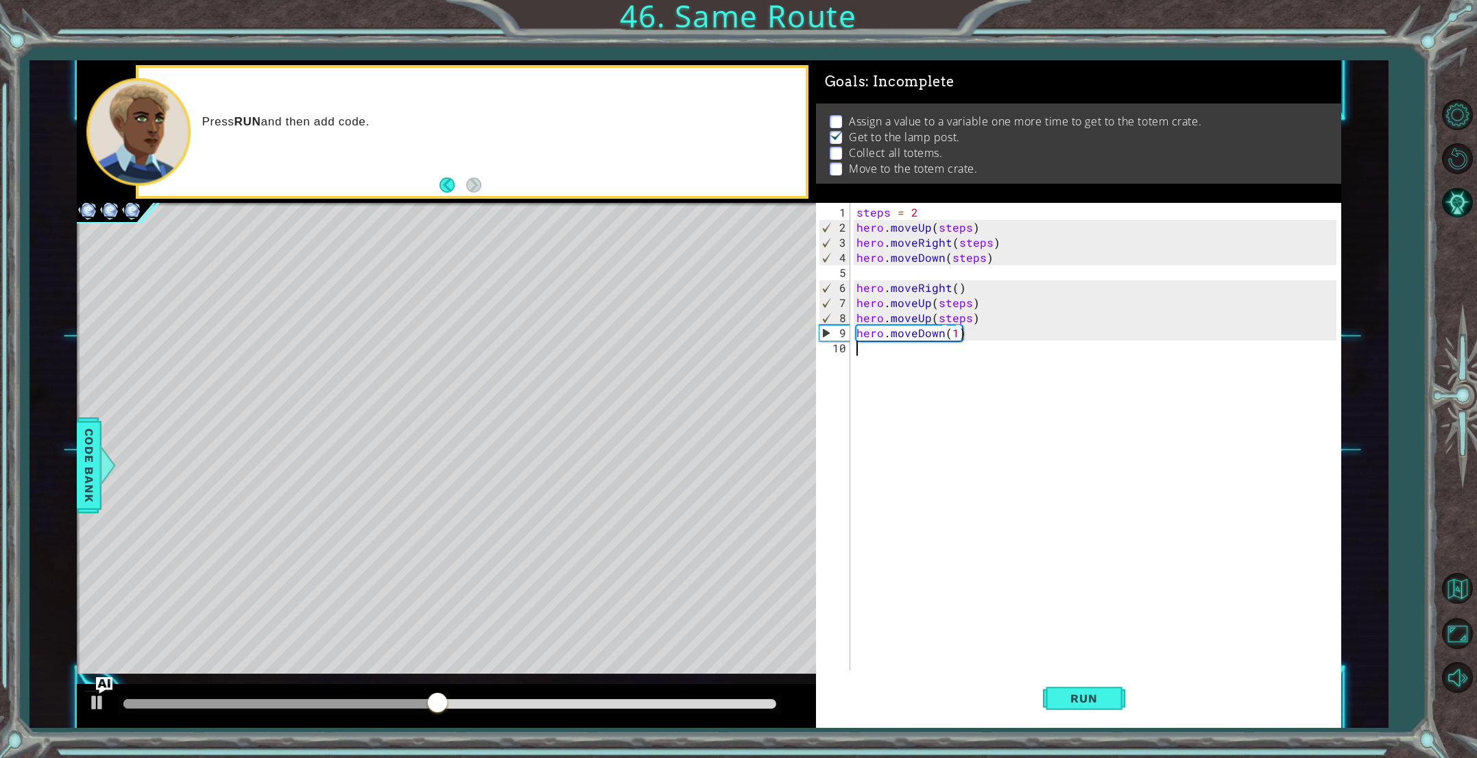
click at [861, 356] on div "steps = 2 hero . moveUp ( steps ) hero . moveRight ( steps ) hero . moveDown ( …" at bounding box center [1099, 454] width 490 height 498
type textarea "hero.move"
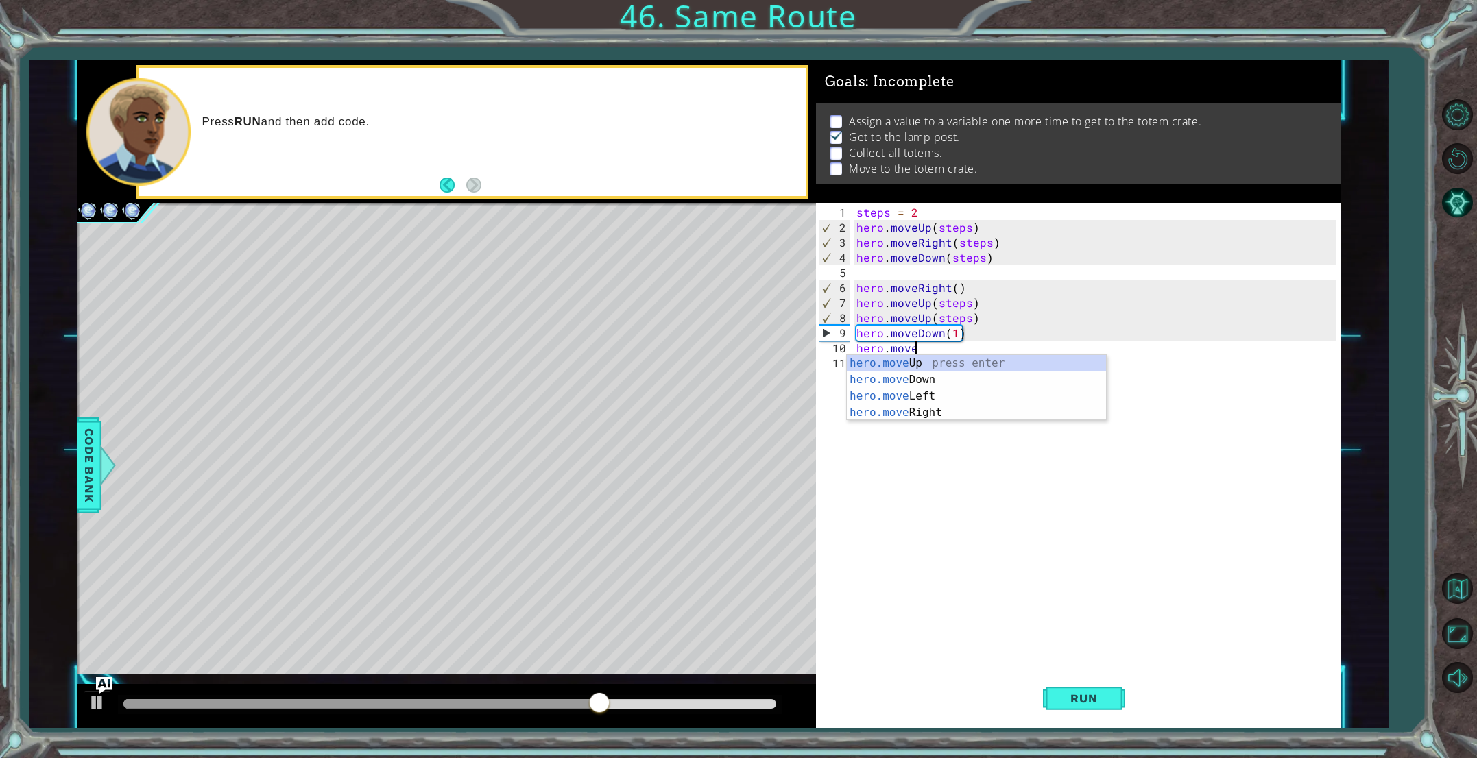
click at [888, 424] on div "steps = 2 hero . moveUp ( steps ) hero . moveRight ( steps ) hero . moveDown ( …" at bounding box center [1099, 454] width 490 height 498
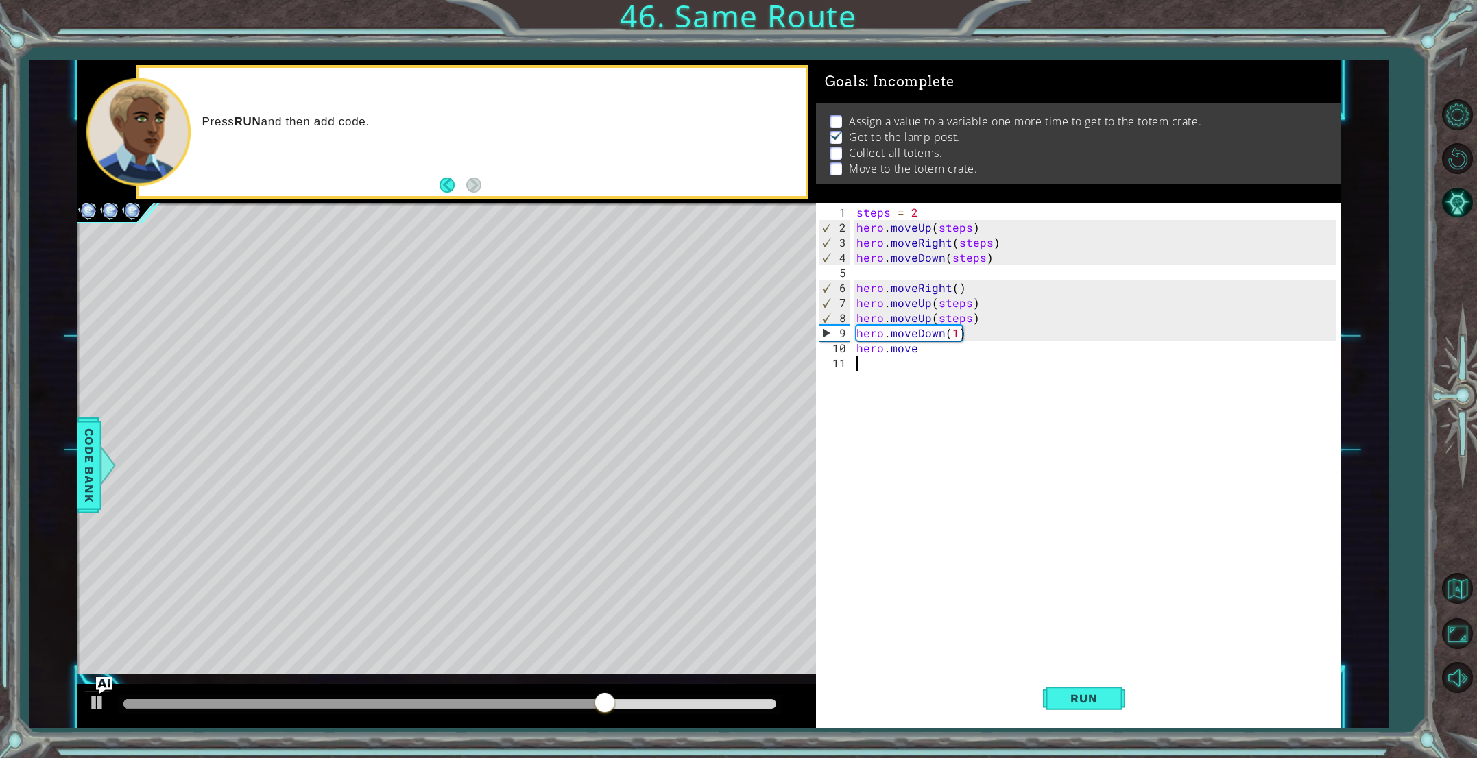
scroll to position [0, 0]
click at [917, 354] on div "steps = 2 hero . moveUp ( steps ) hero . moveRight ( steps ) hero . moveDown ( …" at bounding box center [1099, 454] width 490 height 498
click at [918, 350] on div "steps = 2 hero . moveUp ( steps ) hero . moveRight ( steps ) hero . moveDown ( …" at bounding box center [1099, 454] width 490 height 498
click at [919, 365] on div "hero.moveR ight press enter" at bounding box center [976, 379] width 259 height 49
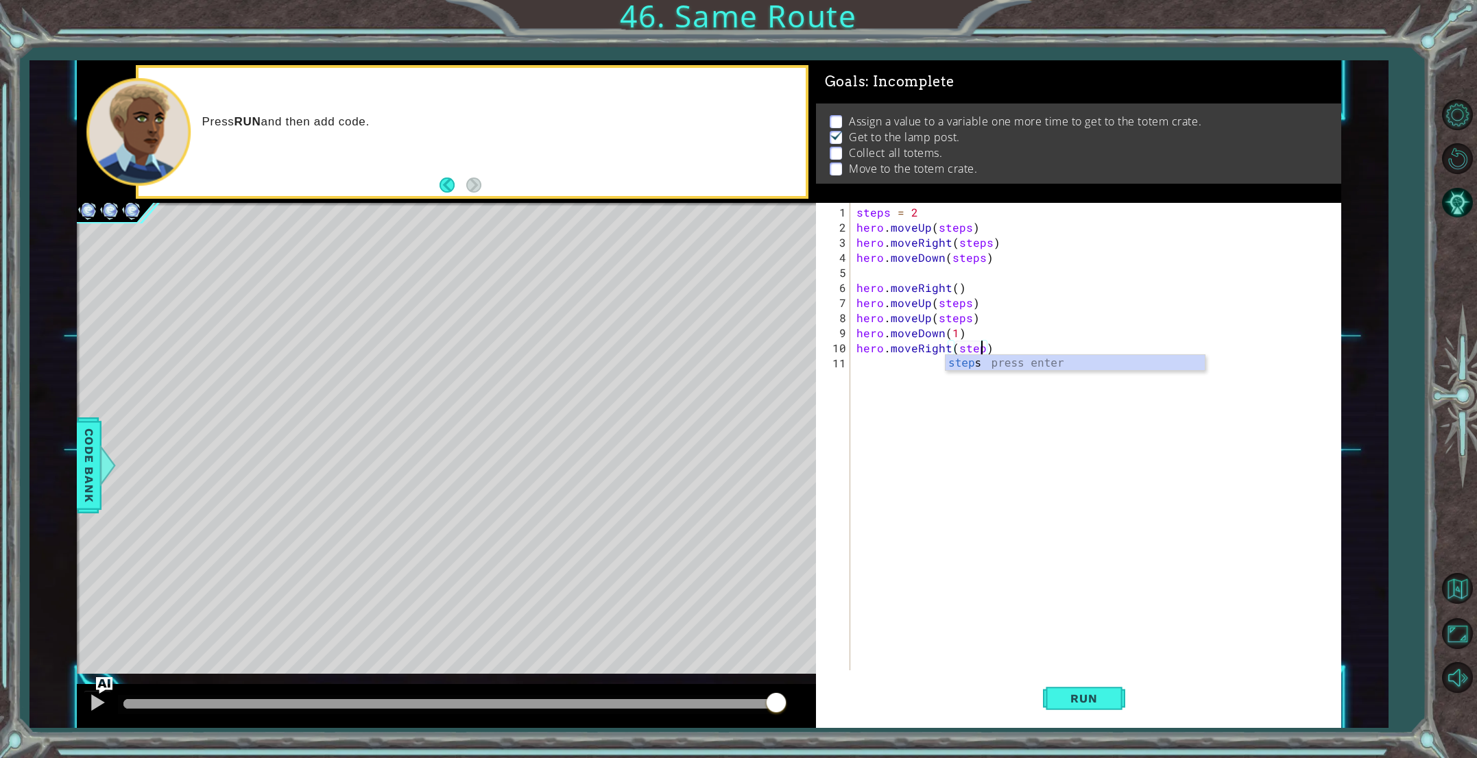
scroll to position [0, 8]
type textarea "hero.moveRight(steps)"
click at [1073, 694] on span "Run" at bounding box center [1083, 699] width 54 height 14
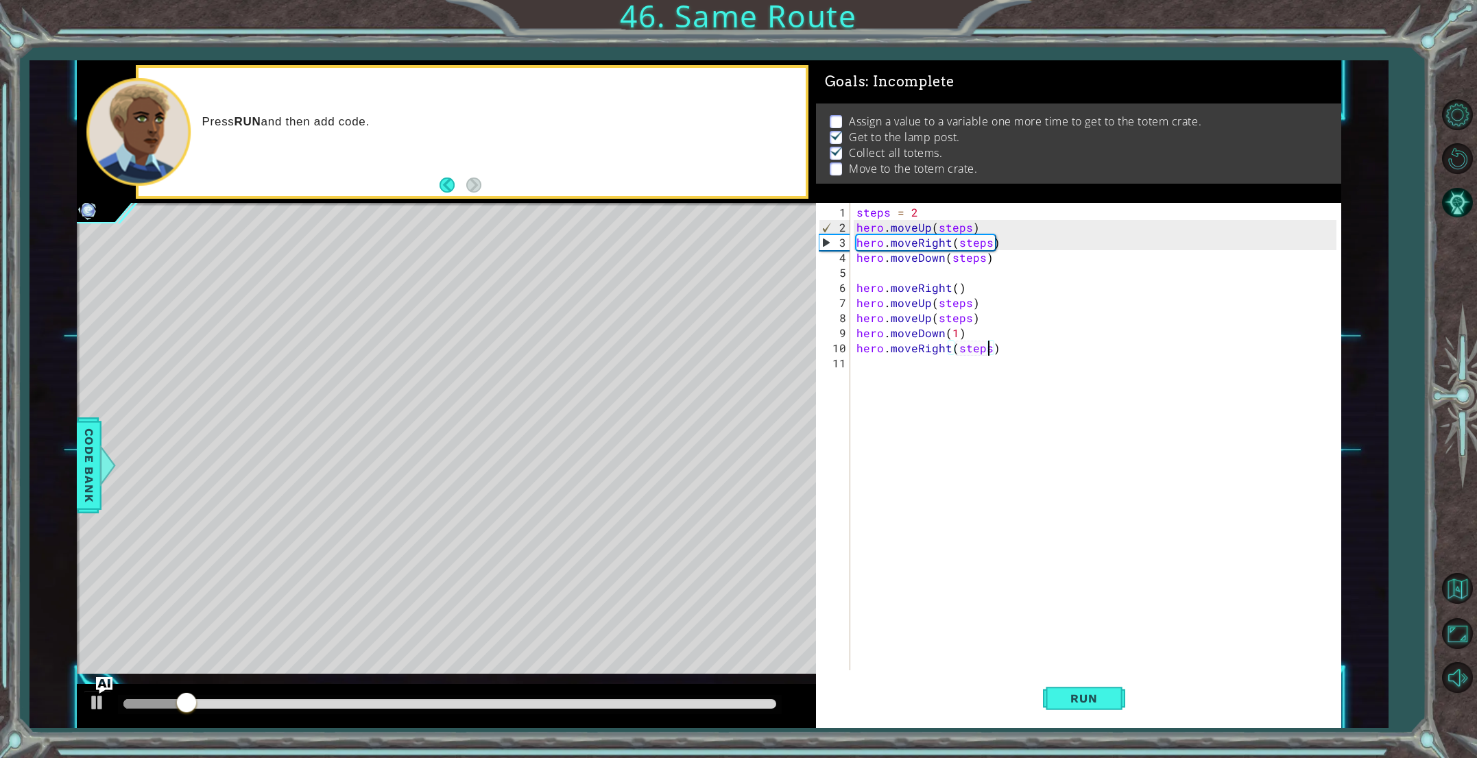
click at [699, 703] on div at bounding box center [449, 704] width 653 height 10
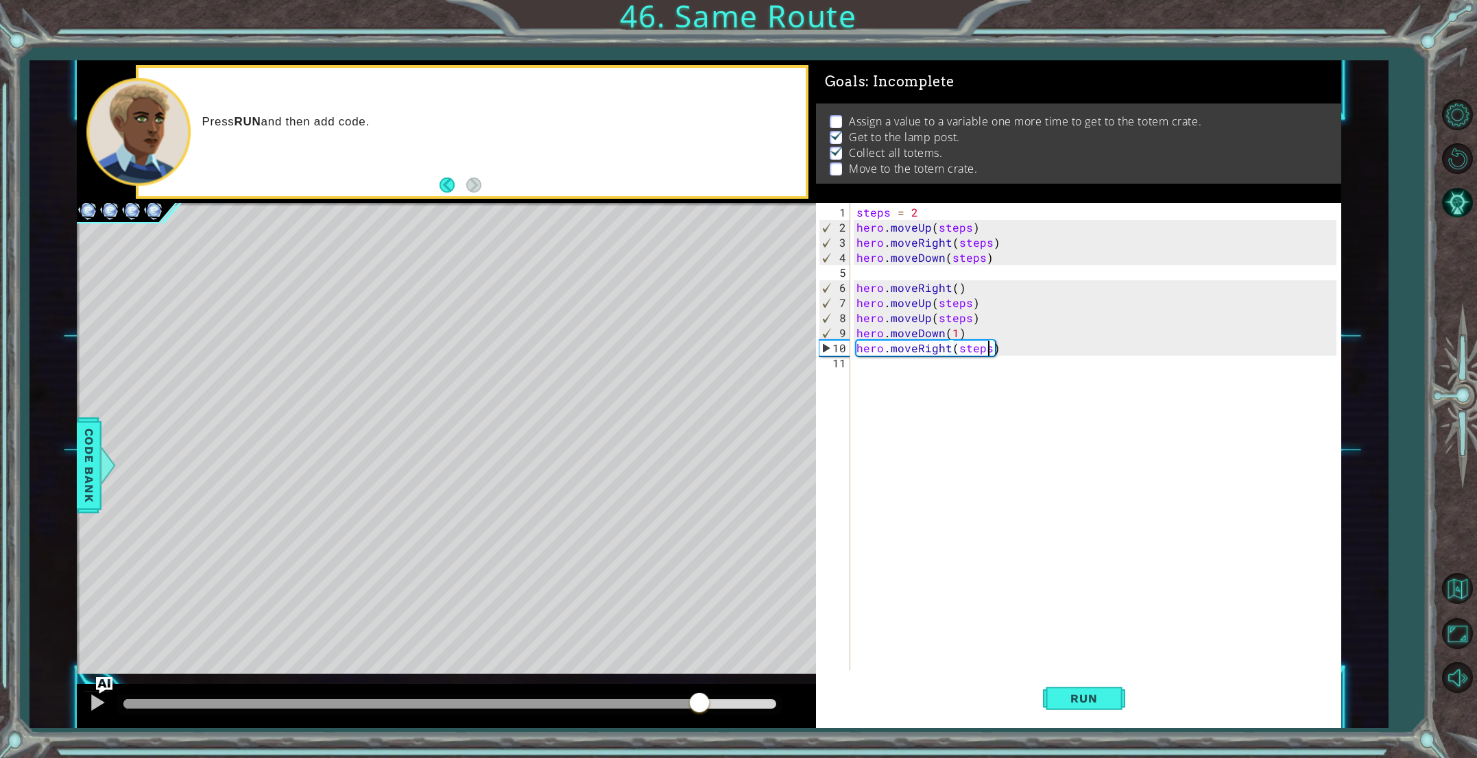
click at [866, 367] on div "steps = 2 hero . moveUp ( steps ) hero . moveRight ( steps ) hero . moveDown ( …" at bounding box center [1099, 454] width 490 height 498
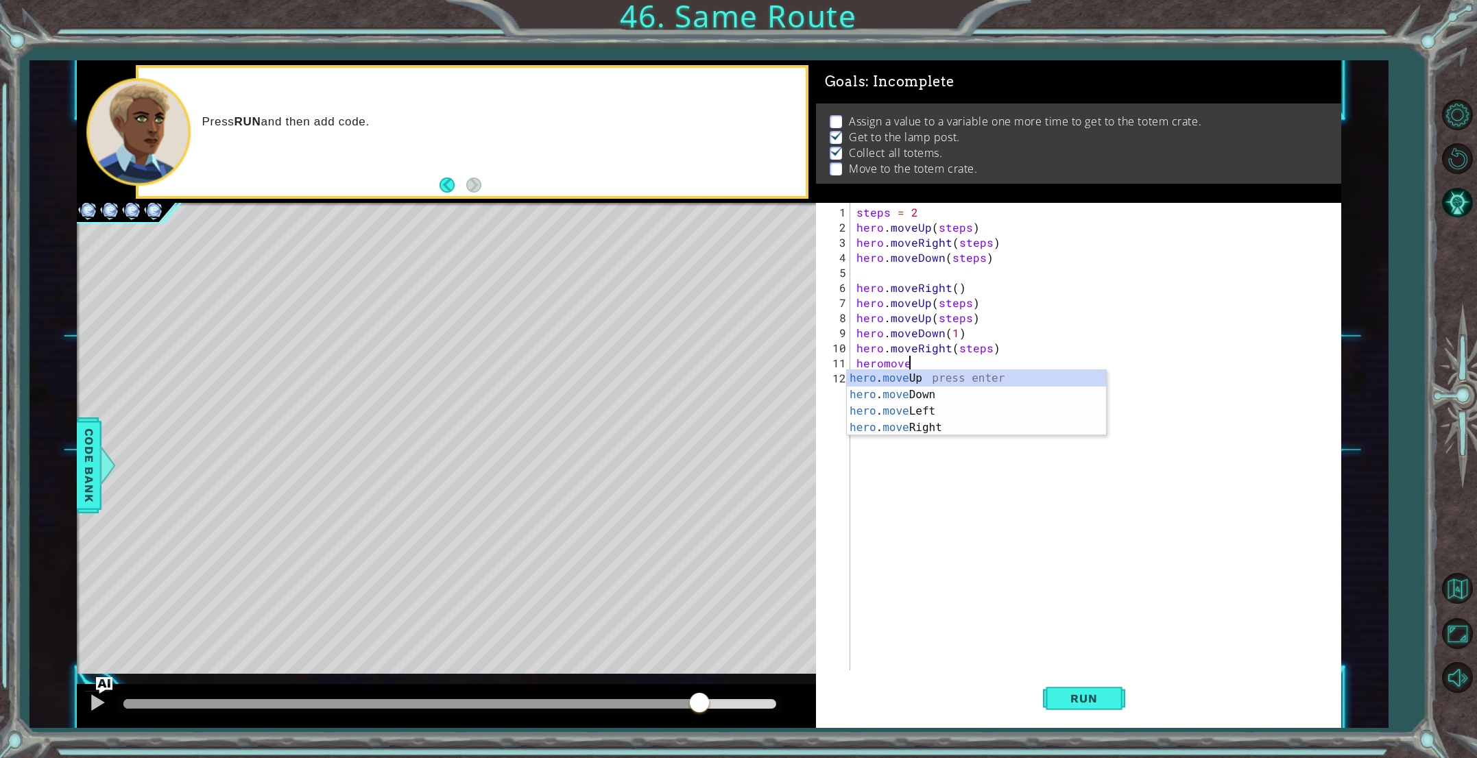
scroll to position [0, 3]
click at [890, 428] on div "hero . move Up press enter hero . move Down press enter hero . move Left press …" at bounding box center [976, 419] width 259 height 99
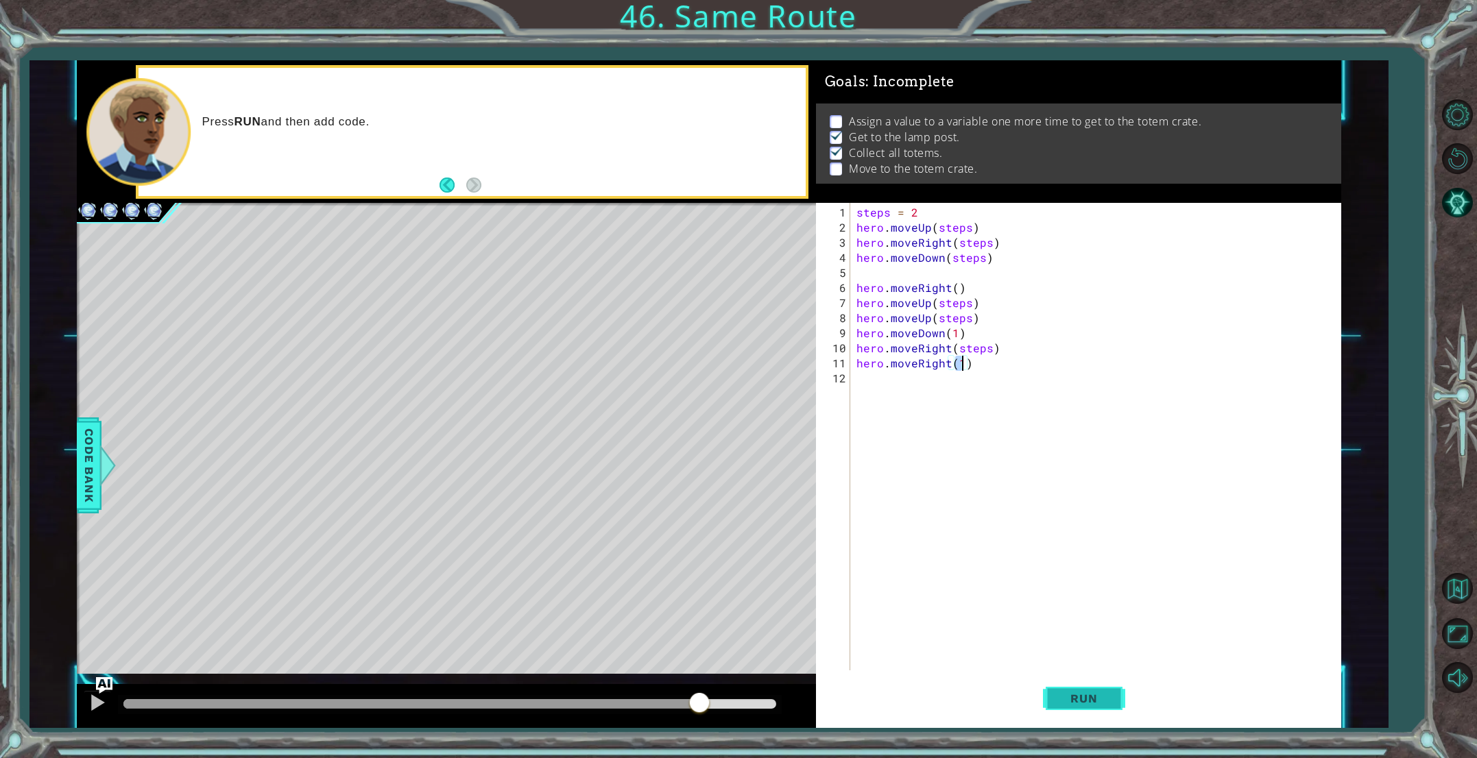
type textarea "hero.moveRight(1)"
click at [1090, 698] on span "Run" at bounding box center [1083, 699] width 54 height 14
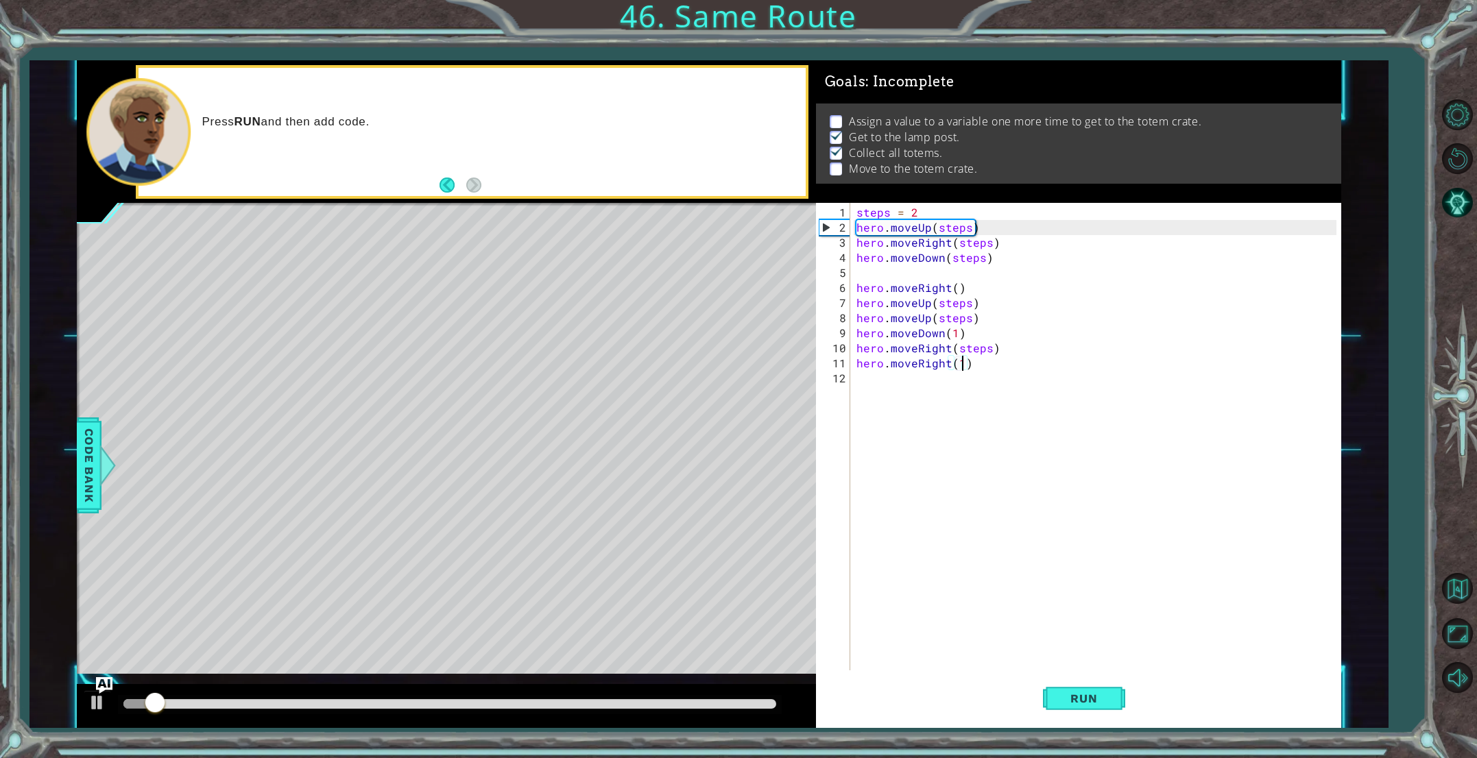
click at [847, 383] on div "12" at bounding box center [835, 378] width 32 height 15
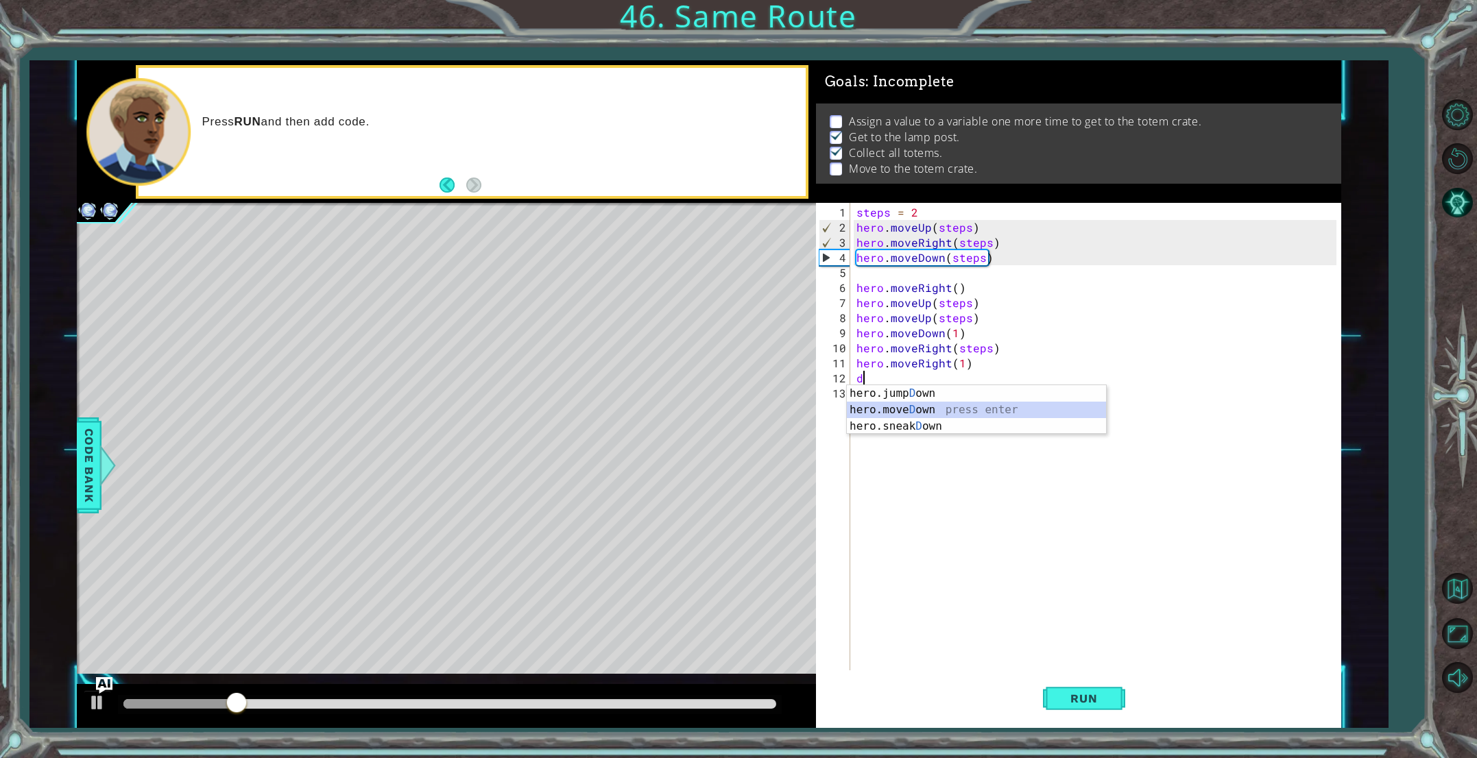
click at [919, 410] on div "hero.jump D own press enter hero.[PERSON_NAME] own press enter hero.sneak D own…" at bounding box center [976, 426] width 259 height 82
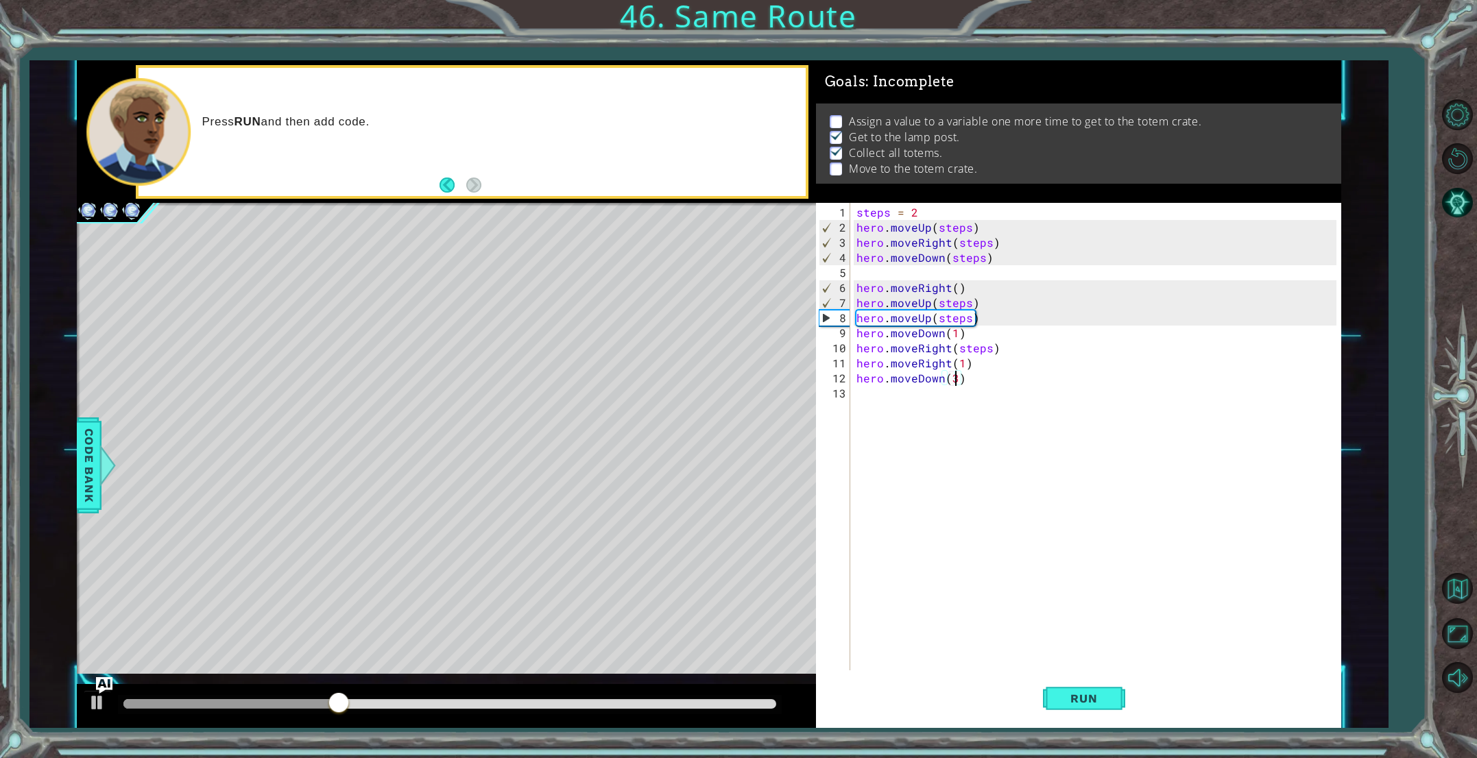
scroll to position [0, 5]
click at [1073, 688] on button "Run" at bounding box center [1084, 699] width 82 height 53
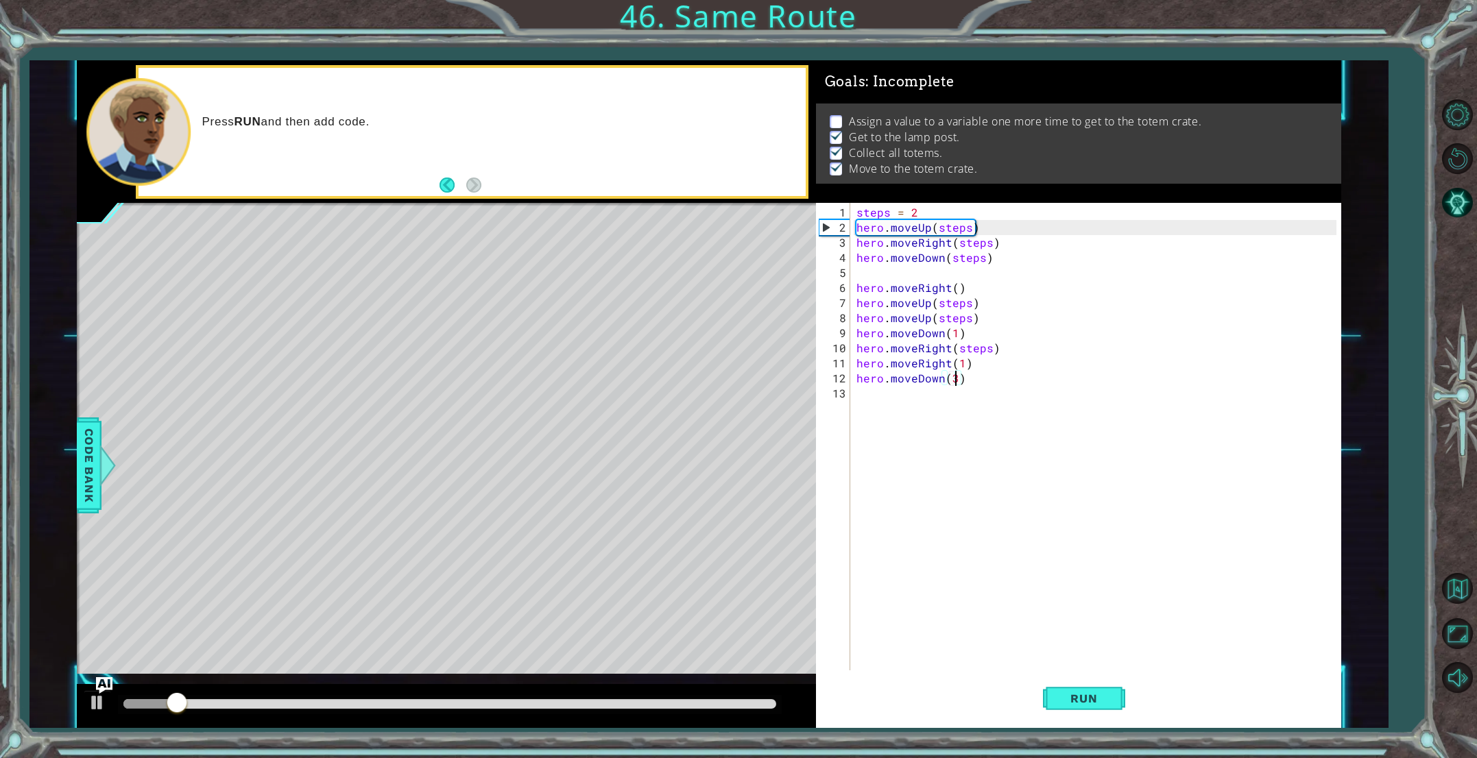
click at [760, 701] on div at bounding box center [449, 704] width 653 height 10
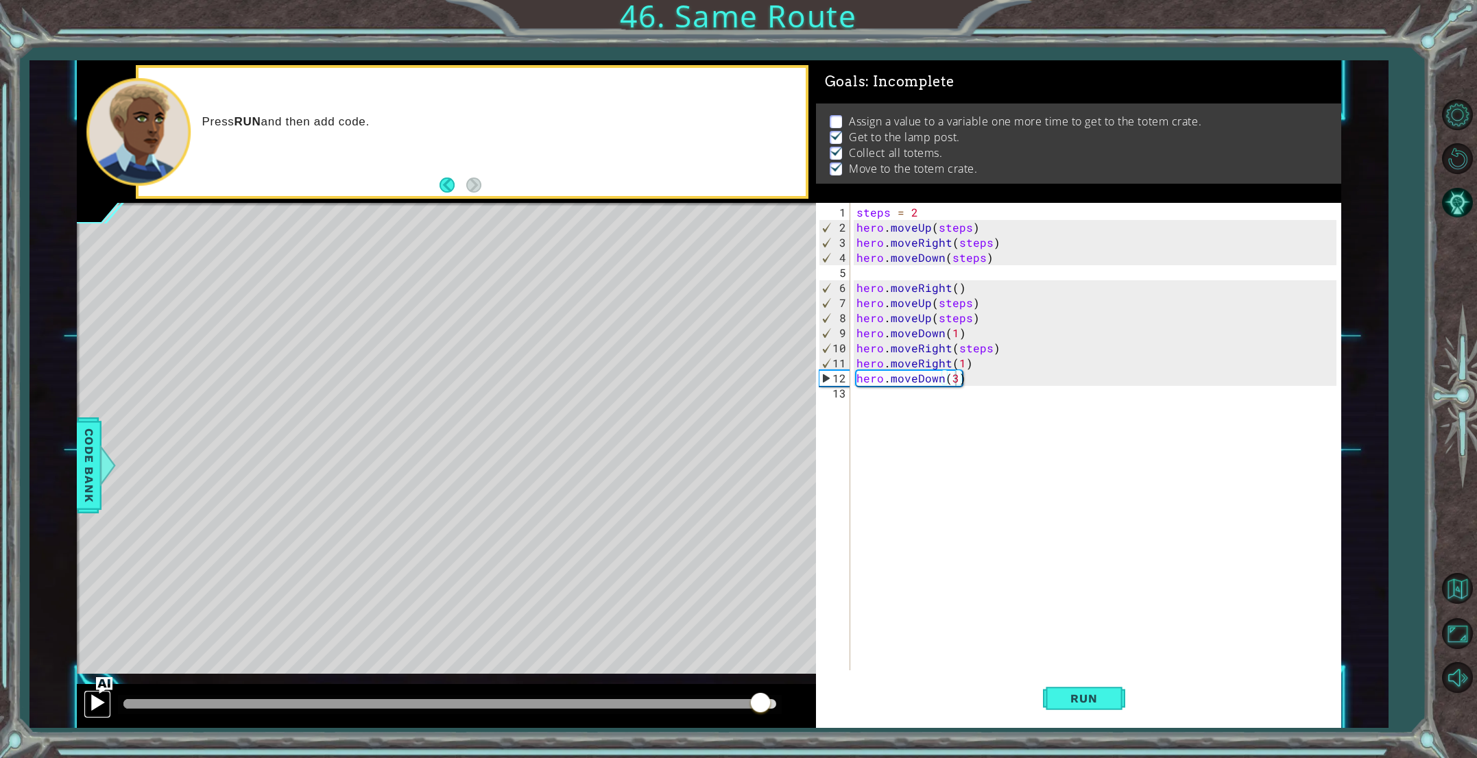
click at [97, 708] on div at bounding box center [97, 703] width 18 height 18
click at [910, 213] on div "steps = 2 hero . moveUp ( steps ) hero . moveRight ( steps ) hero . moveDown ( …" at bounding box center [1099, 454] width 490 height 498
type textarea "steps = 2"
click at [911, 213] on div "steps = 2 hero . moveUp ( steps ) hero . moveRight ( steps ) hero . moveDown ( …" at bounding box center [1099, 454] width 490 height 498
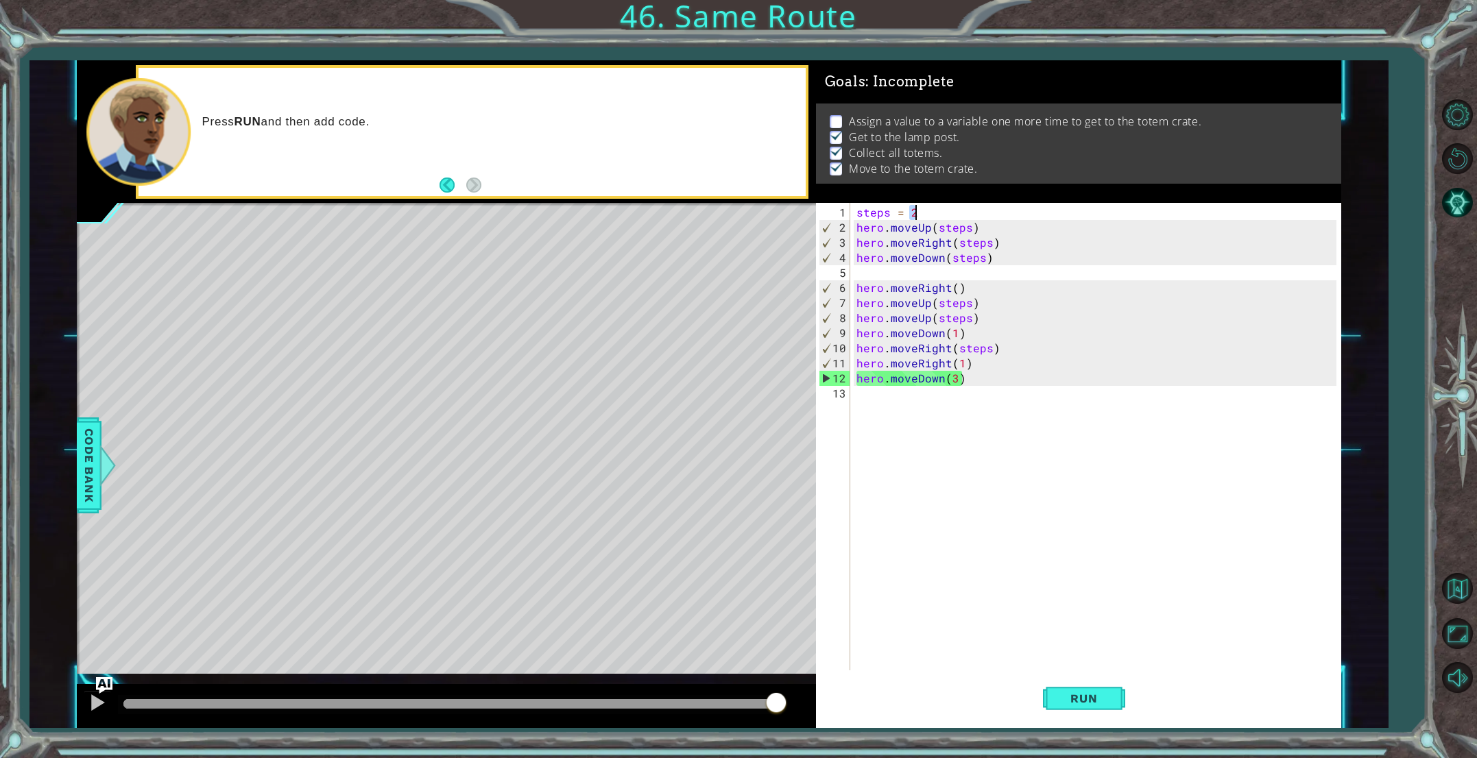
drag, startPoint x: 911, startPoint y: 213, endPoint x: 939, endPoint y: 214, distance: 27.5
click at [939, 213] on div "steps = 2 hero . moveUp ( steps ) hero . moveRight ( steps ) hero . moveDown ( …" at bounding box center [1099, 454] width 490 height 498
click at [908, 214] on div "steps = 2 hero . moveUp ( steps ) hero . moveRight ( steps ) hero . moveDown ( …" at bounding box center [1095, 437] width 483 height 468
click at [909, 214] on div "steps = 2 hero . moveUp ( steps ) hero . moveRight ( steps ) hero . moveDown ( …" at bounding box center [1099, 454] width 490 height 498
click at [906, 214] on div "steps = 2 hero . moveUp ( steps ) hero . moveRight ( steps ) hero . moveDown ( …" at bounding box center [1099, 454] width 490 height 498
